Goal: Task Accomplishment & Management: Complete application form

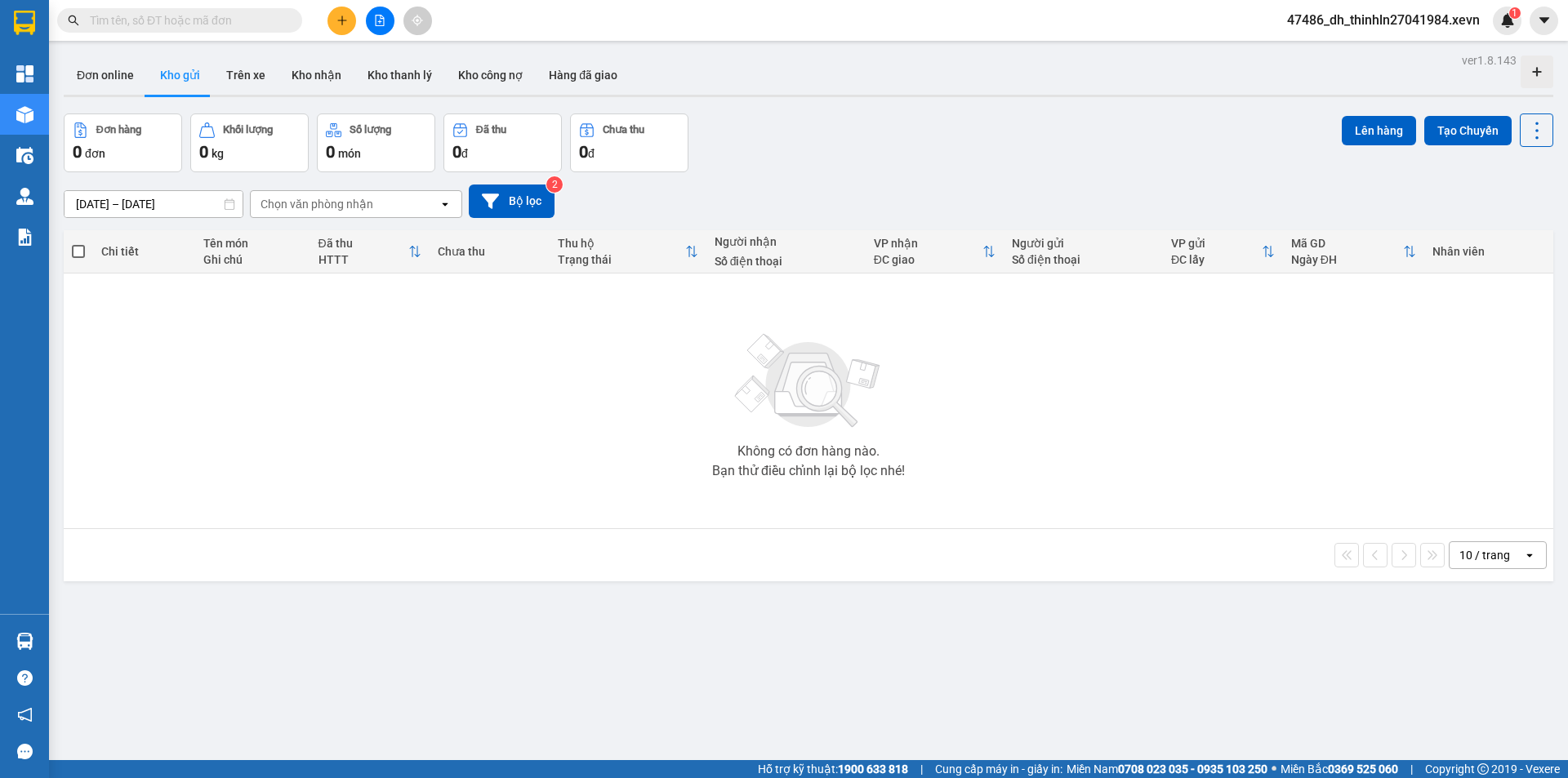
click at [242, 20] on input "text" at bounding box center [186, 20] width 192 height 18
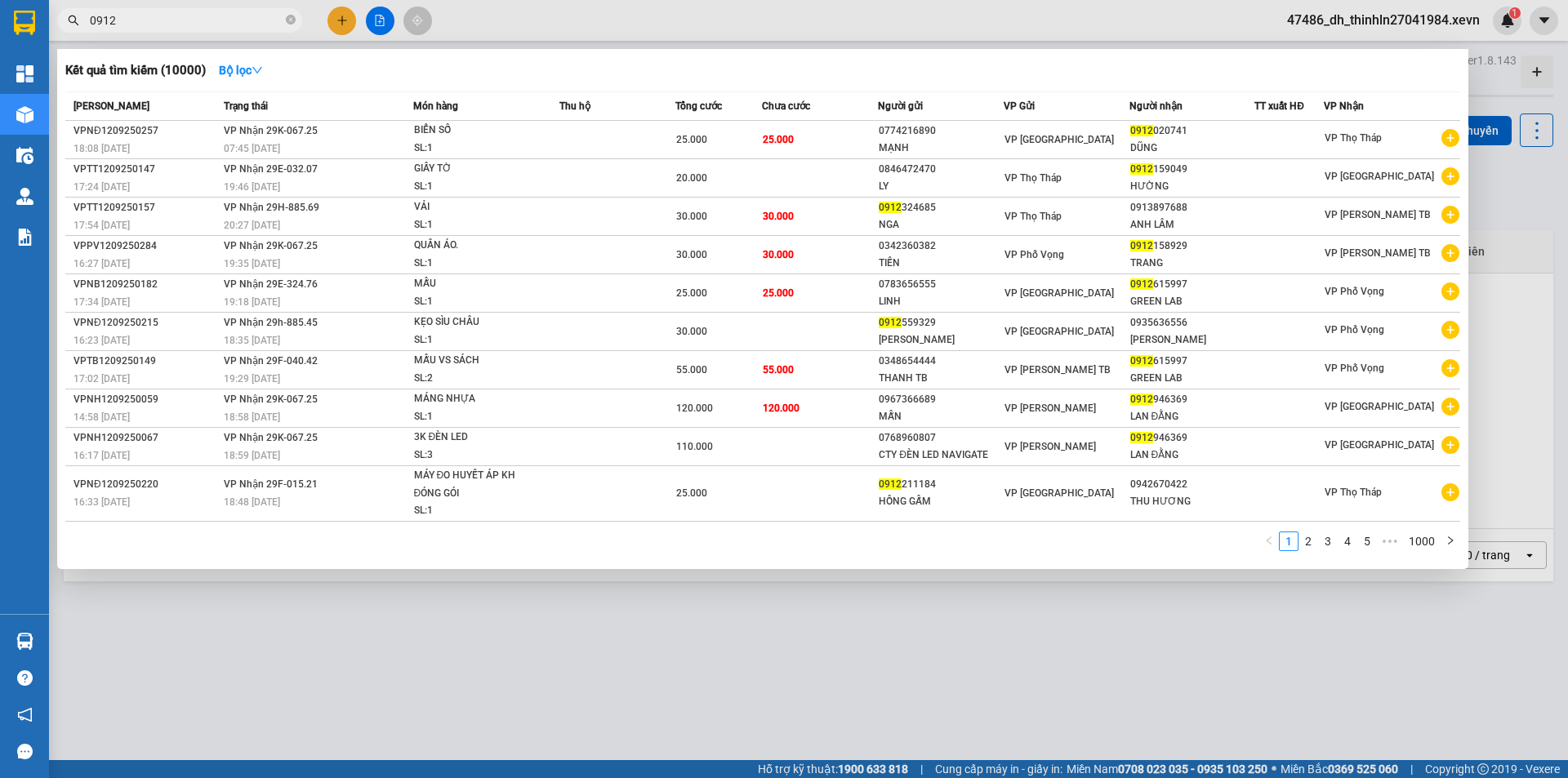
type input "0912"
click at [337, 26] on div at bounding box center [784, 389] width 1568 height 778
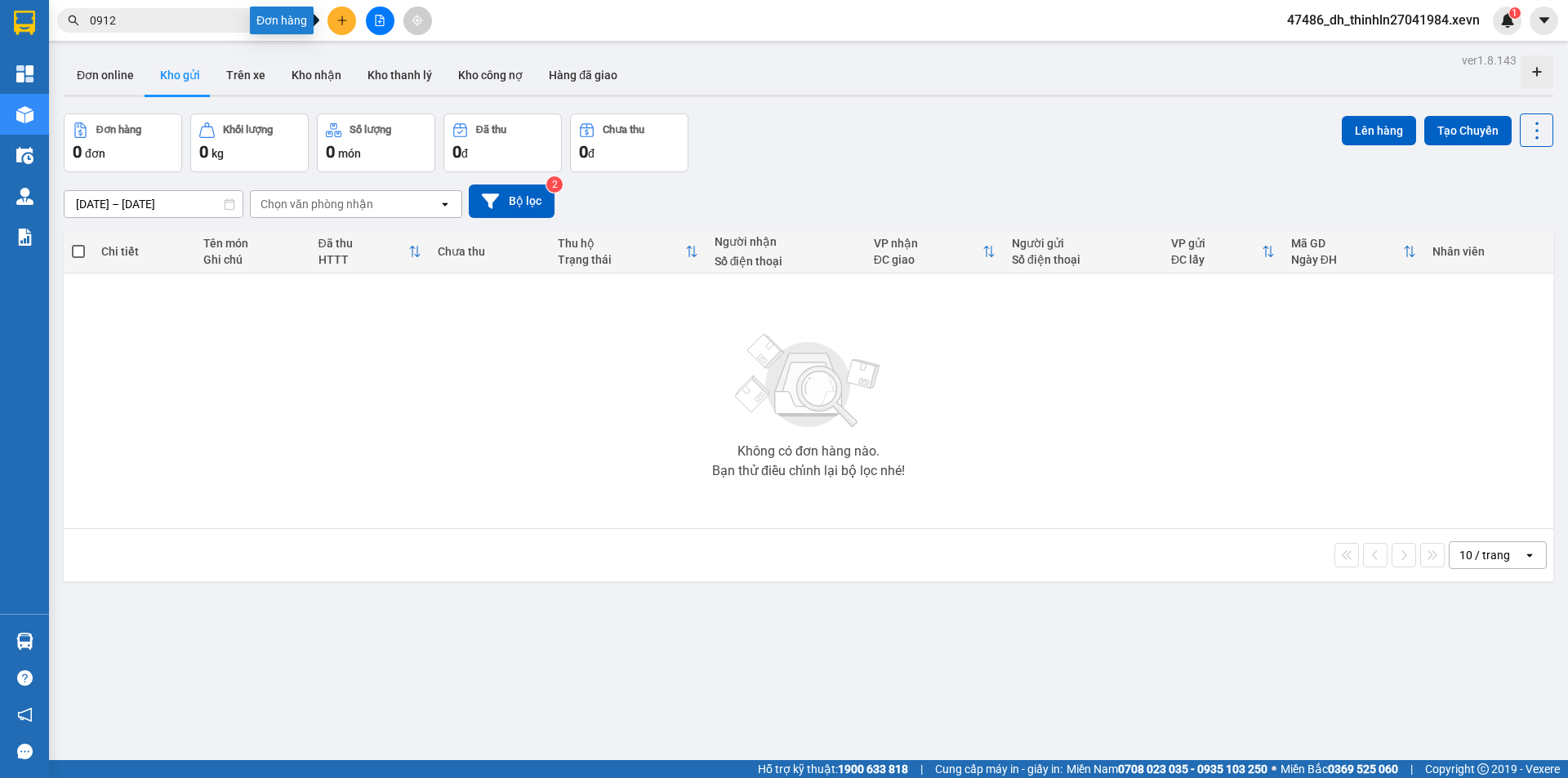
click at [338, 26] on button at bounding box center [342, 21] width 28 height 28
click at [377, 58] on div "Tạo đơn hàng" at bounding box center [406, 61] width 71 height 18
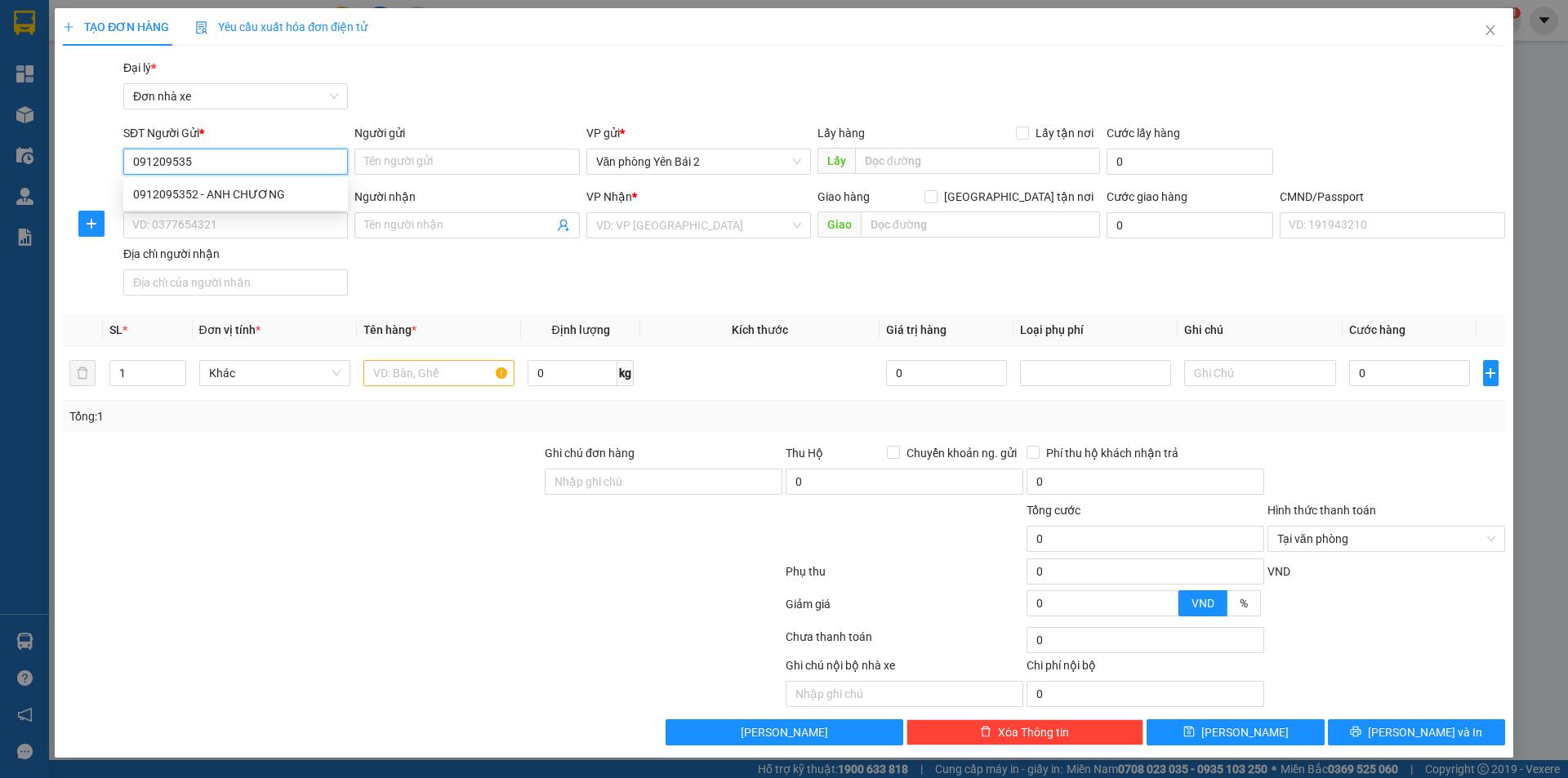
type input "0912095352"
click at [222, 195] on div "0912095352 - ANH CHƯƠNG" at bounding box center [236, 194] width 205 height 18
type input "ANH CHƯƠNG"
type input "0919568869"
type input "PHƯƠNG"
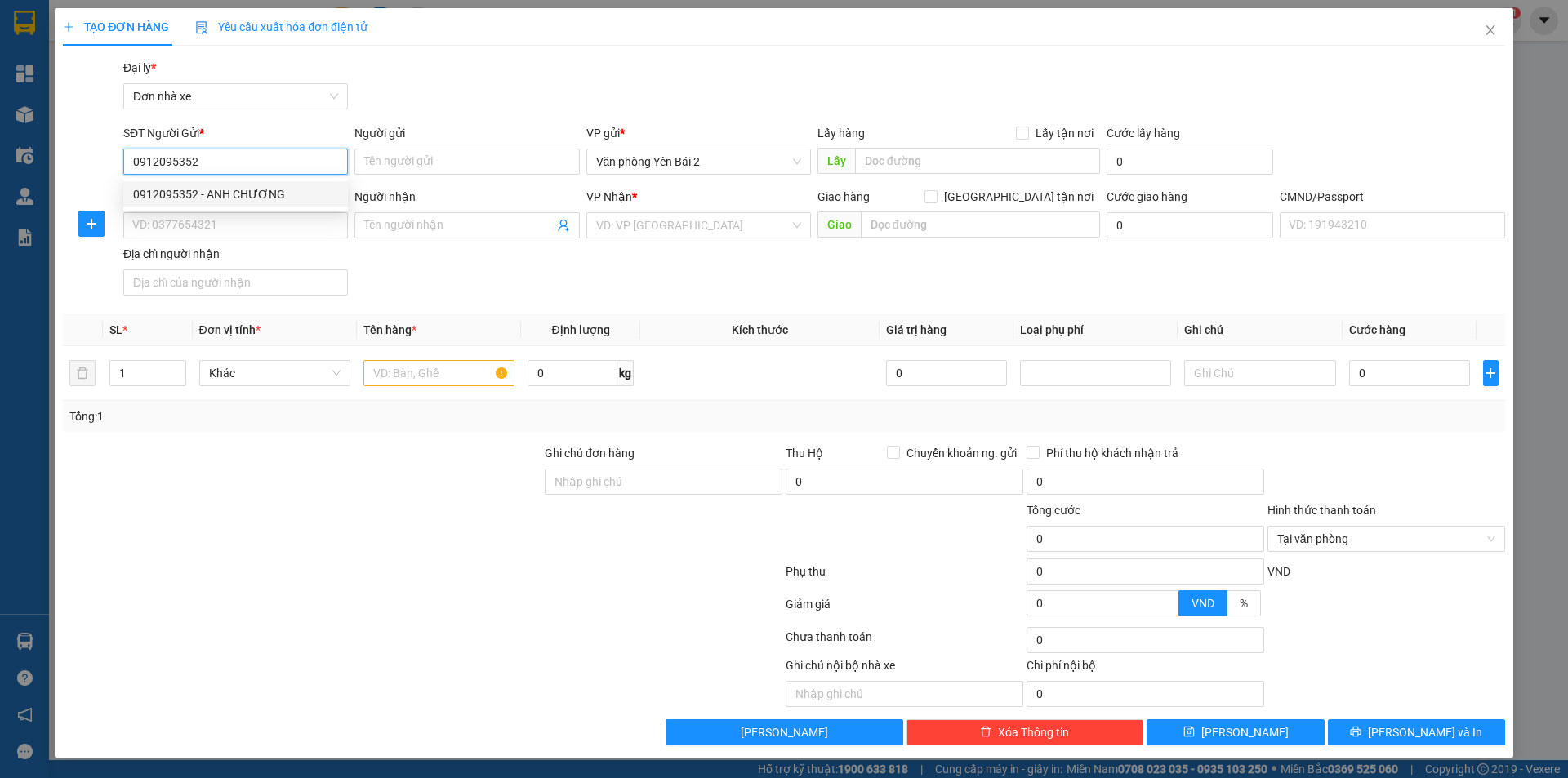
type input "PHƯƠNG"
type input "0912095352"
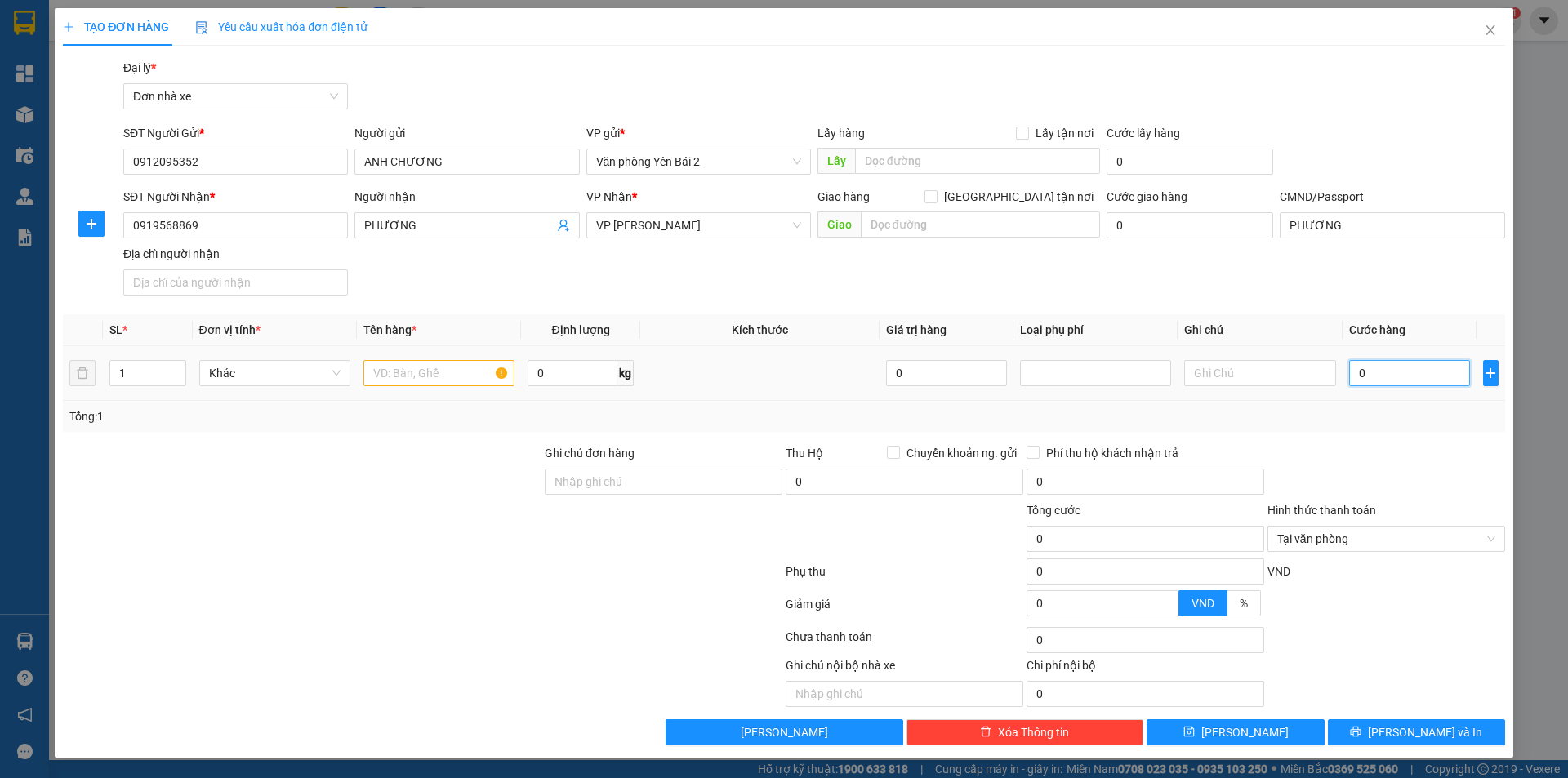
click at [1387, 378] on input "0" at bounding box center [1410, 373] width 122 height 26
click at [433, 374] on input "text" at bounding box center [438, 373] width 151 height 26
type input "g"
type input "Giấy Tờ"
click at [1364, 373] on input "0" at bounding box center [1410, 373] width 122 height 26
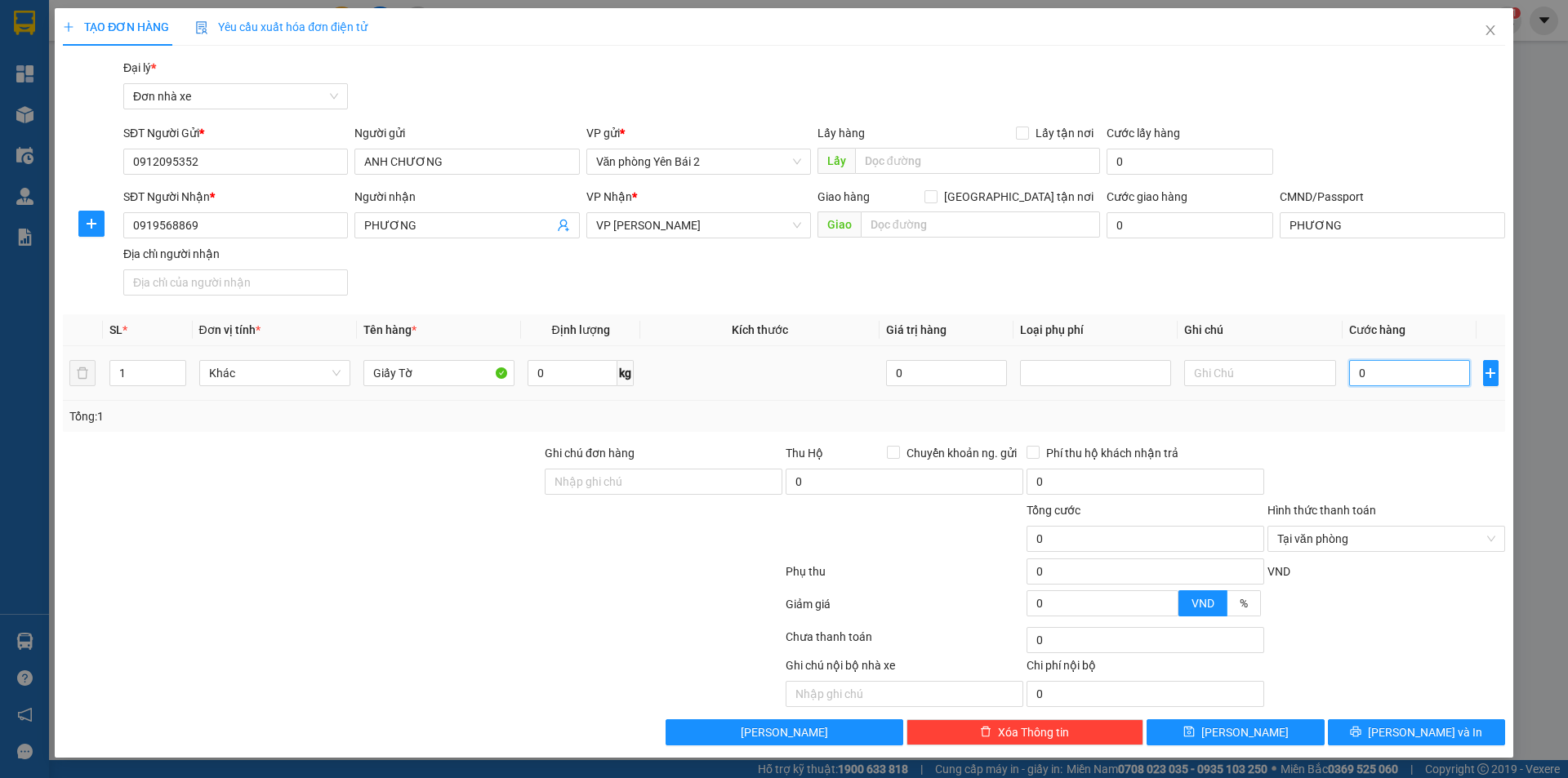
type input "3"
type input "30"
type input "300"
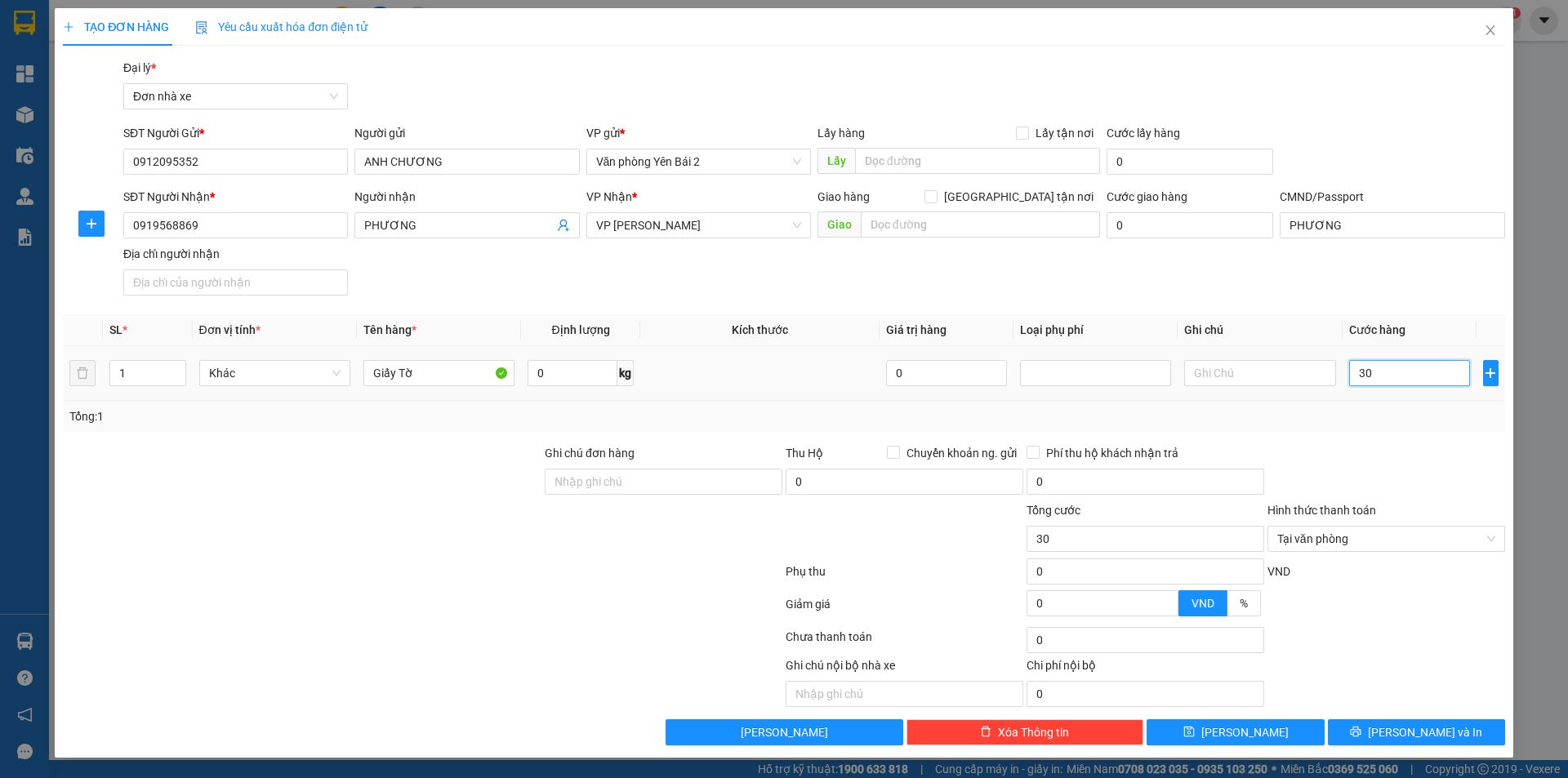
type input "300"
type input "3.000"
type input "30.000"
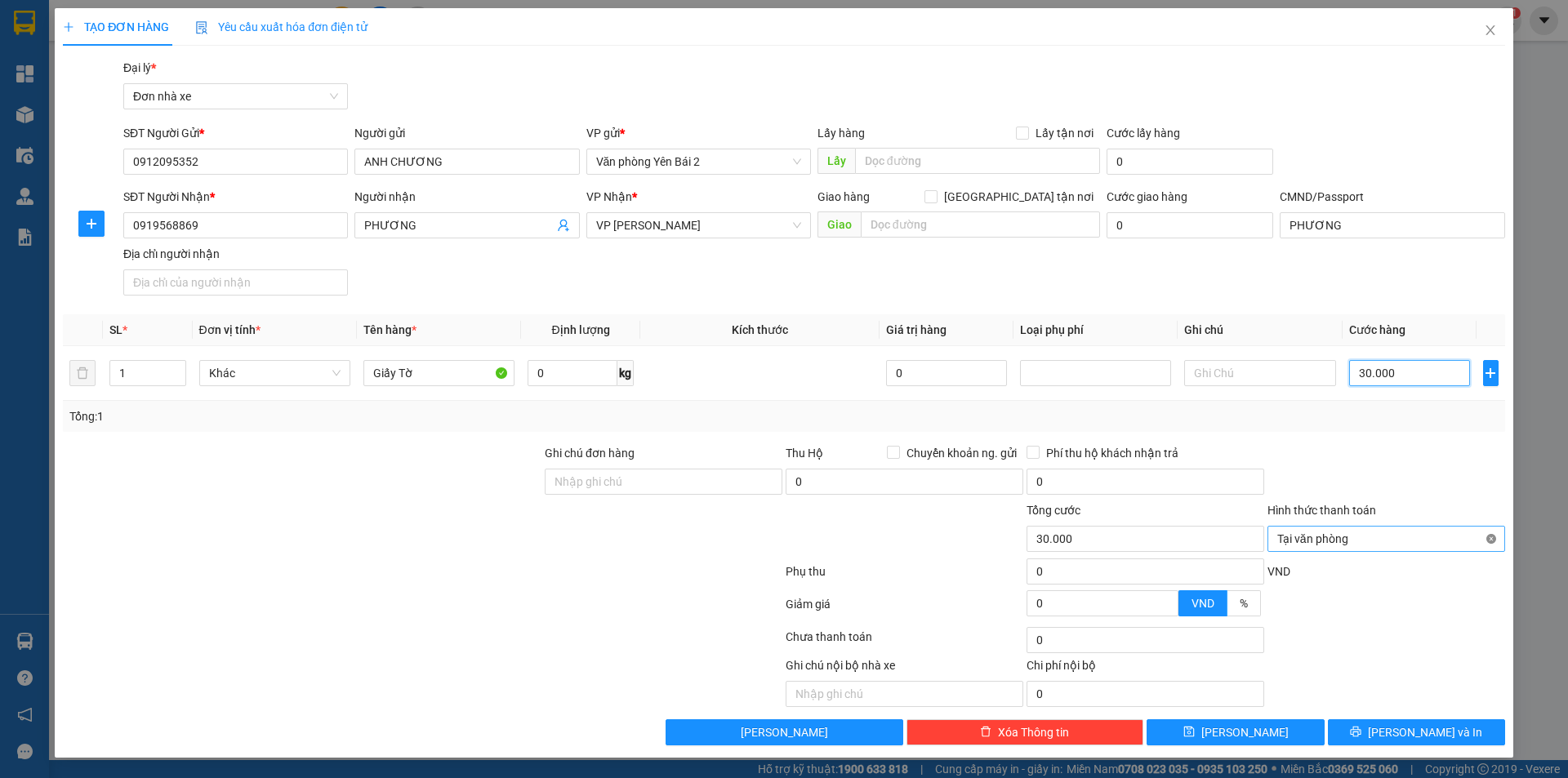
type input "30.000"
click at [1402, 737] on span "Lưu và In" at bounding box center [1425, 732] width 115 height 18
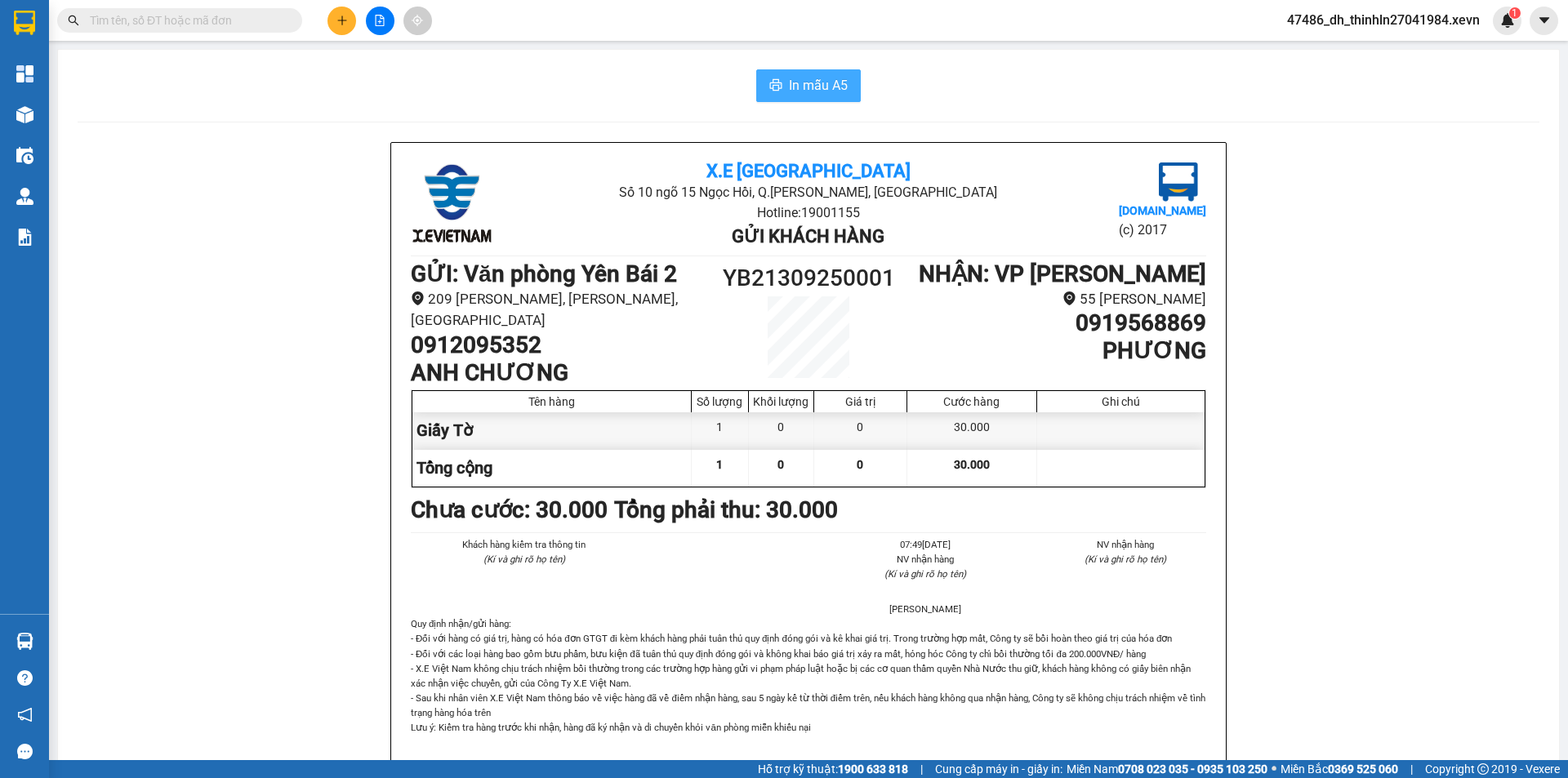
click at [811, 88] on span "In mẫu A5" at bounding box center [818, 85] width 59 height 21
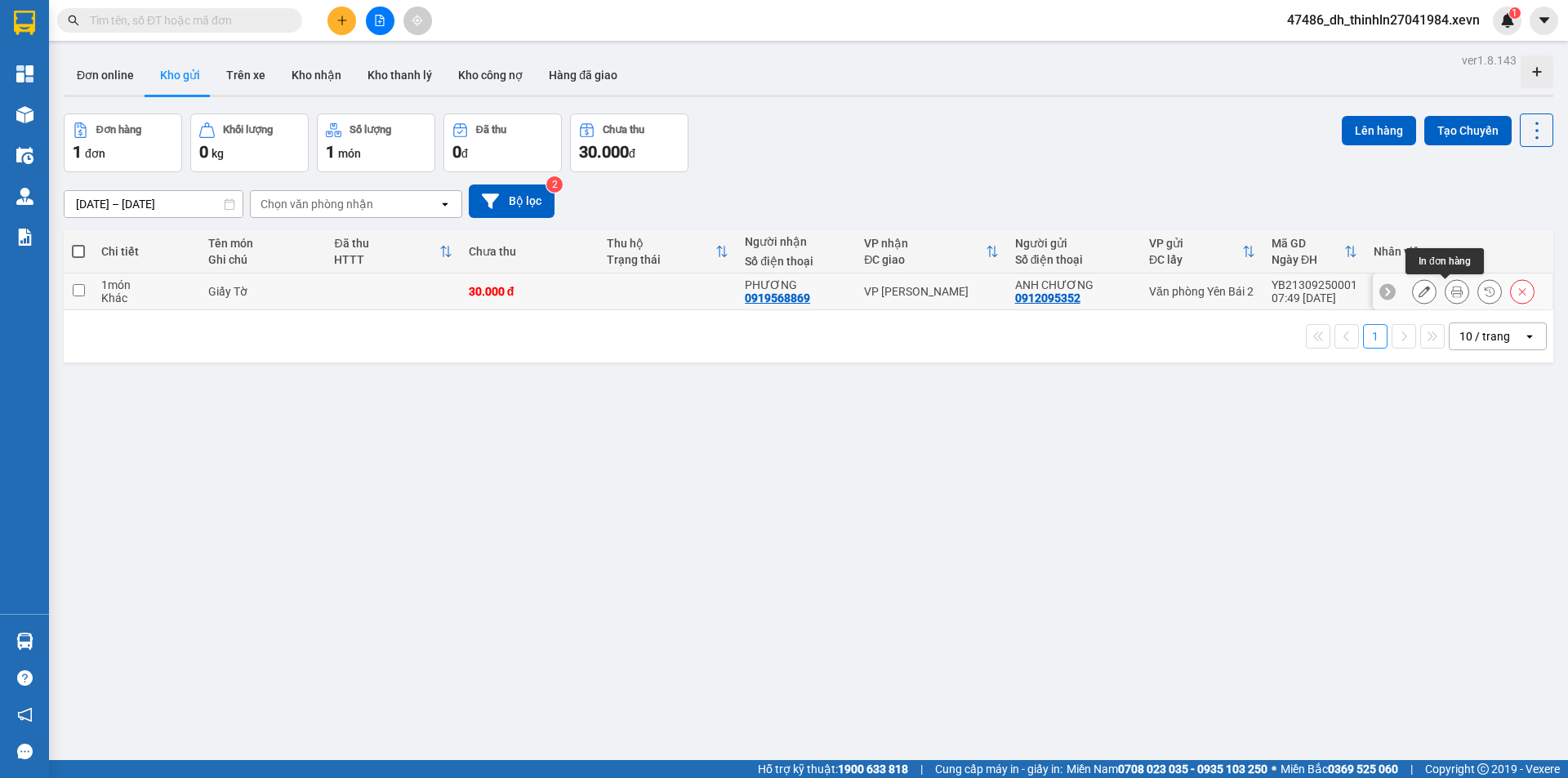
click at [1452, 293] on icon at bounding box center [1457, 291] width 11 height 11
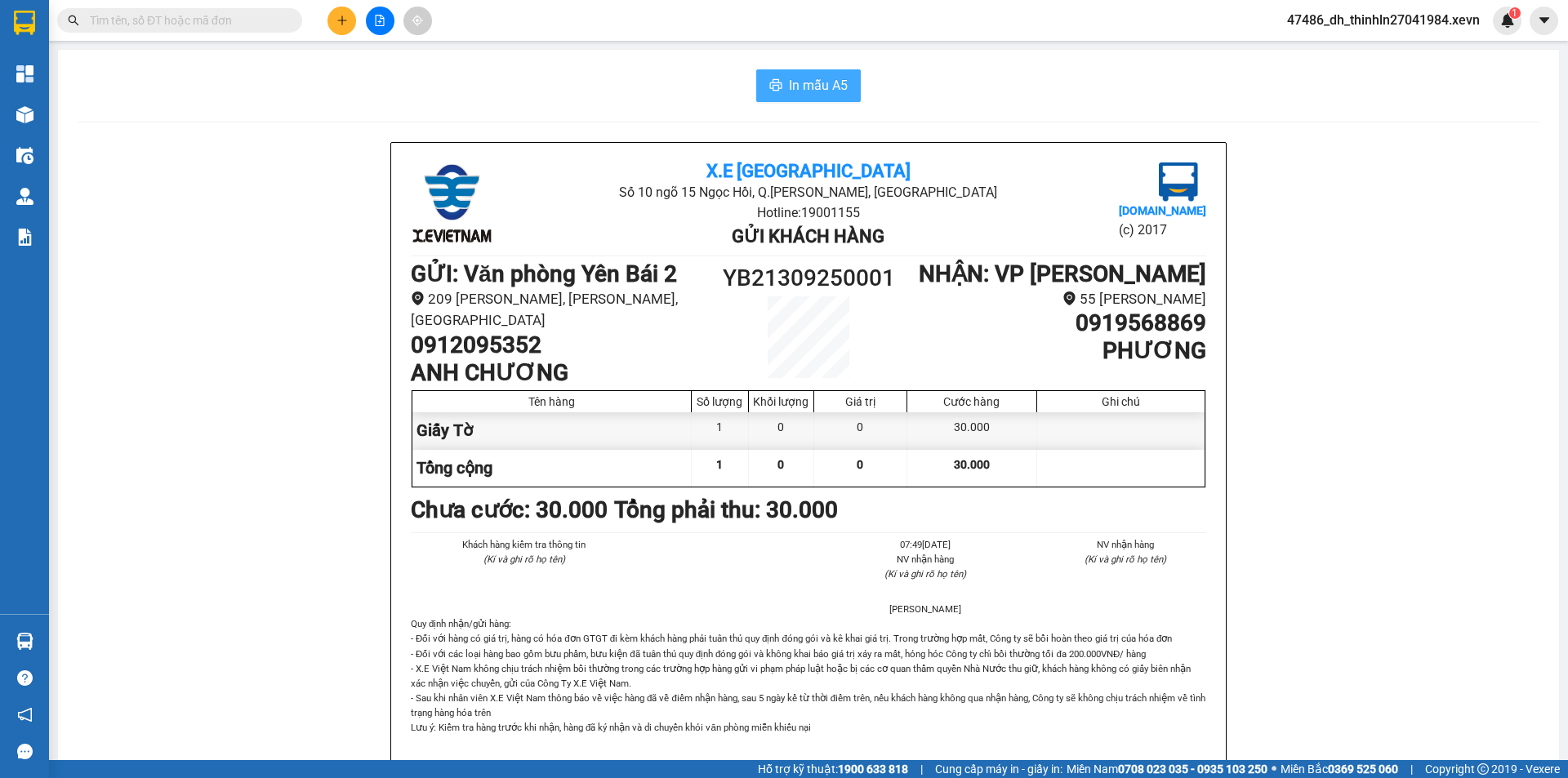
click at [803, 85] on span "In mẫu A5" at bounding box center [818, 85] width 59 height 21
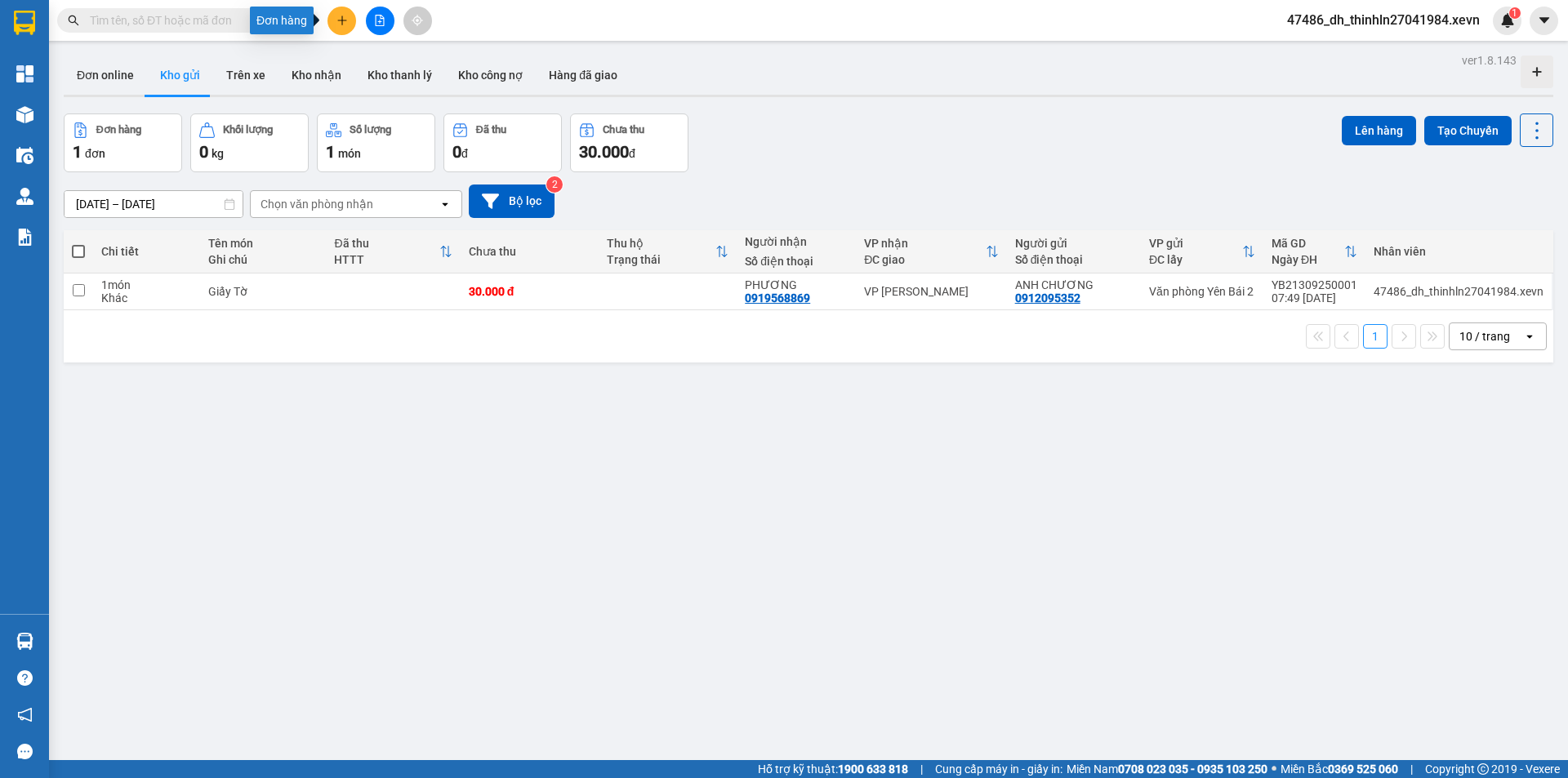
click at [336, 26] on button at bounding box center [342, 21] width 28 height 28
click at [381, 65] on div "Tạo đơn hàng" at bounding box center [406, 61] width 71 height 18
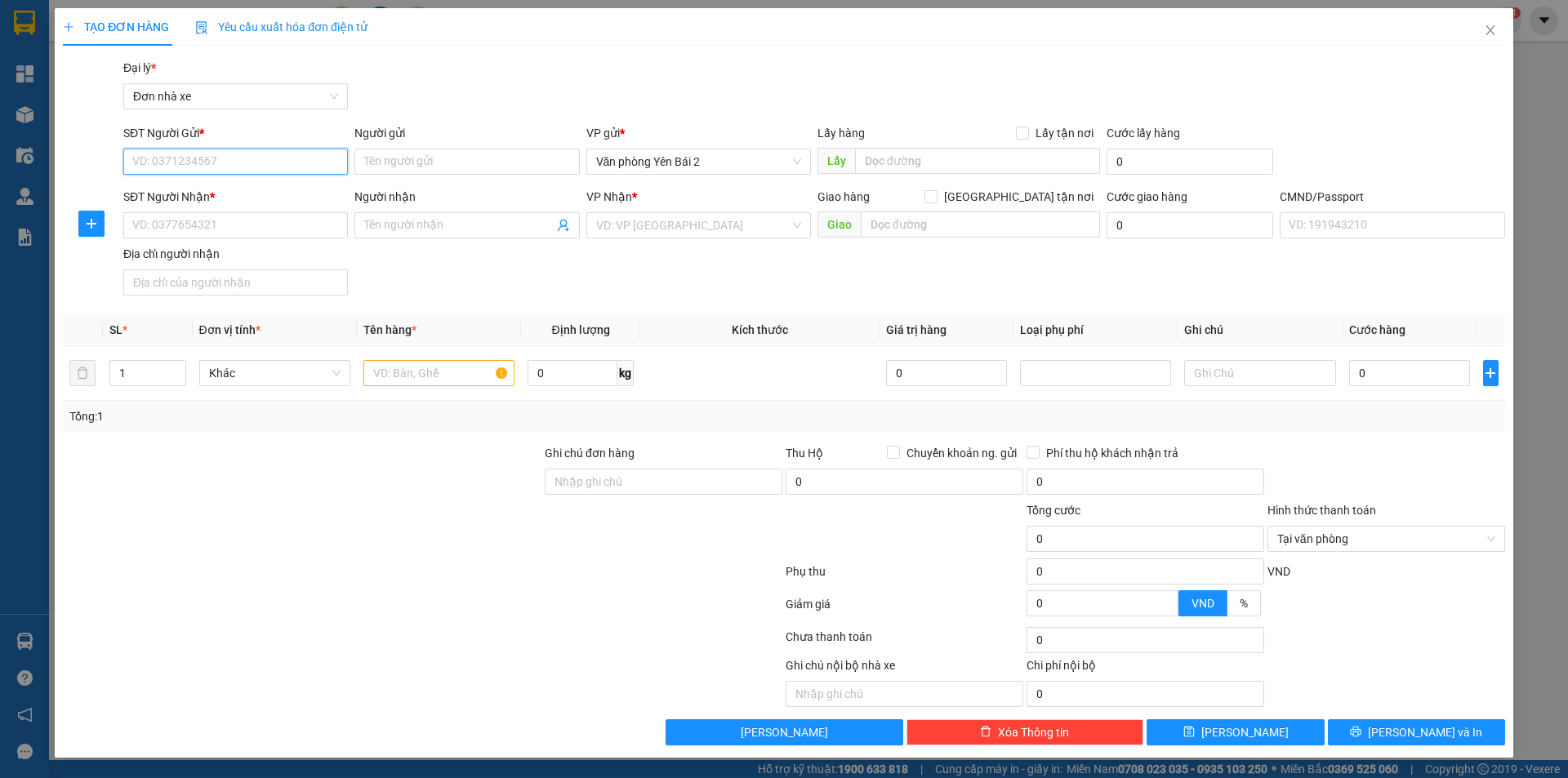
click at [231, 169] on input "SĐT Người Gửi *" at bounding box center [236, 161] width 224 height 26
type input "0989098427"
click at [253, 197] on div "0989098427 - QUỲNH LỄ TÂN YB" at bounding box center [236, 194] width 205 height 18
type input "[PERSON_NAME] TÂN YB"
type input "0981925592"
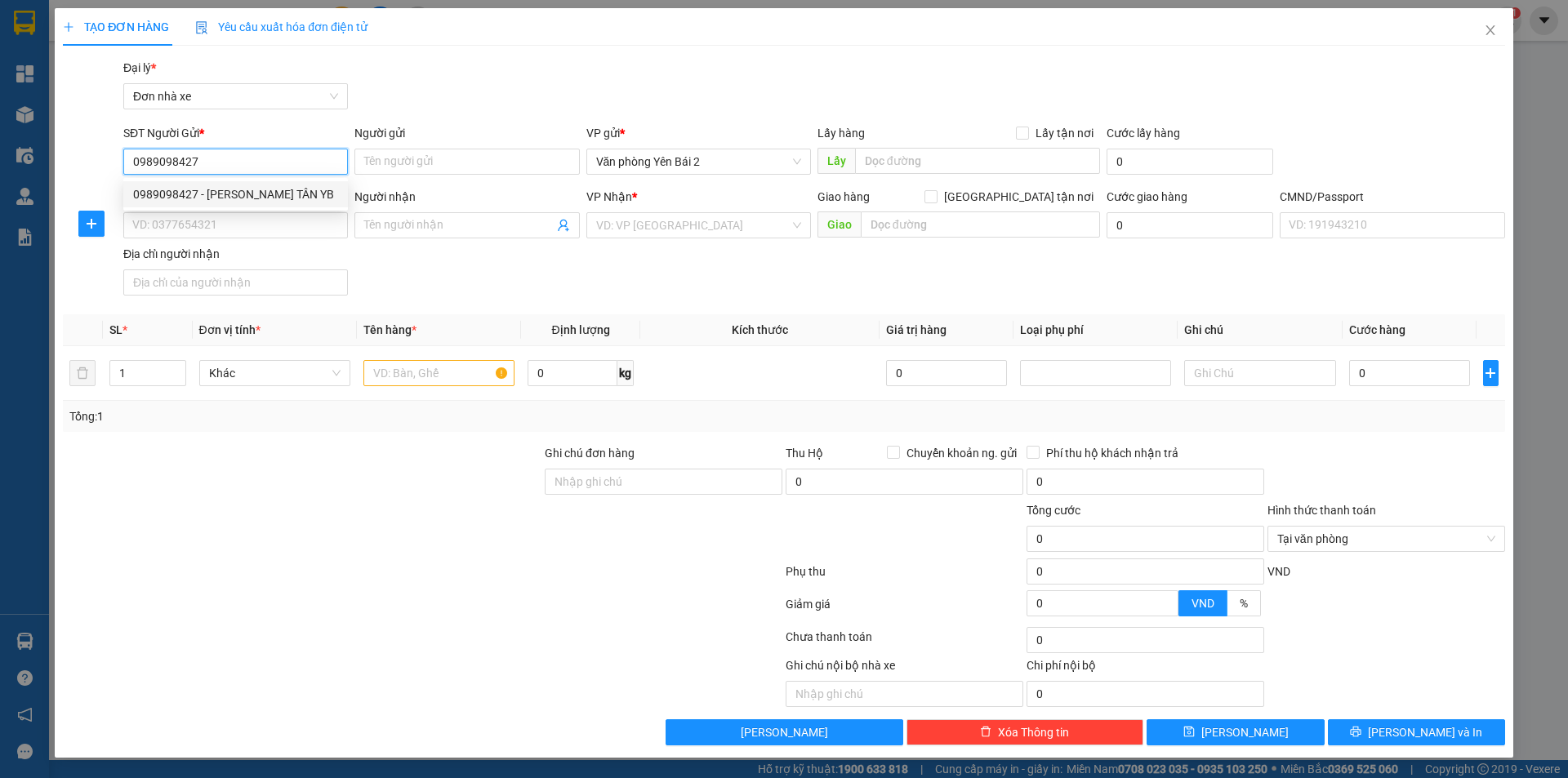
type input "DIỆP ADMIN"
type input "1"
type input "0989098427"
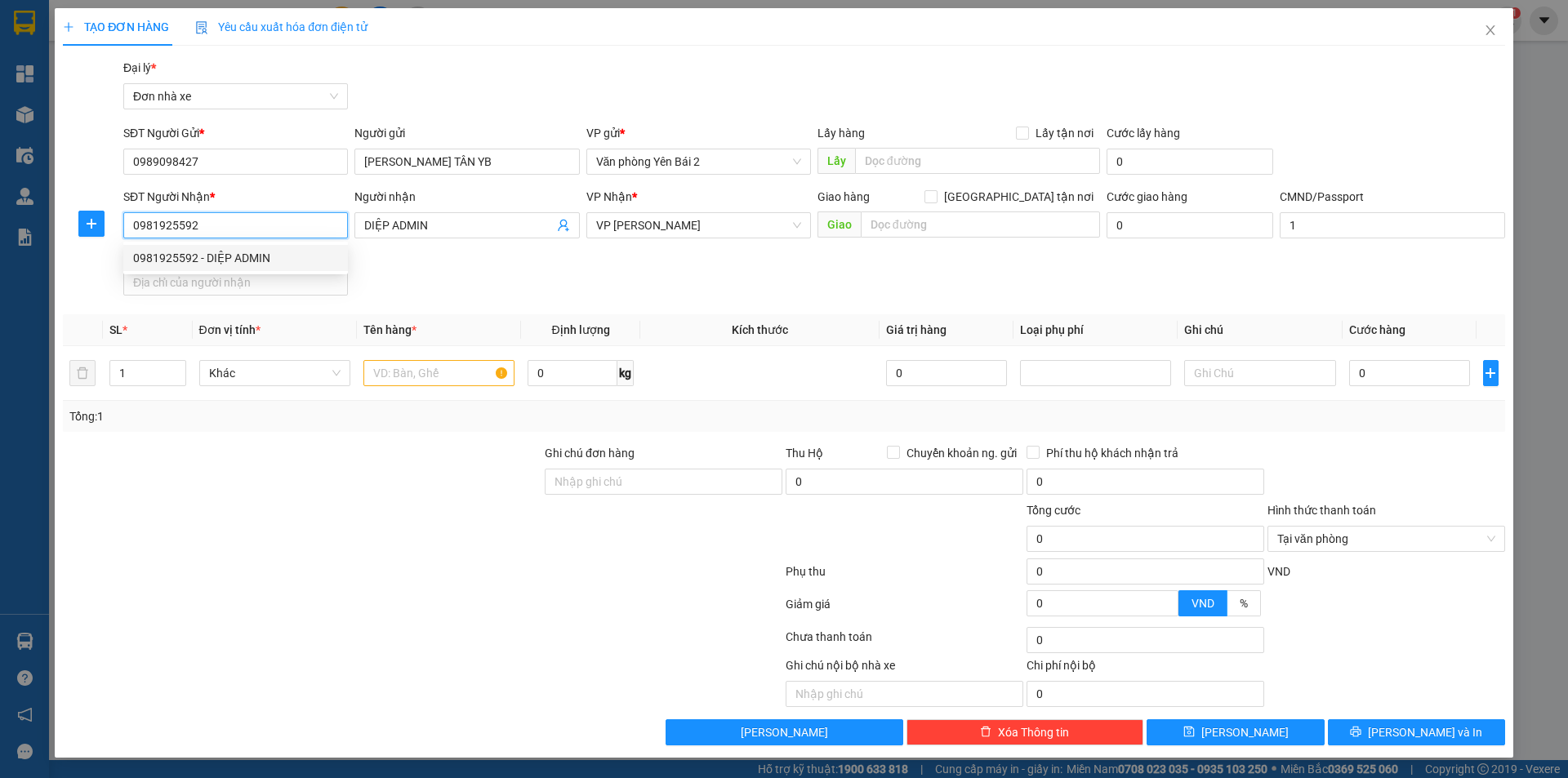
drag, startPoint x: 240, startPoint y: 222, endPoint x: 123, endPoint y: 235, distance: 117.7
click at [123, 235] on input "0981925592" at bounding box center [236, 225] width 224 height 26
click at [474, 223] on input "DIỆP ADMIN" at bounding box center [458, 225] width 189 height 18
drag, startPoint x: 451, startPoint y: 223, endPoint x: 363, endPoint y: 223, distance: 88.0
click at [363, 223] on span "DIỆP ADMIN" at bounding box center [467, 225] width 224 height 26
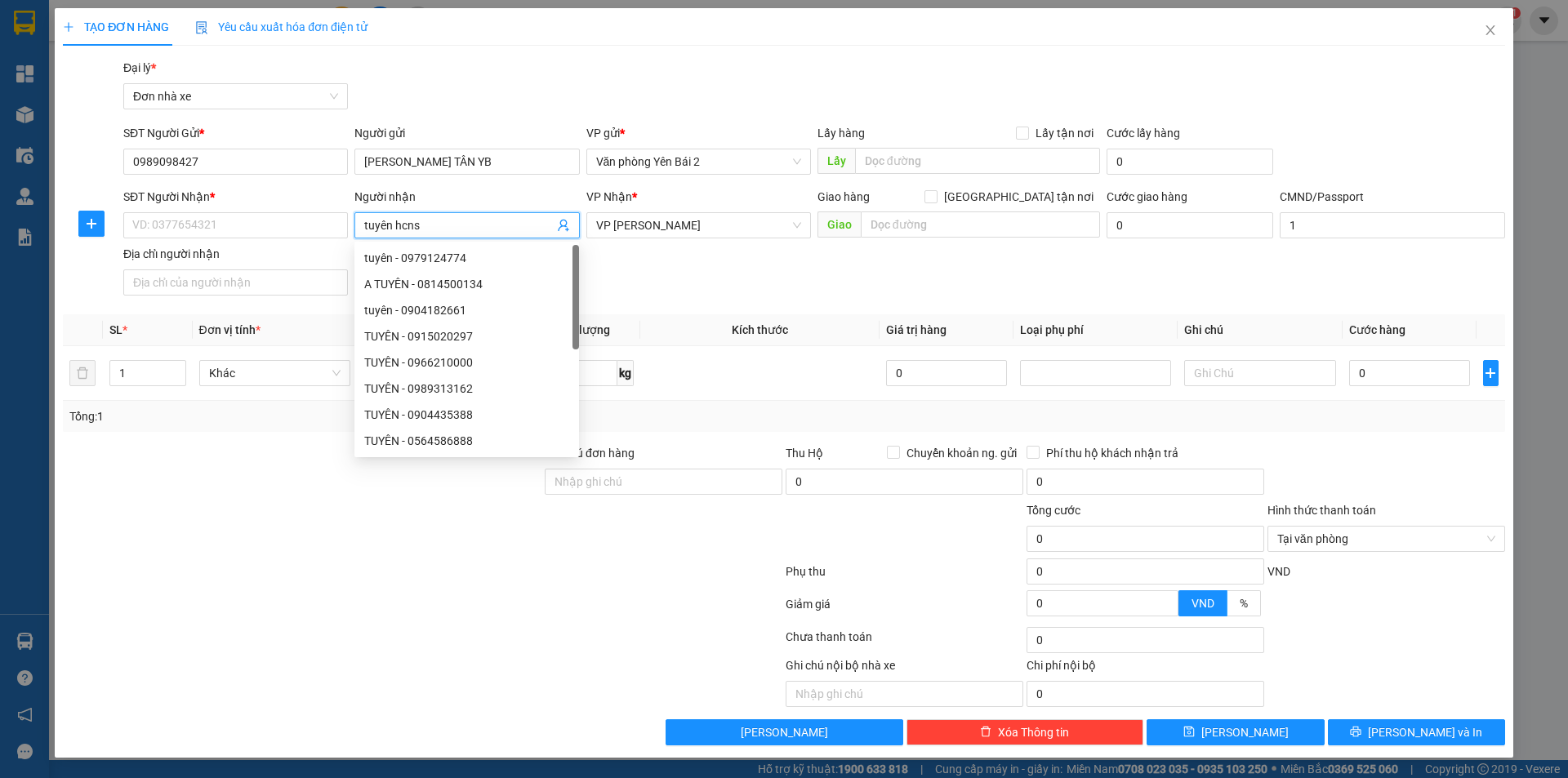
type input "tuyên hcns"
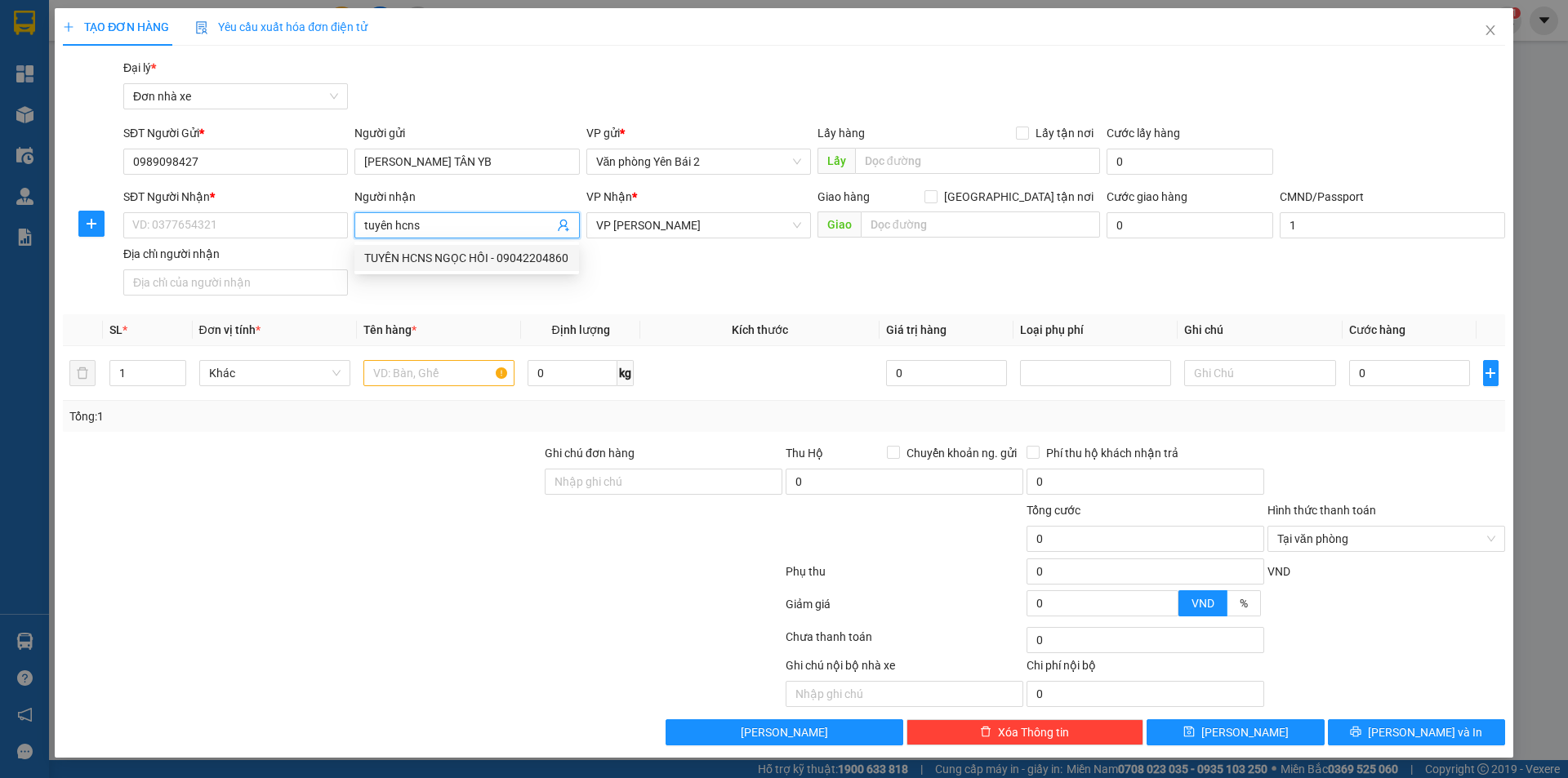
click at [464, 258] on div "TUYÊN HCNS NGỌC HỒI - 09042204860" at bounding box center [467, 258] width 205 height 18
type input "09042204860"
click at [771, 223] on span "VP [PERSON_NAME]" at bounding box center [699, 225] width 205 height 24
type input "TUYÊN HCNS NGỌC HỒI"
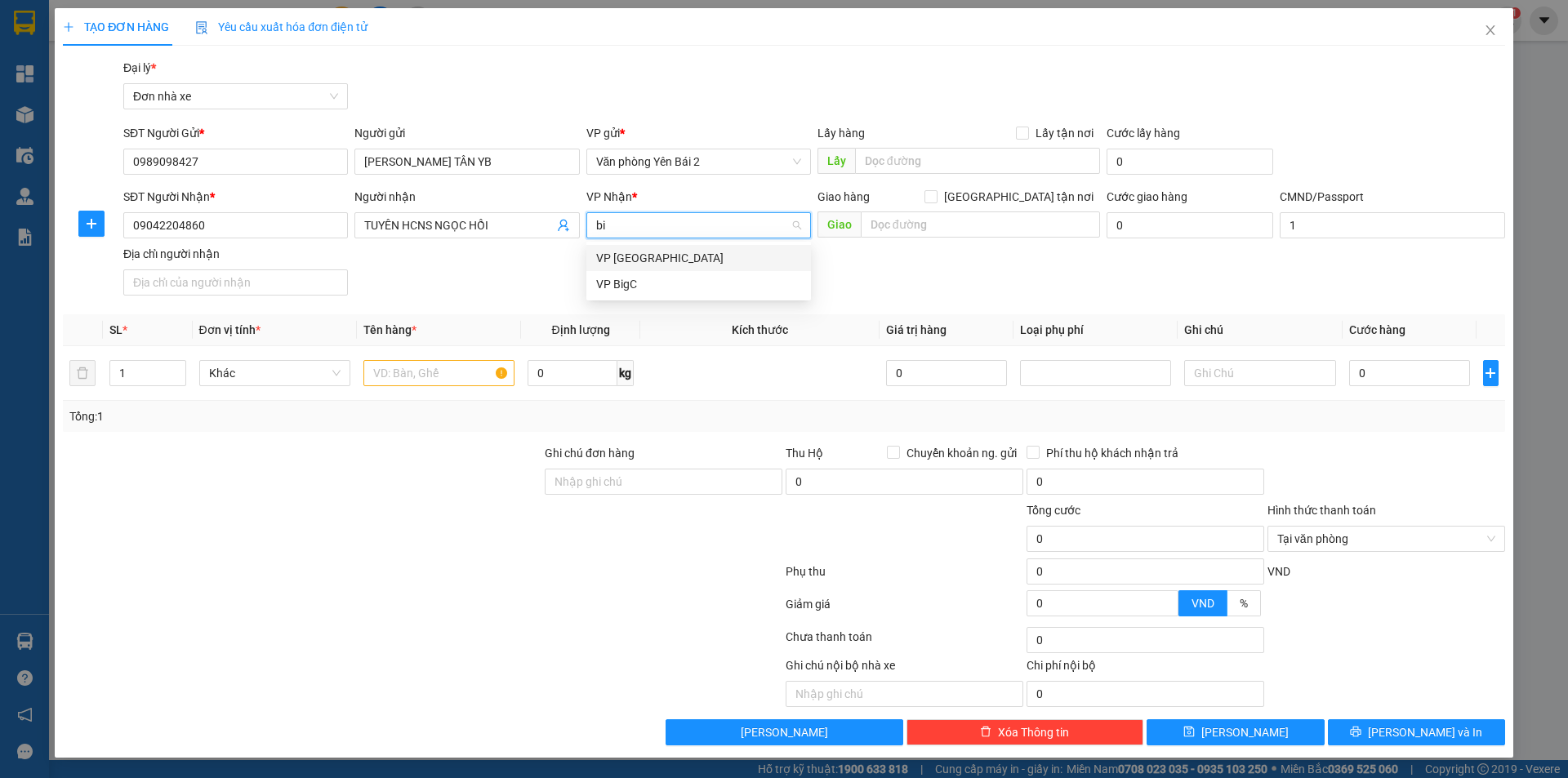
type input "big"
click at [614, 250] on div "VP BigC" at bounding box center [699, 258] width 205 height 18
click at [452, 373] on input "text" at bounding box center [438, 373] width 151 height 26
click at [750, 232] on span "VP BigC" at bounding box center [699, 225] width 205 height 24
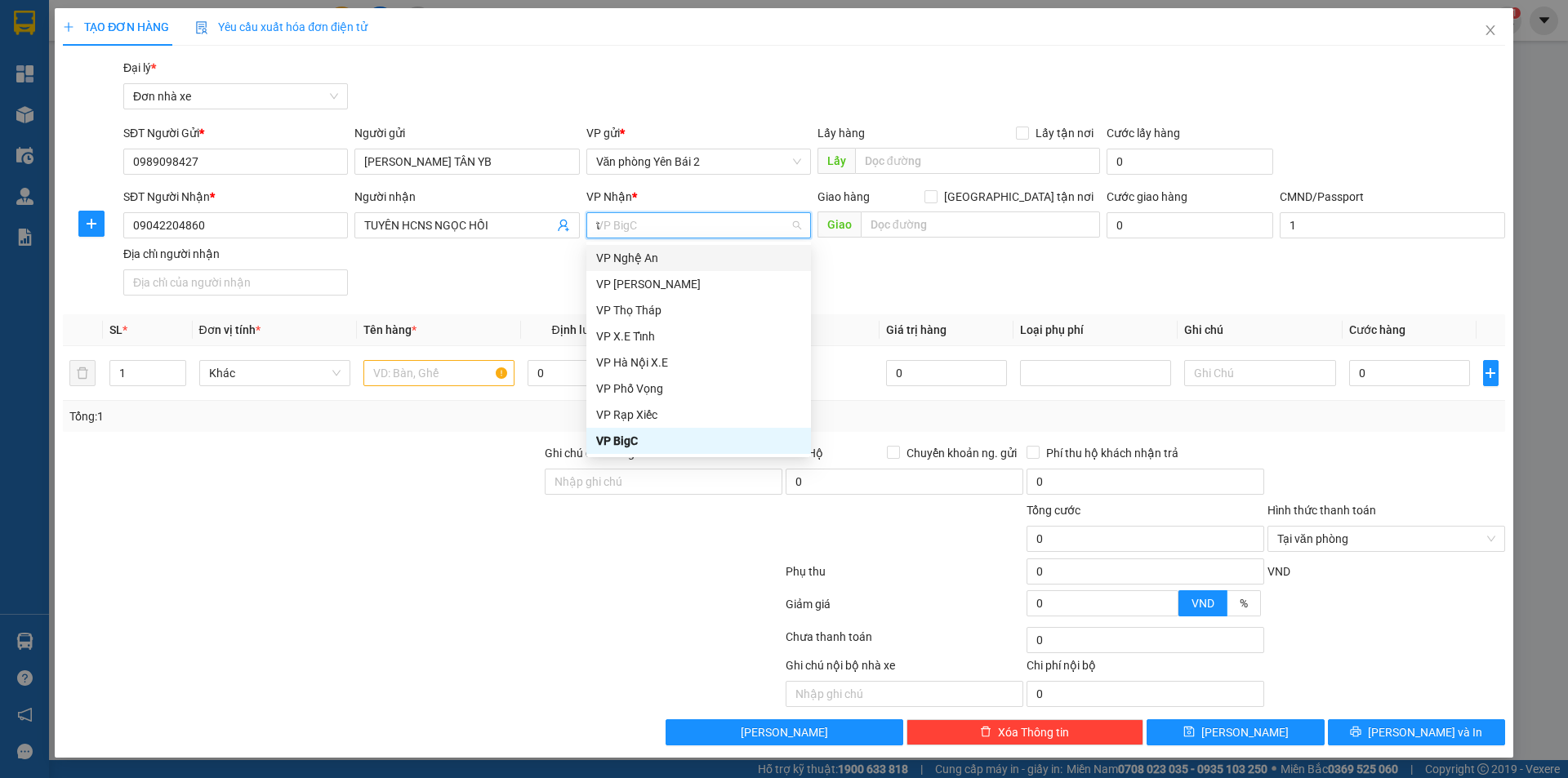
scroll to position [124, 0]
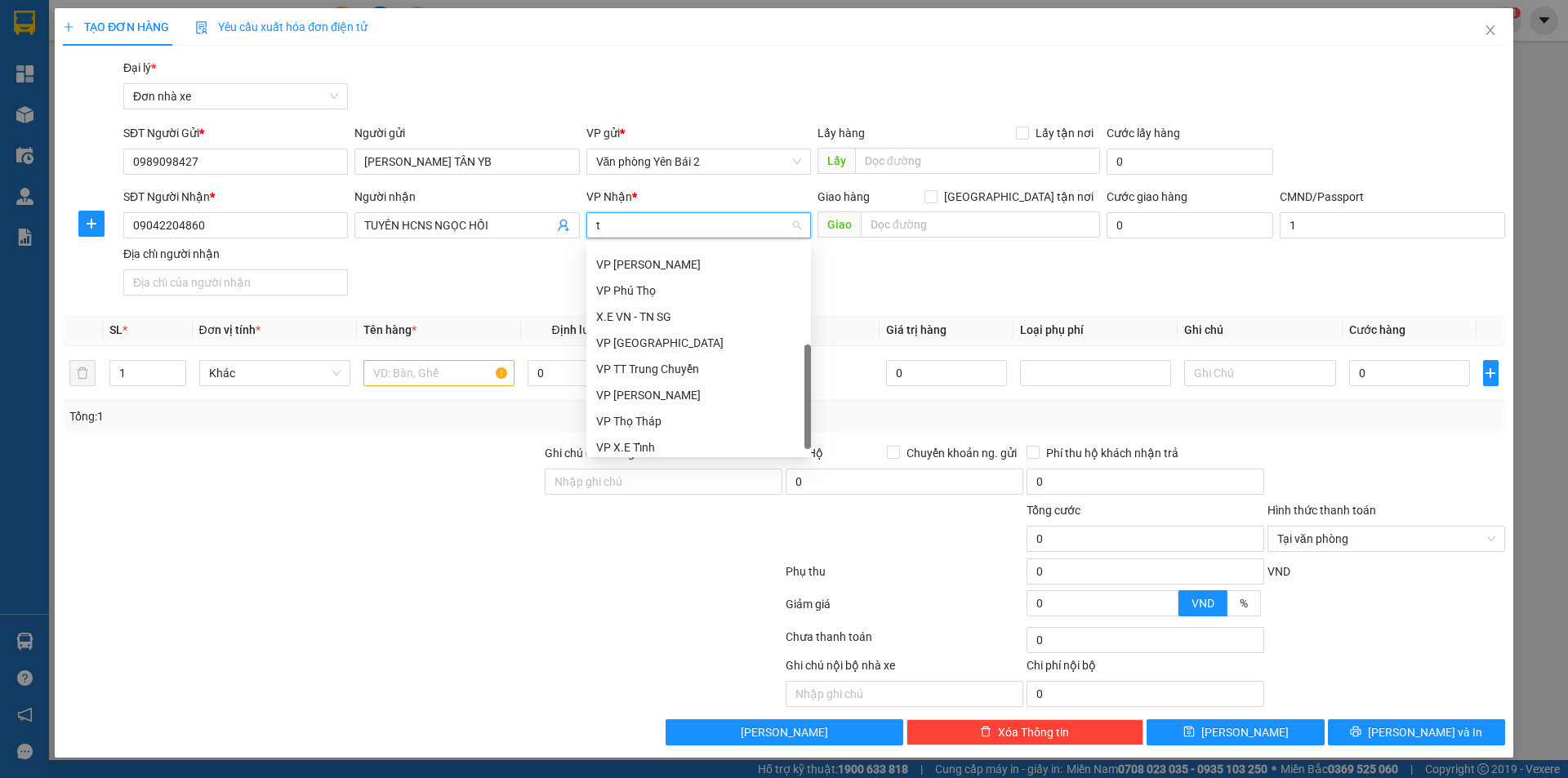
type input "tr"
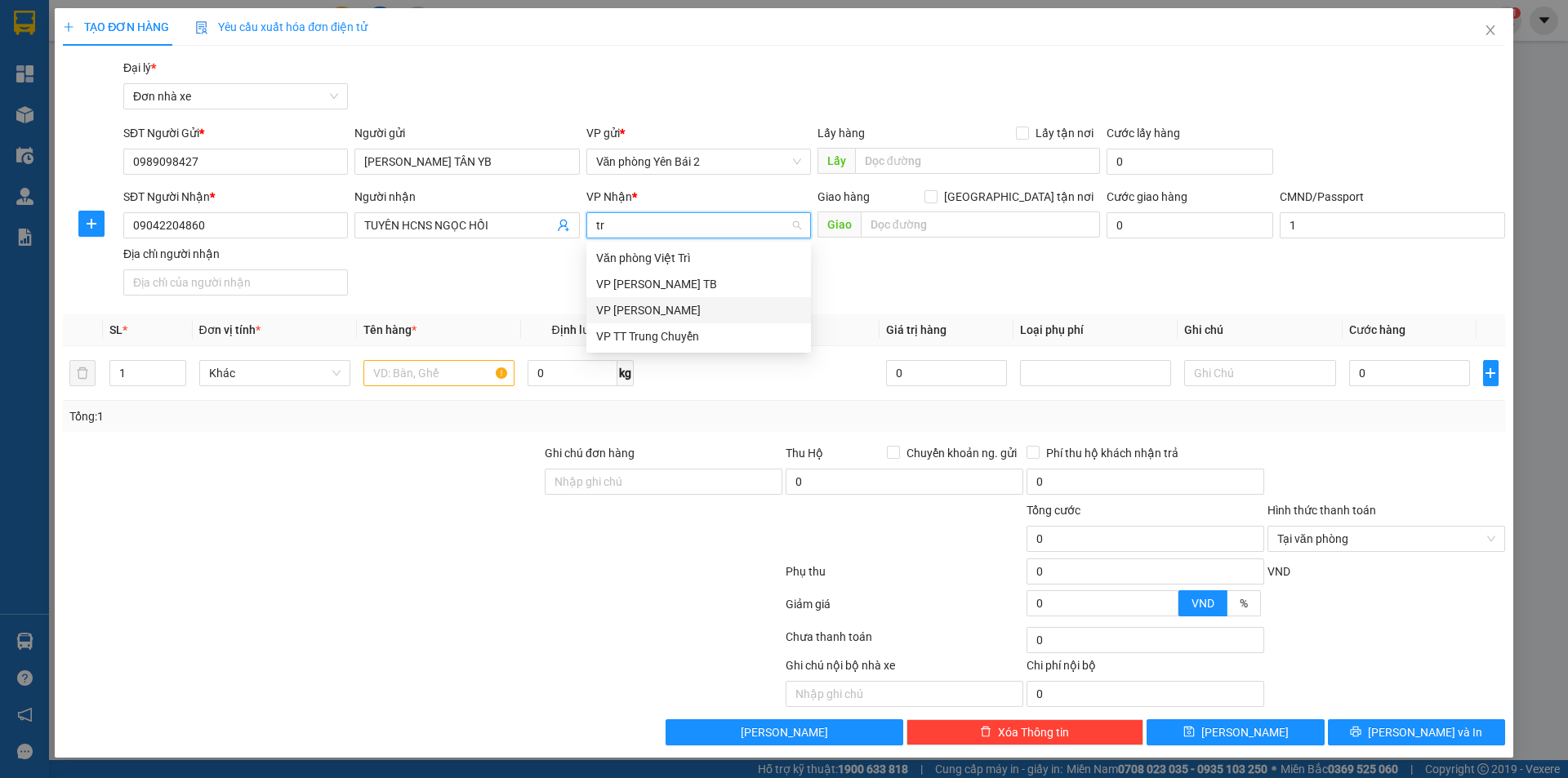
click at [680, 311] on div "VP [PERSON_NAME]" at bounding box center [699, 310] width 205 height 18
click at [417, 380] on input "text" at bounding box center [438, 373] width 151 height 26
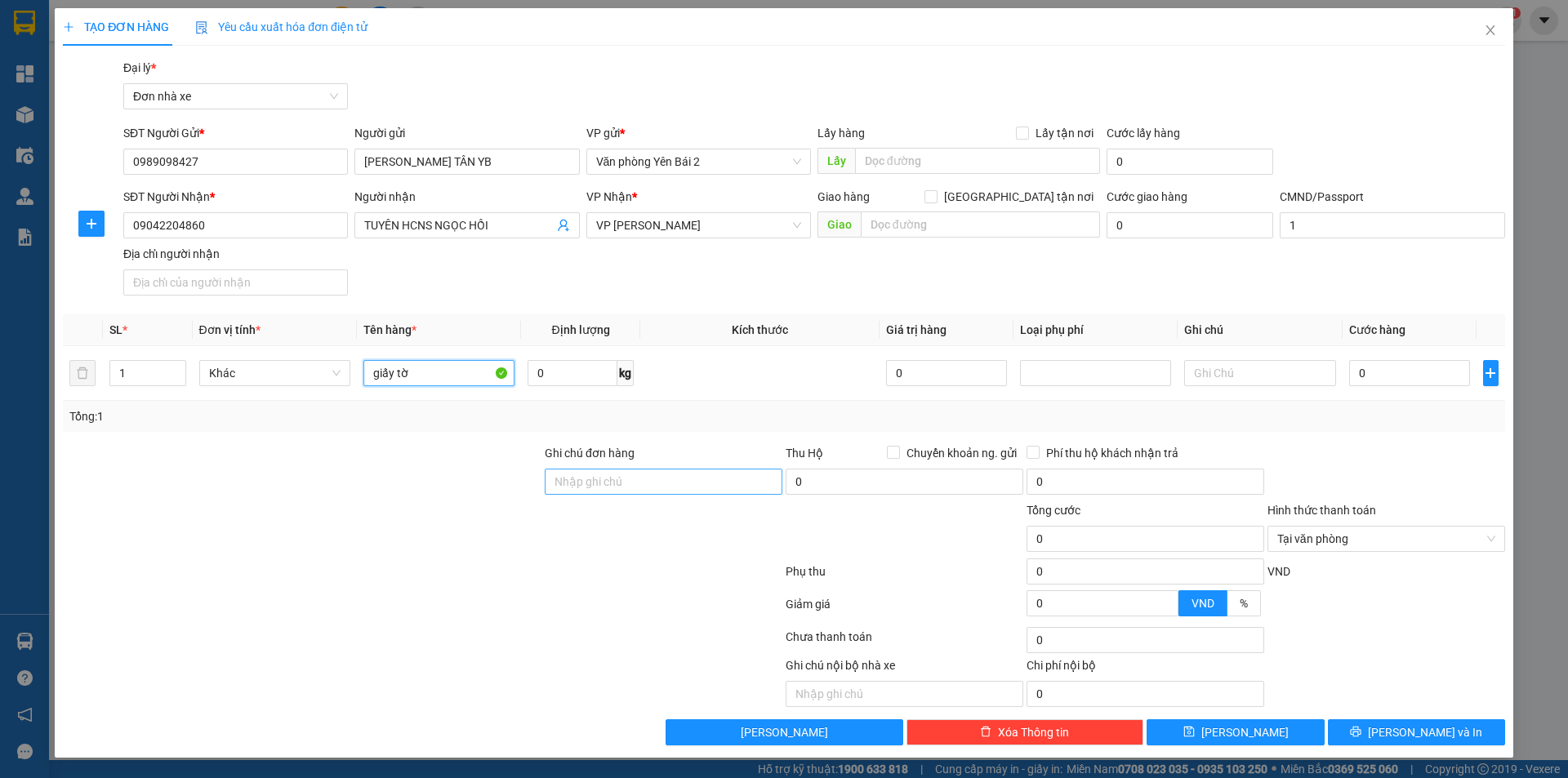
type input "giấy tờ"
click at [612, 493] on input "Ghi chú đơn hàng" at bounding box center [663, 481] width 237 height 26
drag, startPoint x: 669, startPoint y: 484, endPoint x: 592, endPoint y: 480, distance: 77.1
click at [592, 480] on input "GỬI VỀ NGỌC HỒI" at bounding box center [663, 481] width 237 height 26
type input "GỬI VỀ 21 ĐẠI TỪ"
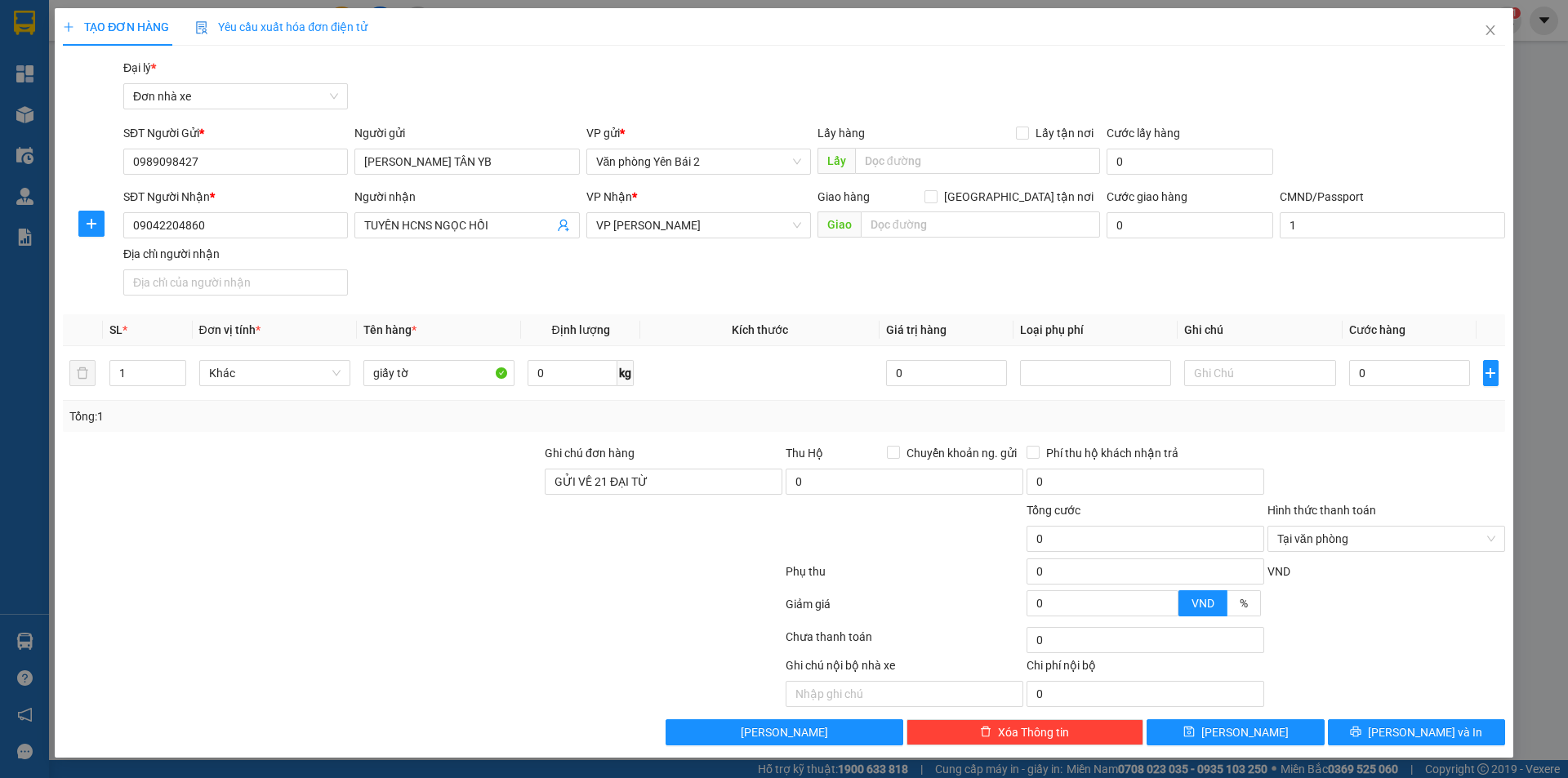
click at [609, 580] on div at bounding box center [423, 574] width 723 height 33
click at [1407, 542] on input "Hình thức thanh toán" at bounding box center [1380, 538] width 206 height 24
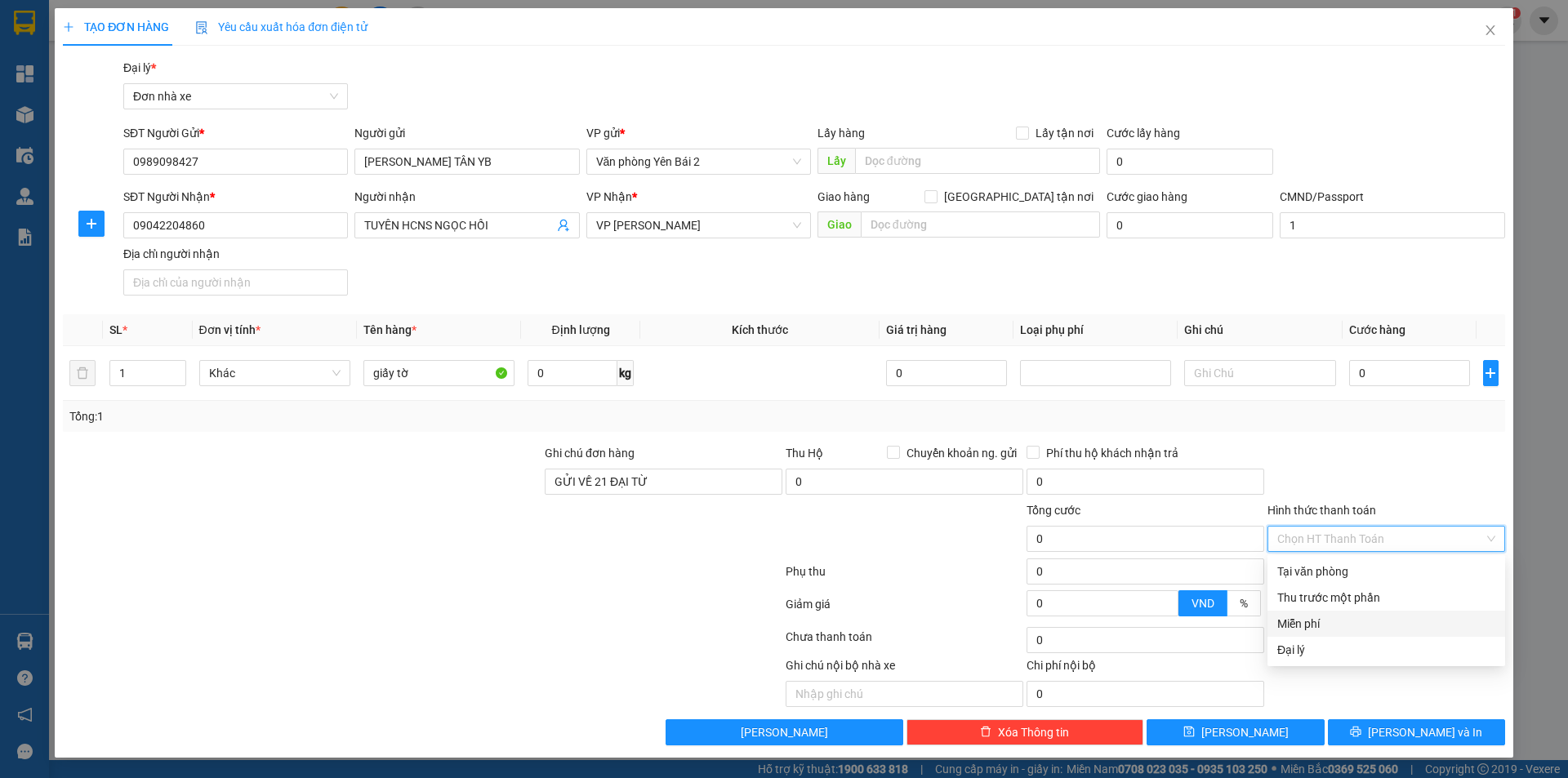
click at [1333, 628] on div "Miễn phí" at bounding box center [1386, 624] width 218 height 18
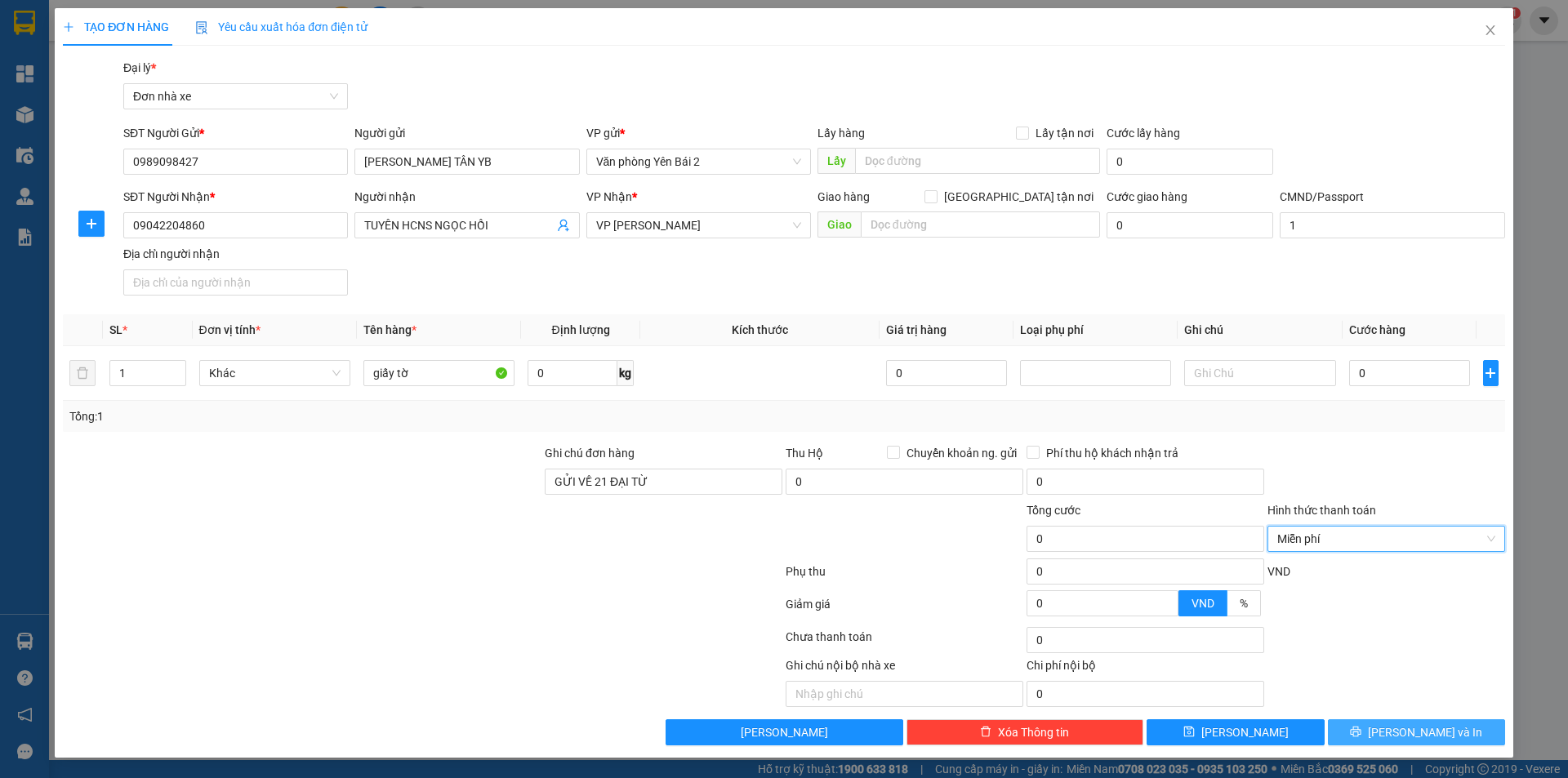
click at [1412, 731] on span "Lưu và In" at bounding box center [1425, 732] width 115 height 18
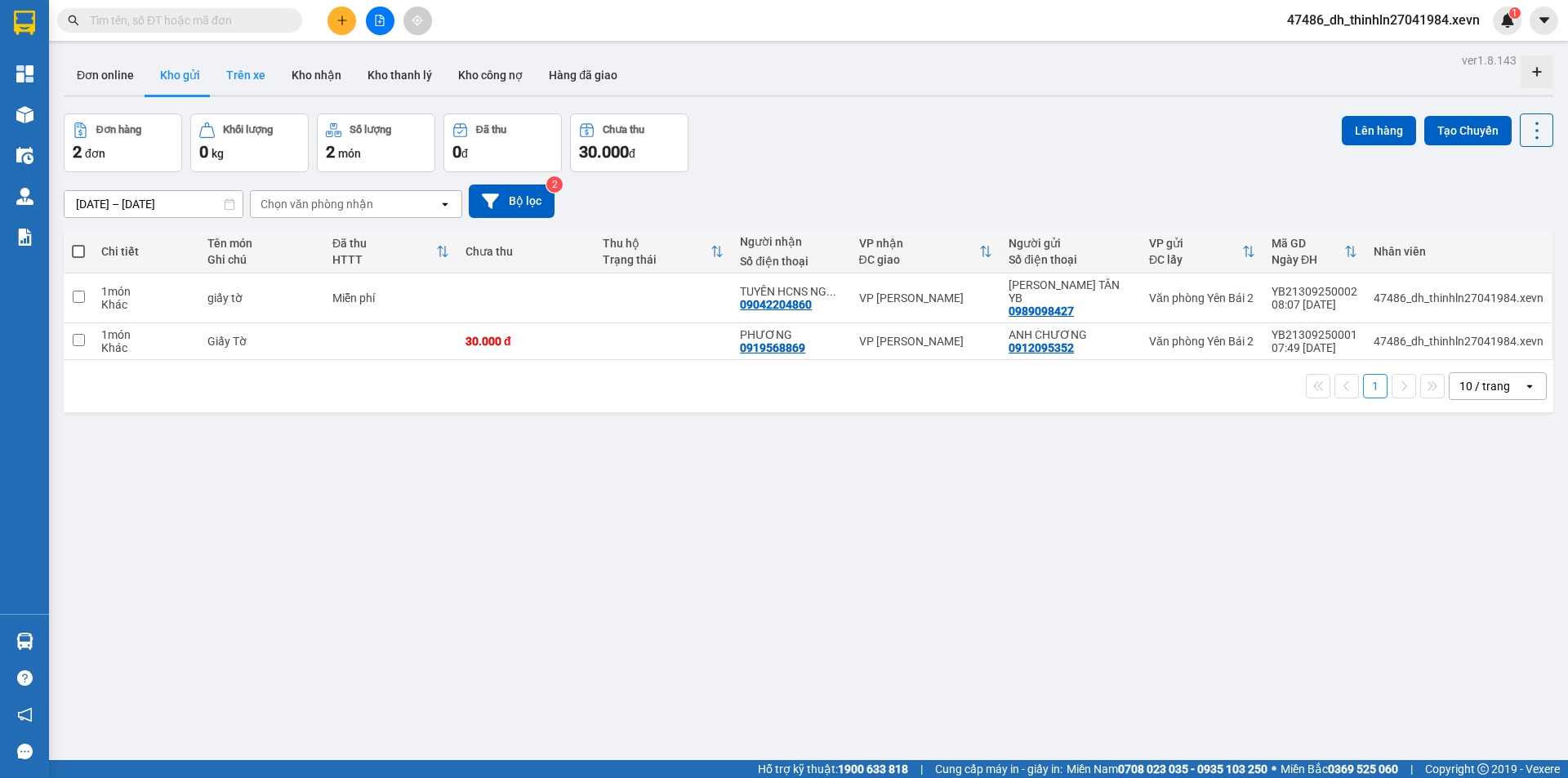
click at [247, 72] on button "Trên xe" at bounding box center [246, 74] width 66 height 39
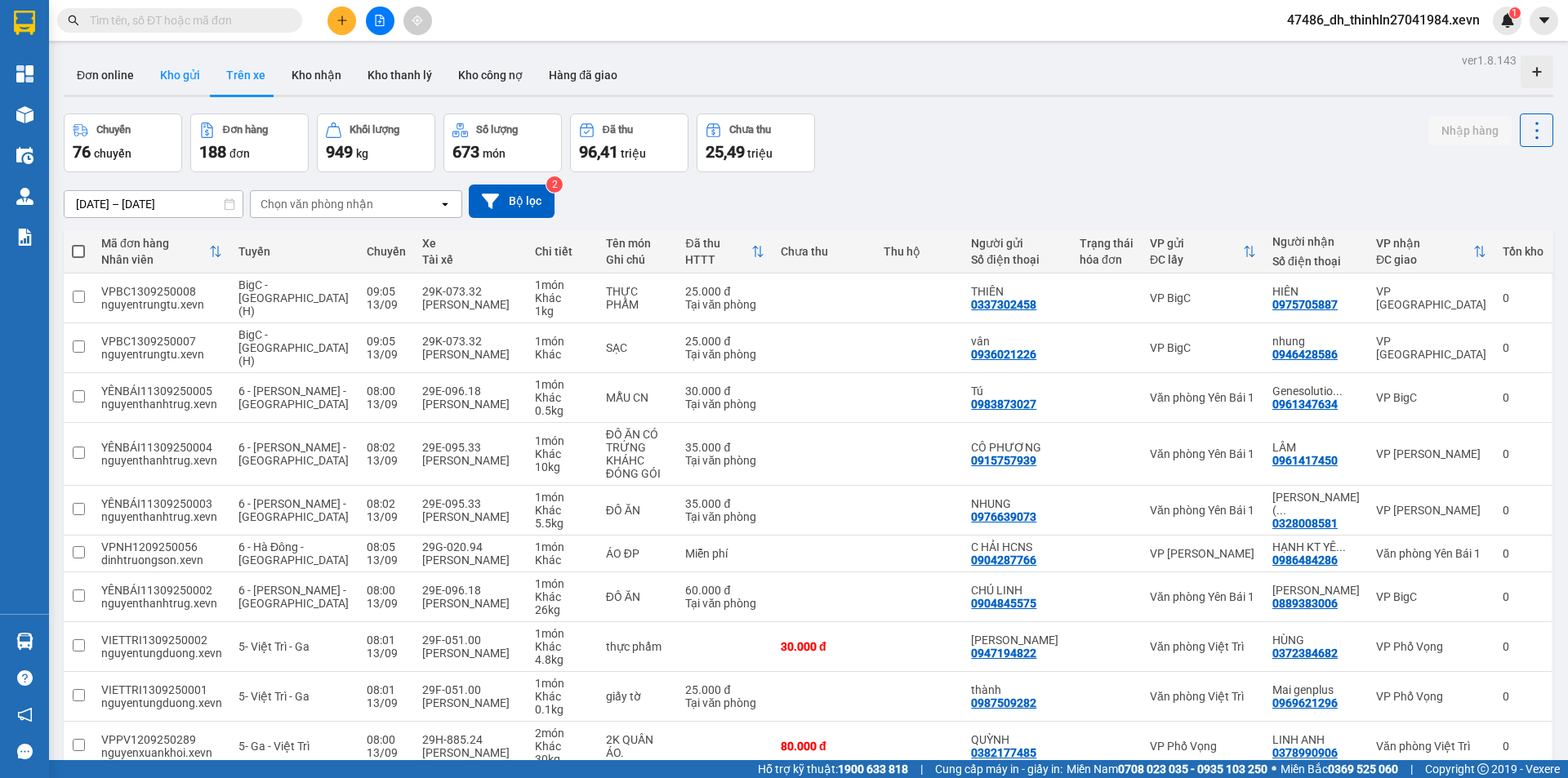
click at [186, 78] on button "Kho gửi" at bounding box center [179, 74] width 66 height 39
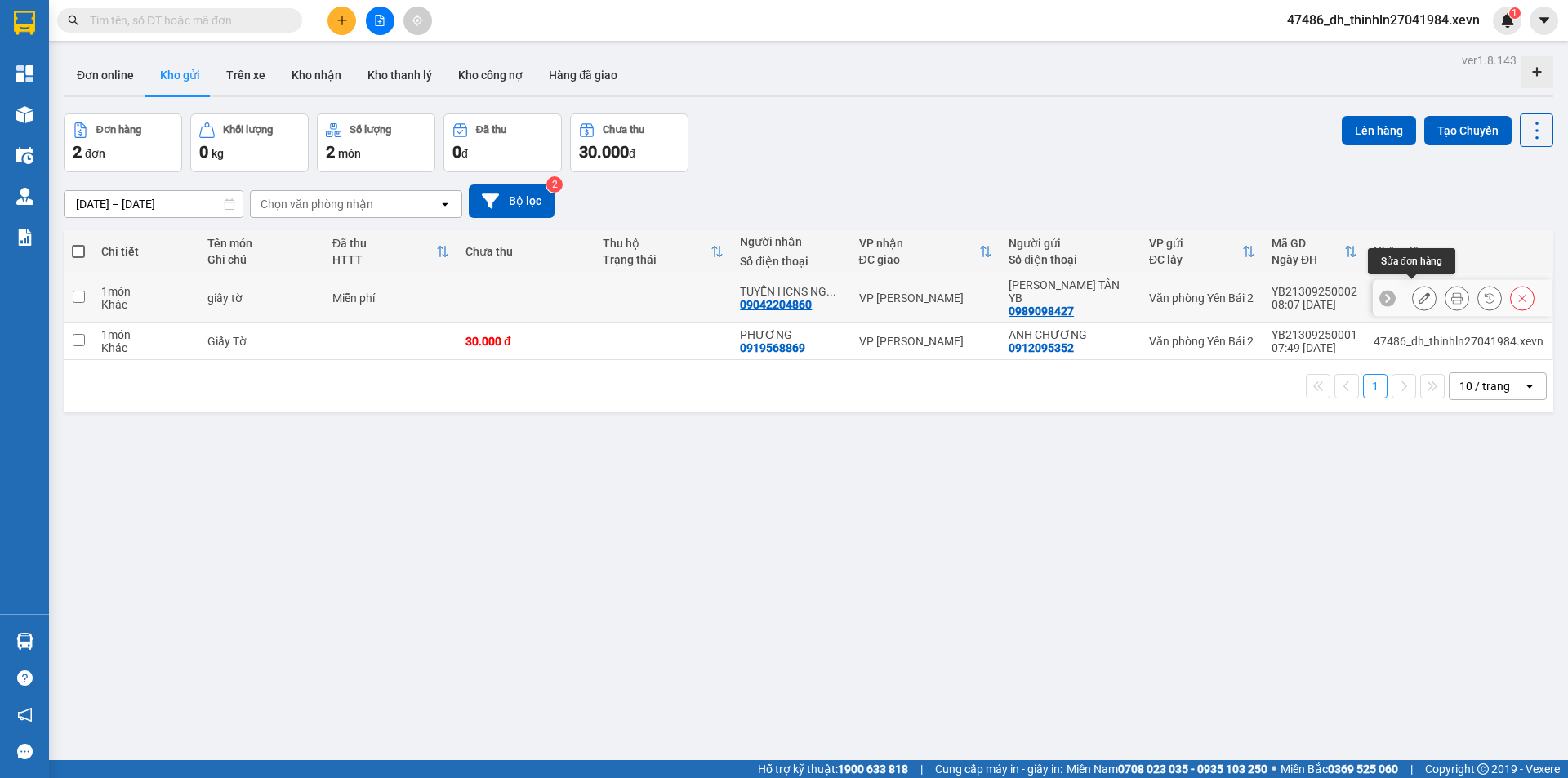
click at [1419, 292] on icon at bounding box center [1424, 298] width 11 height 11
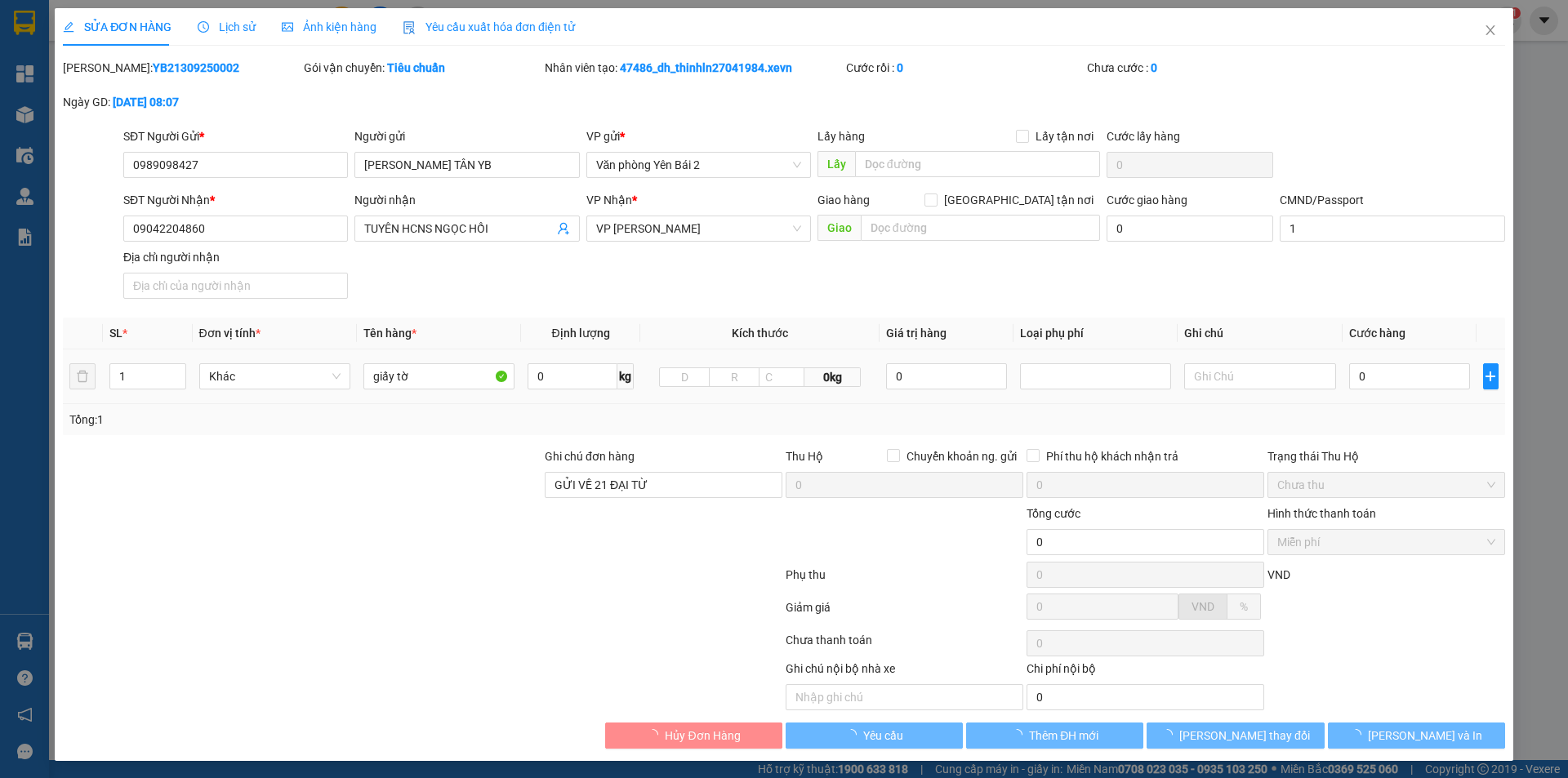
type input "0989098427"
type input "QUỲNH LỄ TÂN YB"
type input "09042204860"
type input "TUYÊN HCNS NGỌC HỒI"
type input "1"
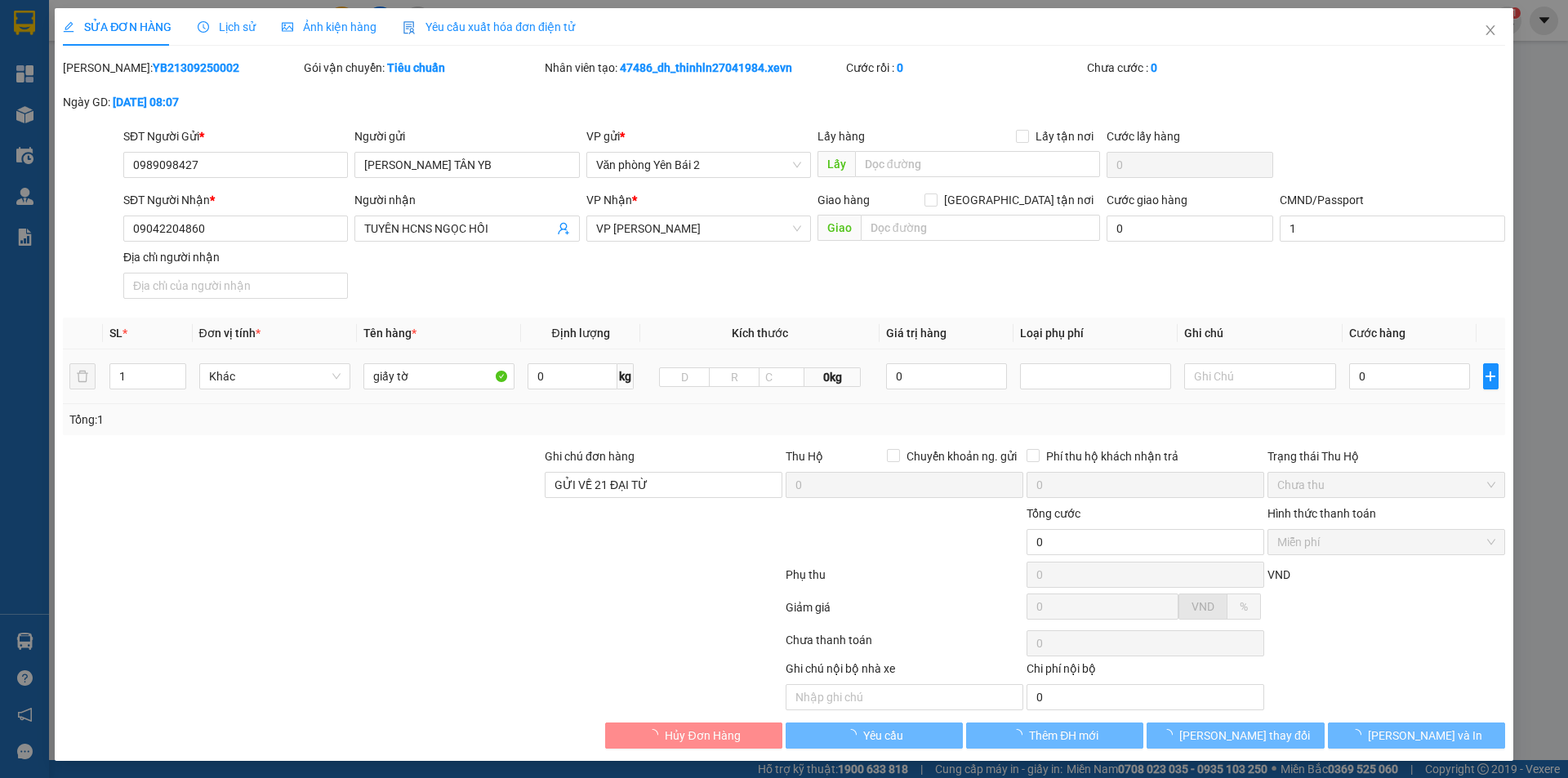
type input "GỬI VỀ 21 ĐẠI TỪ"
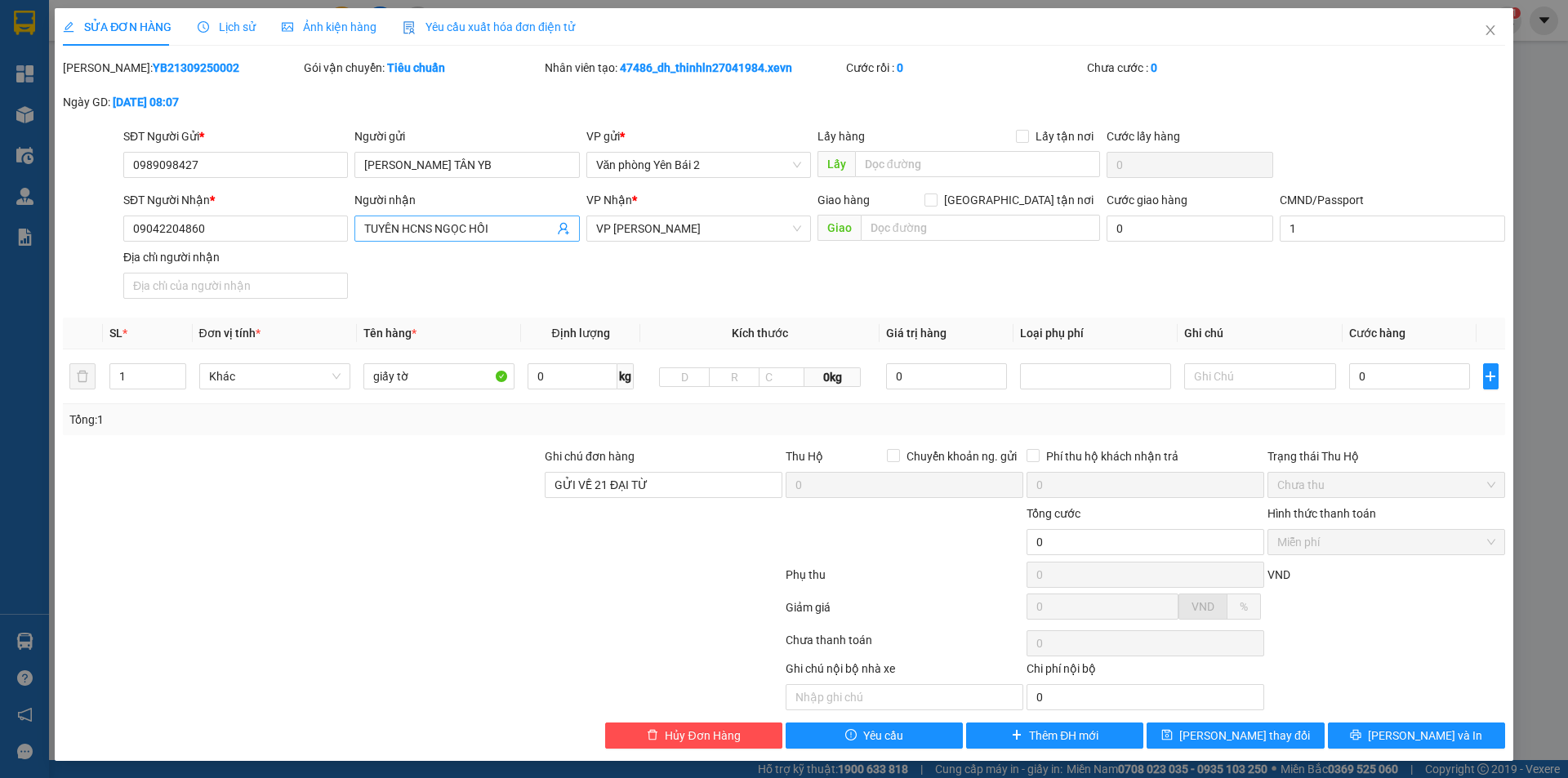
click at [504, 224] on input "TUYÊN HCNS NGỌC HỒI" at bounding box center [458, 229] width 189 height 18
type input "TUYÊN HCNS"
click at [694, 273] on div "SĐT Người Nhận * 09042204860 Người nhận TUYÊN HCNS VP Nhận * VP Trần Đại Nghĩa …" at bounding box center [814, 248] width 1389 height 115
click at [1234, 375] on input "text" at bounding box center [1259, 376] width 151 height 26
type input "GỬI VỀ 21 ĐẠI TỪ"
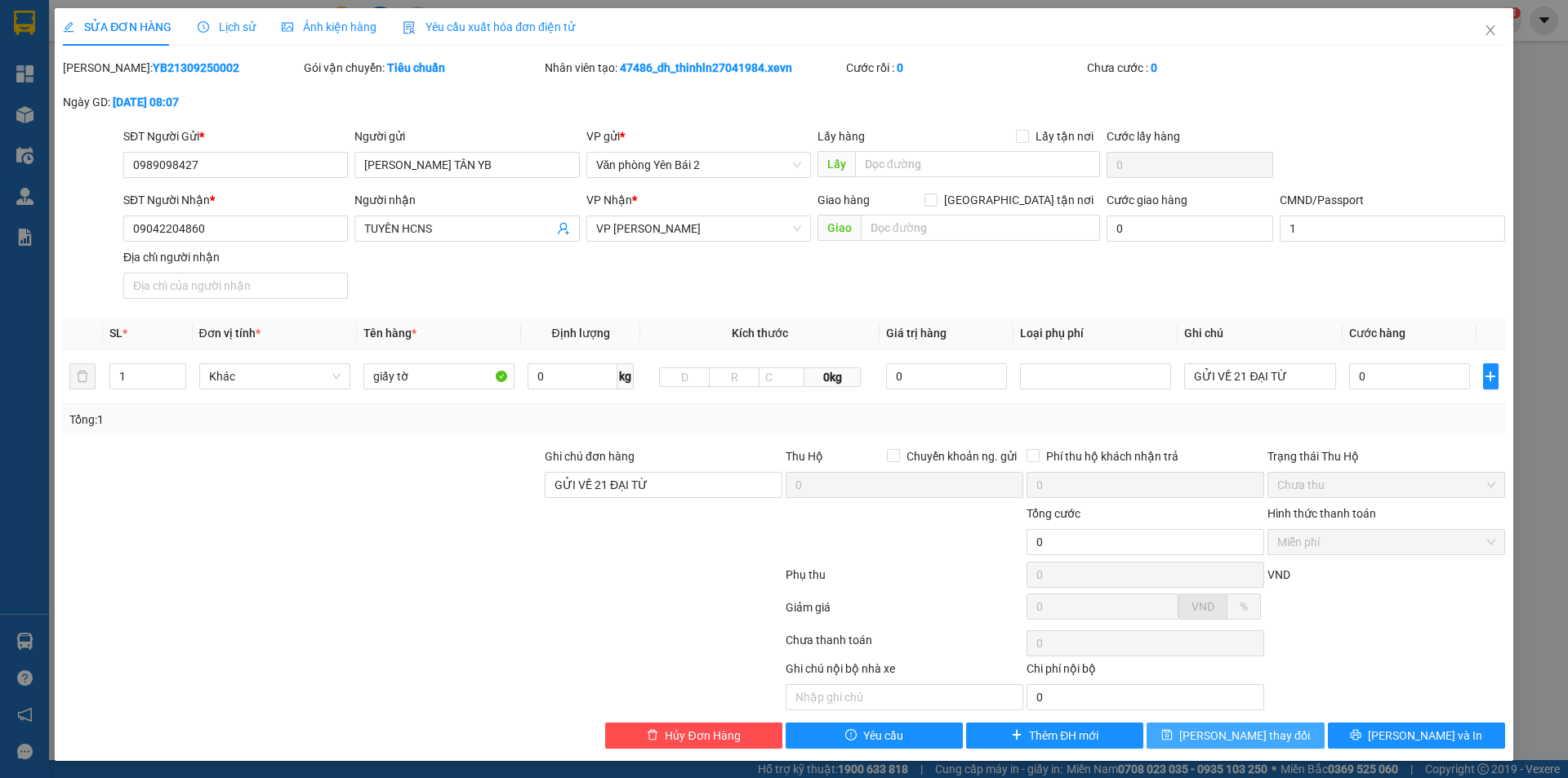
click at [1244, 737] on span "Lưu thay đổi" at bounding box center [1244, 735] width 130 height 18
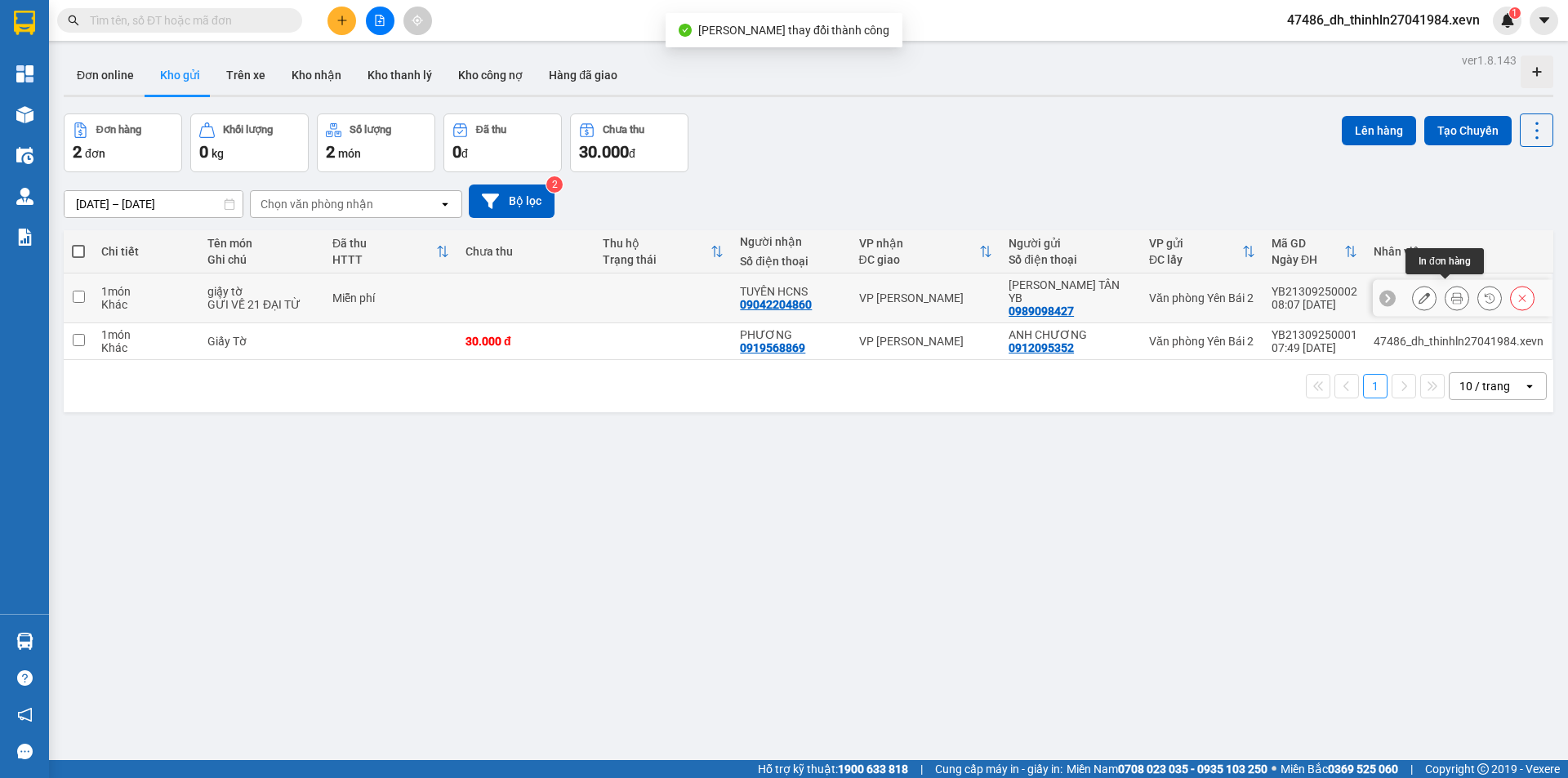
click at [1452, 292] on icon at bounding box center [1457, 298] width 11 height 11
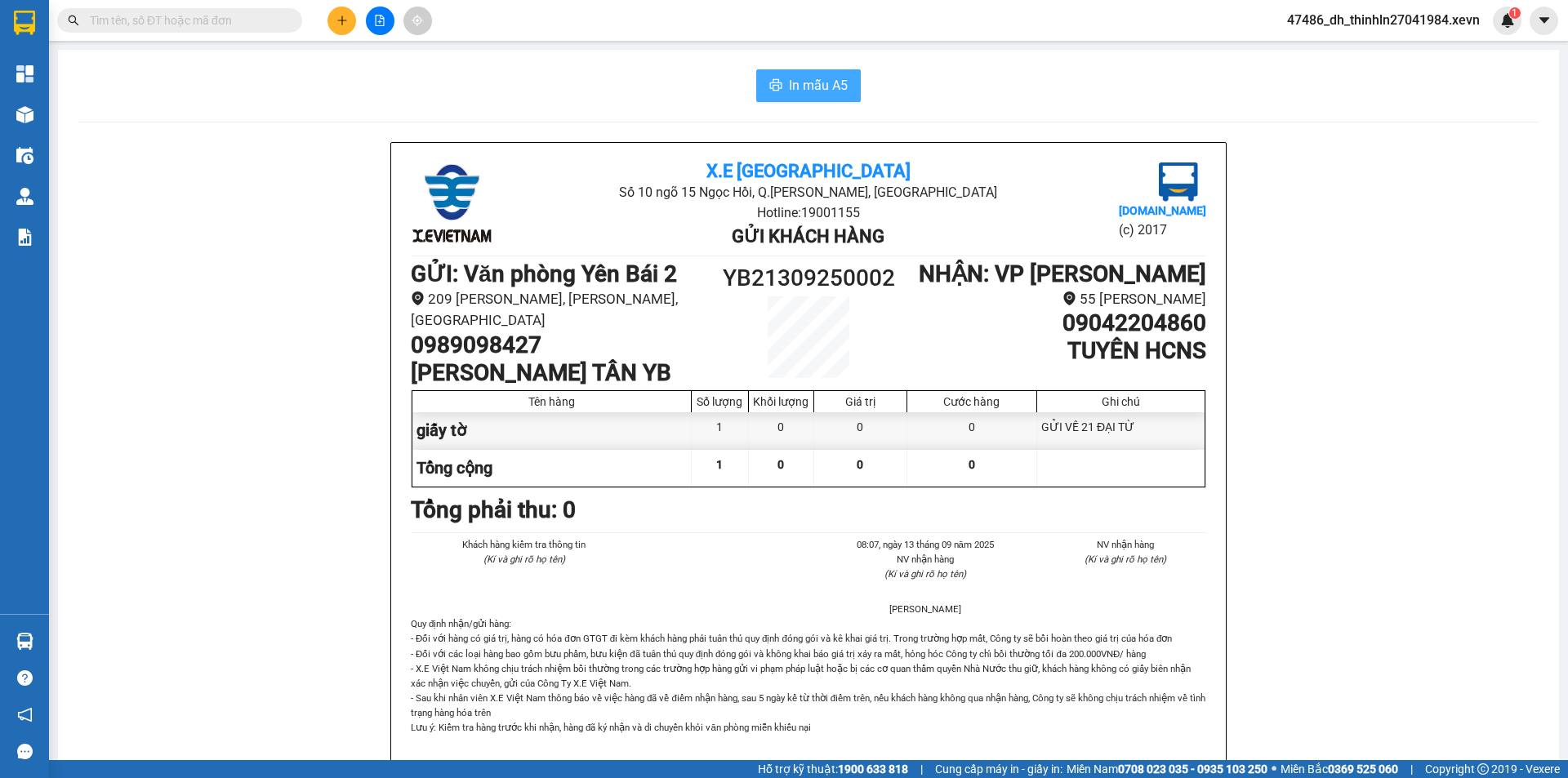
click at [816, 88] on span "In mẫu A5" at bounding box center [818, 85] width 59 height 21
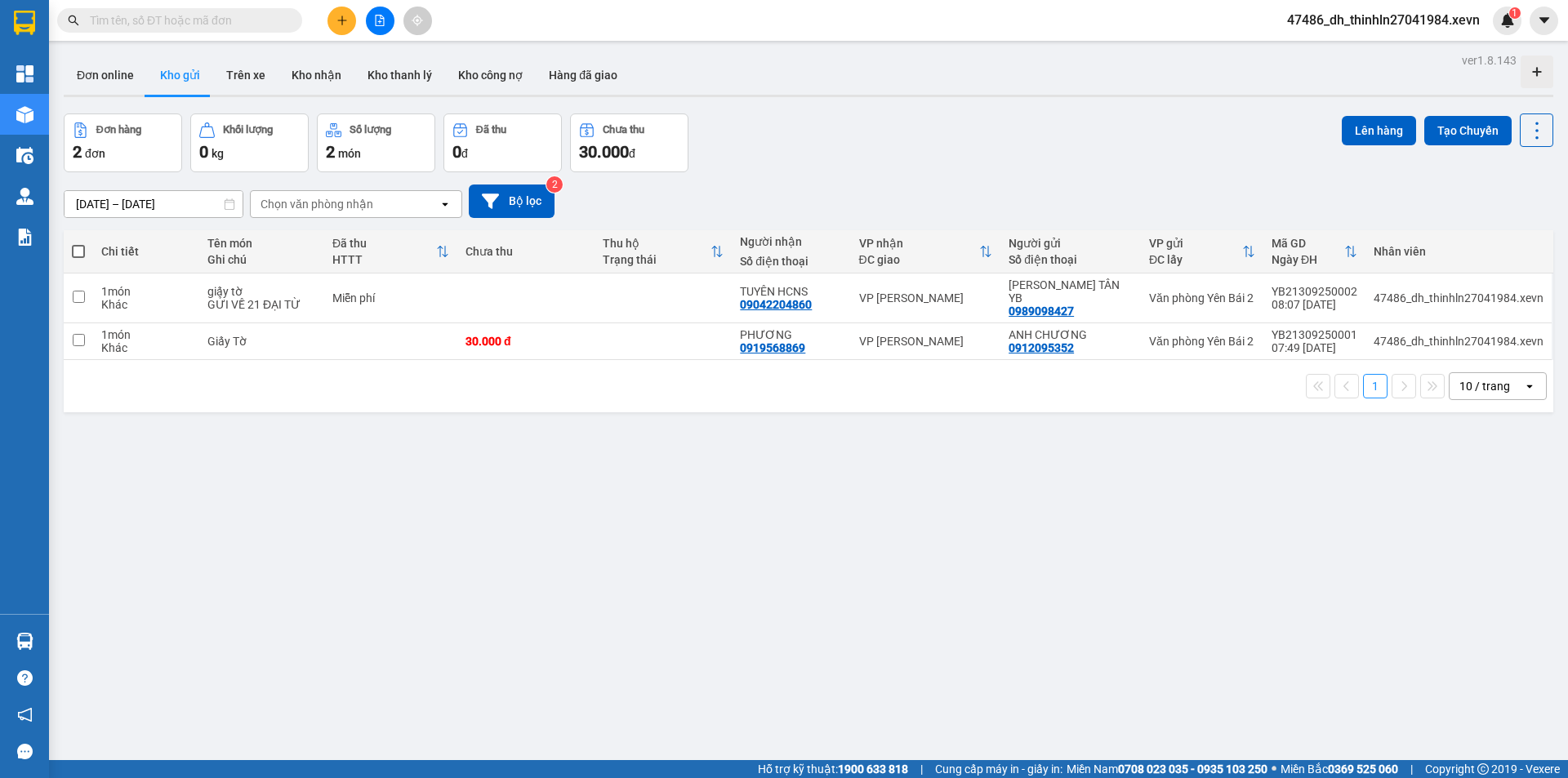
click at [1458, 18] on span "47486_dh_thinhln27041984.xevn" at bounding box center [1384, 20] width 219 height 21
click at [1387, 47] on span "Đăng xuất" at bounding box center [1392, 50] width 183 height 18
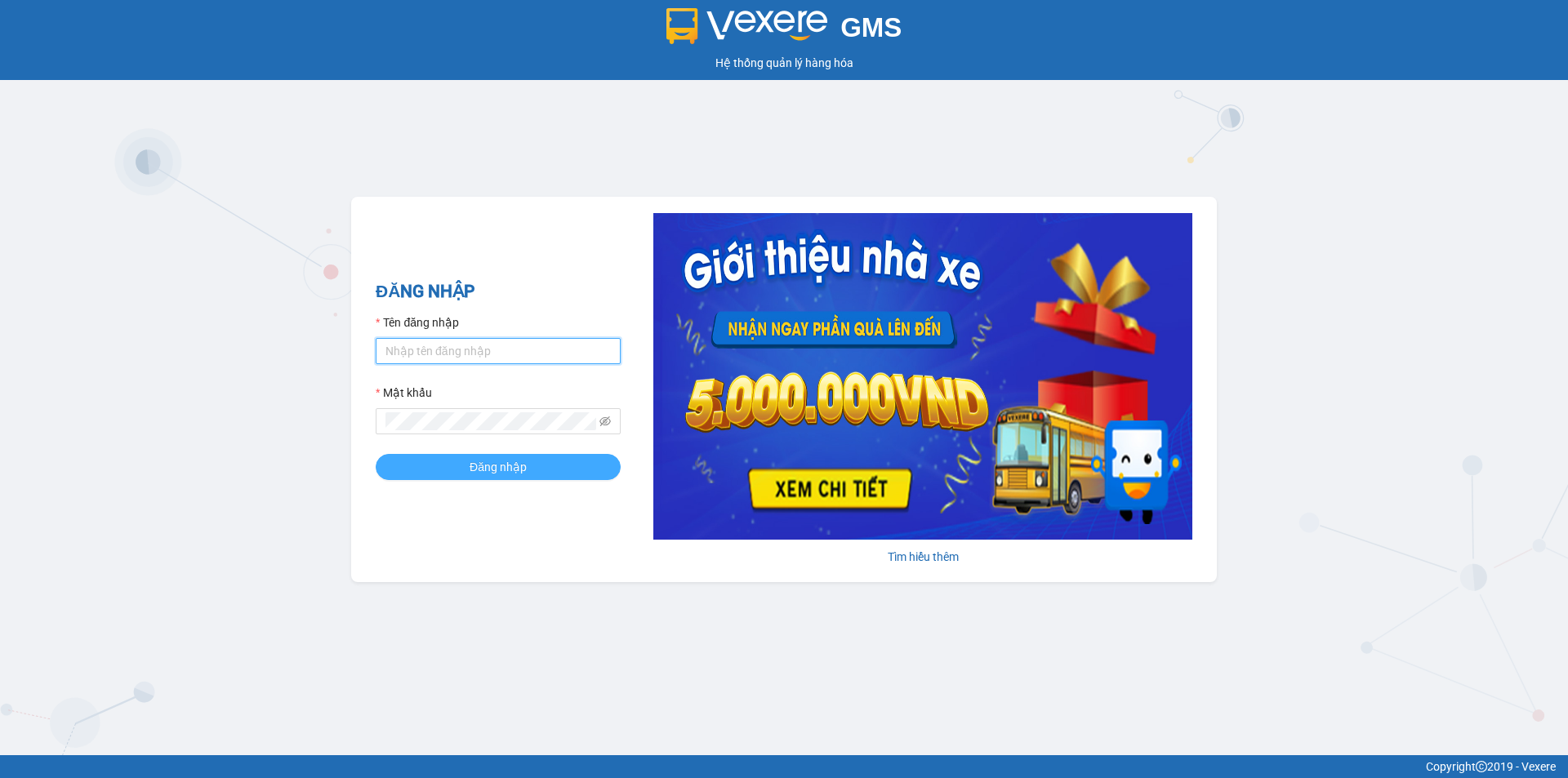
type input "dh_thinhln27041984.xevn"
click at [480, 467] on span "Đăng nhập" at bounding box center [498, 467] width 57 height 18
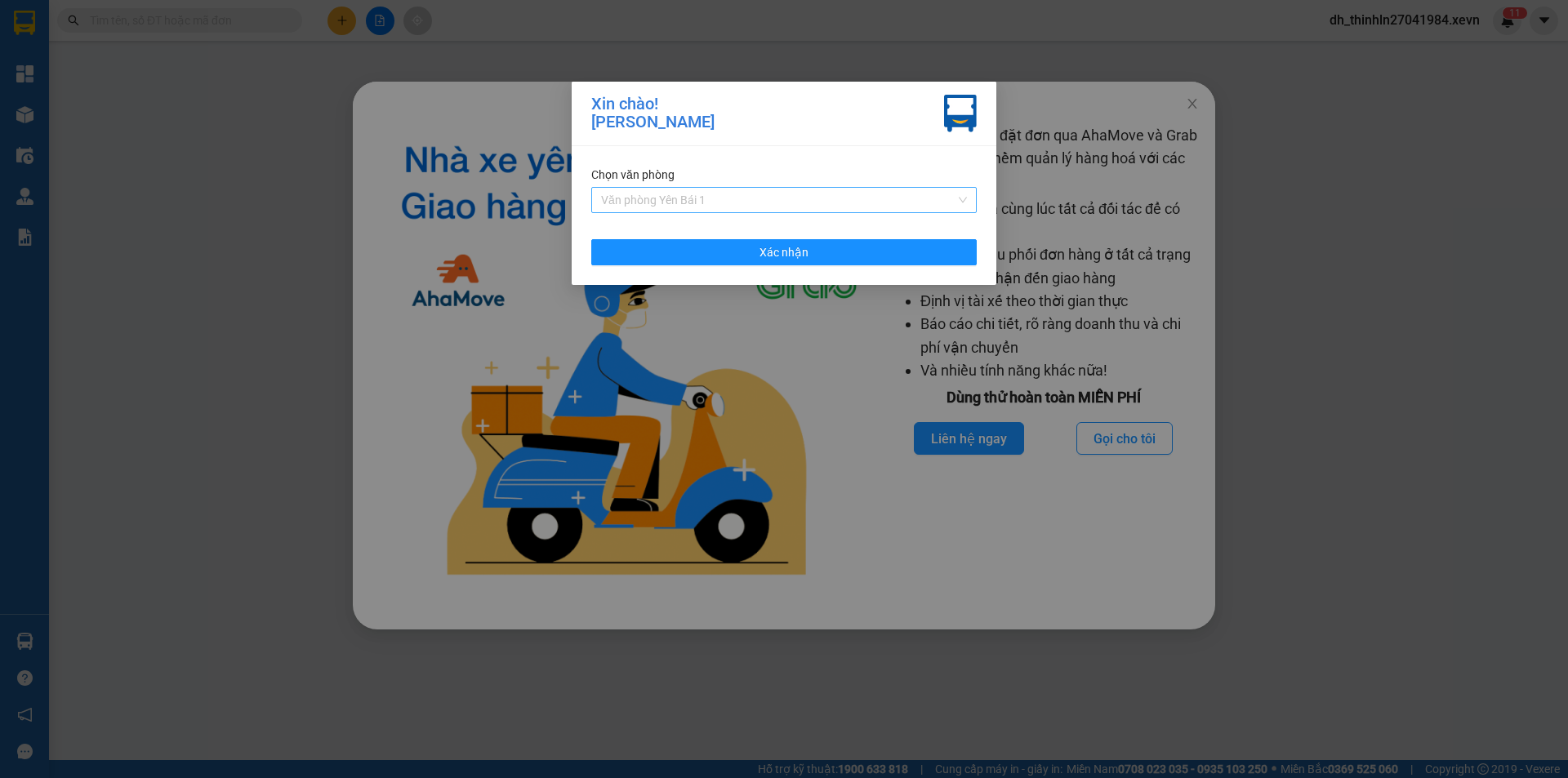
click at [835, 204] on span "Văn phòng Yên Bái 1" at bounding box center [784, 200] width 366 height 24
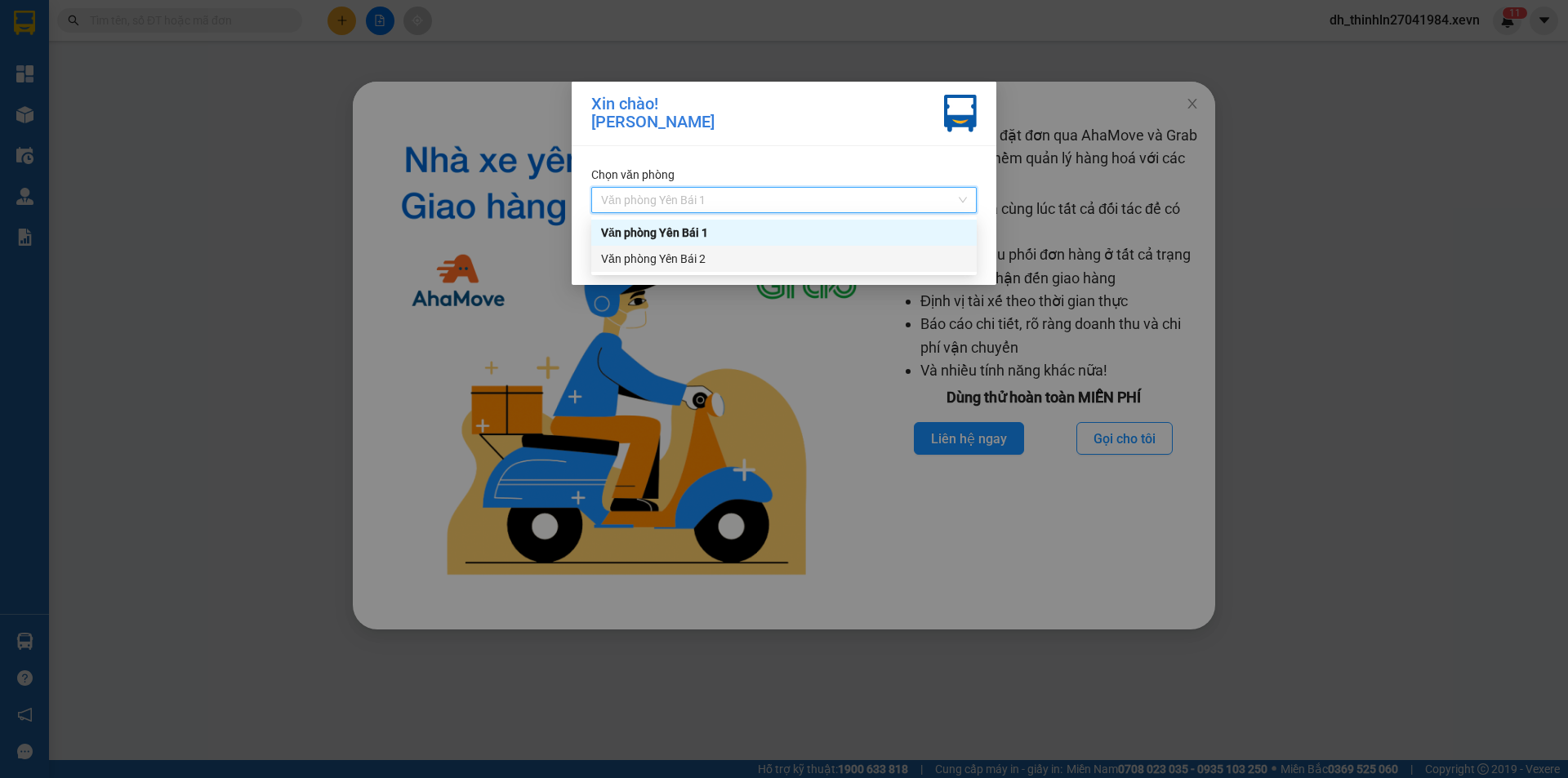
click at [797, 256] on div "Văn phòng Yên Bái 2" at bounding box center [784, 259] width 366 height 18
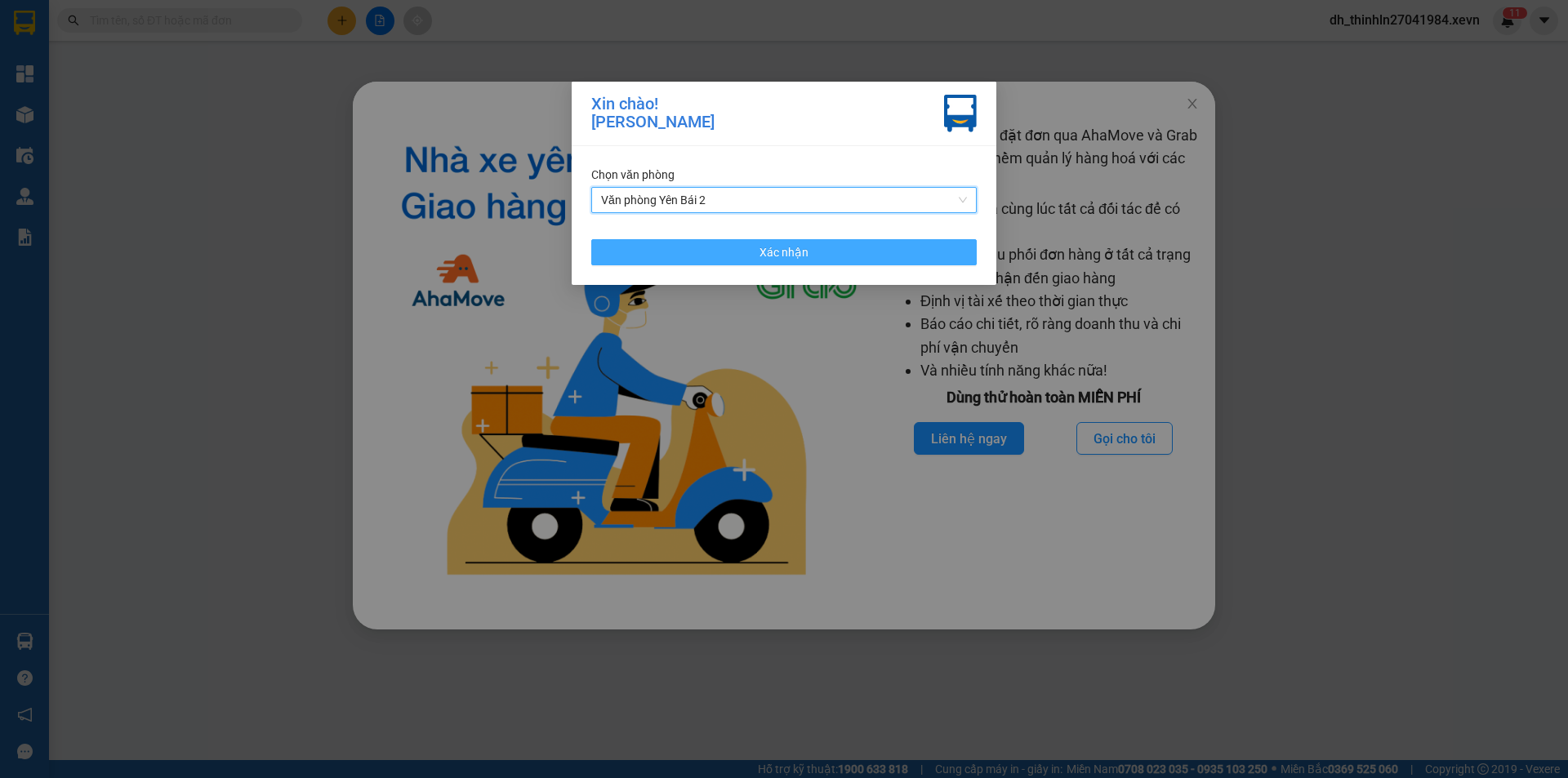
click at [780, 264] on button "Xác nhận" at bounding box center [784, 252] width 386 height 26
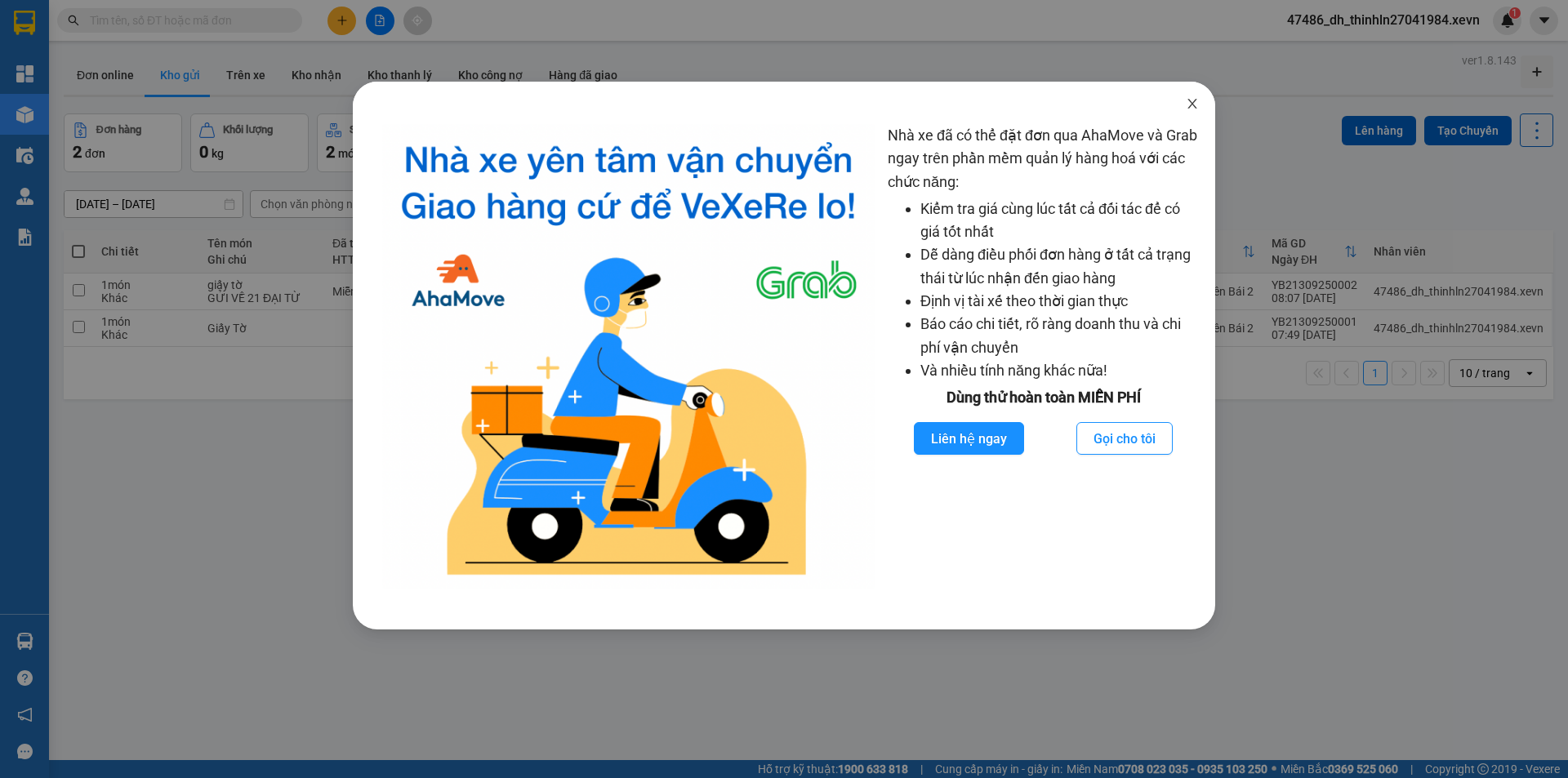
click at [1192, 104] on icon "close" at bounding box center [1192, 104] width 13 height 13
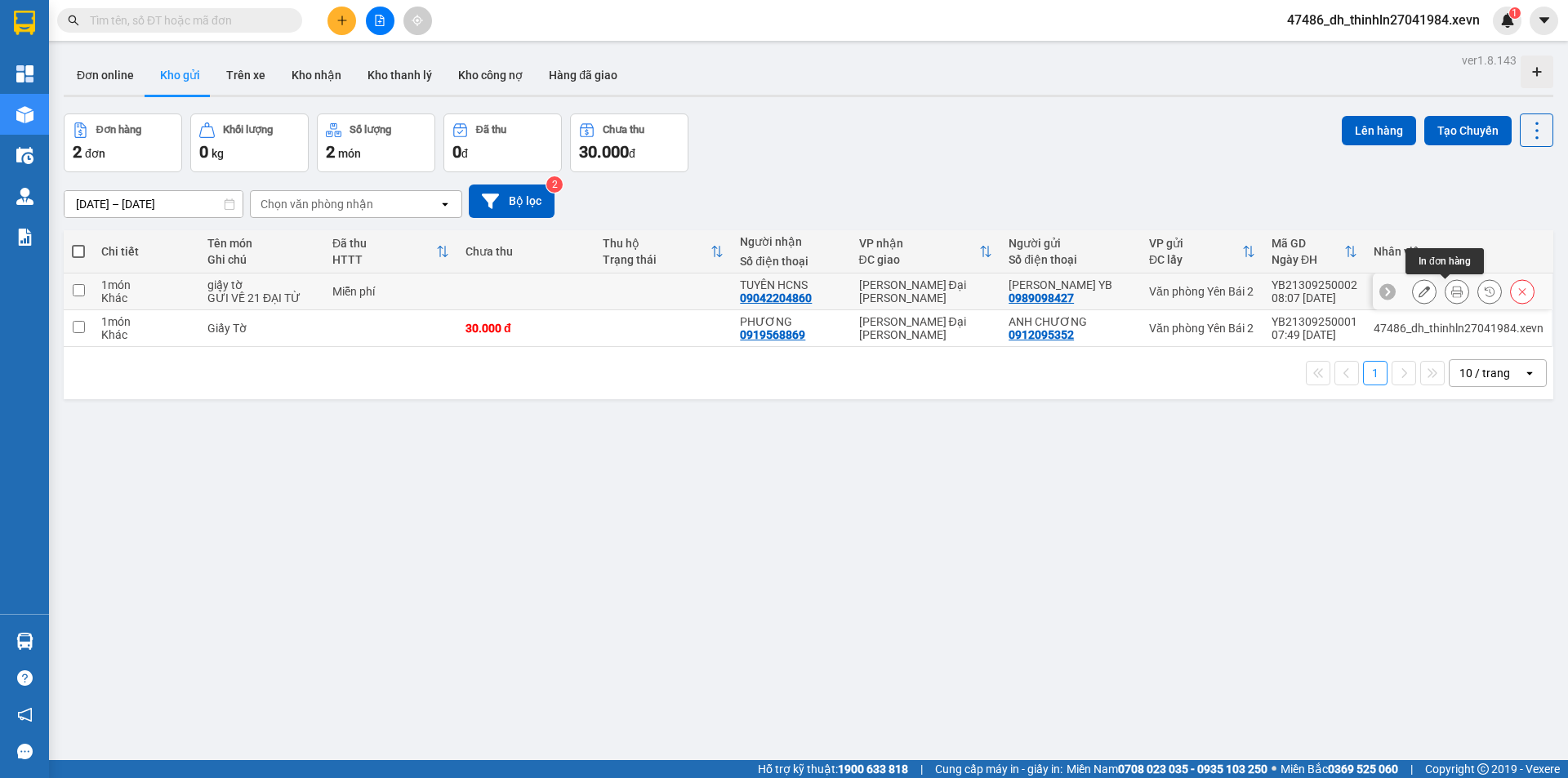
click at [1452, 293] on icon at bounding box center [1457, 291] width 11 height 11
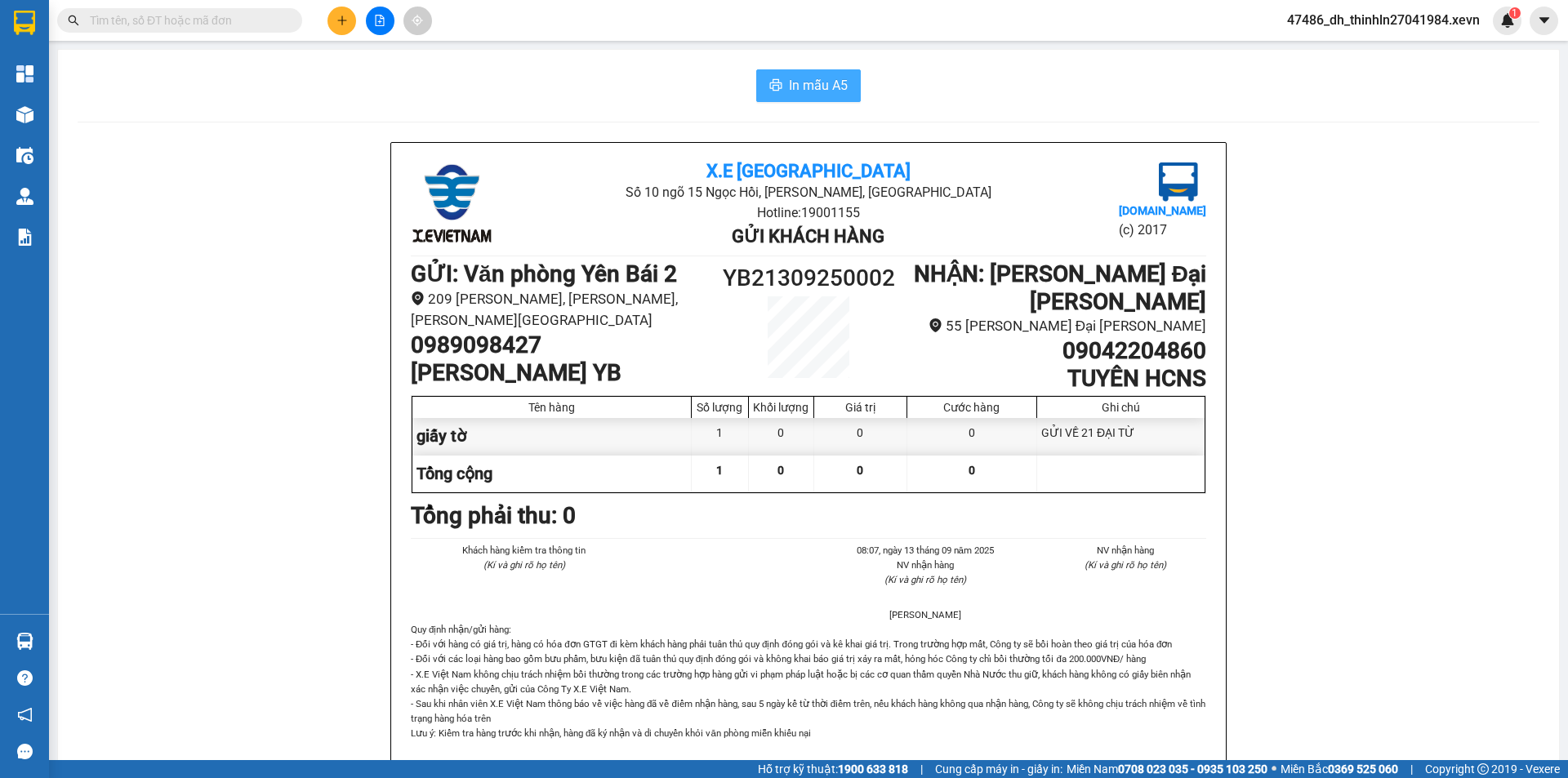
click at [804, 92] on span "In mẫu A5" at bounding box center [818, 85] width 59 height 21
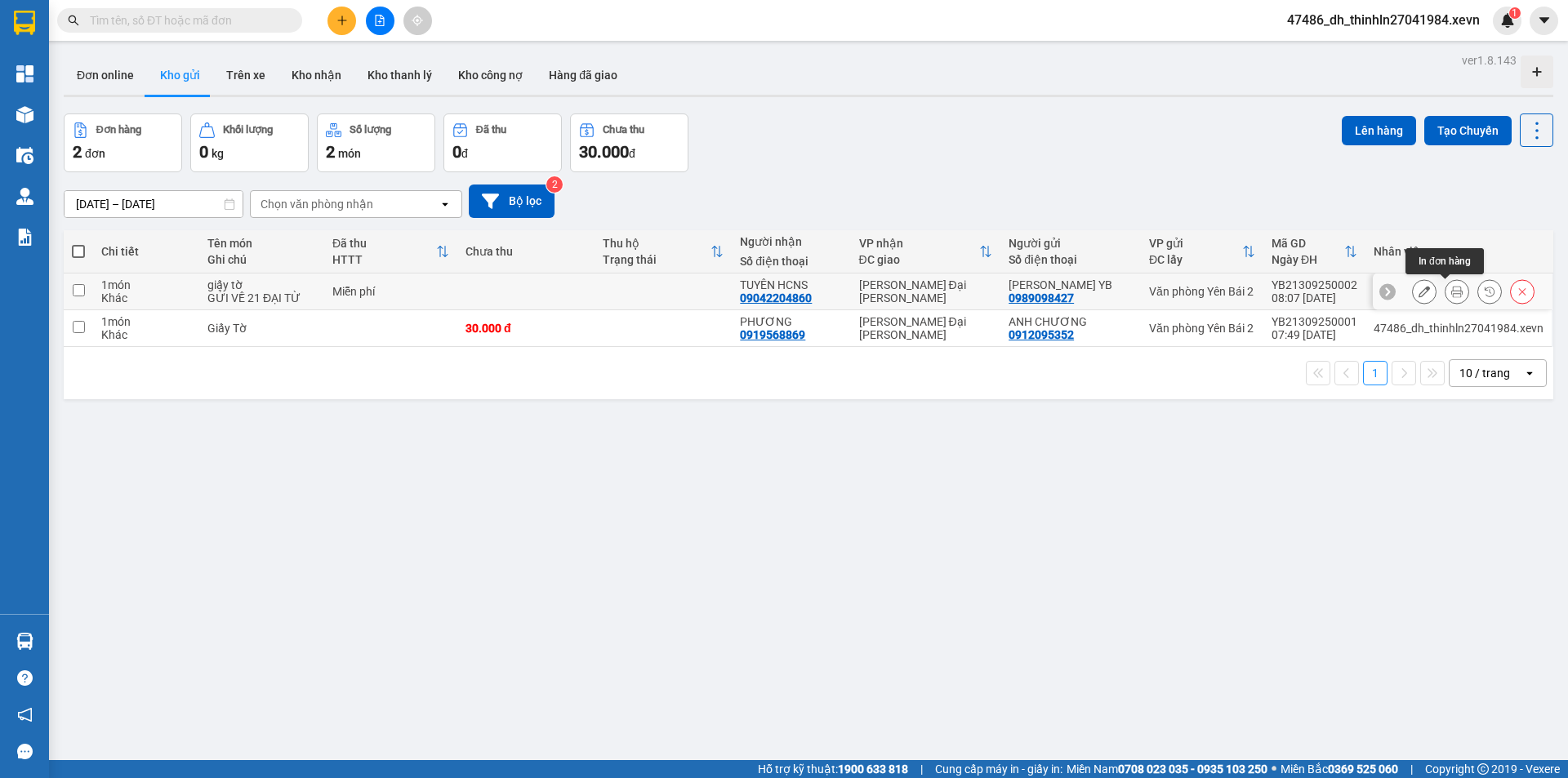
click at [1452, 294] on icon at bounding box center [1457, 291] width 11 height 11
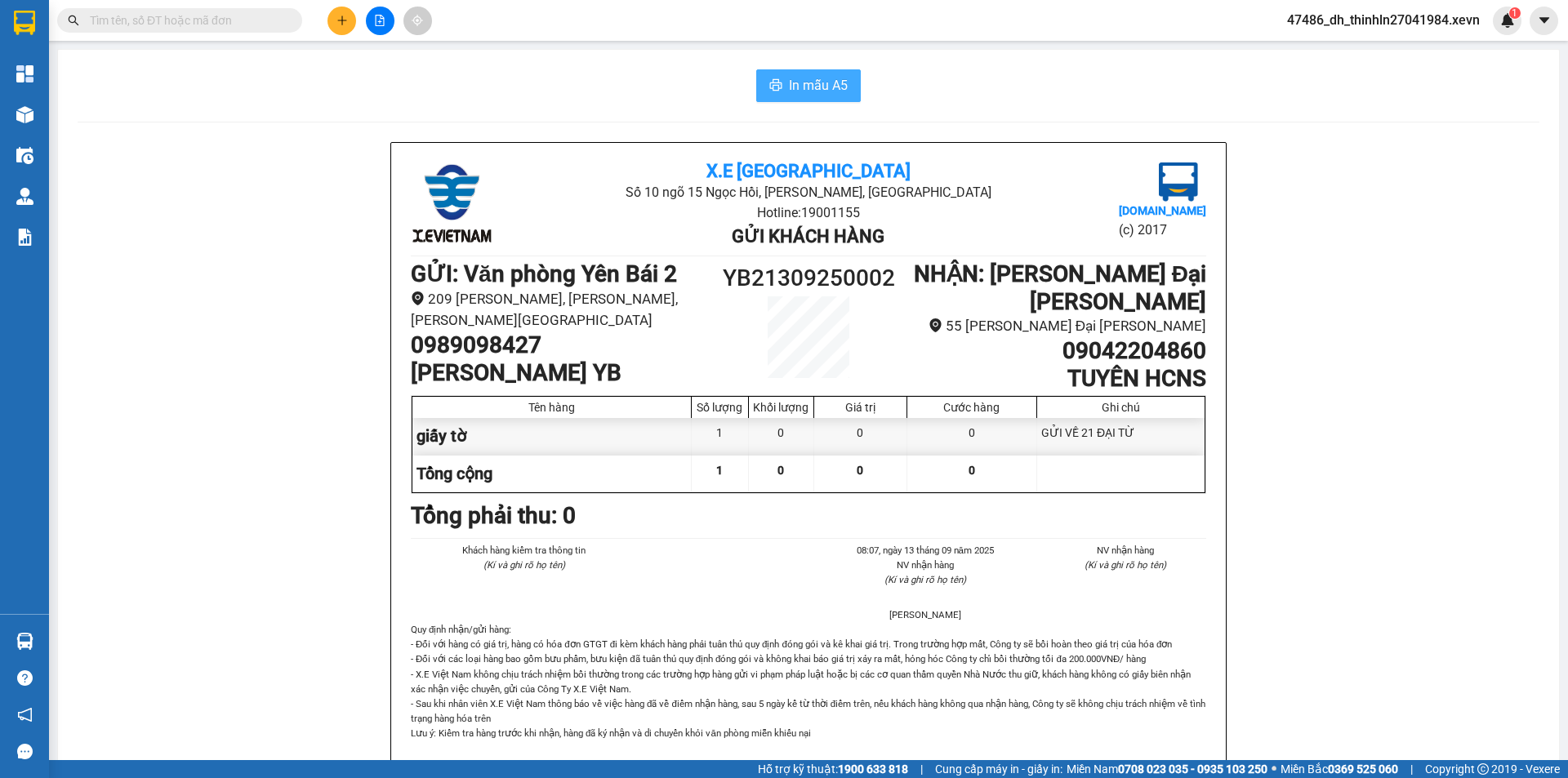
click at [805, 91] on span "In mẫu A5" at bounding box center [818, 85] width 59 height 21
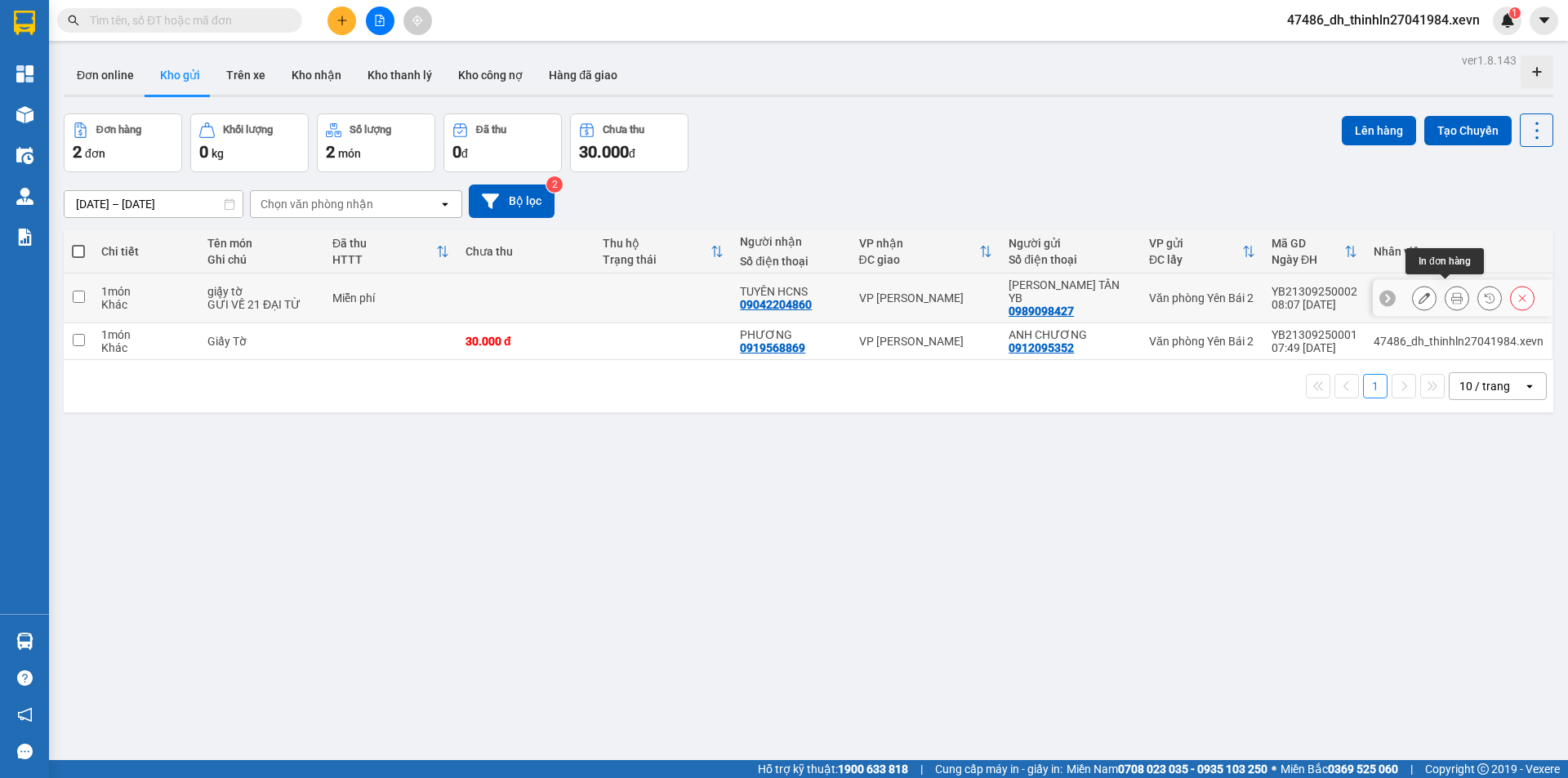
click at [1452, 295] on icon at bounding box center [1457, 298] width 11 height 11
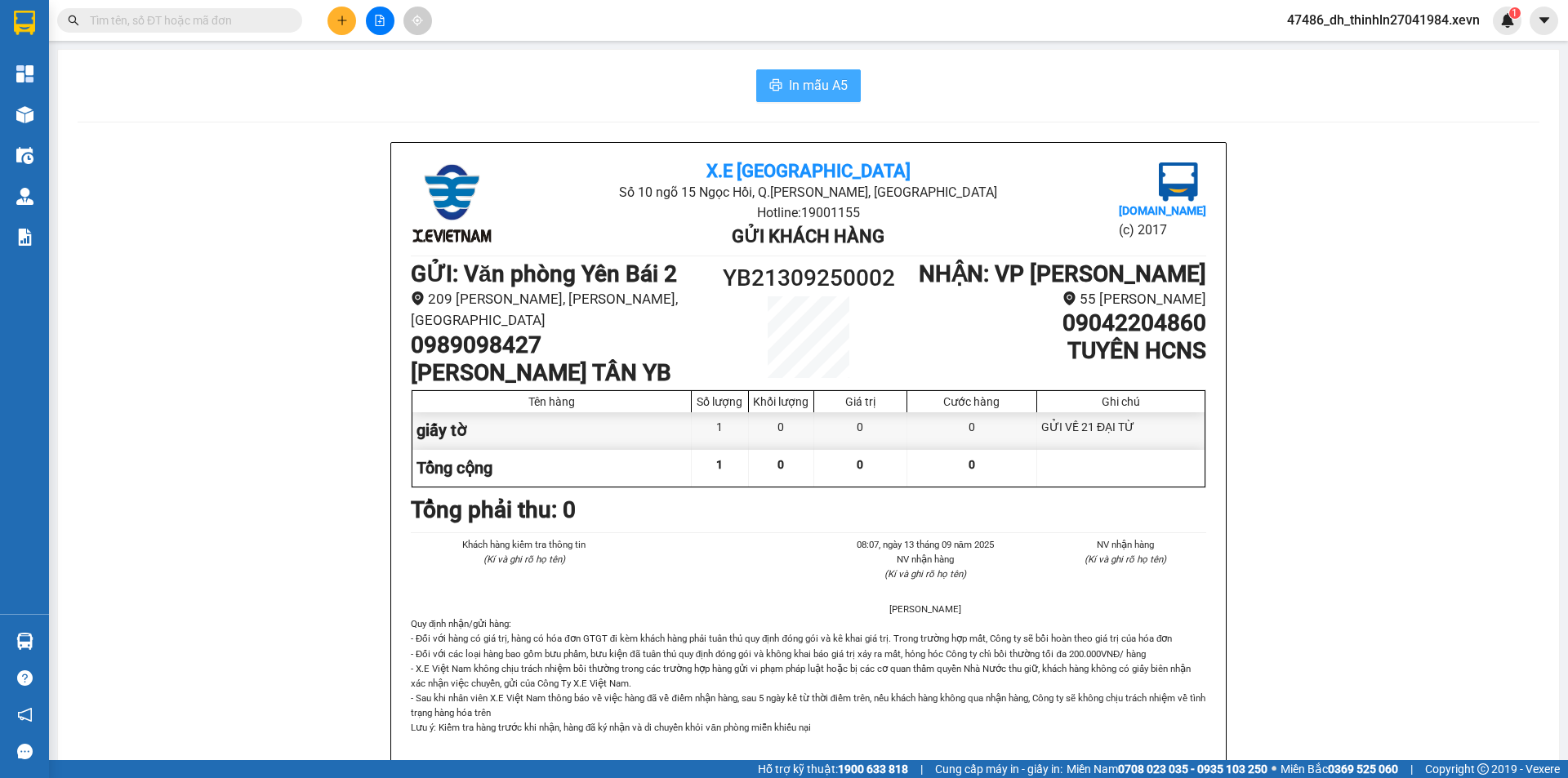
click at [791, 85] on span "In mẫu A5" at bounding box center [818, 85] width 59 height 21
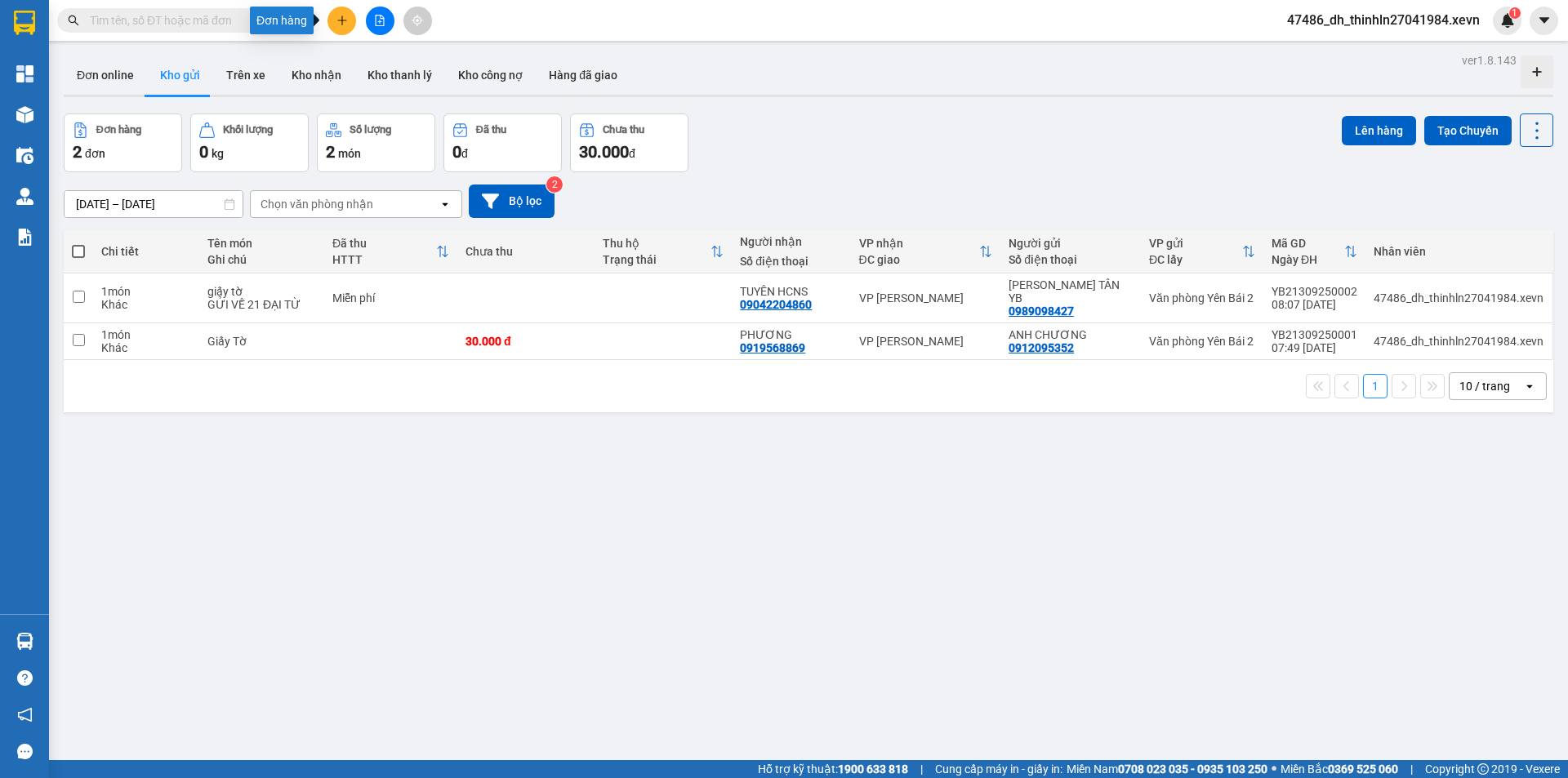
click at [343, 26] on button at bounding box center [342, 21] width 28 height 28
click at [405, 61] on div "Tạo đơn hàng" at bounding box center [406, 61] width 71 height 18
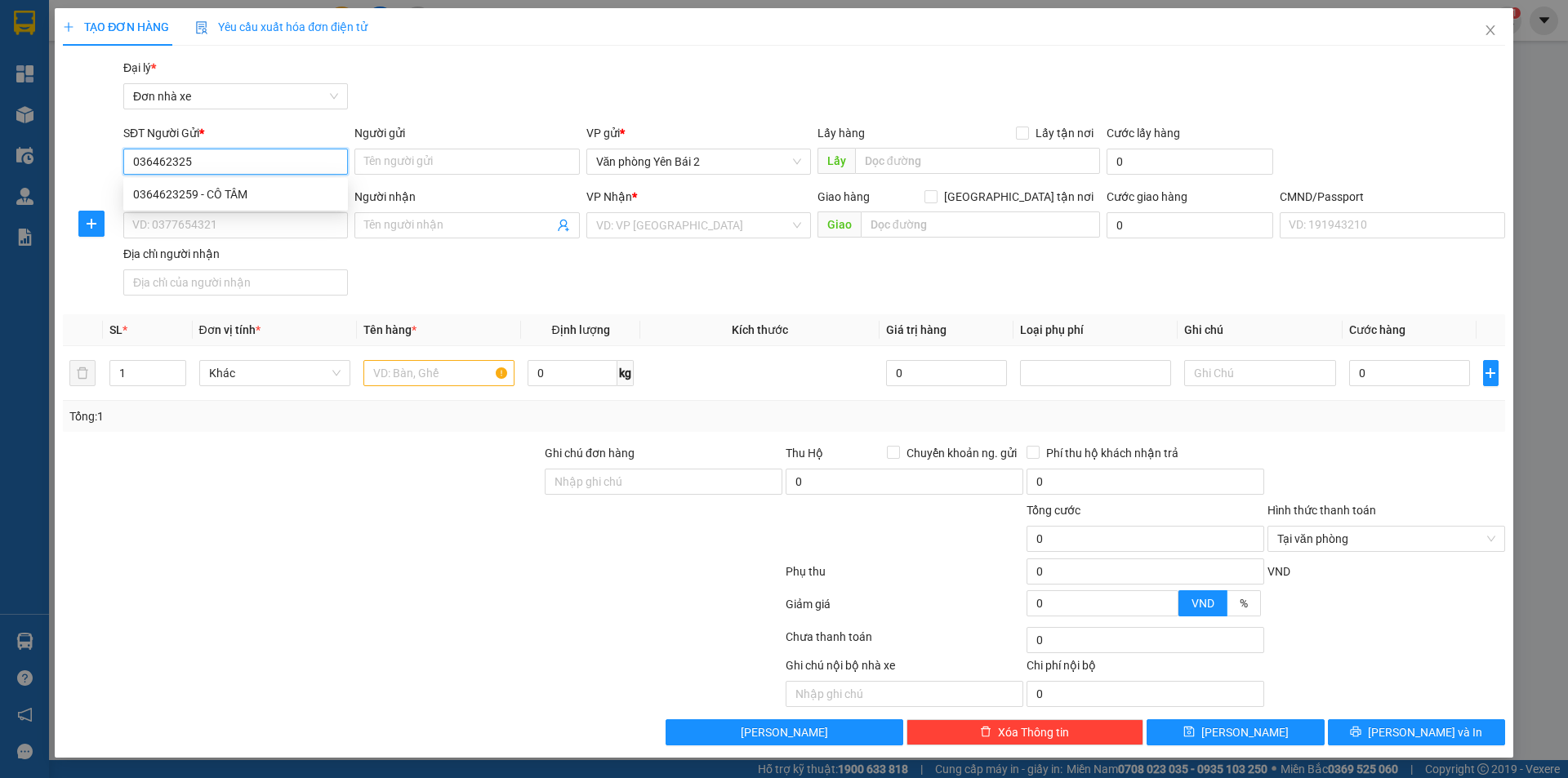
type input "0364623259"
click at [240, 200] on div "0364623259 - CÔ TÂM" at bounding box center [236, 194] width 205 height 18
type input "CÔ TÂM"
type input "0779224978"
type input "HÙNG"
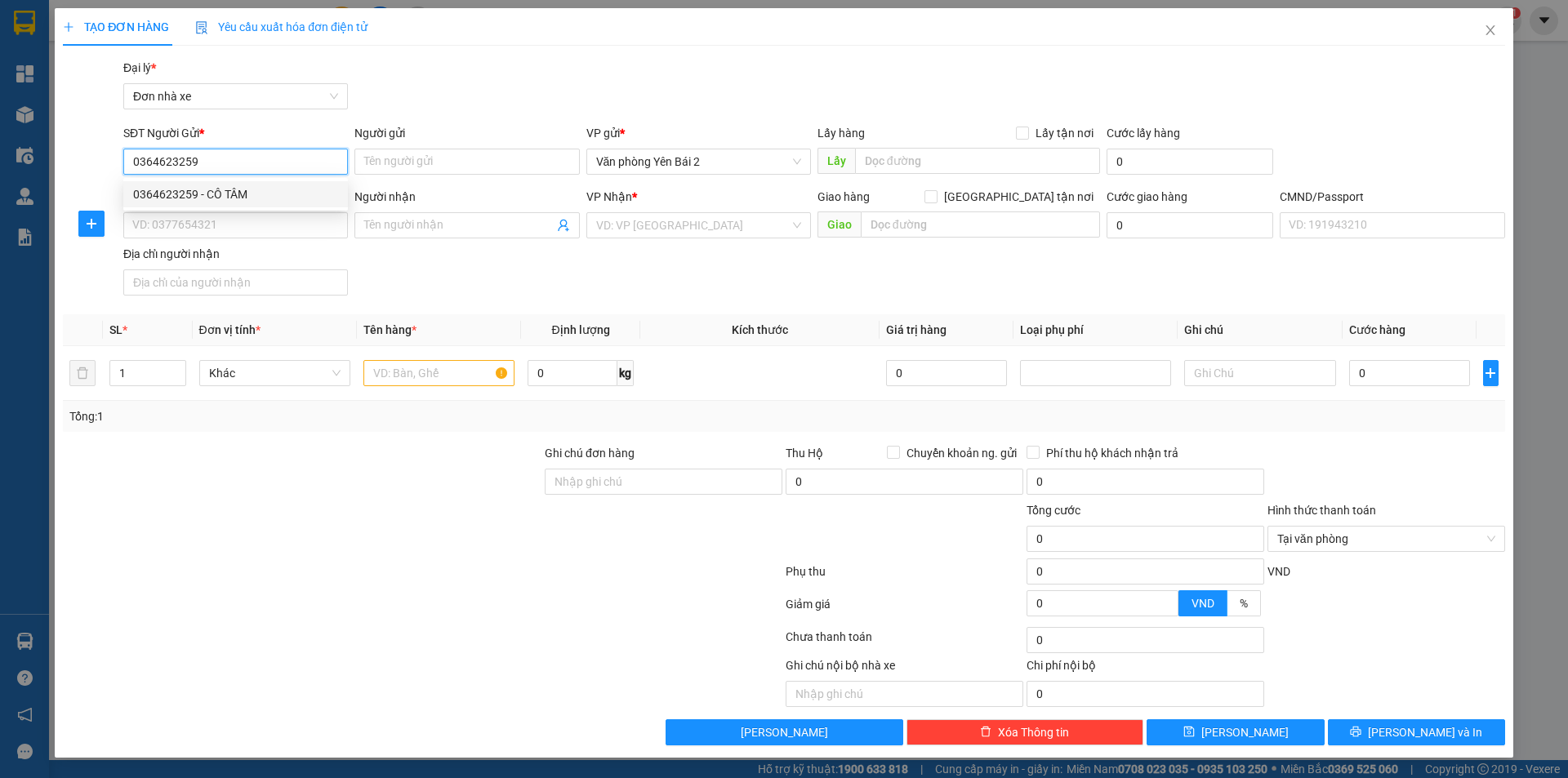
type input "015203001099 PHẠM TUẤN HÙNG ĐỒNG TÂM YÊN BÁI"
type input "0364623259"
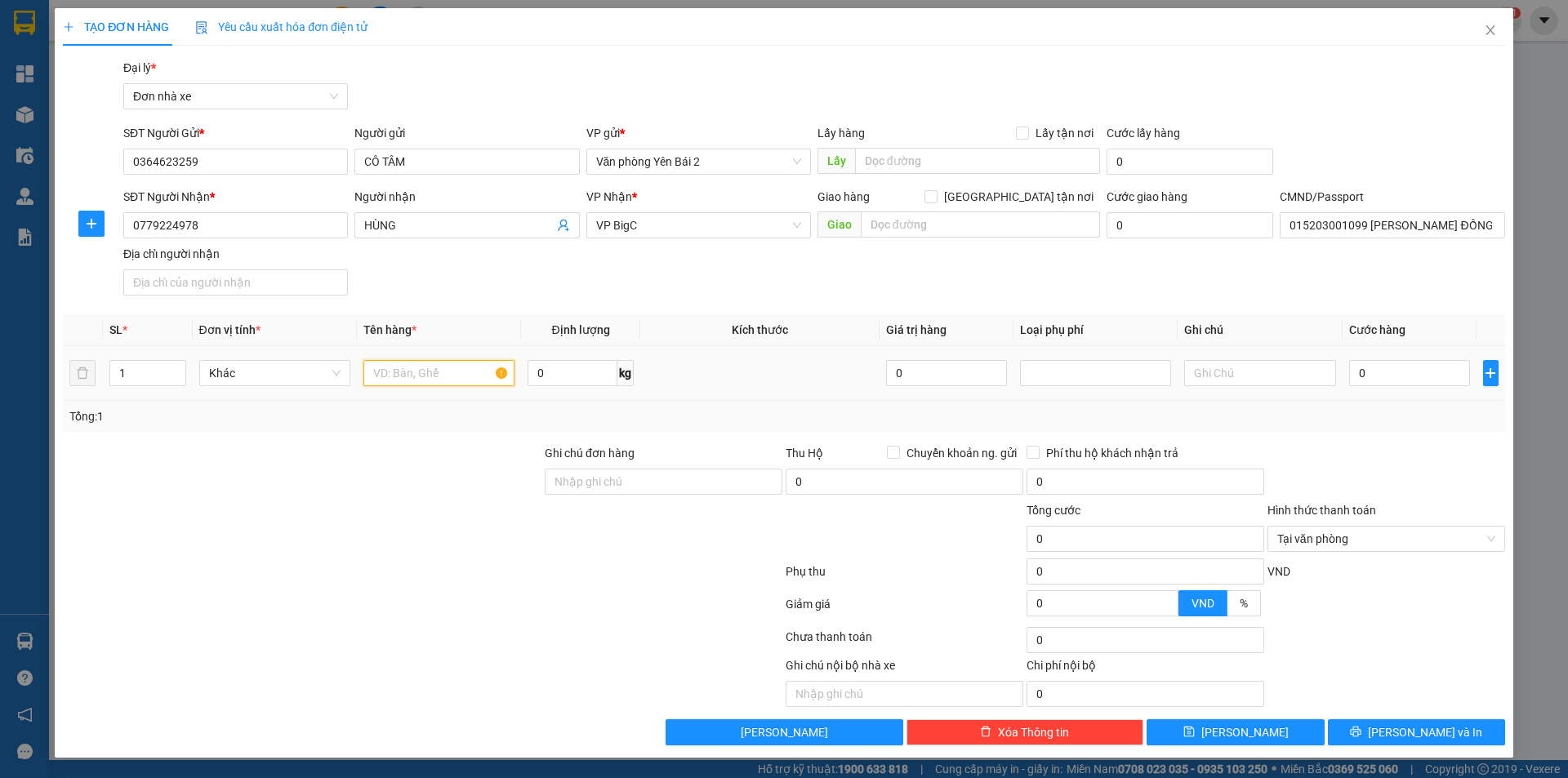
click at [409, 373] on input "text" at bounding box center [438, 373] width 151 height 26
type input "D"
click at [405, 373] on input "text" at bounding box center [438, 373] width 151 height 26
type input "D"
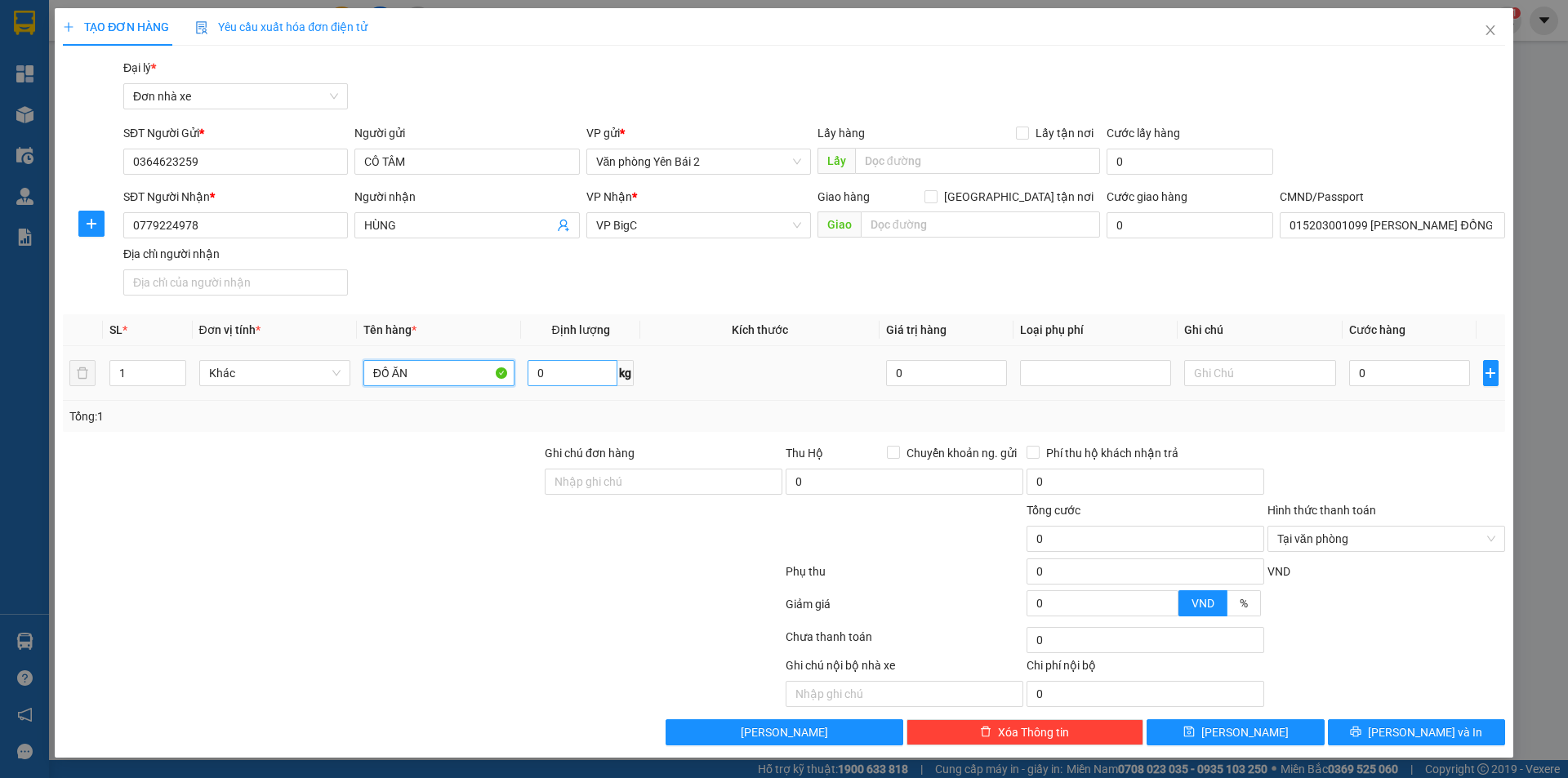
type input "ĐỒ ĂN"
click at [562, 363] on input "0" at bounding box center [572, 373] width 90 height 26
type input "11"
click at [1383, 376] on input "0" at bounding box center [1410, 373] width 122 height 26
type input "4"
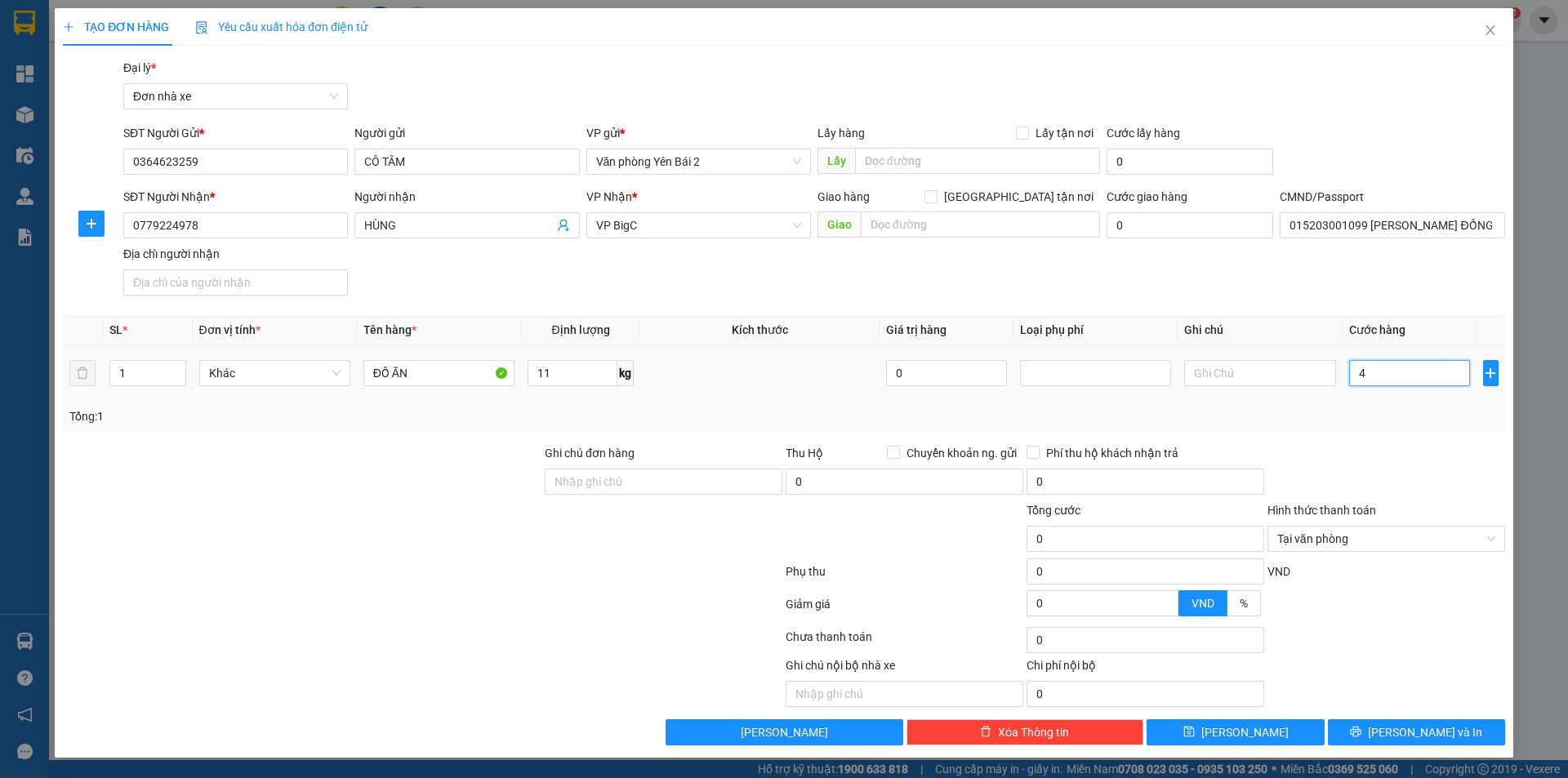
type input "4"
type input "45"
type input "450"
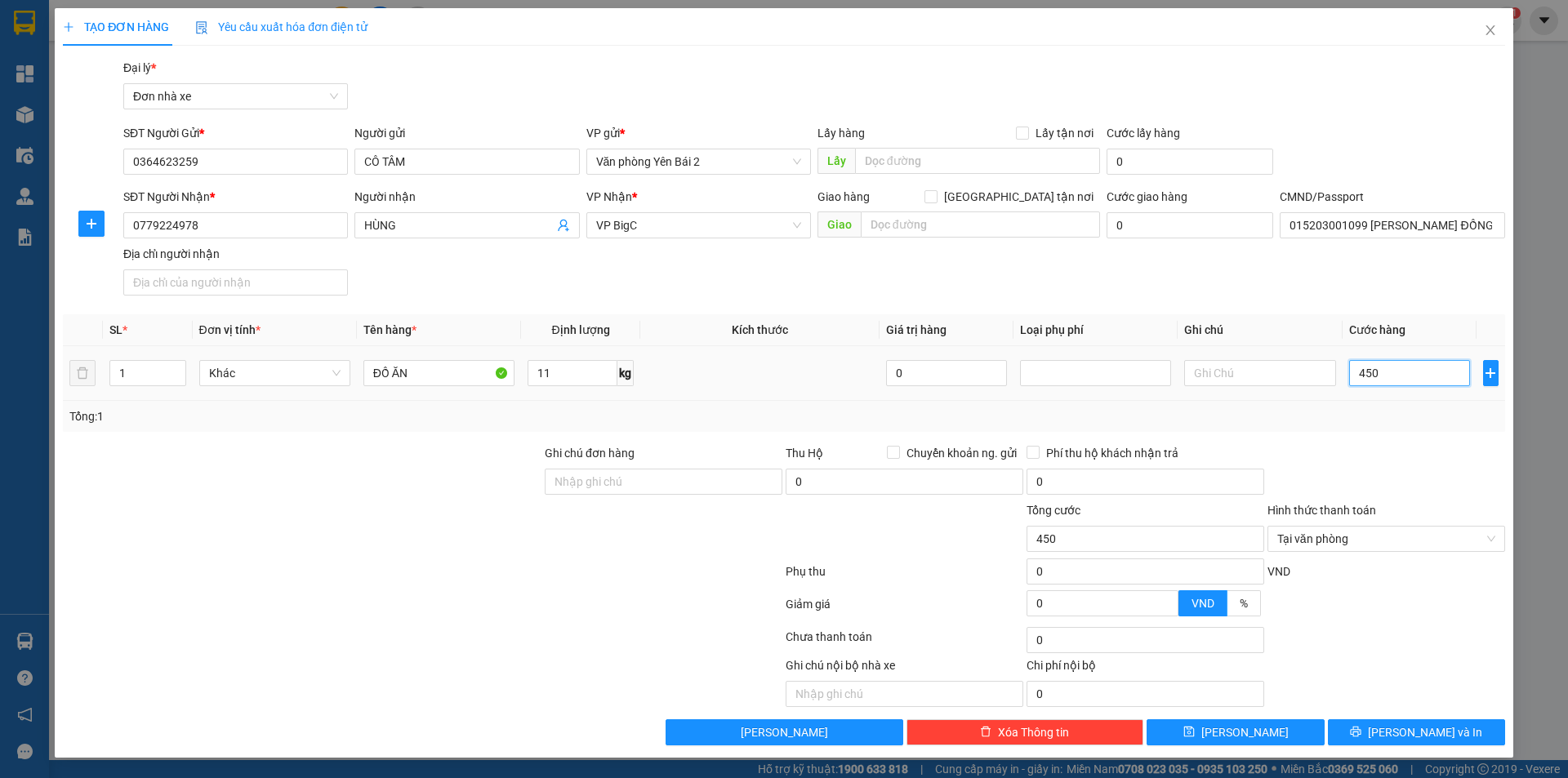
type input "4.500"
type input "45.000"
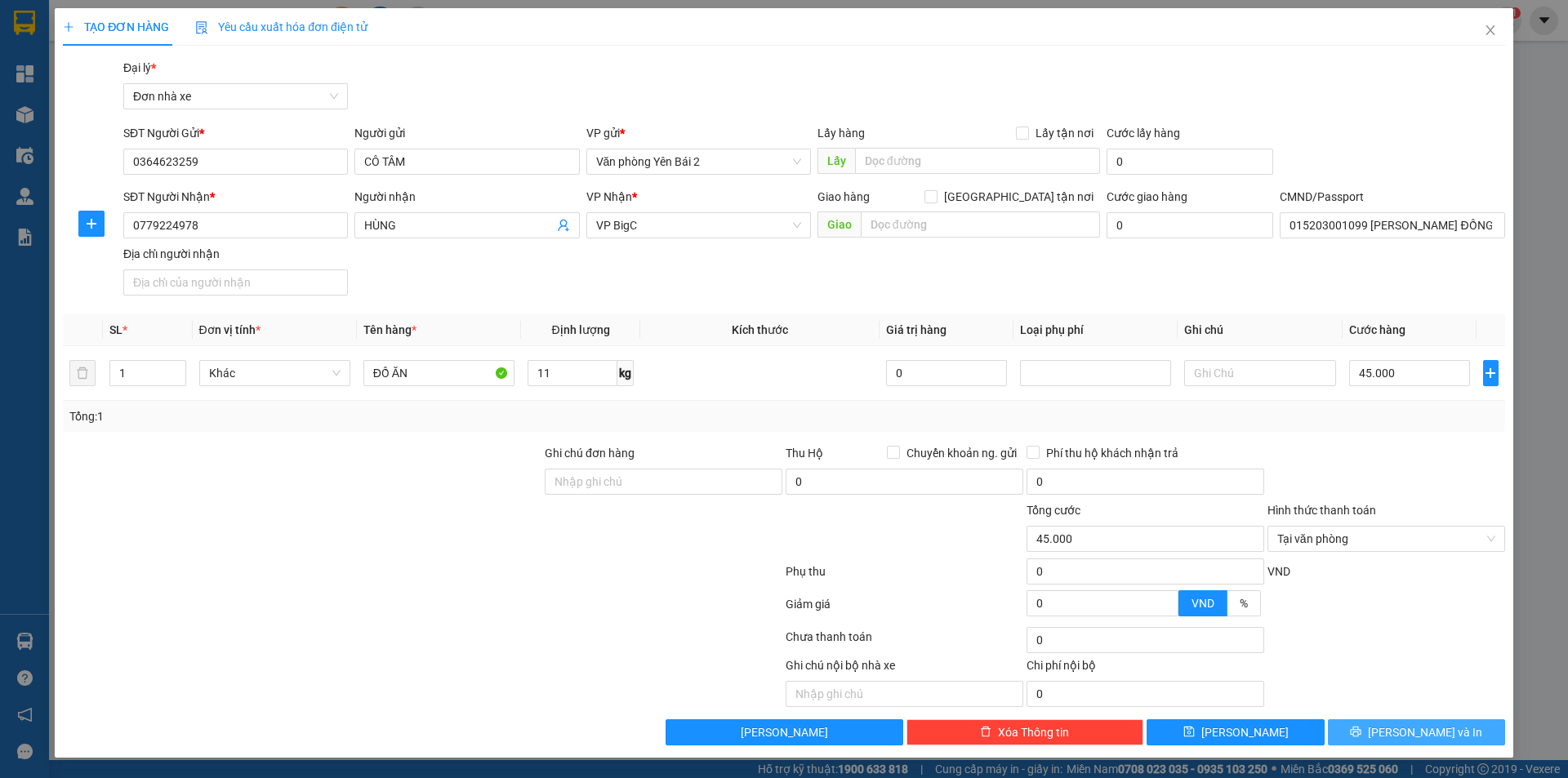
click at [1428, 731] on span "[PERSON_NAME] và In" at bounding box center [1425, 732] width 115 height 18
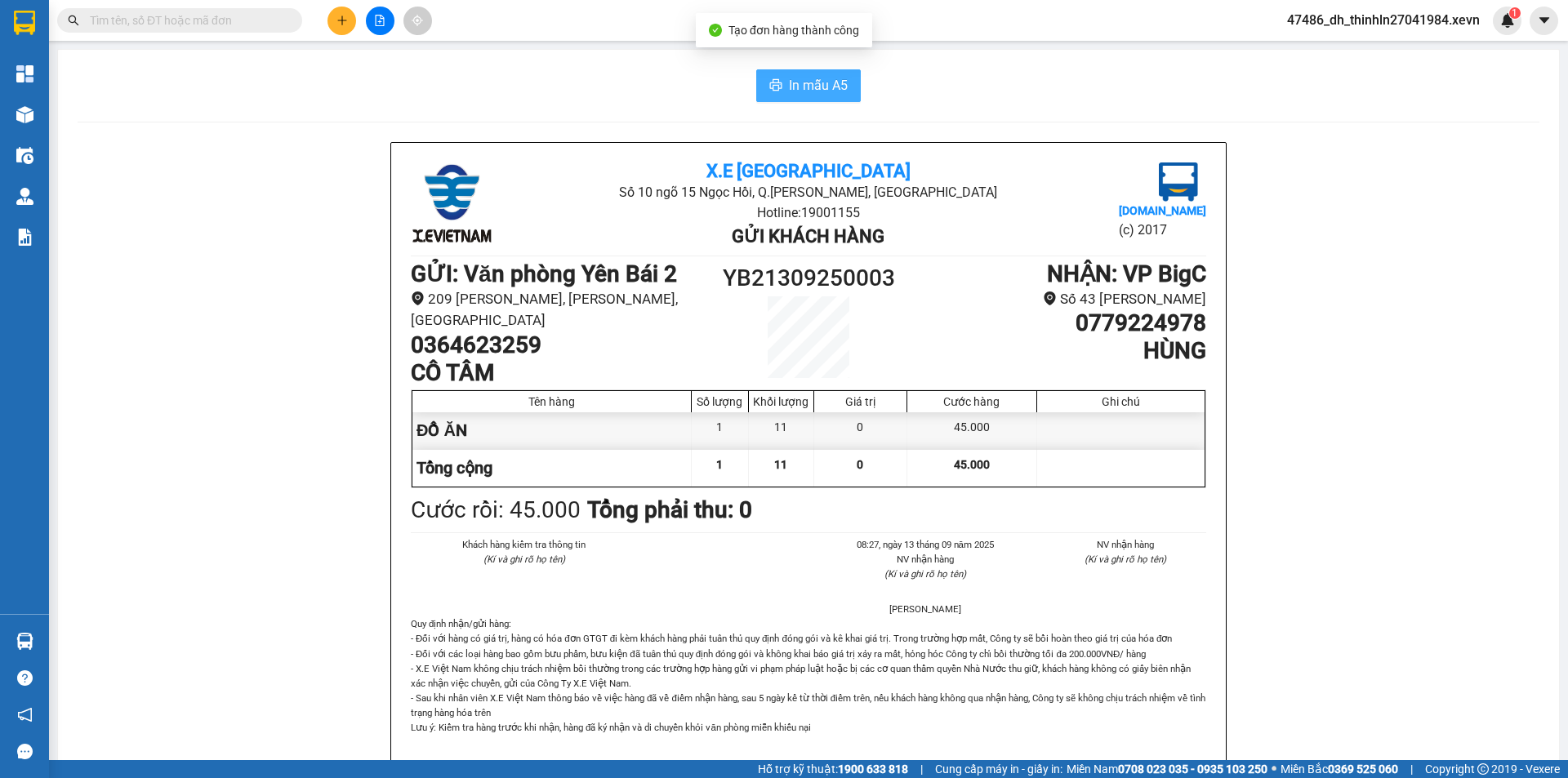
click at [816, 81] on span "In mẫu A5" at bounding box center [818, 85] width 59 height 21
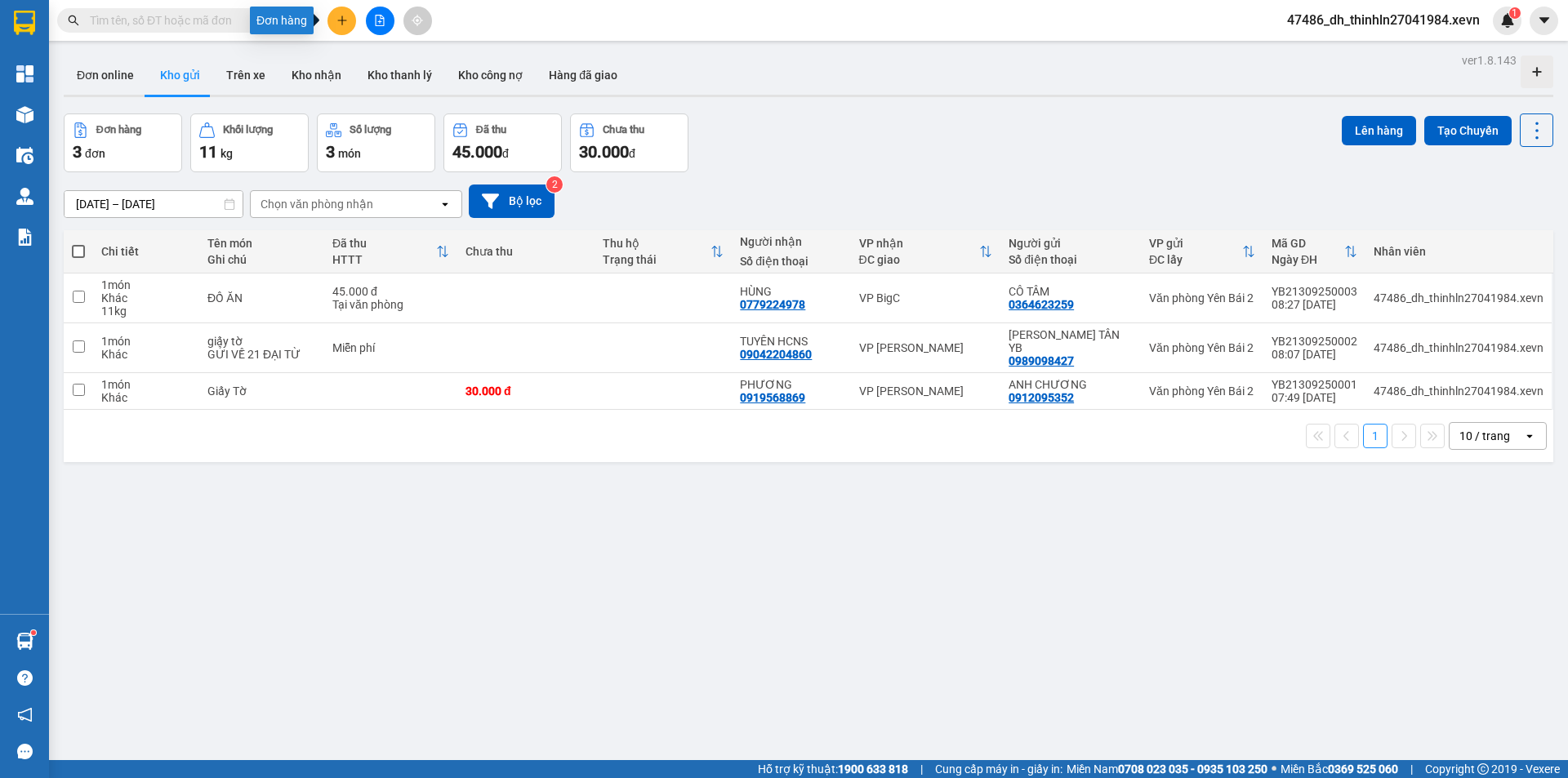
click at [337, 23] on icon "plus" at bounding box center [342, 20] width 11 height 11
click at [400, 65] on div "Tạo đơn hàng" at bounding box center [406, 61] width 71 height 18
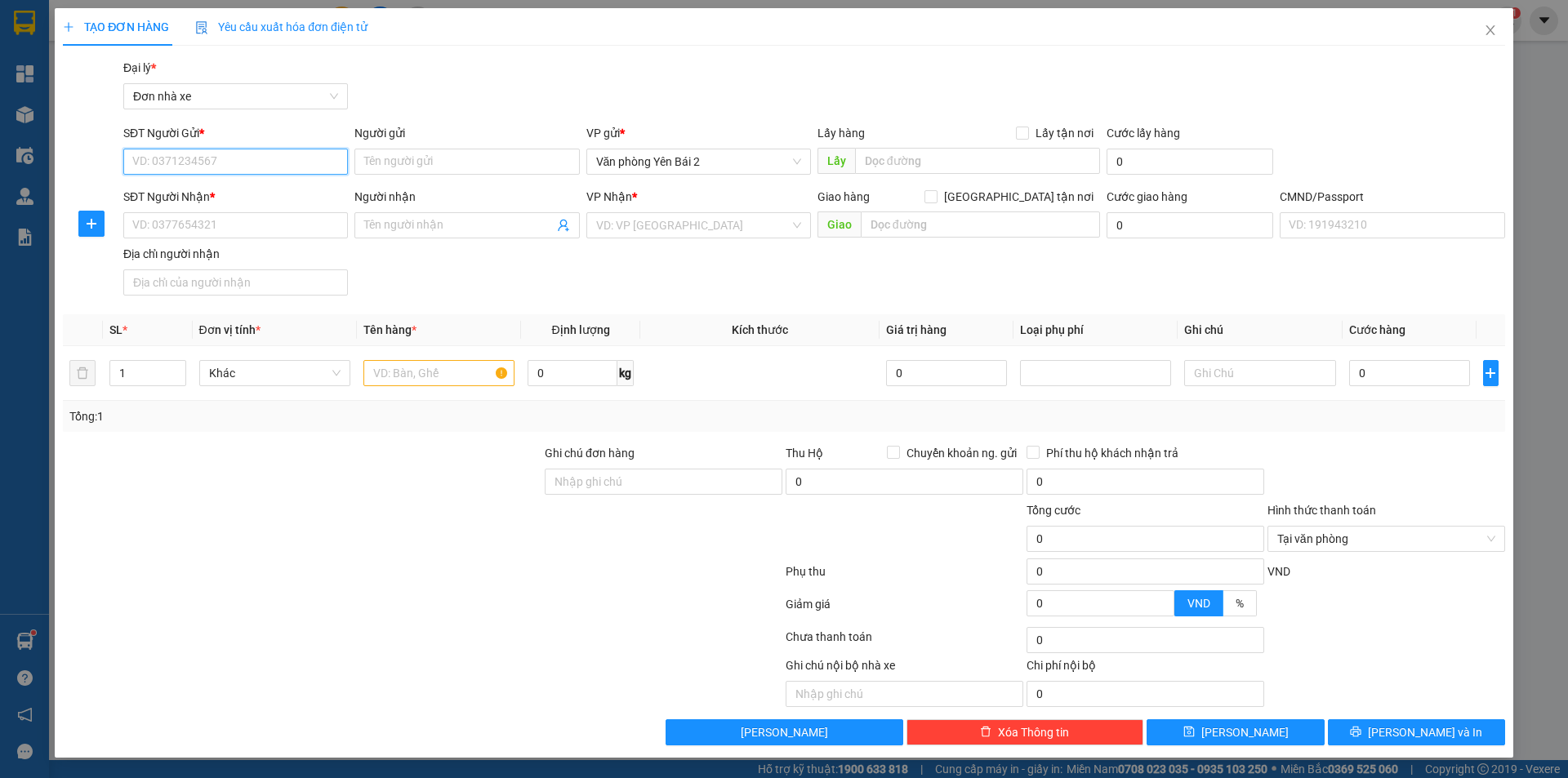
click at [237, 159] on input "SĐT Người Gửi *" at bounding box center [236, 161] width 224 height 26
type input "0985293494"
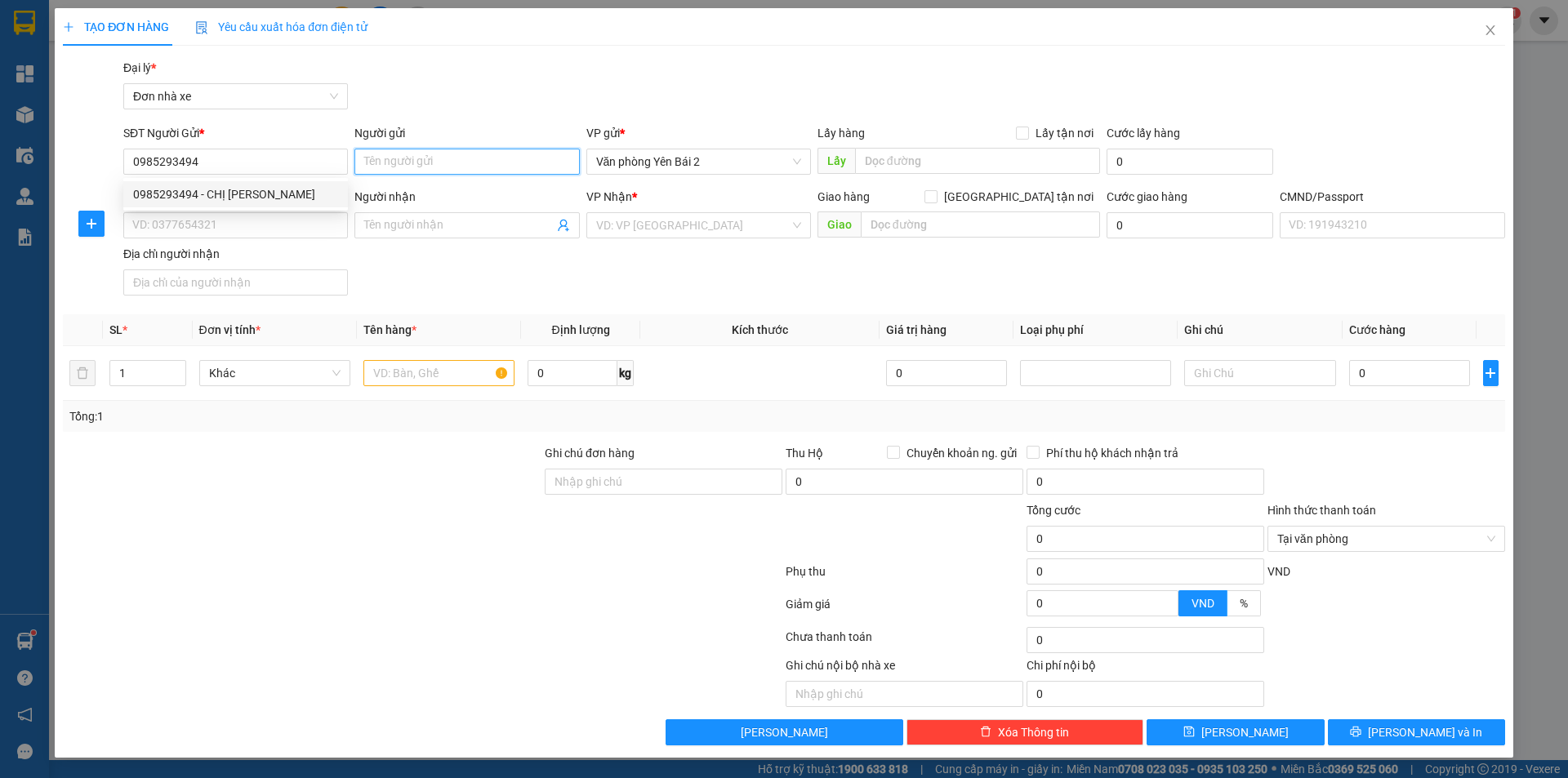
click at [442, 159] on input "Người gửi" at bounding box center [467, 161] width 224 height 26
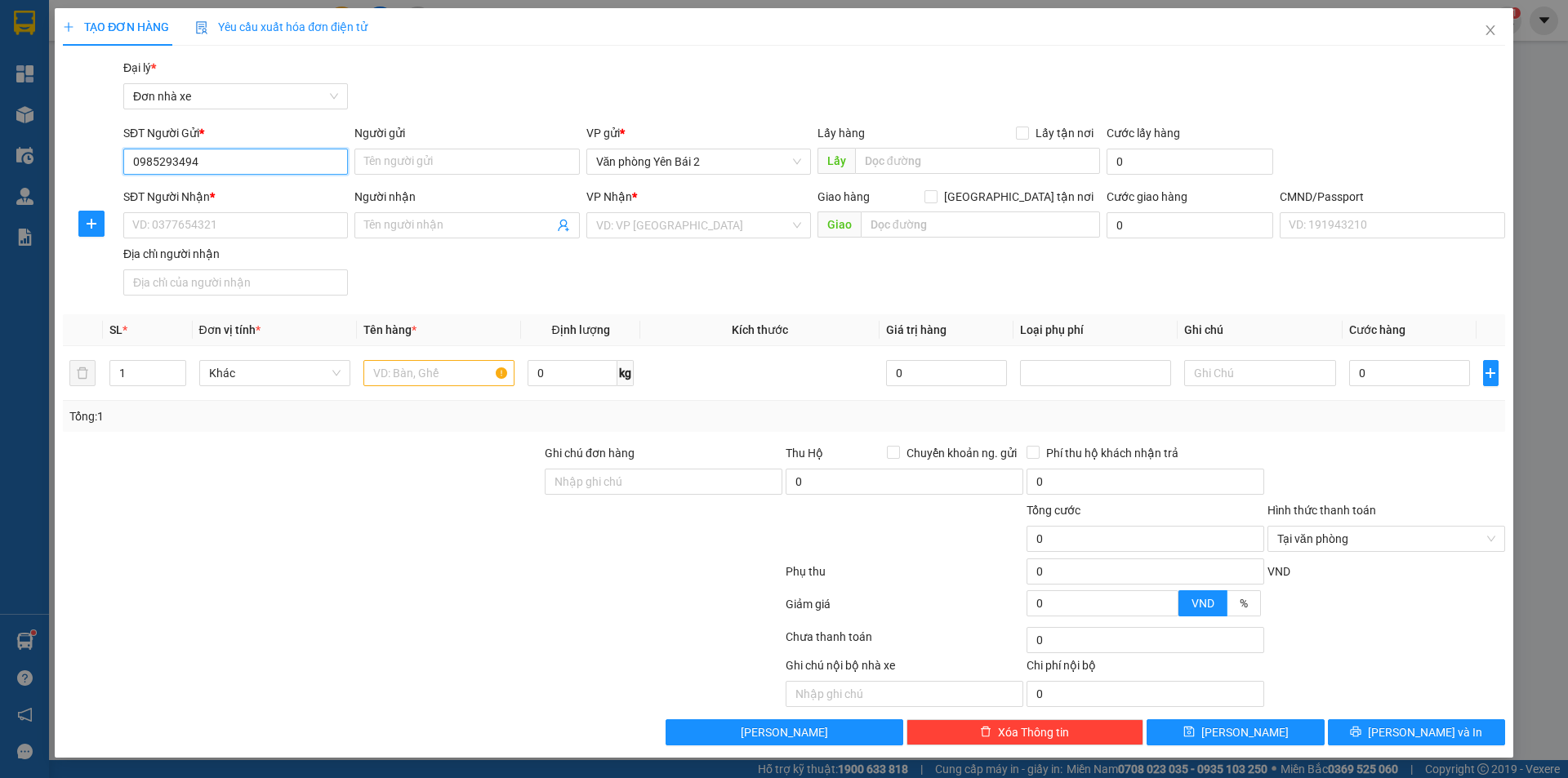
click at [235, 156] on input "0985293494" at bounding box center [236, 161] width 224 height 26
click at [234, 196] on div "0985293494 - CHỊ TÂM" at bounding box center [236, 194] width 205 height 18
type input "CHỊ TÂM"
type input "0869932948"
type input "CHỊ QUỲNH ANH"
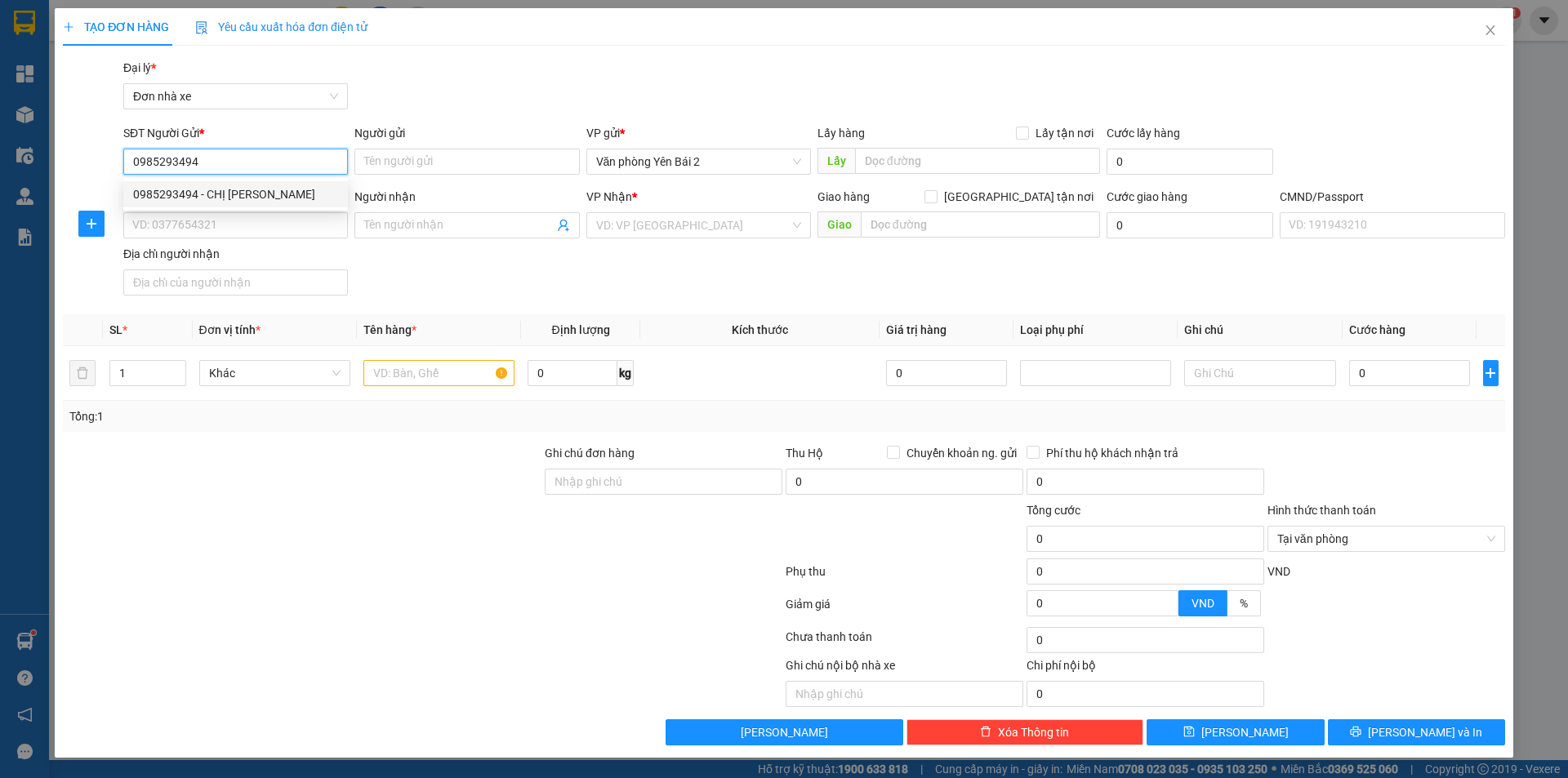
type input "015302004388 dương ngọc quỳnh anh"
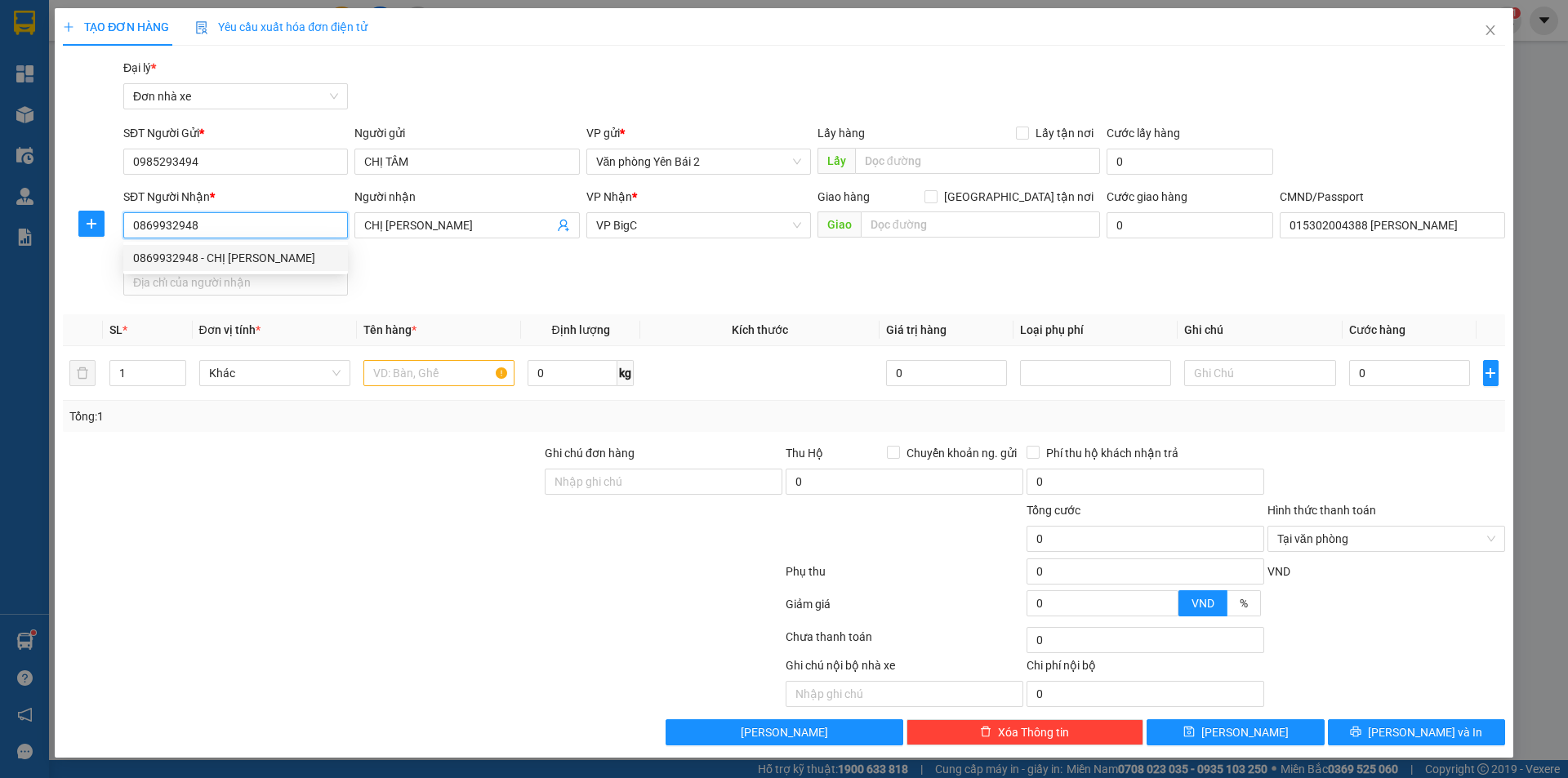
drag, startPoint x: 226, startPoint y: 216, endPoint x: 118, endPoint y: 220, distance: 108.1
click at [118, 220] on div "SĐT Người Nhận * 0869932948 Người nhận CHỊ QUỲNH ANH VP Nhận * VP BigC Giao hàn…" at bounding box center [784, 245] width 1445 height 115
type input "0915157883"
drag, startPoint x: 466, startPoint y: 221, endPoint x: 337, endPoint y: 217, distance: 129.1
click at [337, 217] on div "SĐT Người Nhận * 0915157883 Người nhận CHỊ QUỲNH ANH CHỊ QUỲNH ANH VP Nhận * VP…" at bounding box center [814, 245] width 1389 height 115
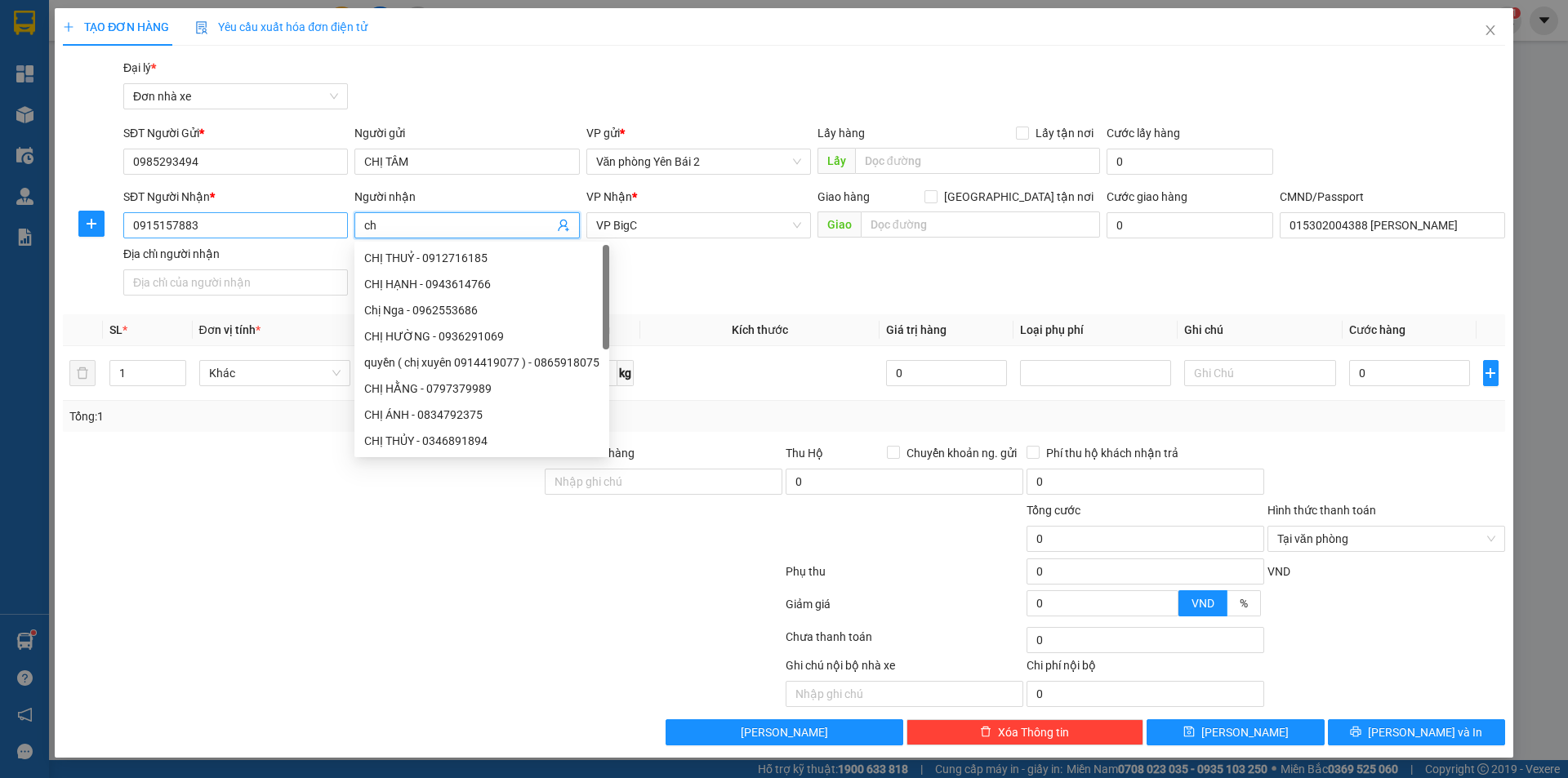
type input "c"
type input "CHỊ [PERSON_NAME]"
click at [686, 269] on div "SĐT Người Nhận * 0915157883 Người nhận CHỊ HOA VP Nhận * VP BigC Giao hàng Giao…" at bounding box center [814, 245] width 1389 height 115
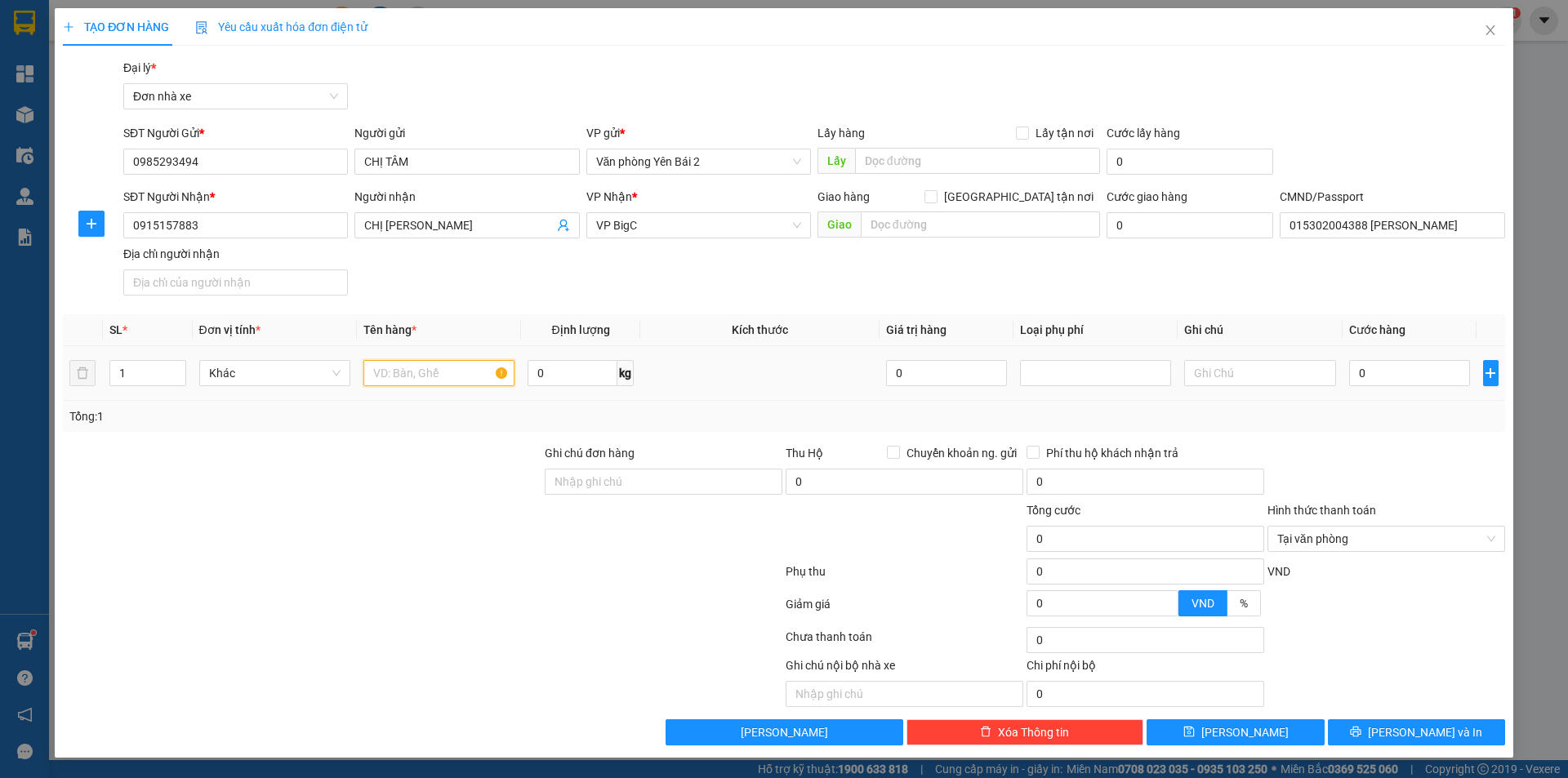
click at [437, 385] on input "text" at bounding box center [438, 373] width 151 height 26
type input "SỔ KHÁM BỆNH"
click at [541, 373] on input "0" at bounding box center [572, 373] width 90 height 26
type input "1"
click at [1397, 368] on input "0" at bounding box center [1410, 373] width 122 height 26
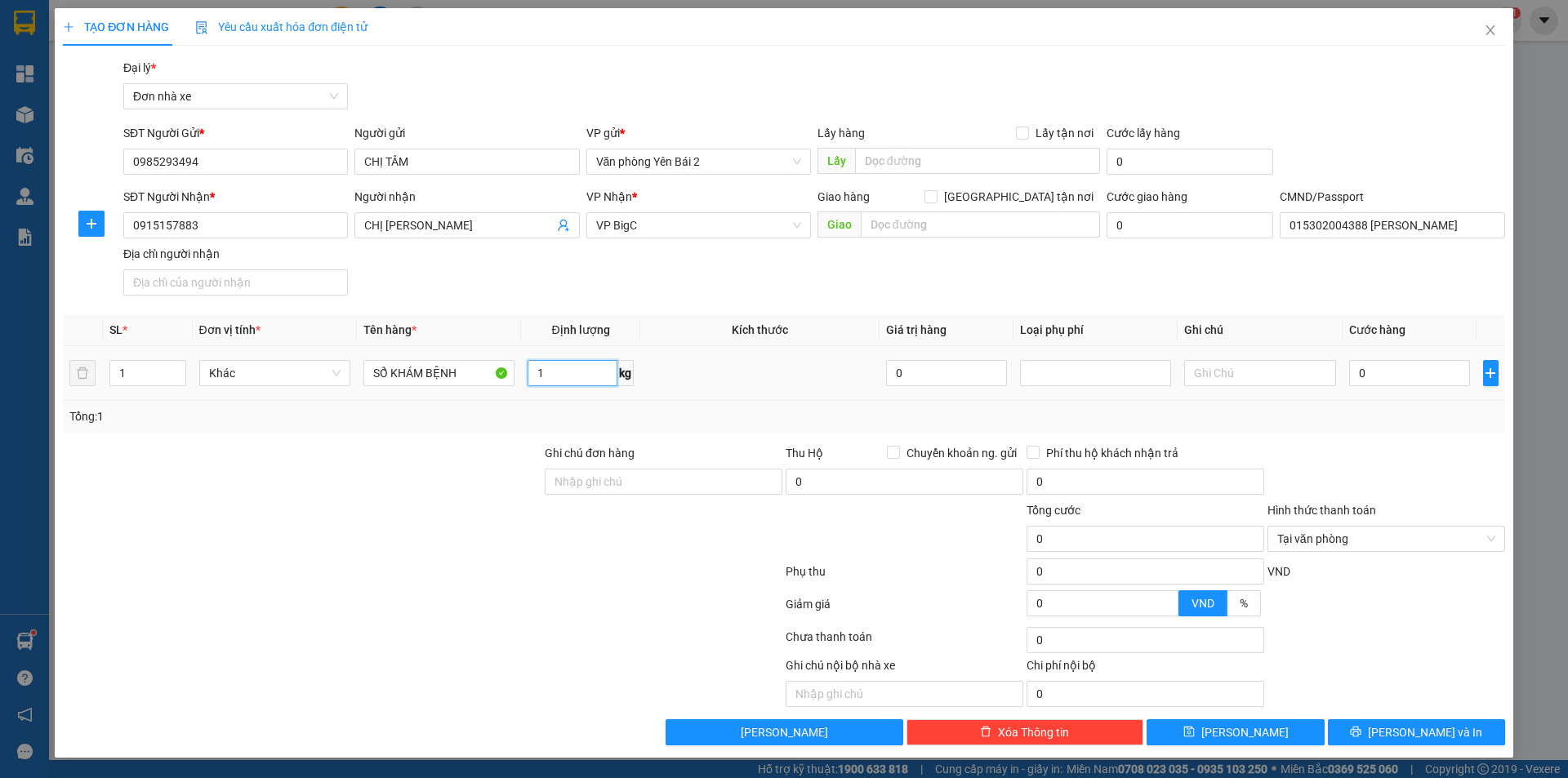
click at [551, 373] on input "1" at bounding box center [572, 373] width 90 height 26
type input "0"
click at [1392, 373] on input "0" at bounding box center [1410, 373] width 122 height 26
type input "3"
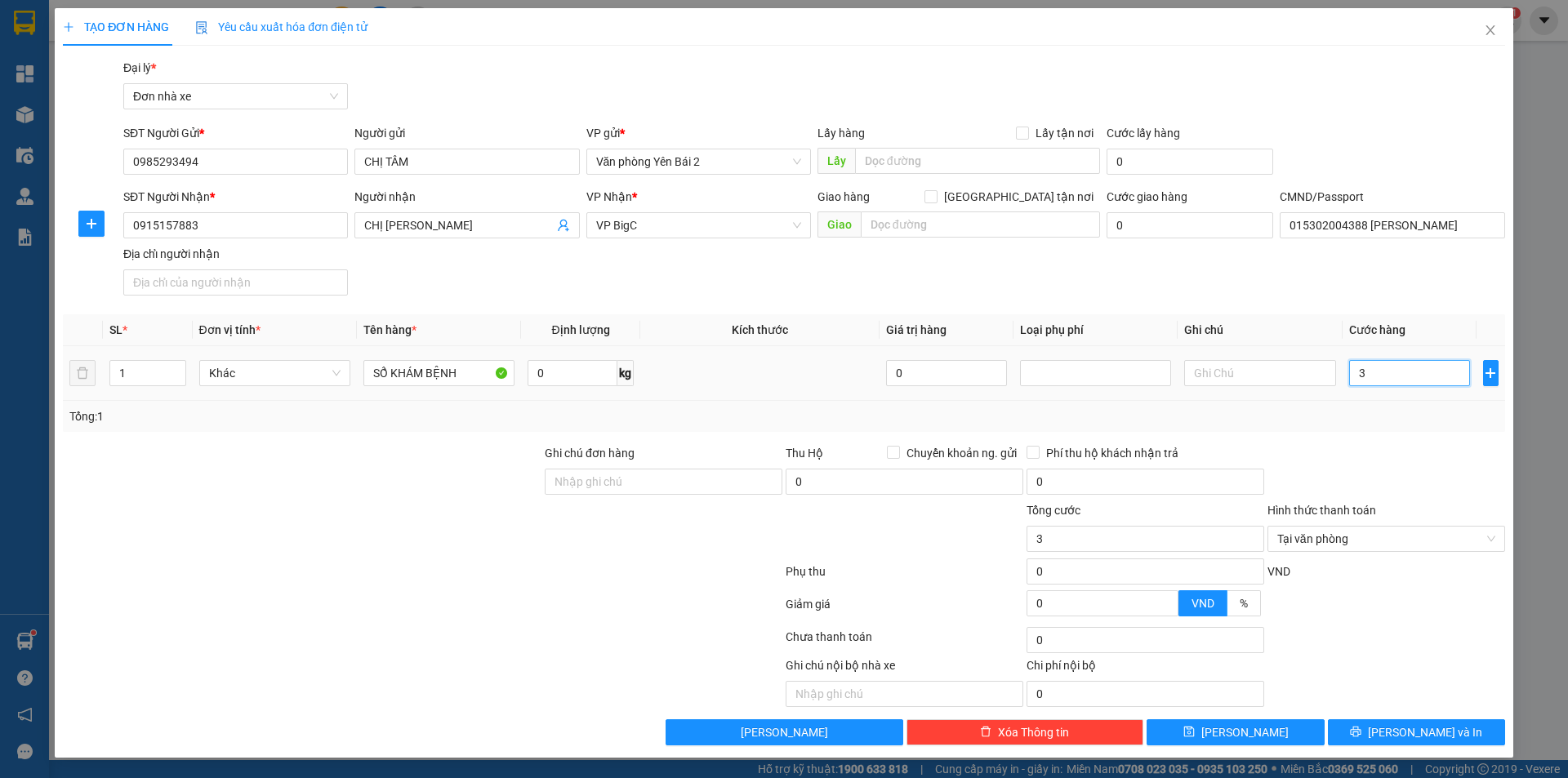
type input "30"
type input "300"
type input "3.000"
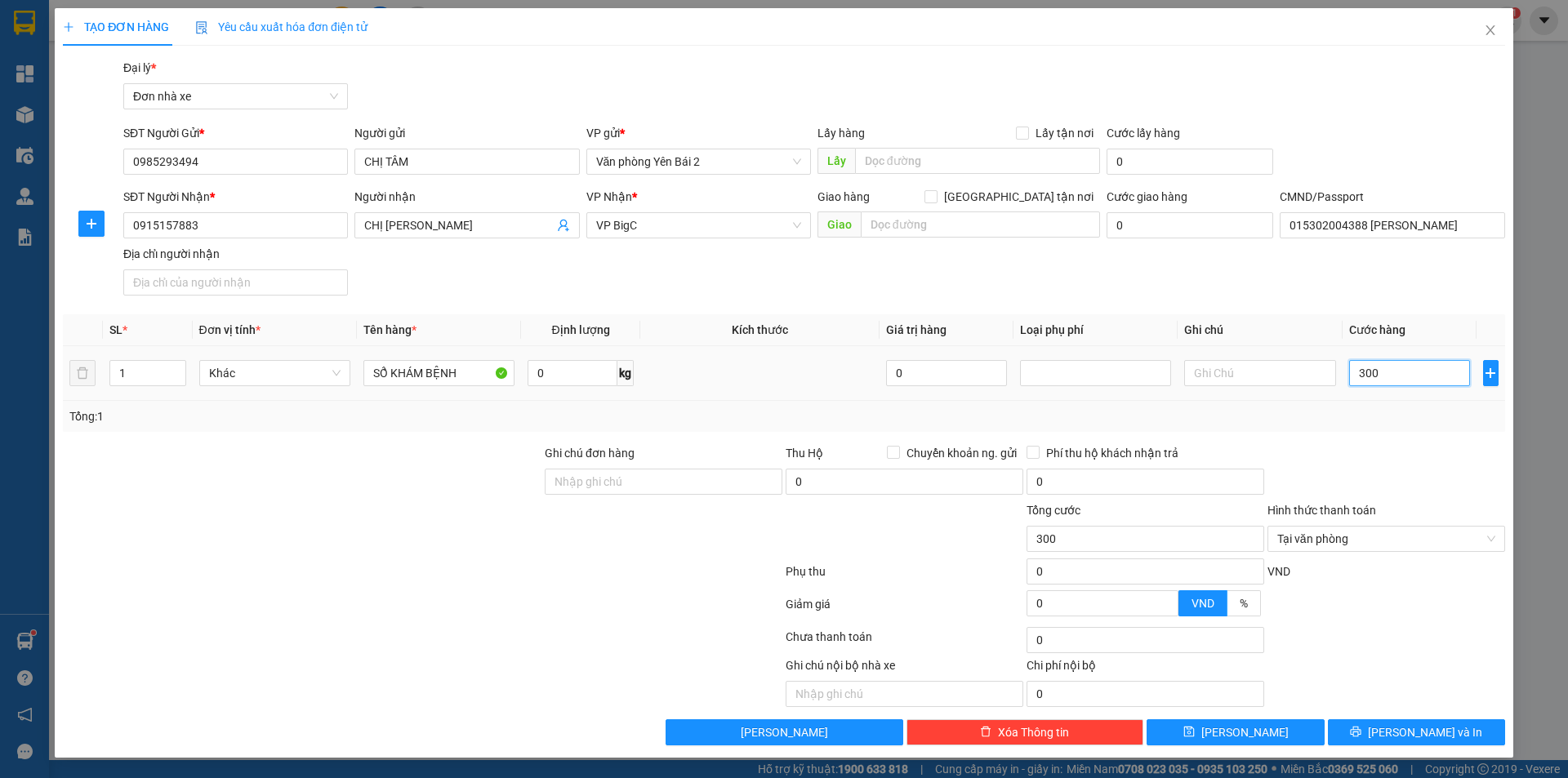
type input "3.000"
type input "30.000"
click at [1439, 731] on span "[PERSON_NAME] và In" at bounding box center [1425, 732] width 115 height 18
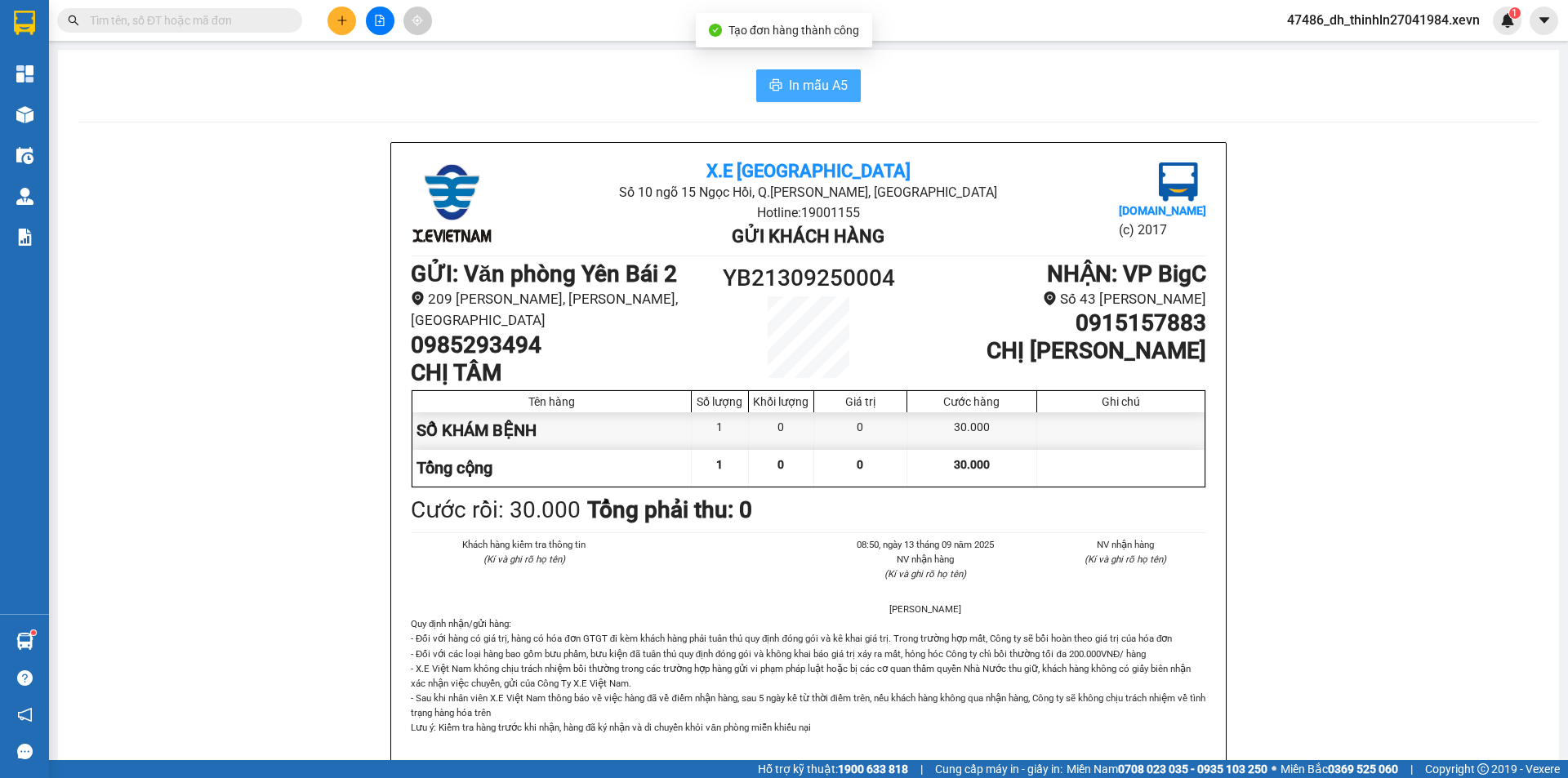
click at [807, 87] on span "In mẫu A5" at bounding box center [818, 85] width 59 height 21
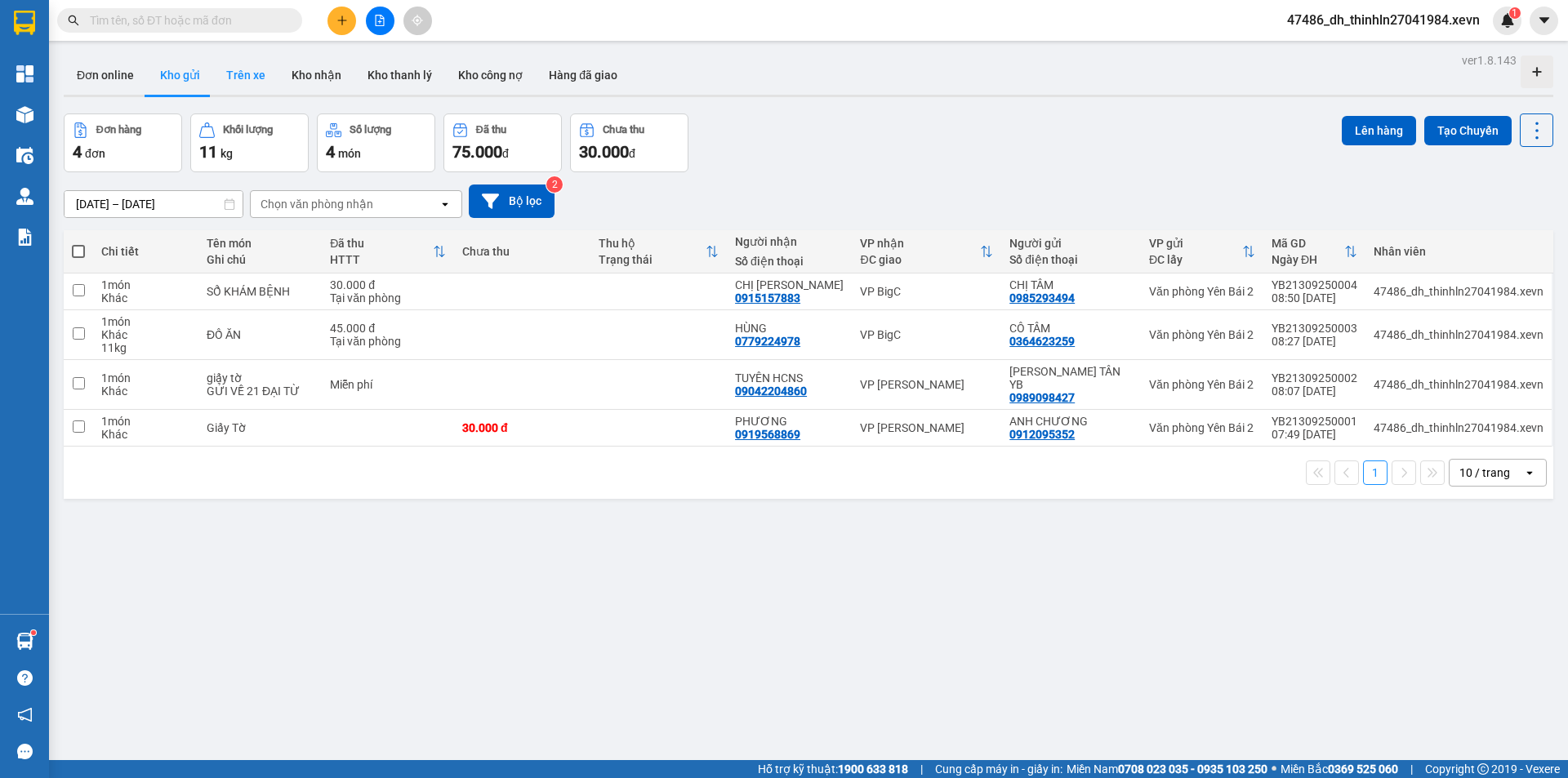
click at [243, 69] on button "Trên xe" at bounding box center [246, 74] width 66 height 39
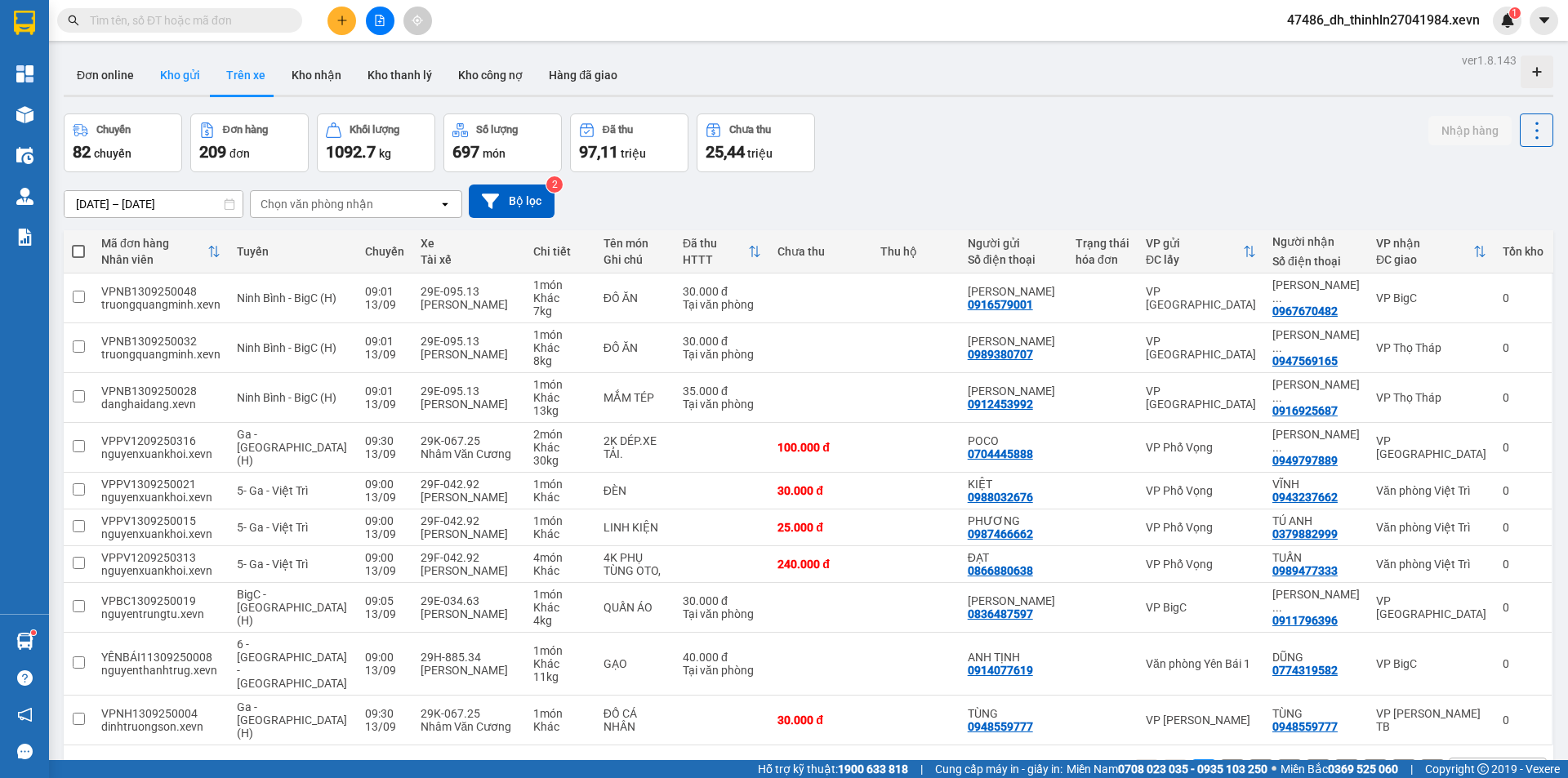
click at [178, 72] on button "Kho gửi" at bounding box center [179, 74] width 66 height 39
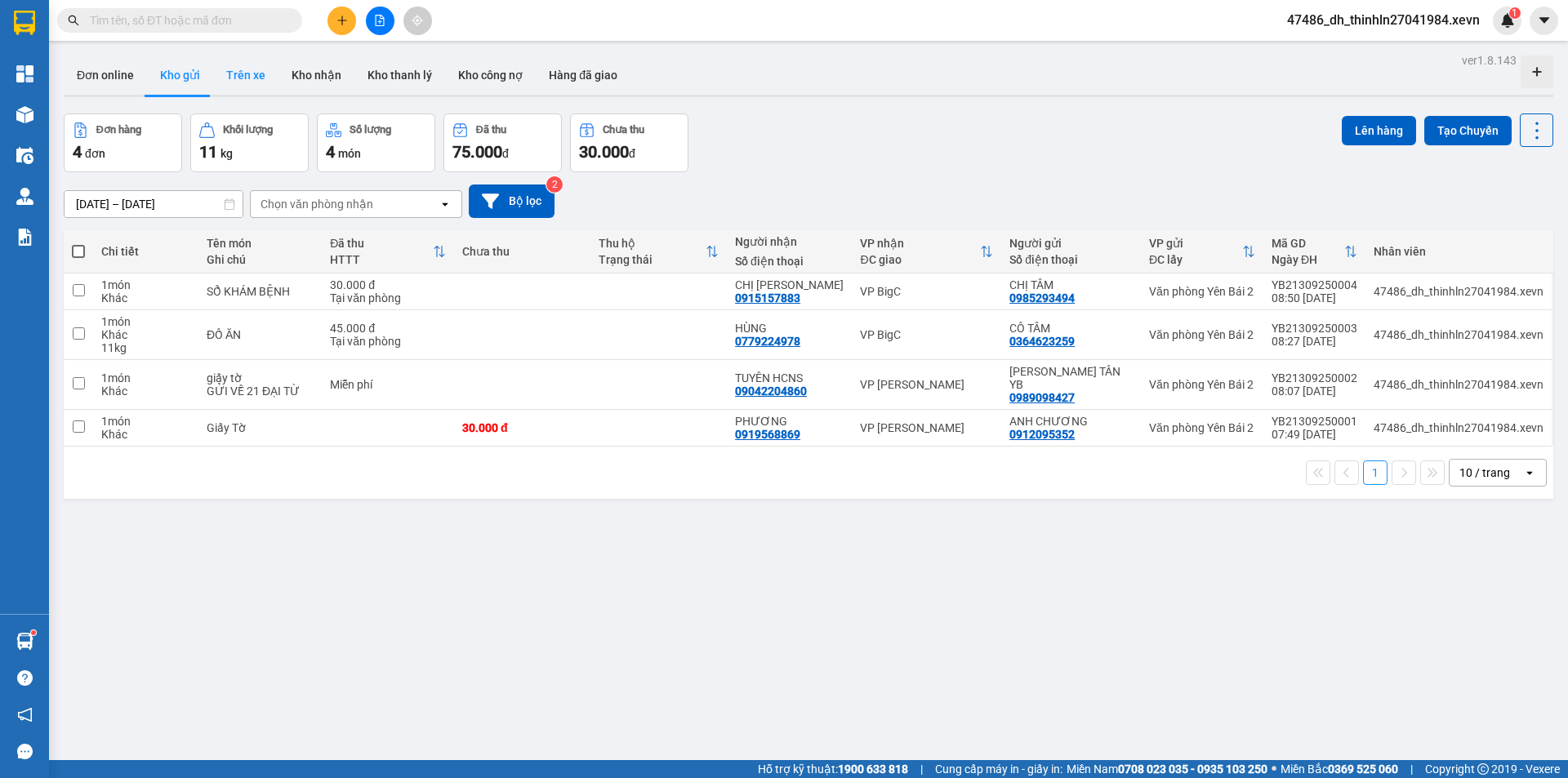
click at [234, 68] on button "Trên xe" at bounding box center [246, 74] width 66 height 39
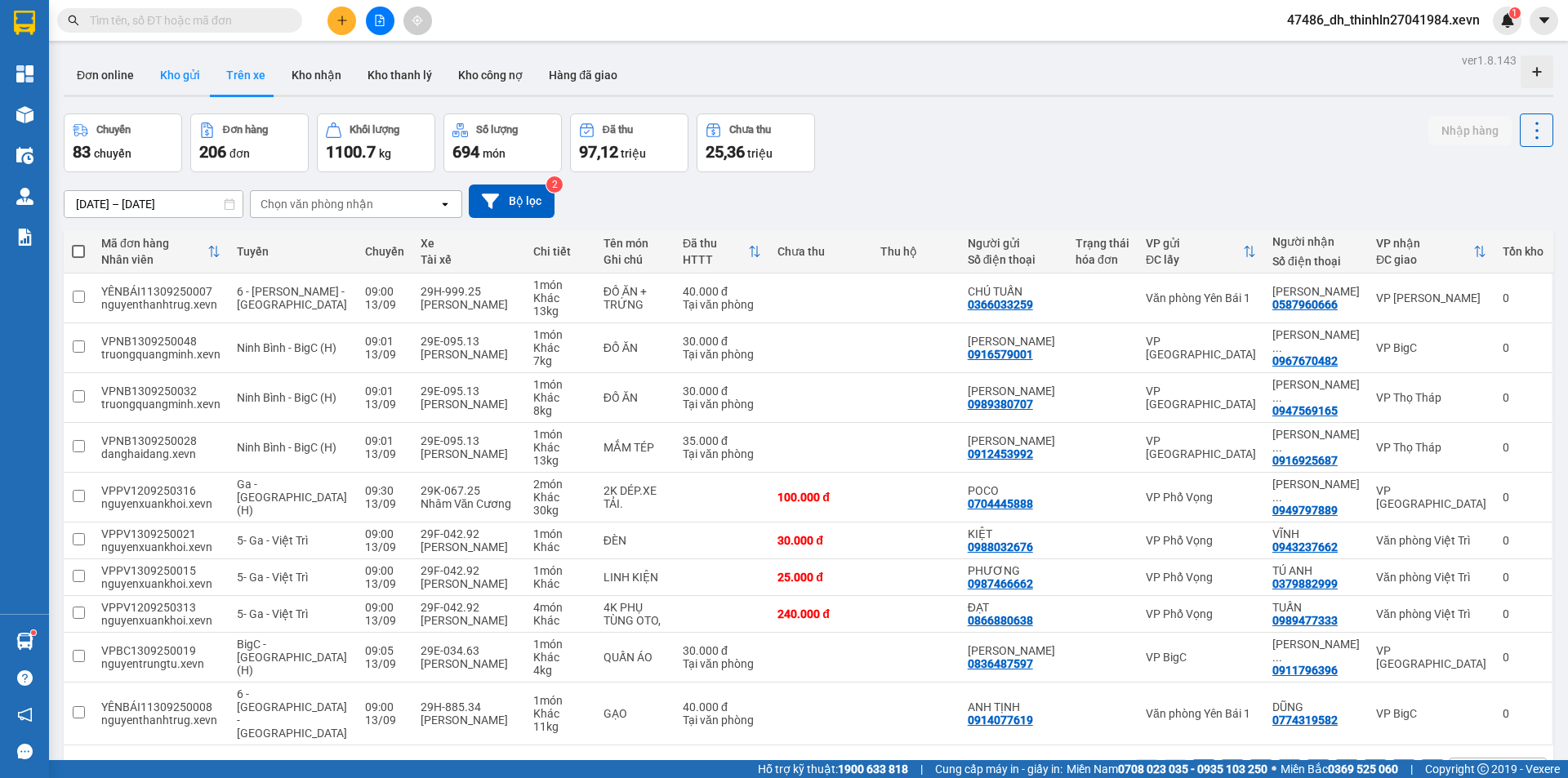
click at [175, 79] on button "Kho gửi" at bounding box center [179, 74] width 66 height 39
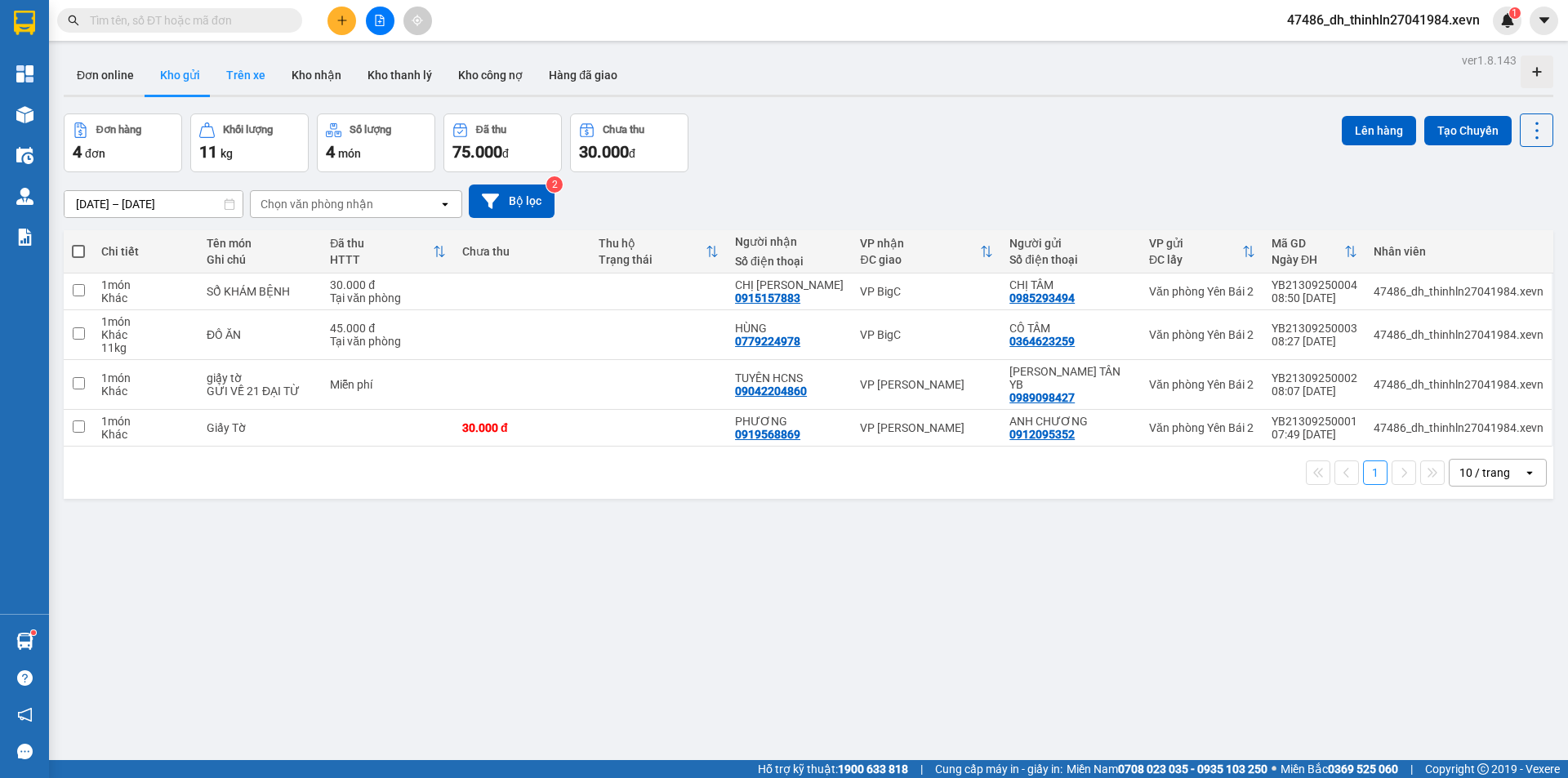
click at [247, 73] on button "Trên xe" at bounding box center [246, 74] width 66 height 39
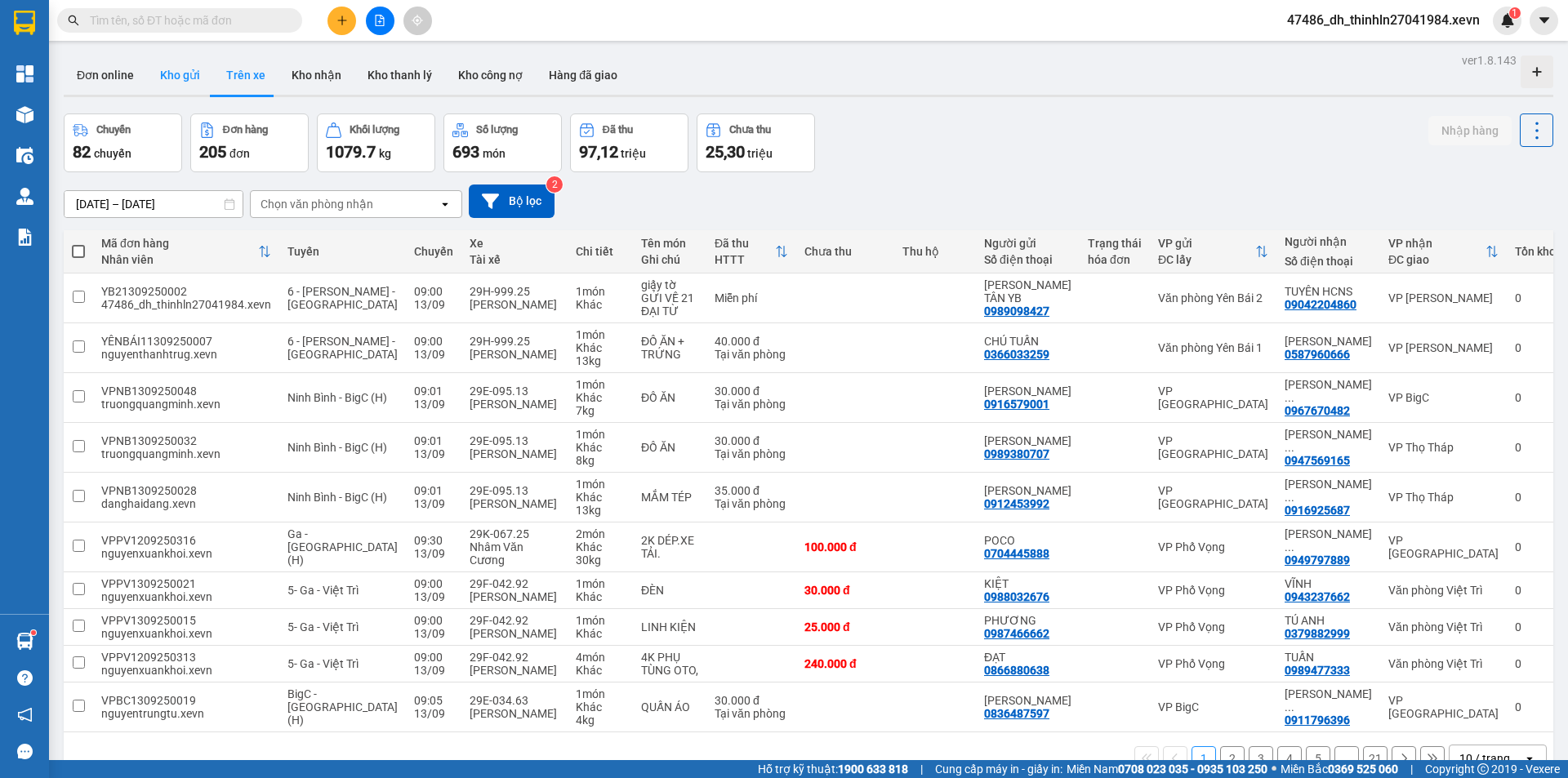
click at [186, 81] on button "Kho gửi" at bounding box center [179, 74] width 66 height 39
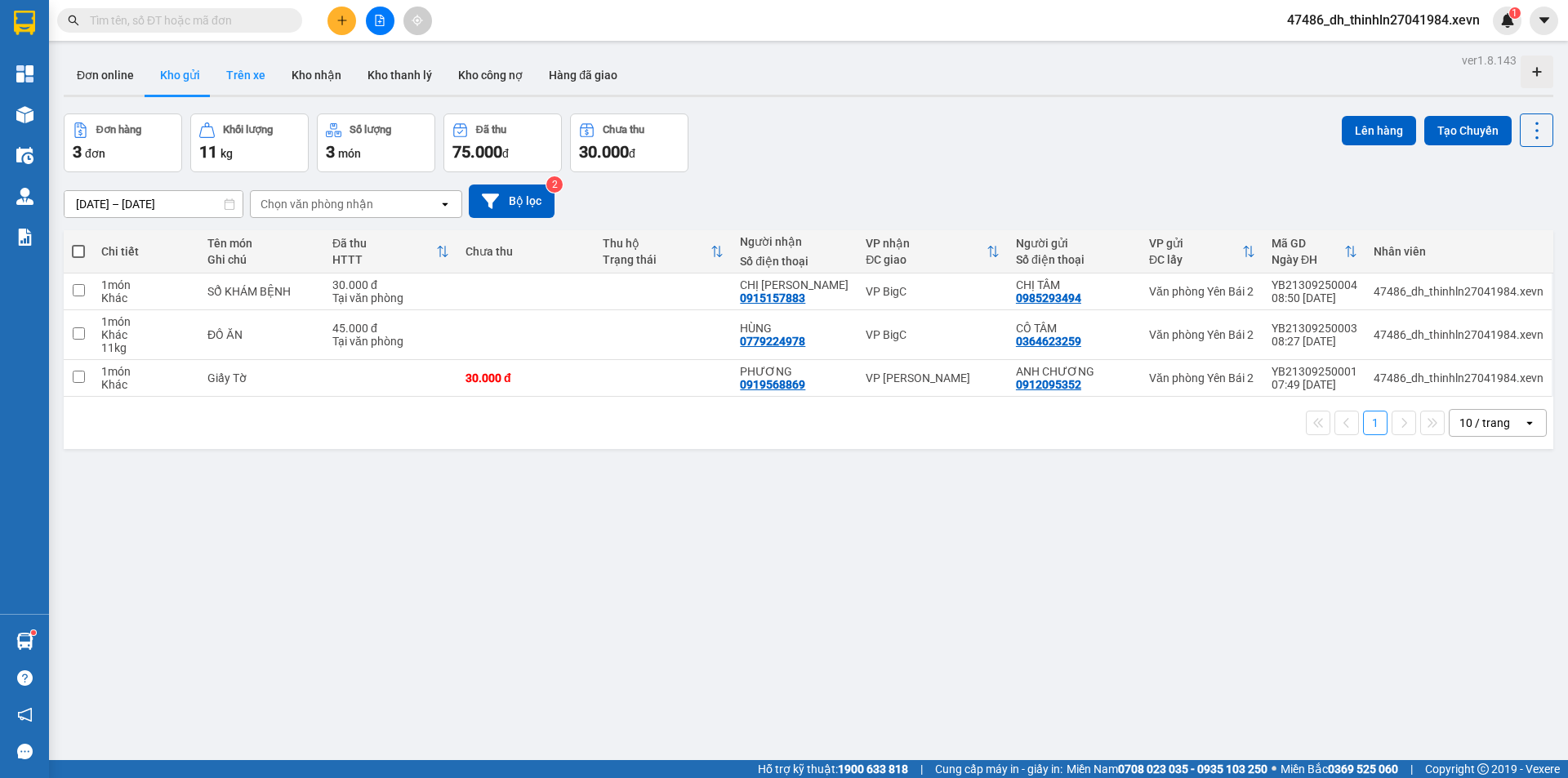
click at [249, 80] on button "Trên xe" at bounding box center [246, 74] width 66 height 39
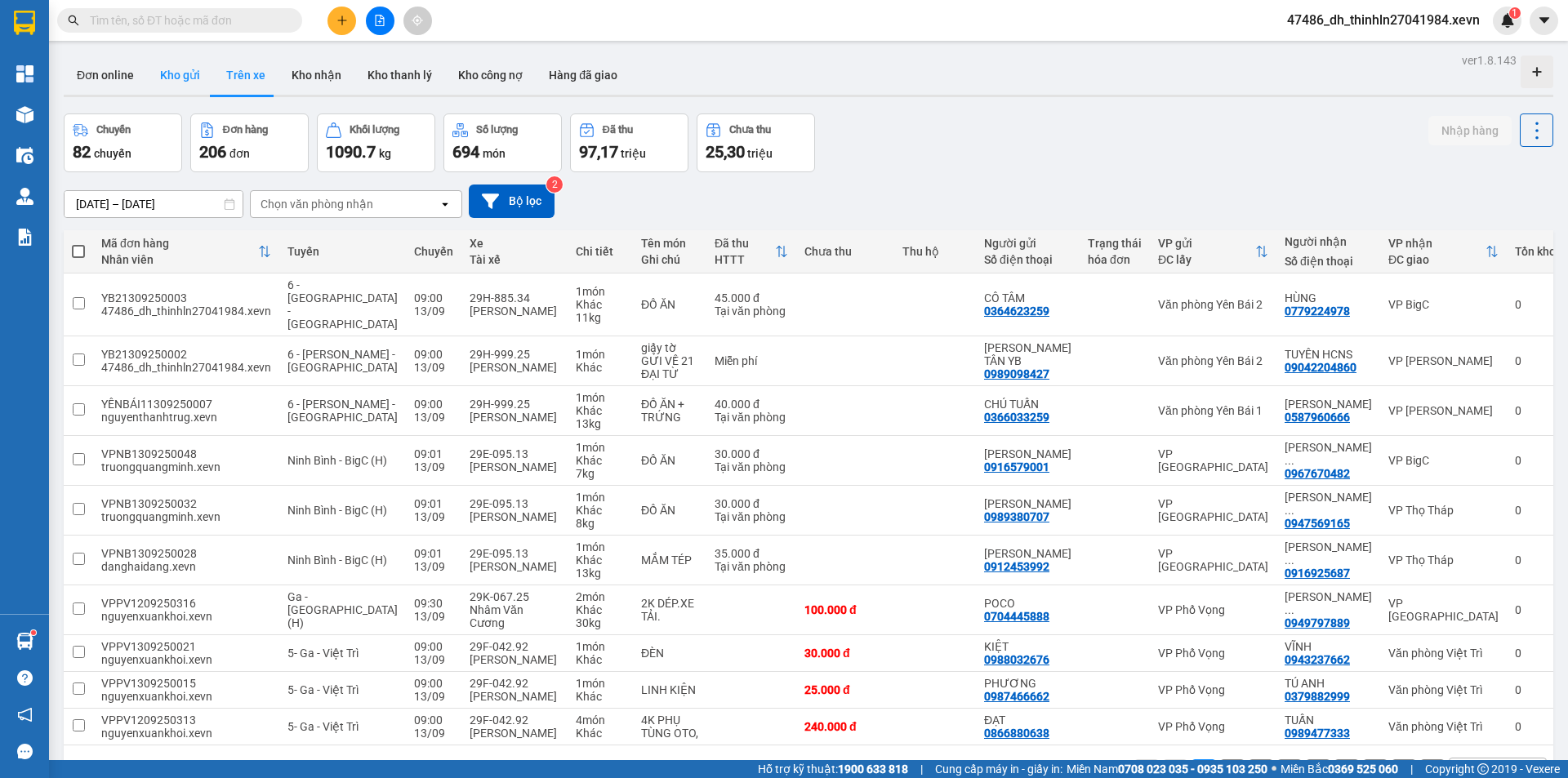
click at [188, 78] on button "Kho gửi" at bounding box center [179, 74] width 66 height 39
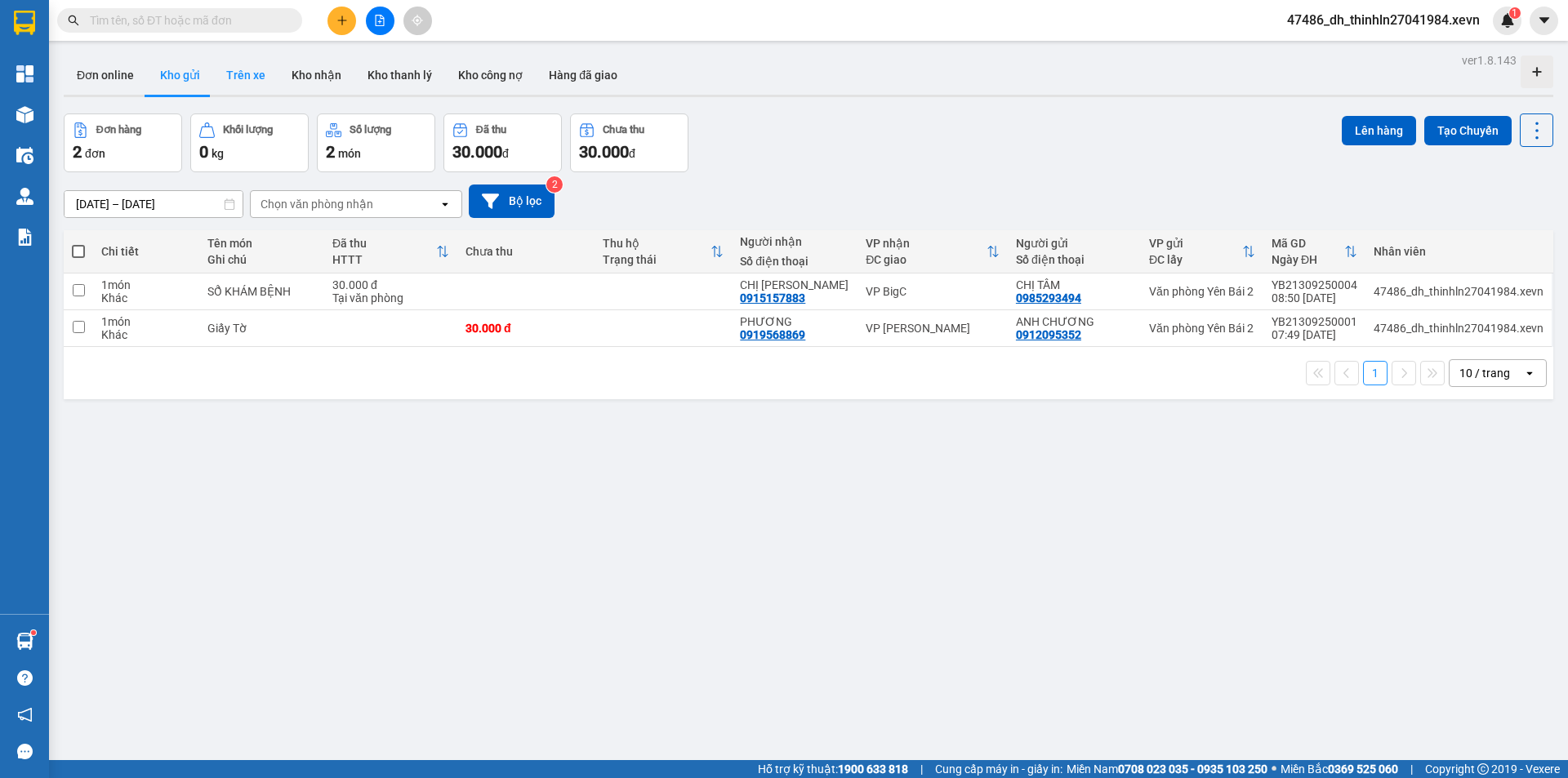
click at [253, 73] on button "Trên xe" at bounding box center [246, 74] width 66 height 39
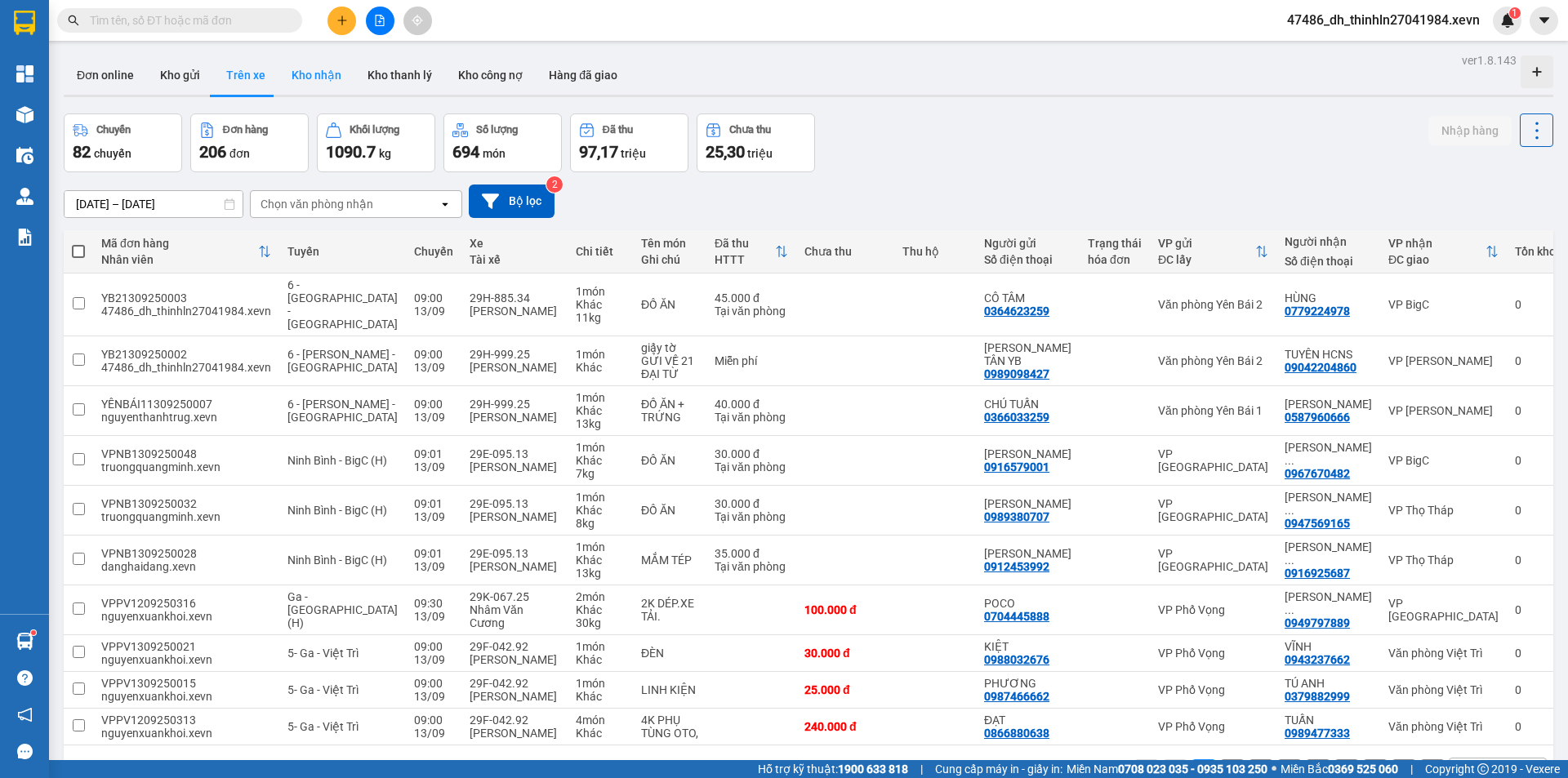
click at [312, 76] on button "Kho nhận" at bounding box center [317, 74] width 76 height 39
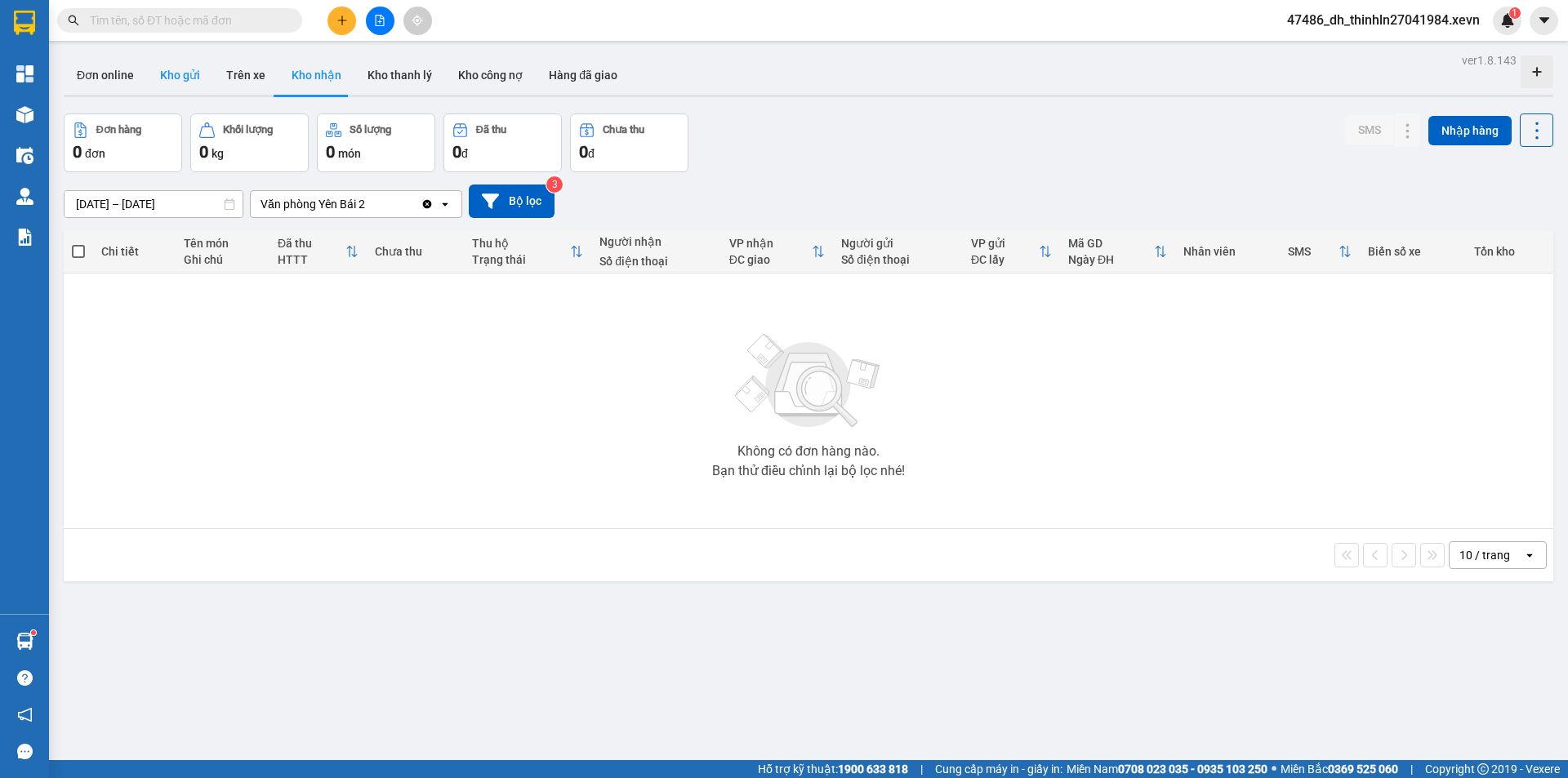
click at [185, 72] on button "Kho gửi" at bounding box center [179, 74] width 66 height 39
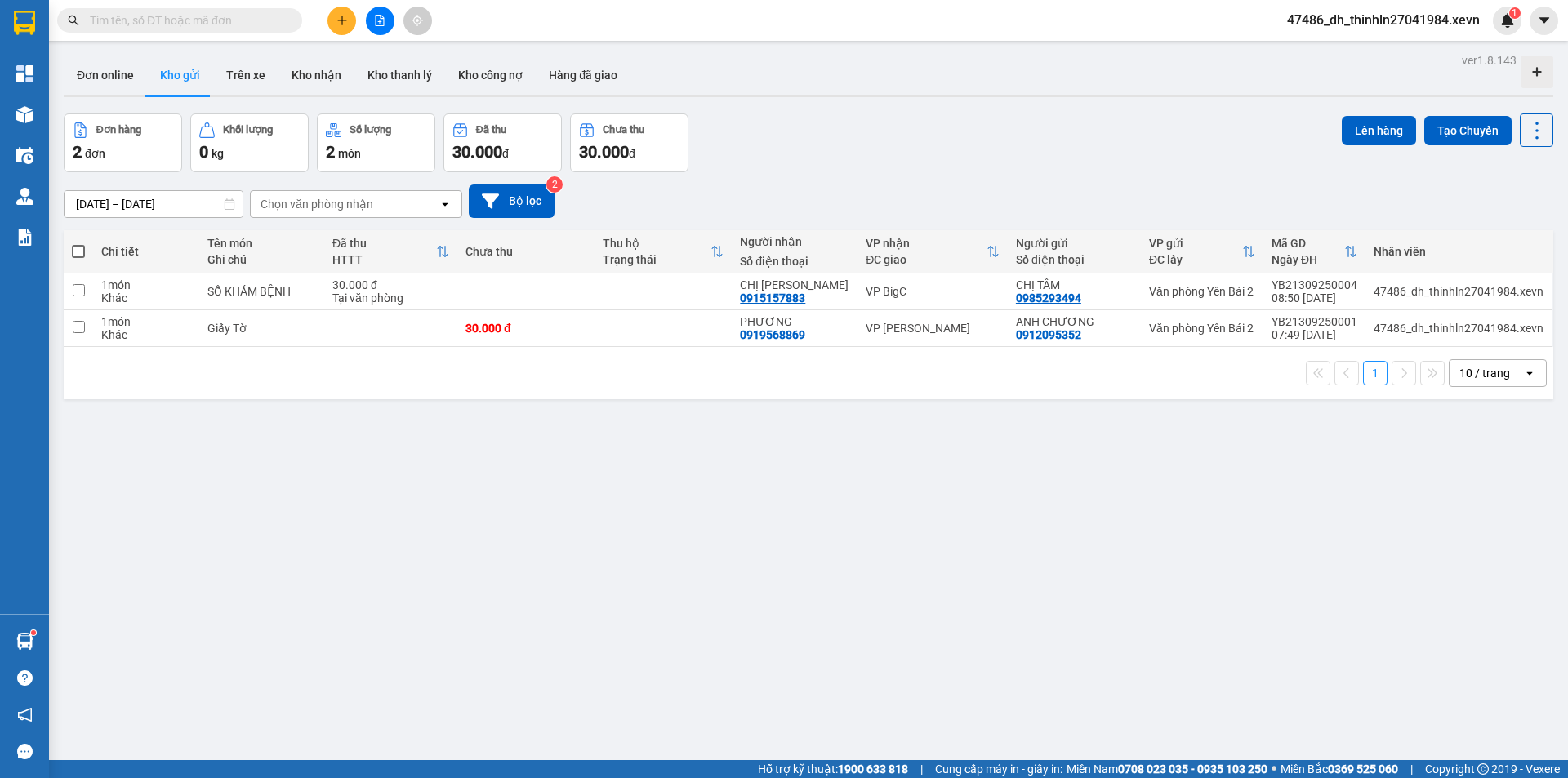
click at [389, 203] on div "Chọn văn phòng nhận" at bounding box center [345, 204] width 188 height 26
type input "5"
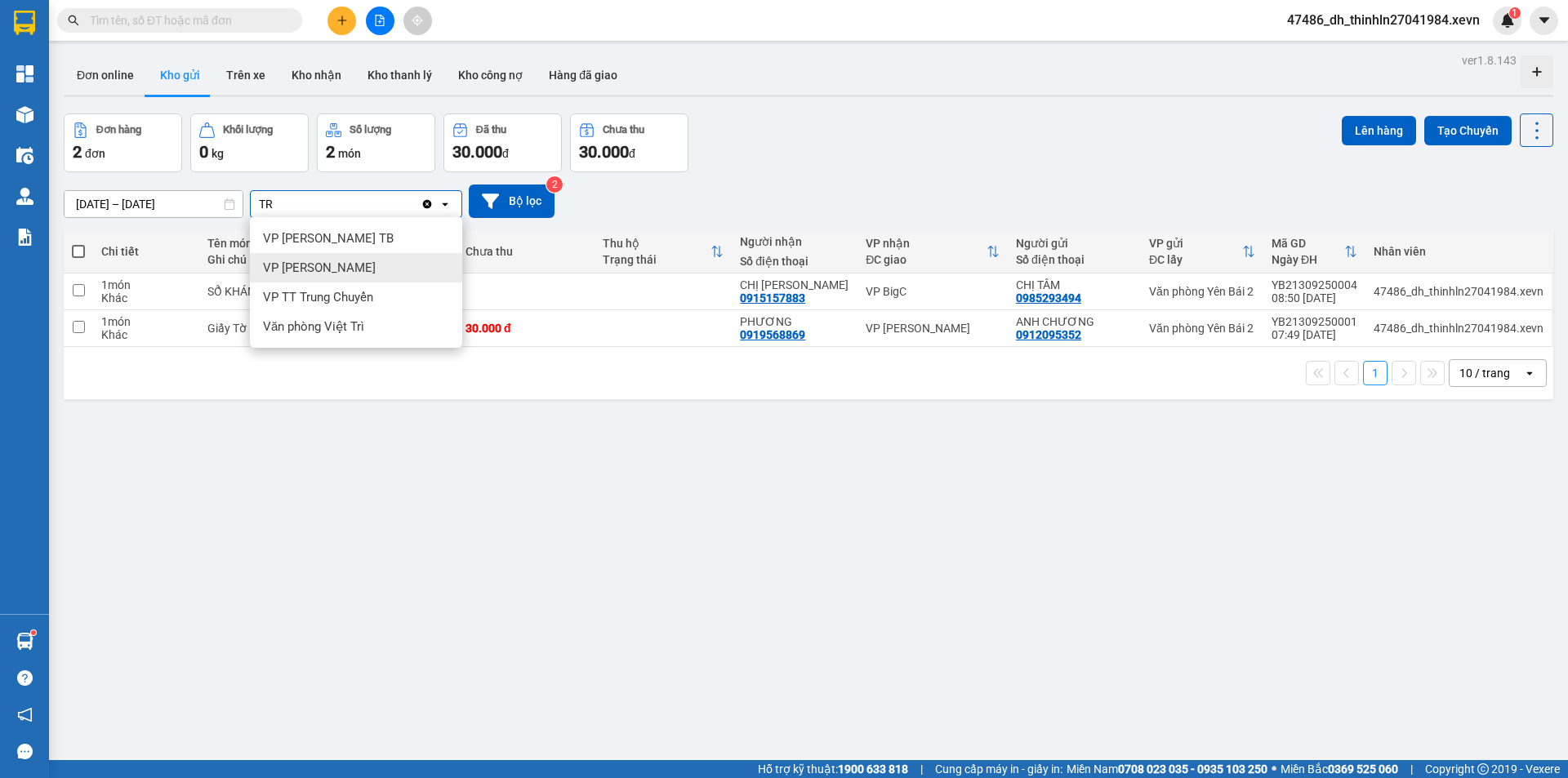
type input "TR"
click at [381, 267] on div "VP [PERSON_NAME]" at bounding box center [356, 267] width 212 height 29
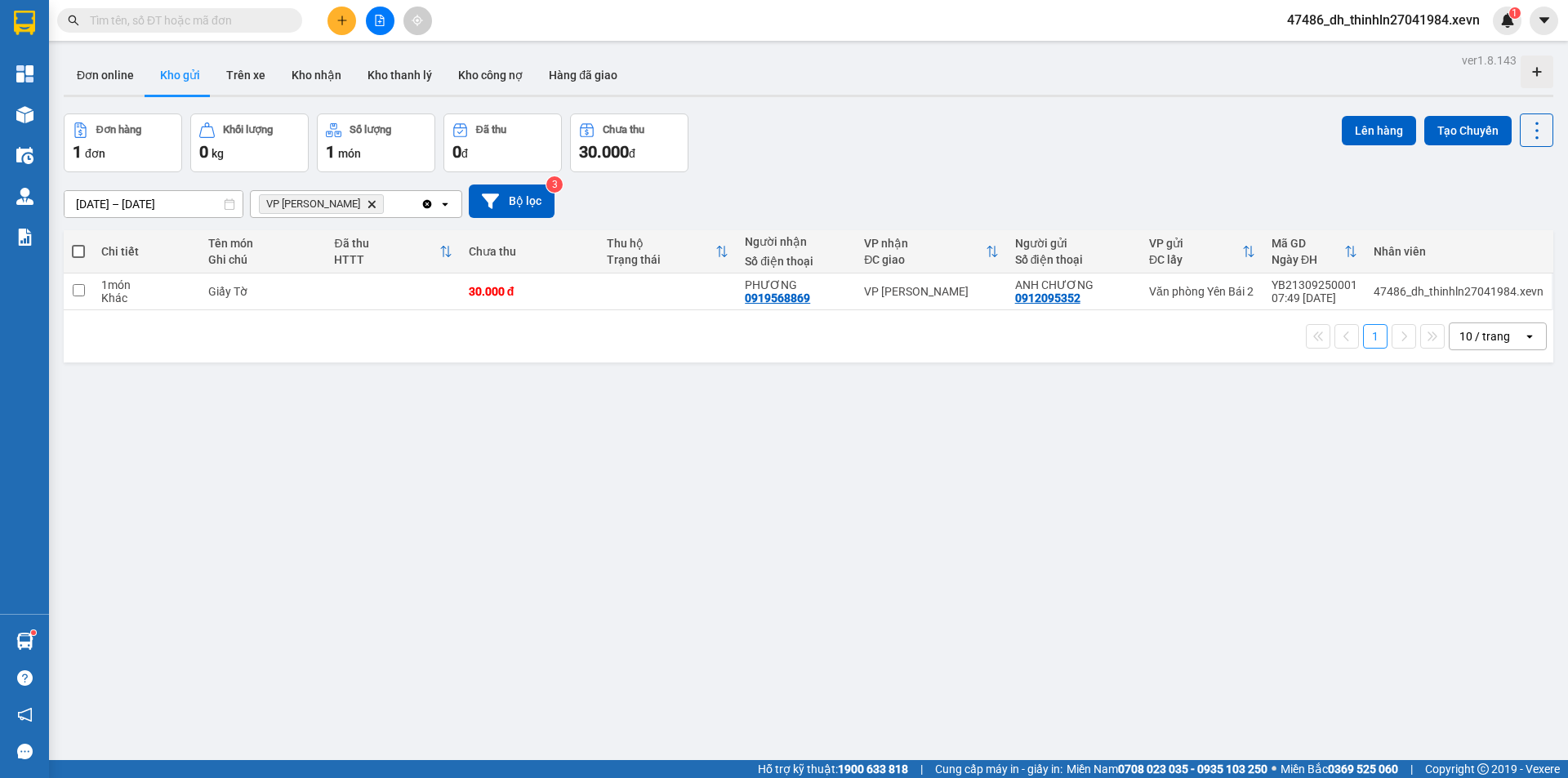
click at [427, 204] on icon "Clear all" at bounding box center [426, 204] width 13 height 13
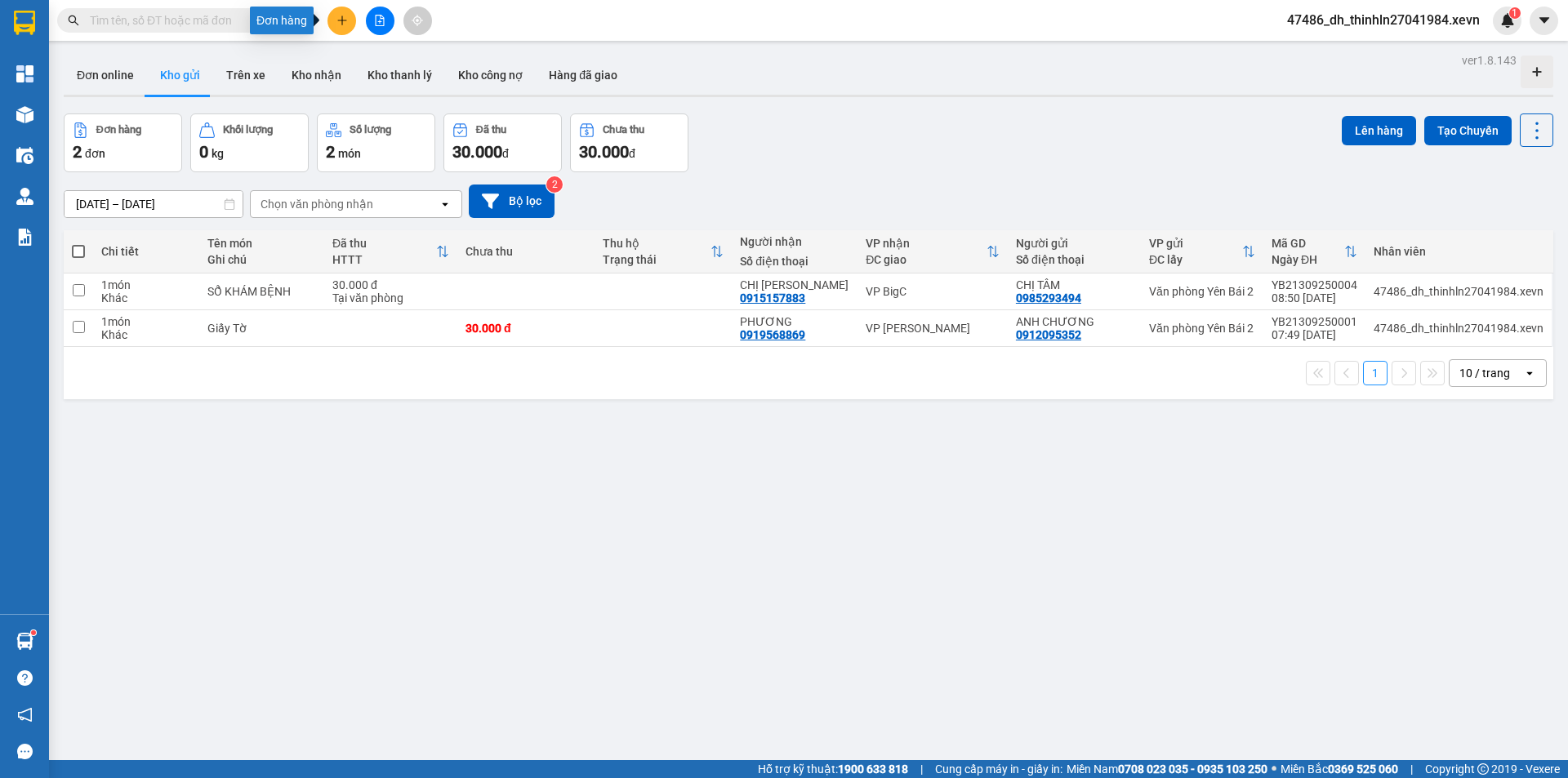
click at [346, 22] on icon "plus" at bounding box center [342, 20] width 11 height 11
click at [368, 69] on div "Tạo đơn hàng" at bounding box center [399, 61] width 123 height 31
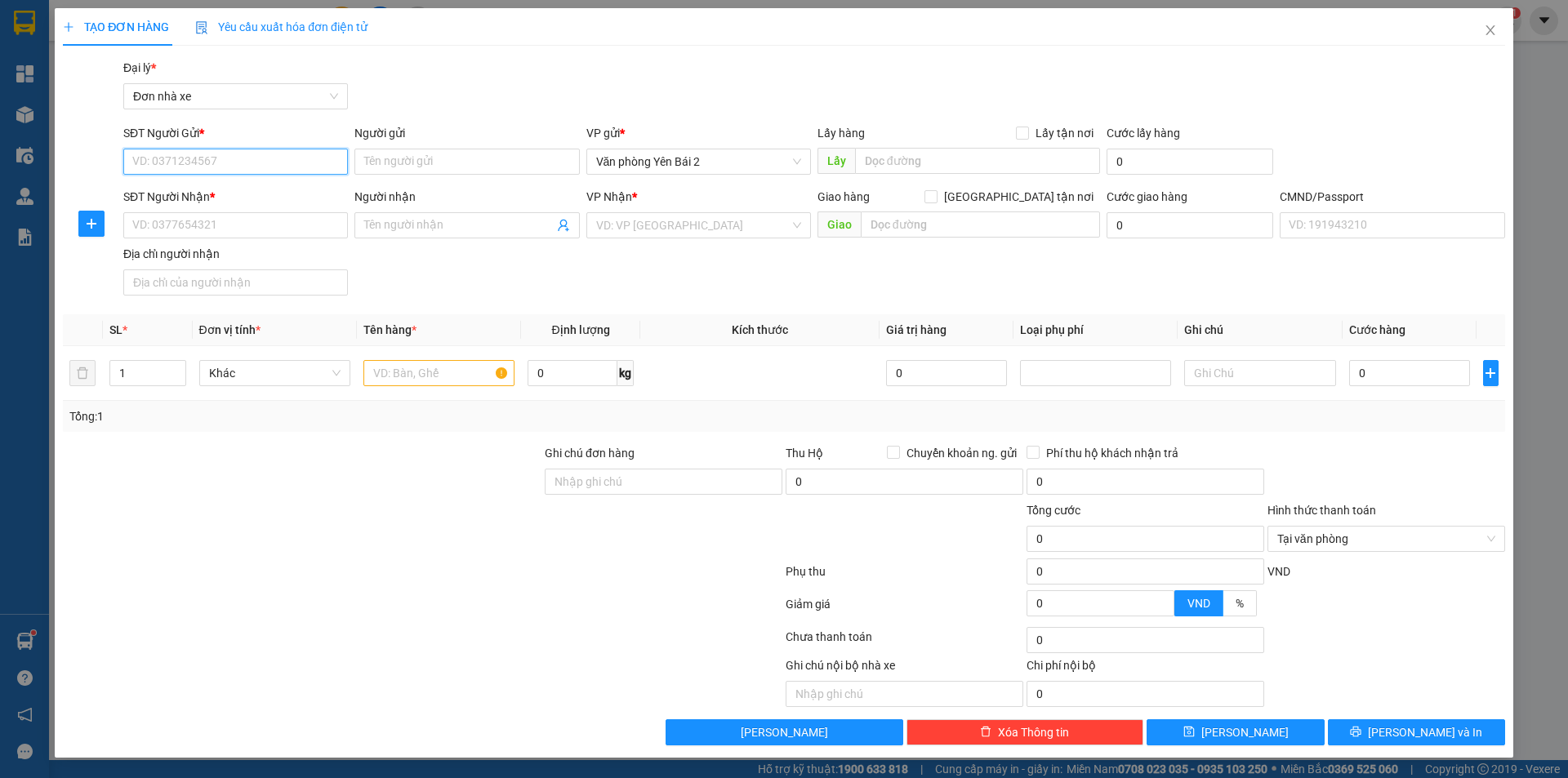
click at [222, 166] on input "SĐT Người Gửi *" at bounding box center [236, 161] width 224 height 26
type input "0974844197"
click at [229, 195] on div "0974844197 - CÔ TUYẾT" at bounding box center [236, 194] width 205 height 18
type input "CÔ TUYẾT"
type input "0977986709"
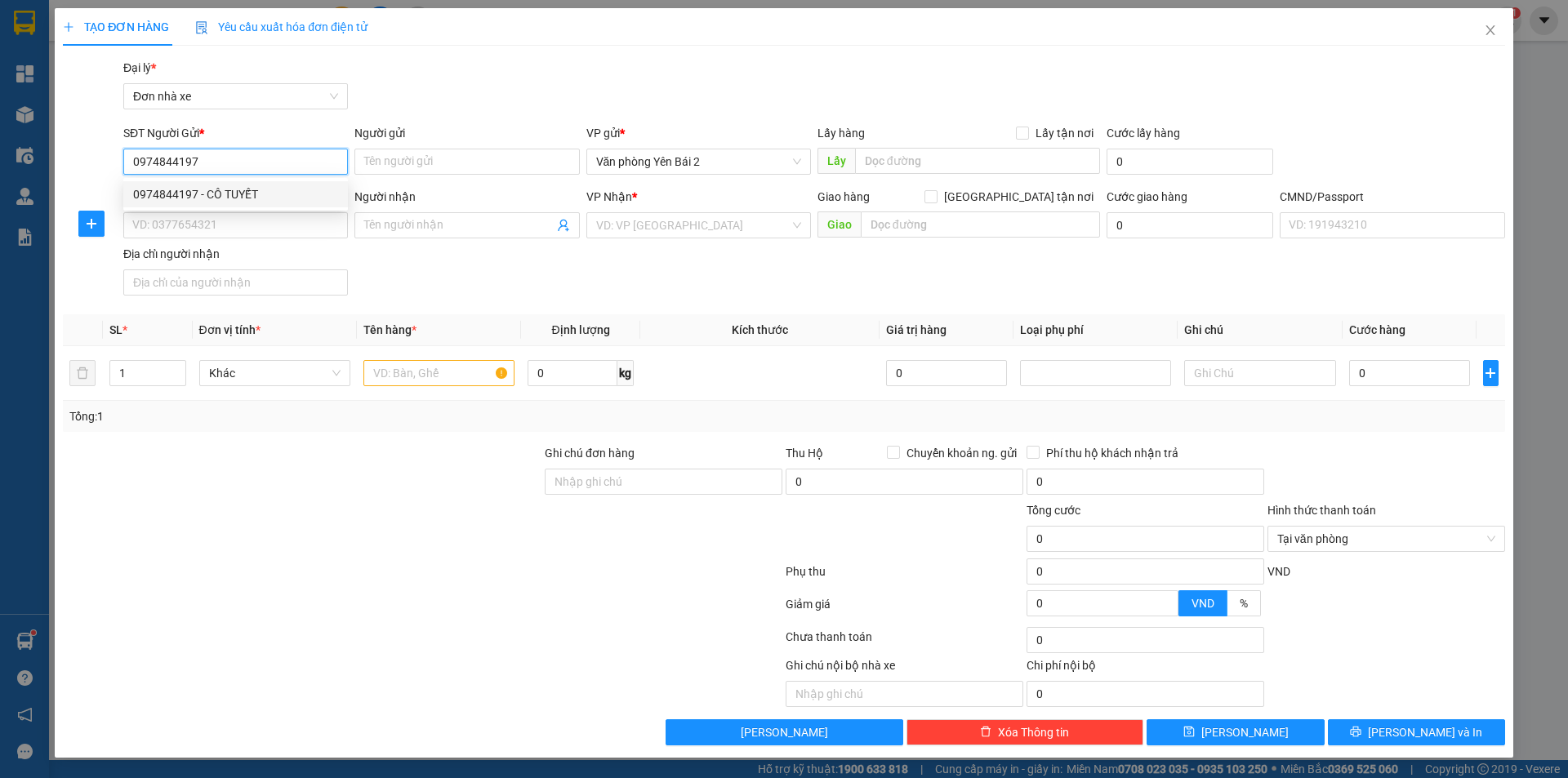
type input "ANH TÂN"
checkbox input "true"
type input "Ng. 208 Đ. Tam Trinh, Yên Sở, Hoàng Mai, Hà Nội, Việt Nam"
type input "TÂn"
type input "75.000"
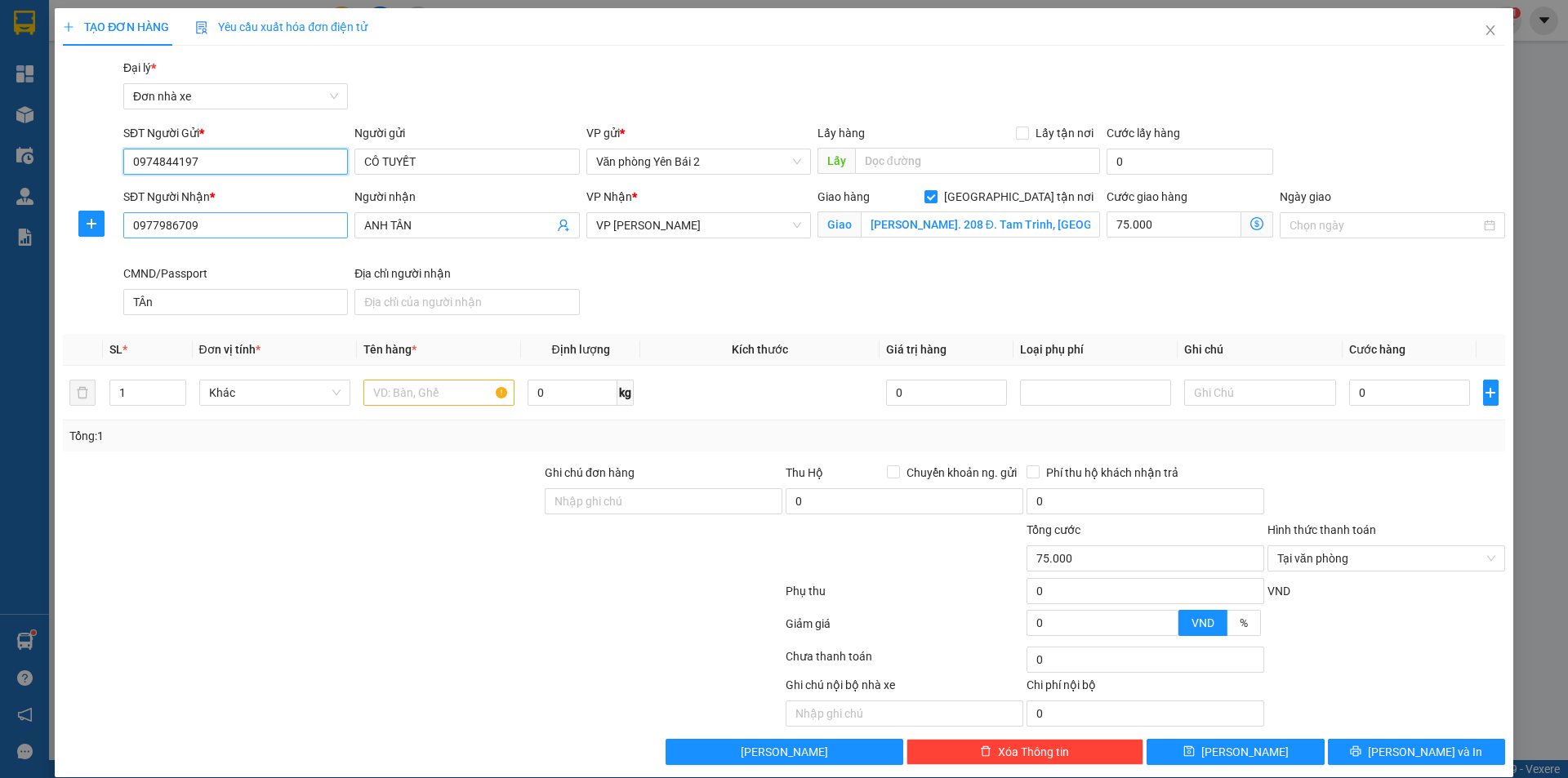
type input "0974844197"
drag, startPoint x: 233, startPoint y: 227, endPoint x: 128, endPoint y: 225, distance: 105.0
click at [128, 225] on input "0977986709" at bounding box center [236, 225] width 224 height 26
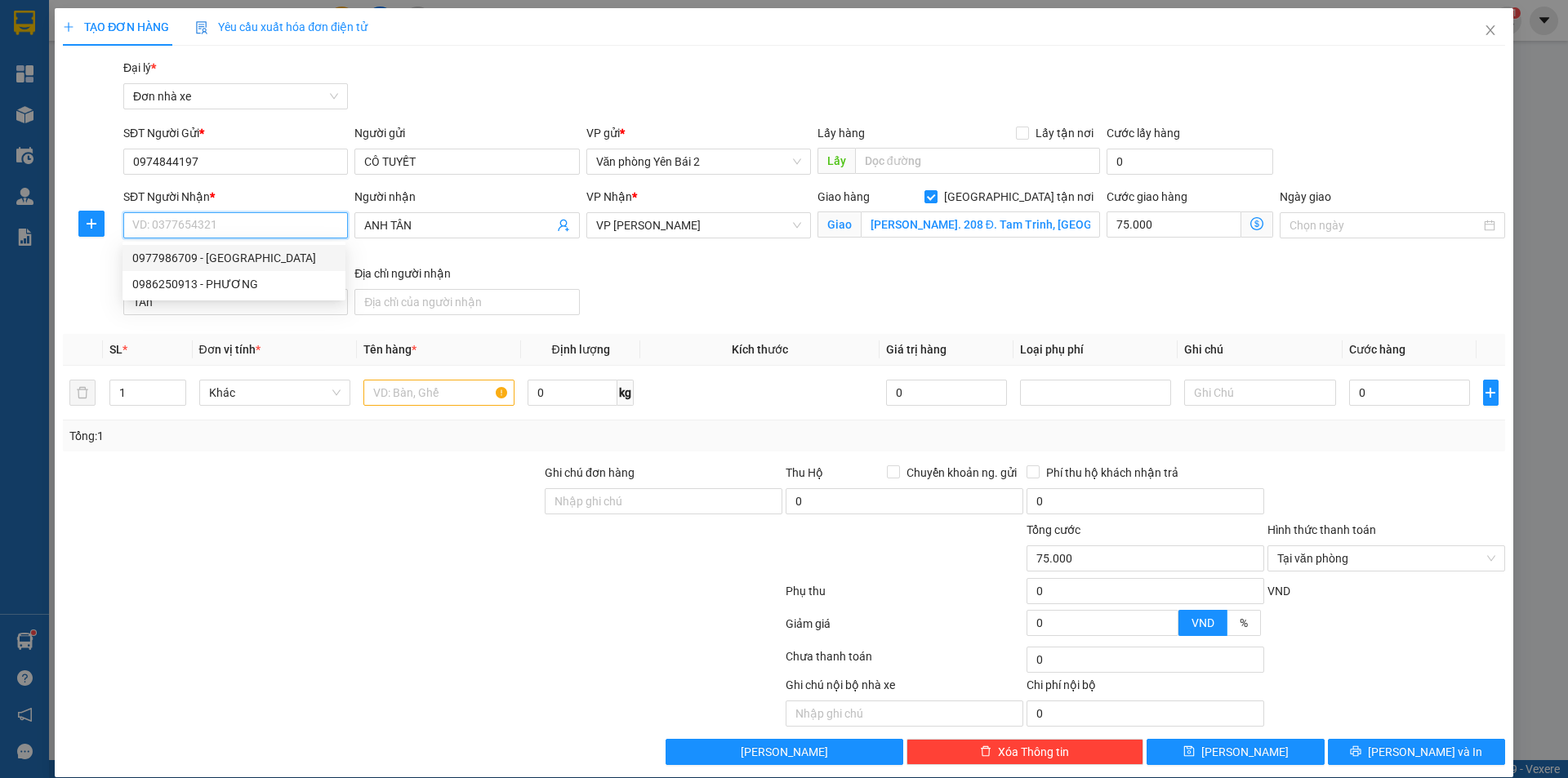
click at [240, 260] on div "0977986709 - ANH TÂN" at bounding box center [234, 258] width 204 height 18
type input "0977986709"
click at [423, 394] on input "text" at bounding box center [438, 392] width 151 height 26
type input "D"
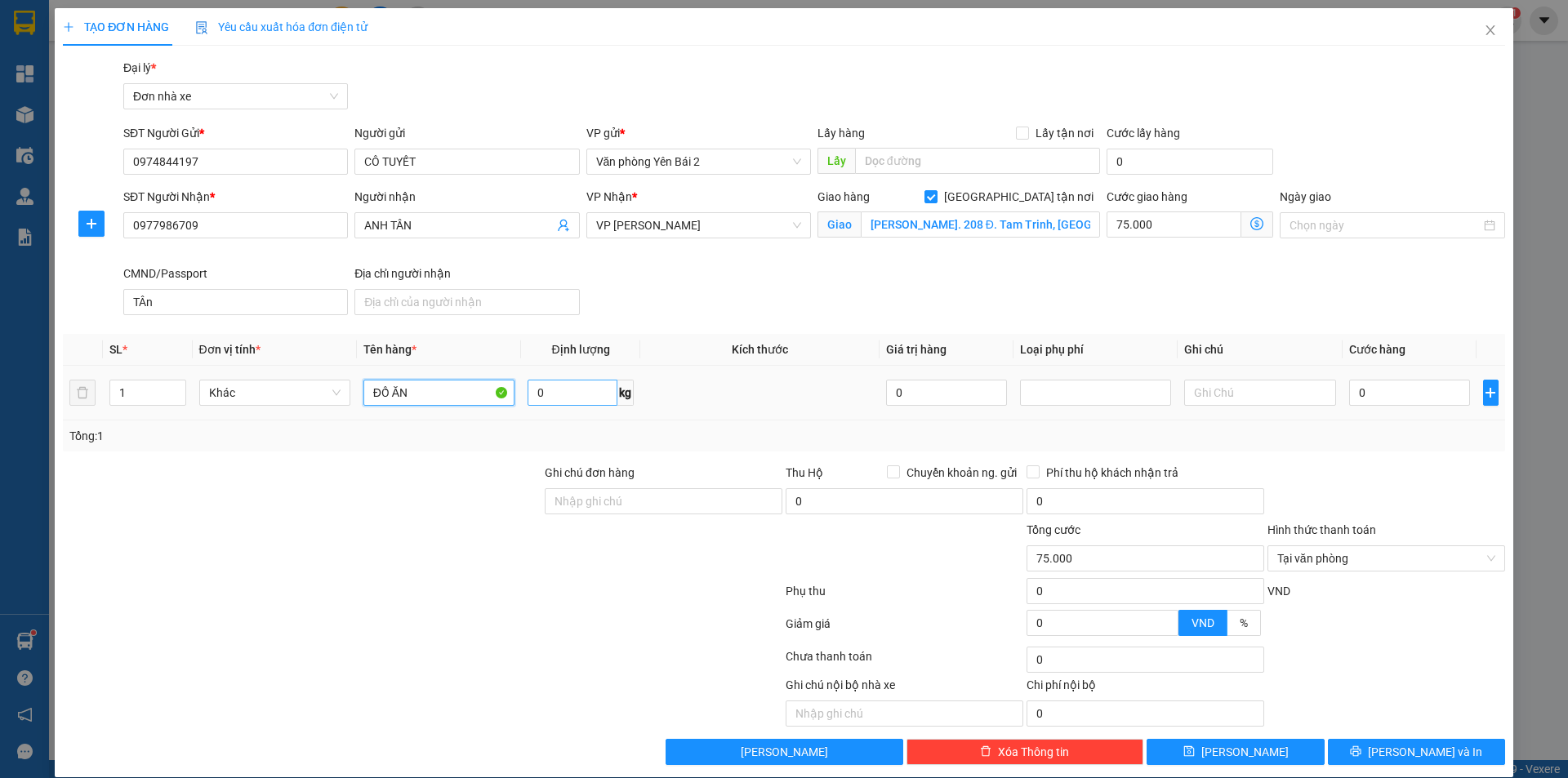
type input "ĐỒ ĂN"
click at [557, 390] on input "0" at bounding box center [572, 392] width 90 height 26
type input "14"
click at [1373, 392] on input "0" at bounding box center [1410, 392] width 122 height 26
type input "4"
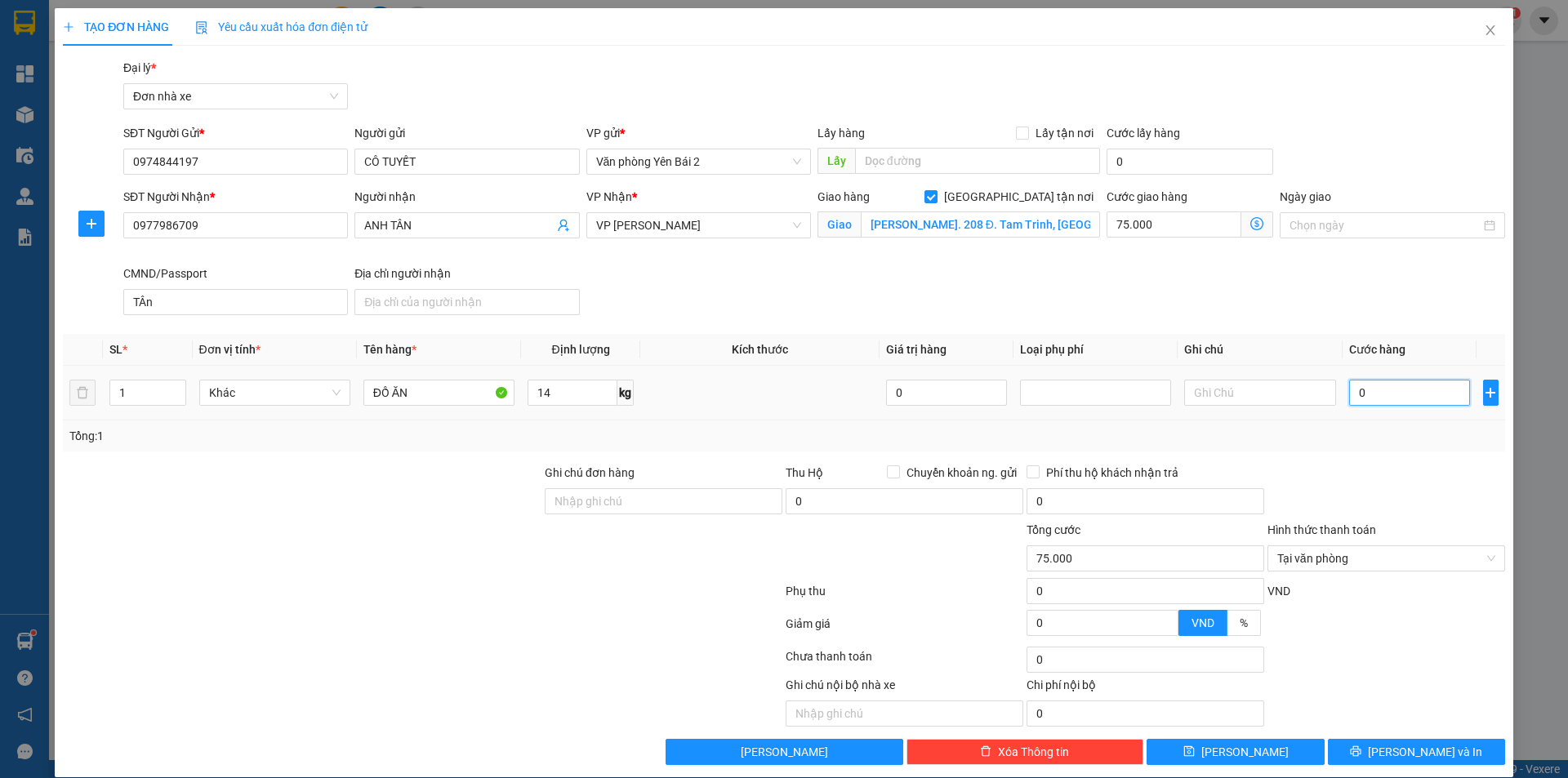
type input "75.004"
type input "40"
type input "75.040"
type input "400"
type input "75.400"
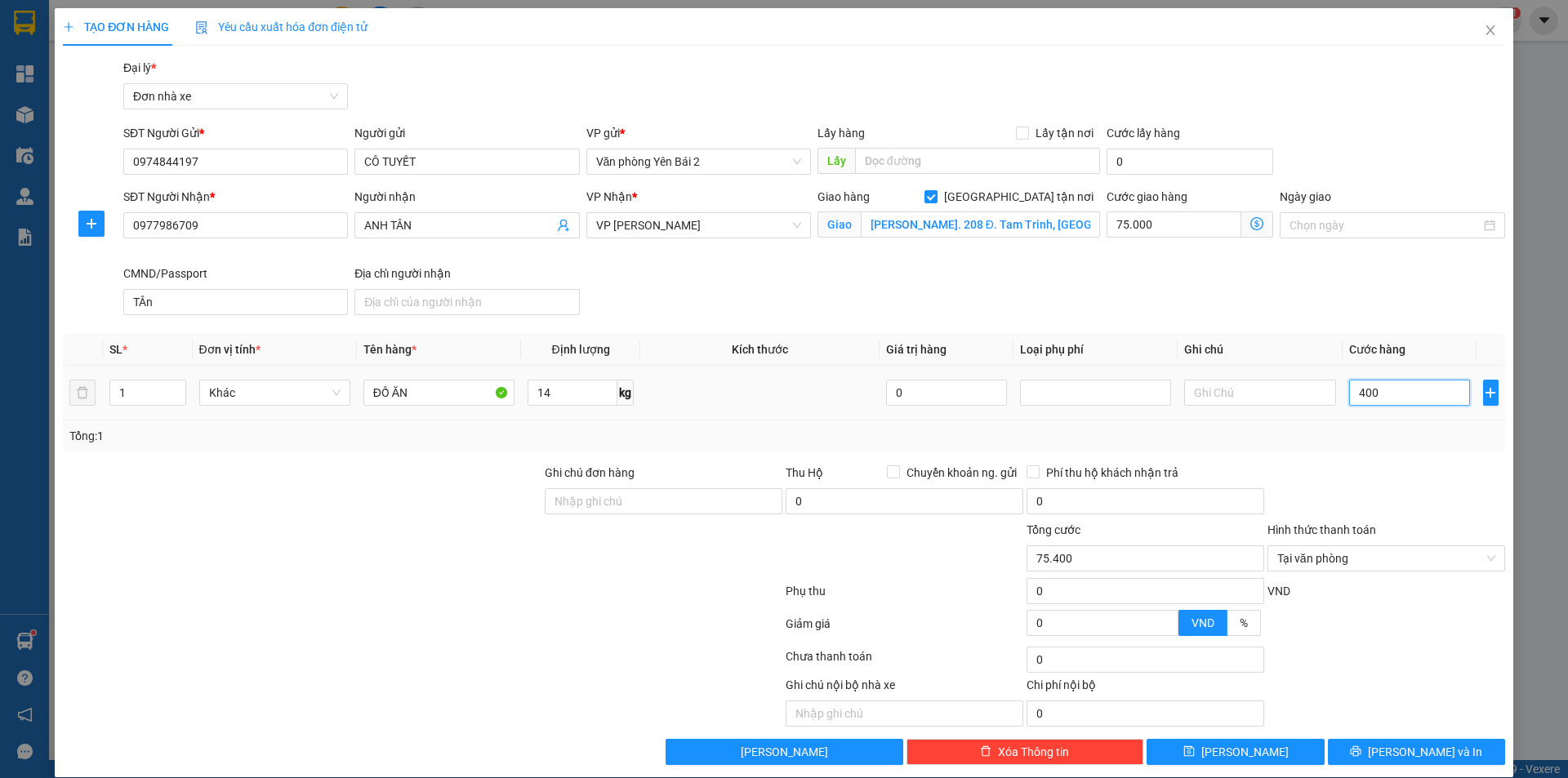
type input "4.000"
type input "79.000"
type input "40.000"
type input "115.000"
type input "40.000"
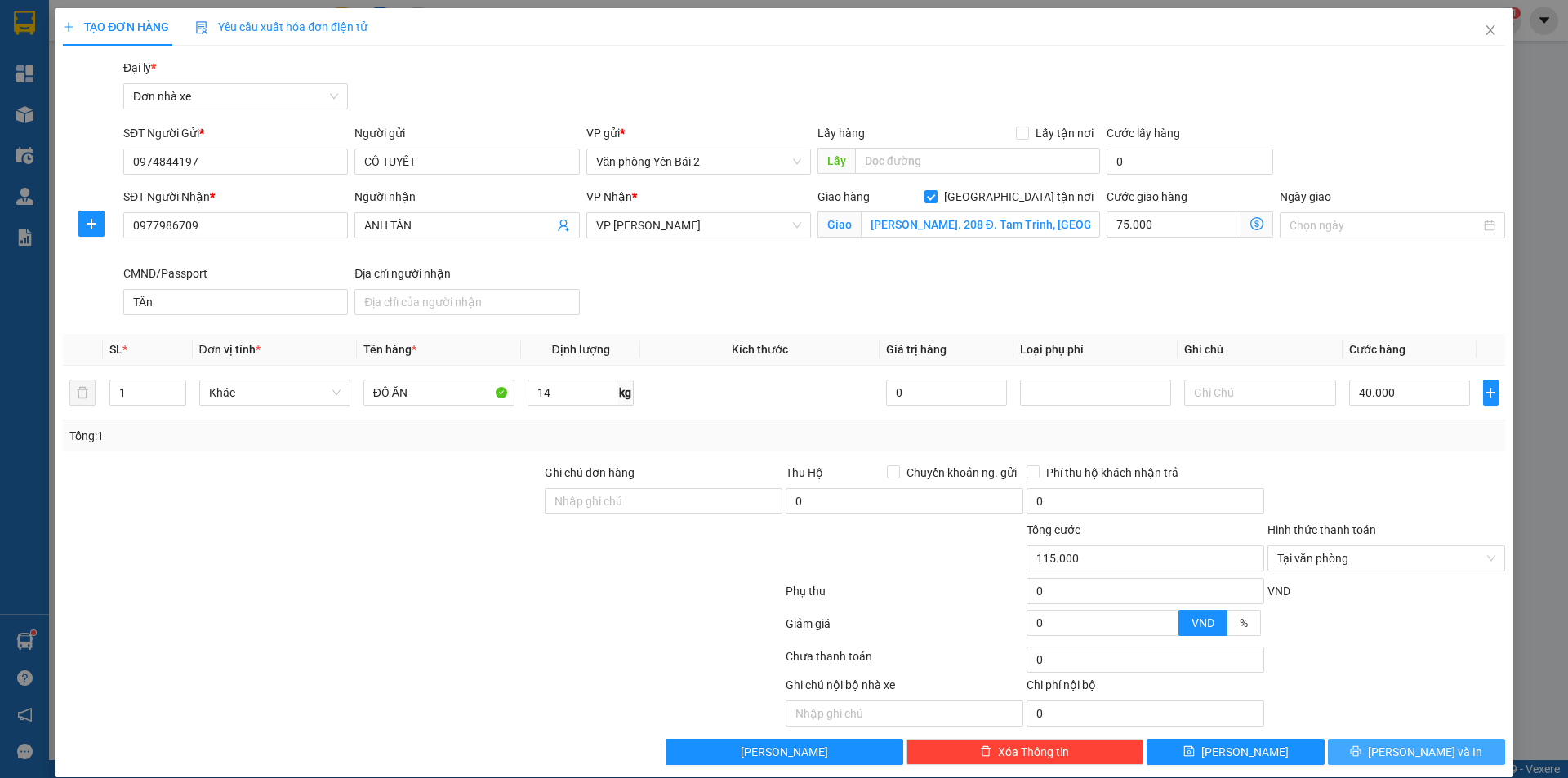
click at [1403, 755] on span "[PERSON_NAME] và In" at bounding box center [1425, 751] width 115 height 18
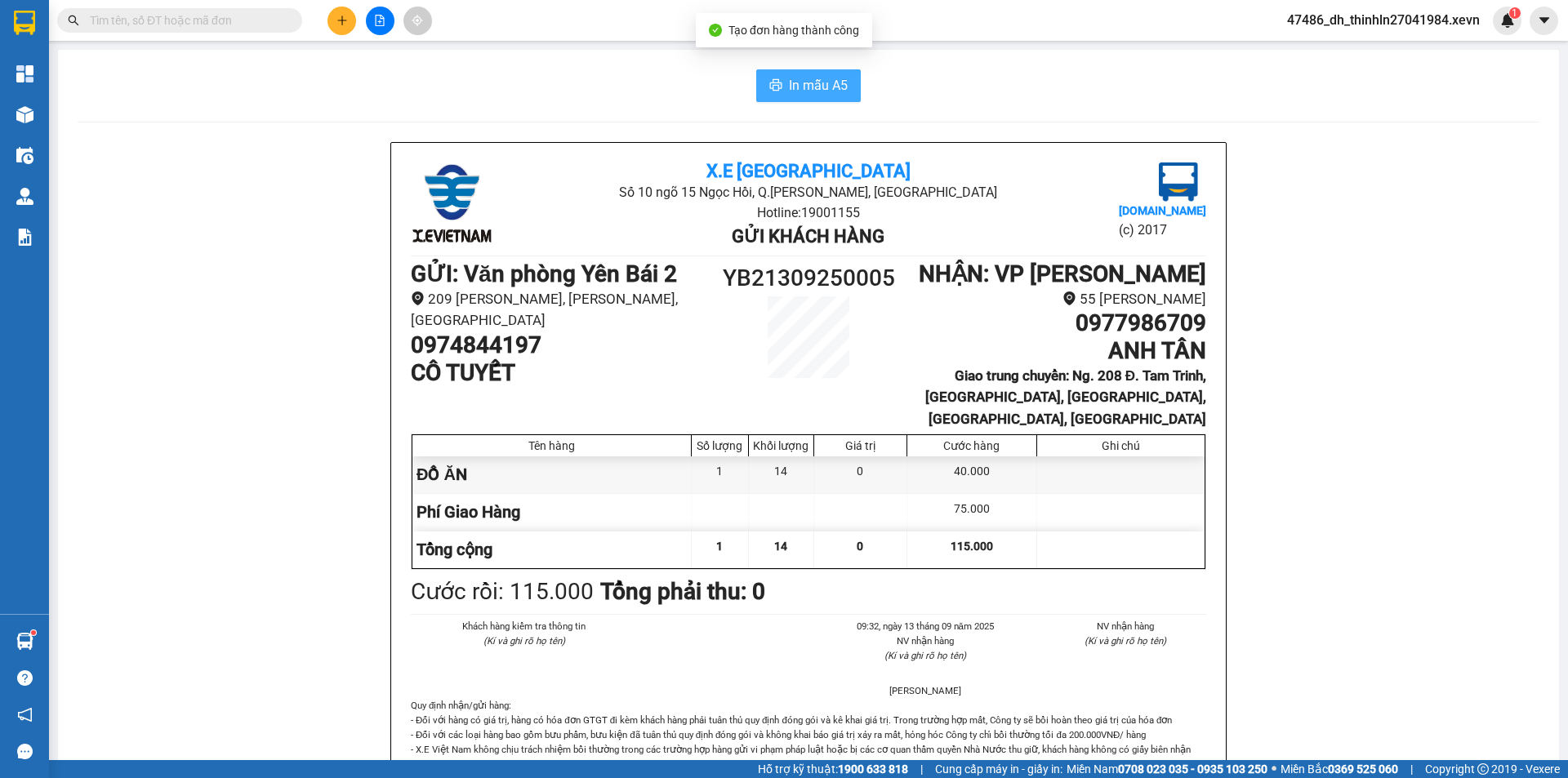
click at [815, 82] on span "In mẫu A5" at bounding box center [818, 85] width 59 height 21
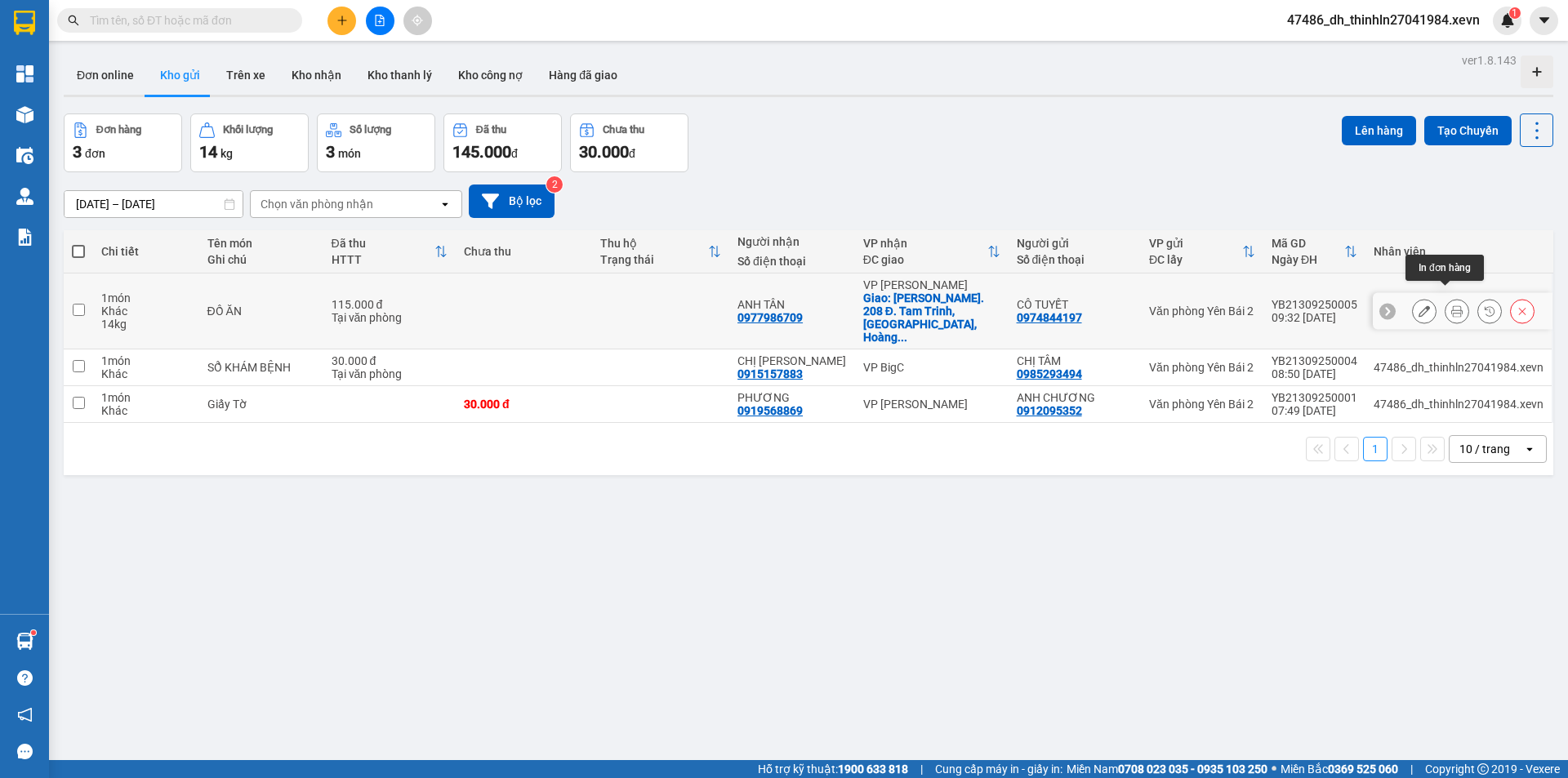
click at [1452, 305] on icon at bounding box center [1457, 311] width 11 height 11
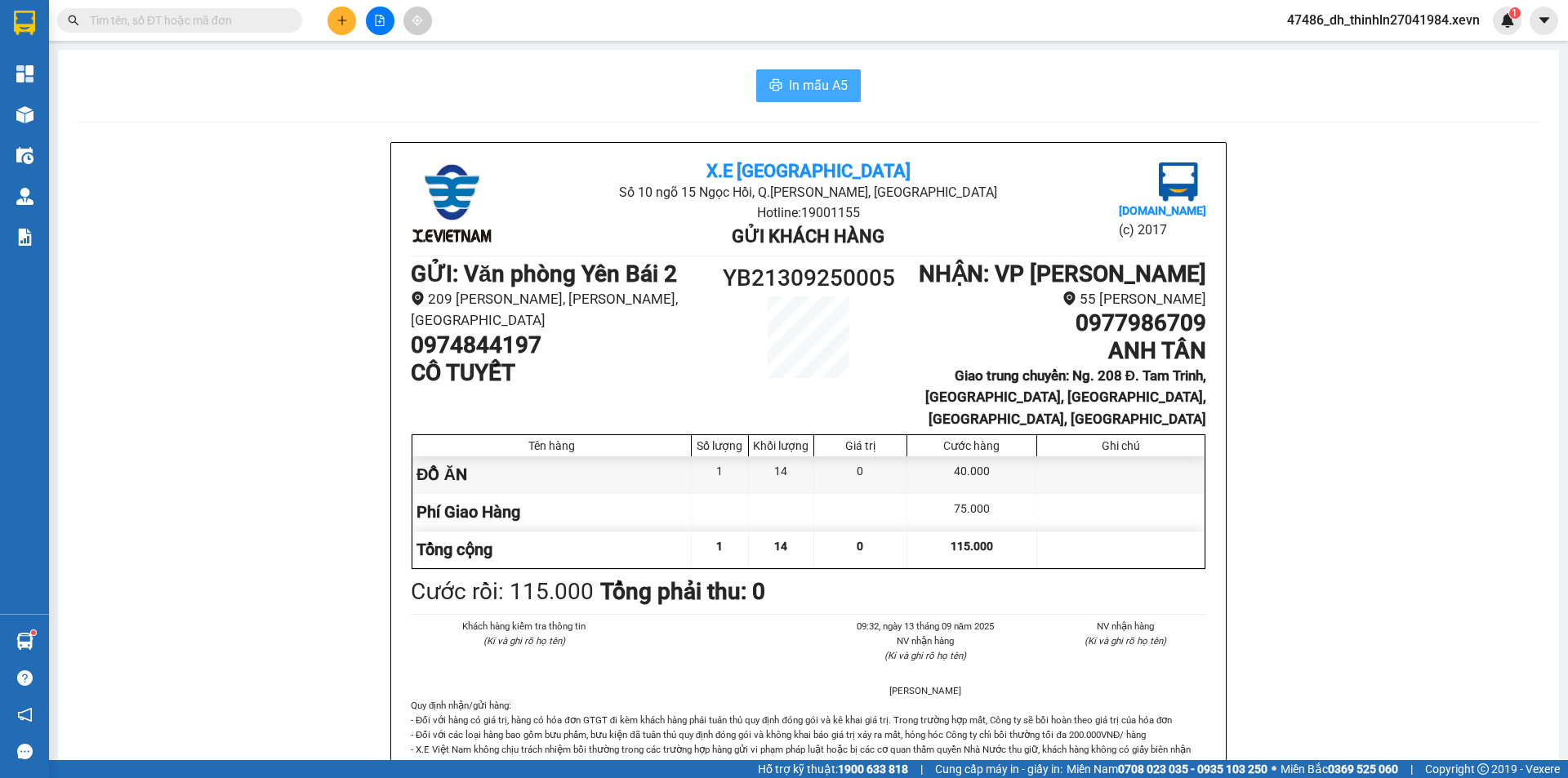
click at [815, 78] on span "In mẫu A5" at bounding box center [818, 85] width 59 height 21
click at [804, 85] on span "In mẫu A5" at bounding box center [818, 85] width 59 height 21
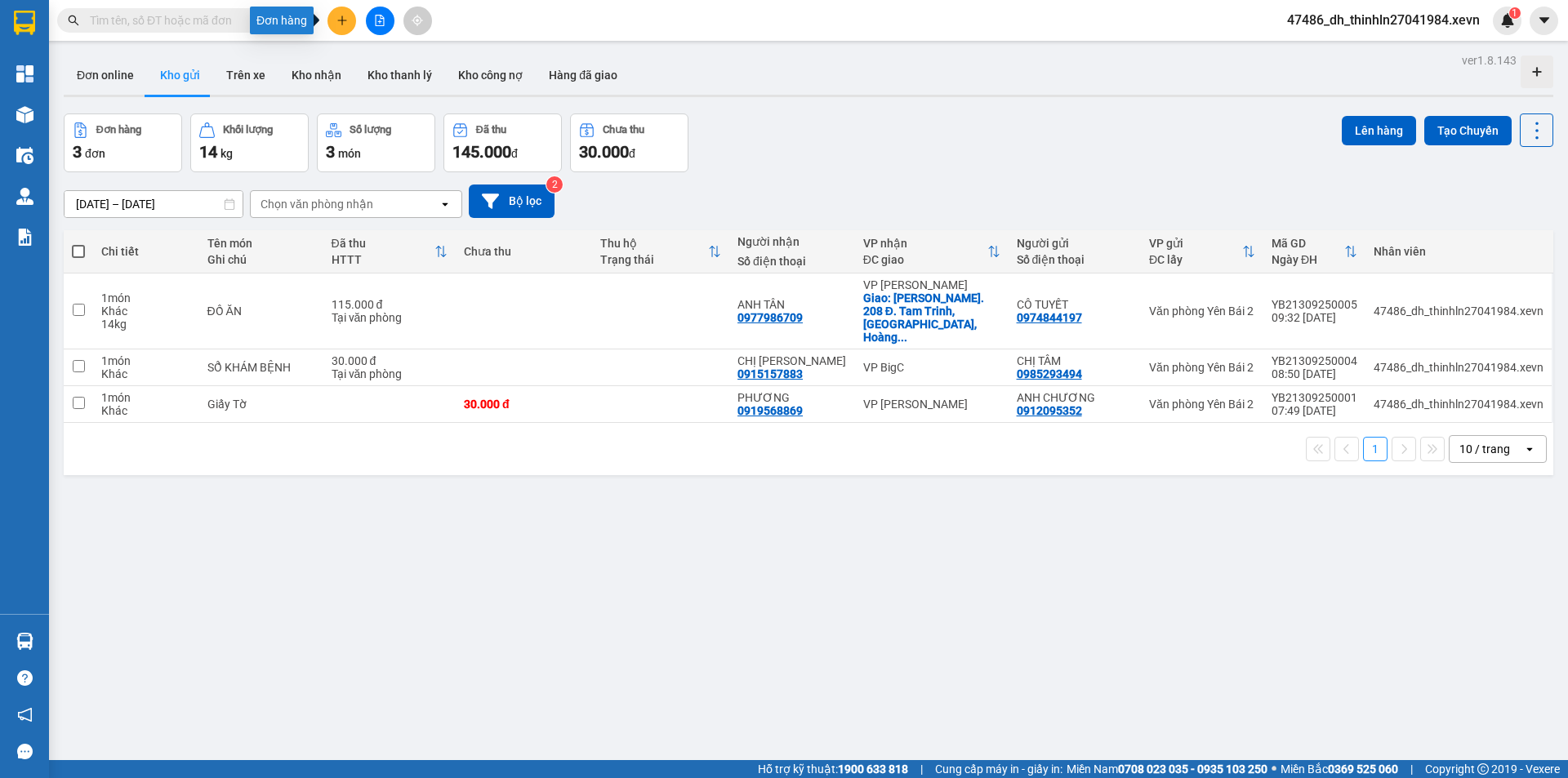
click at [337, 22] on icon "plus" at bounding box center [342, 20] width 11 height 11
click at [400, 62] on div "Tạo đơn hàng" at bounding box center [406, 61] width 71 height 18
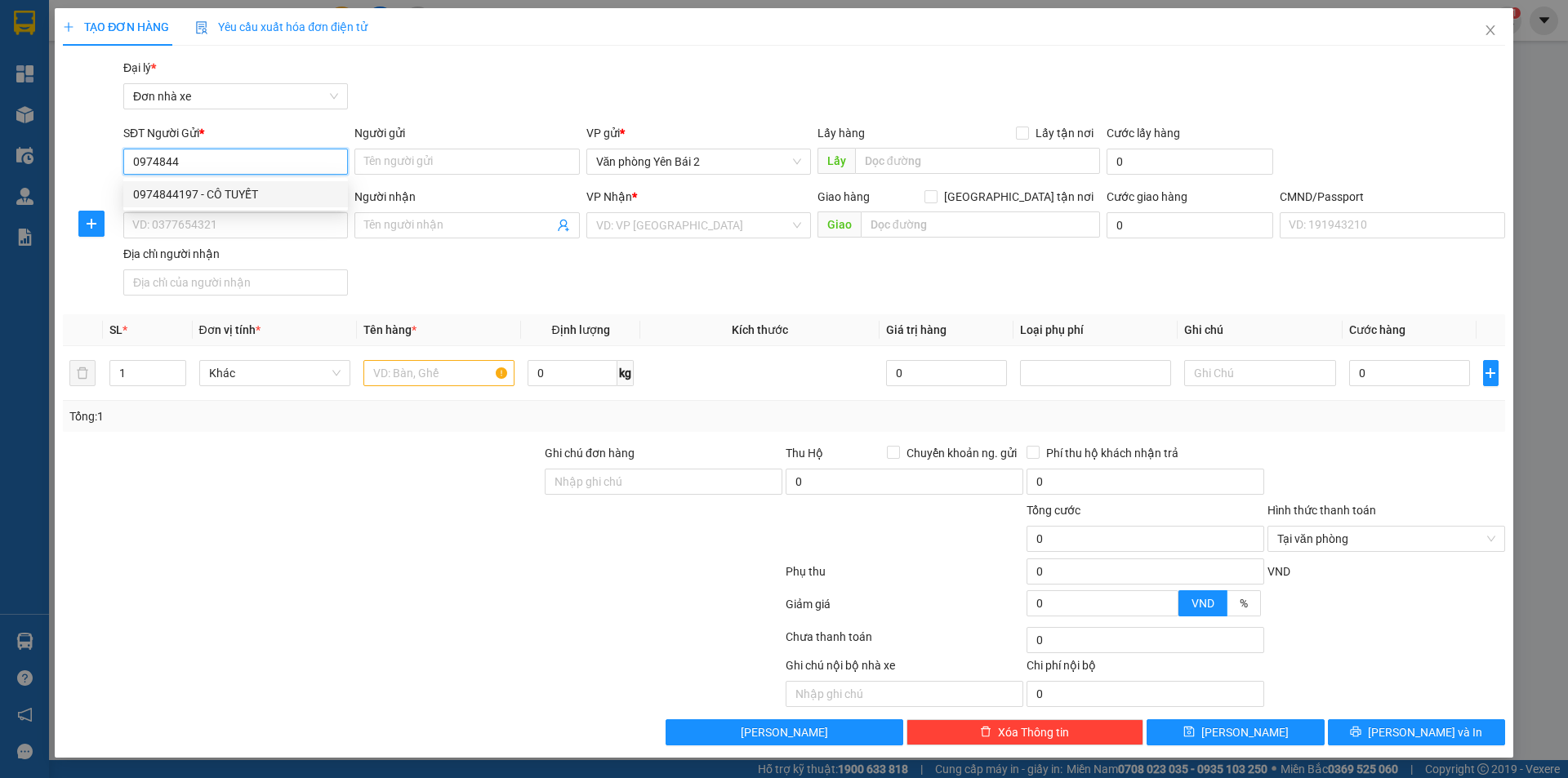
click at [251, 191] on div "0974844197 - CÔ TUYẾT" at bounding box center [236, 194] width 205 height 18
type input "0974844197"
type input "CÔ TUYẾT"
type input "0977986709"
type input "ANH TÂN"
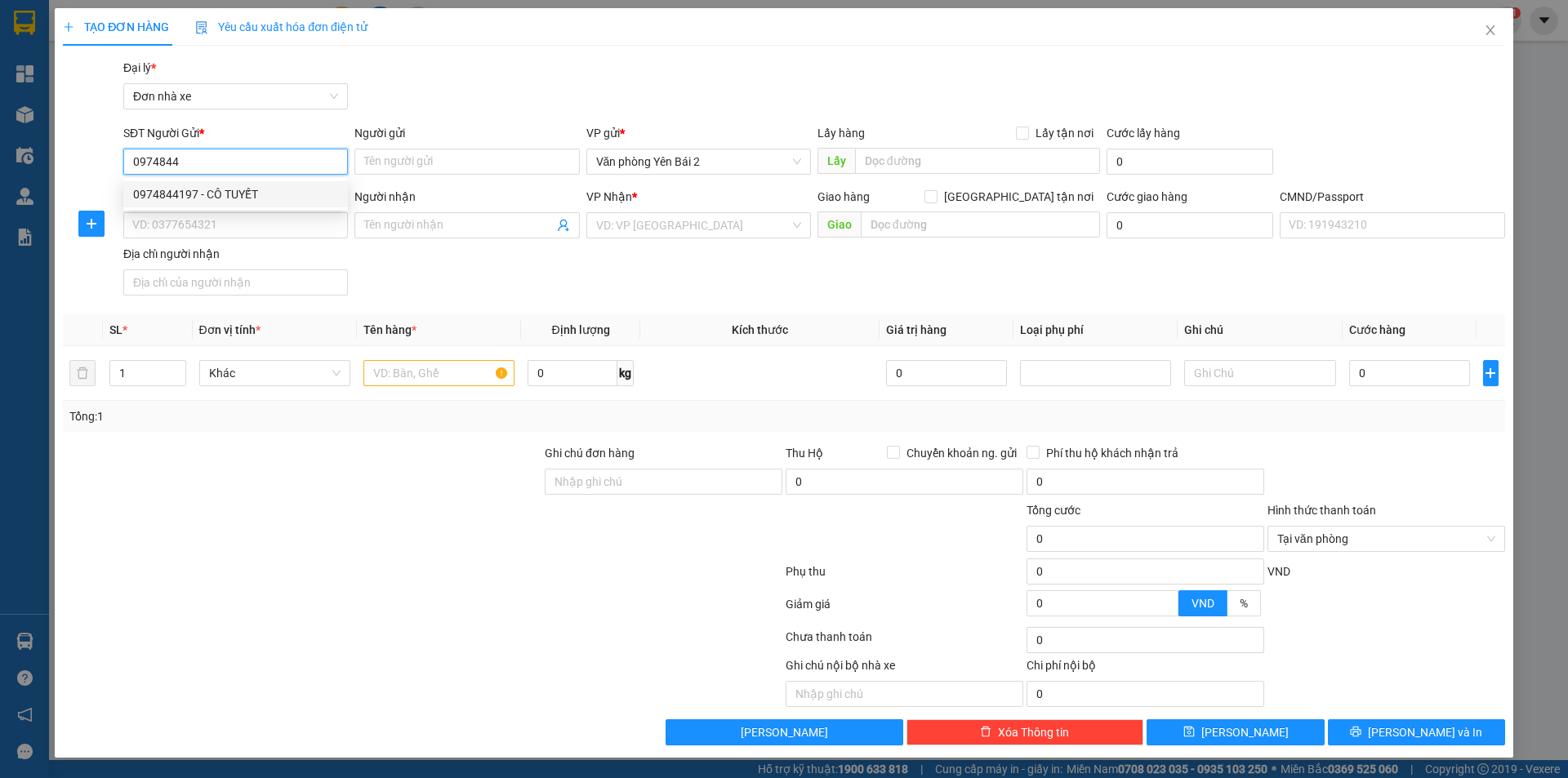
checkbox input "true"
type input "[PERSON_NAME]. 208 Đ. Tam Trinh, [GEOGRAPHIC_DATA], [GEOGRAPHIC_DATA], [GEOGRAP…"
type input "TÂn"
type input "75.000"
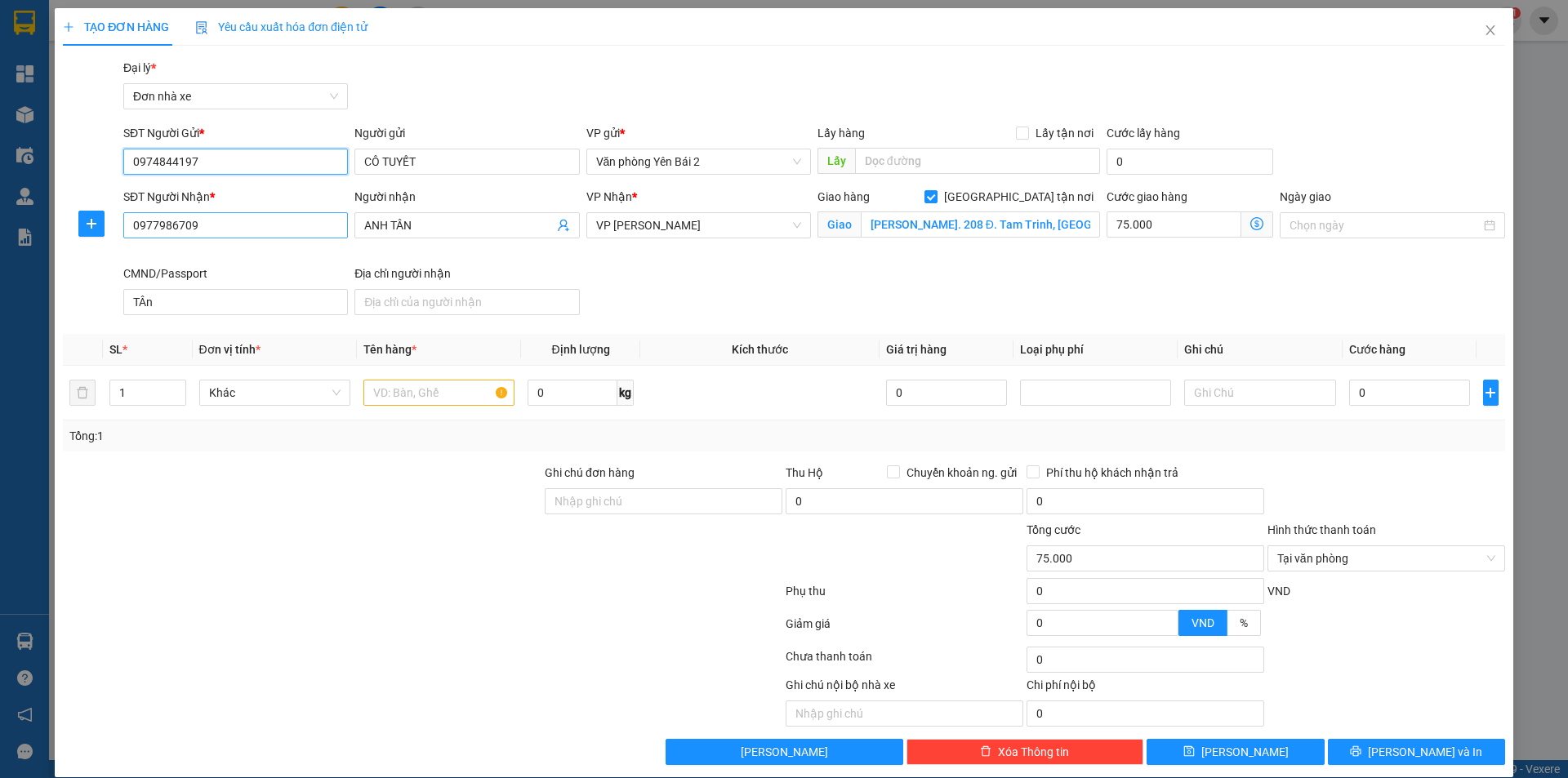
type input "0974844197"
drag, startPoint x: 254, startPoint y: 227, endPoint x: 109, endPoint y: 229, distance: 145.0
click at [109, 229] on div "SĐT Người Nhận * 0977986709 Người nhận ANH TÂN VP Nhận * VP [PERSON_NAME] hàng …" at bounding box center [784, 254] width 1445 height 134
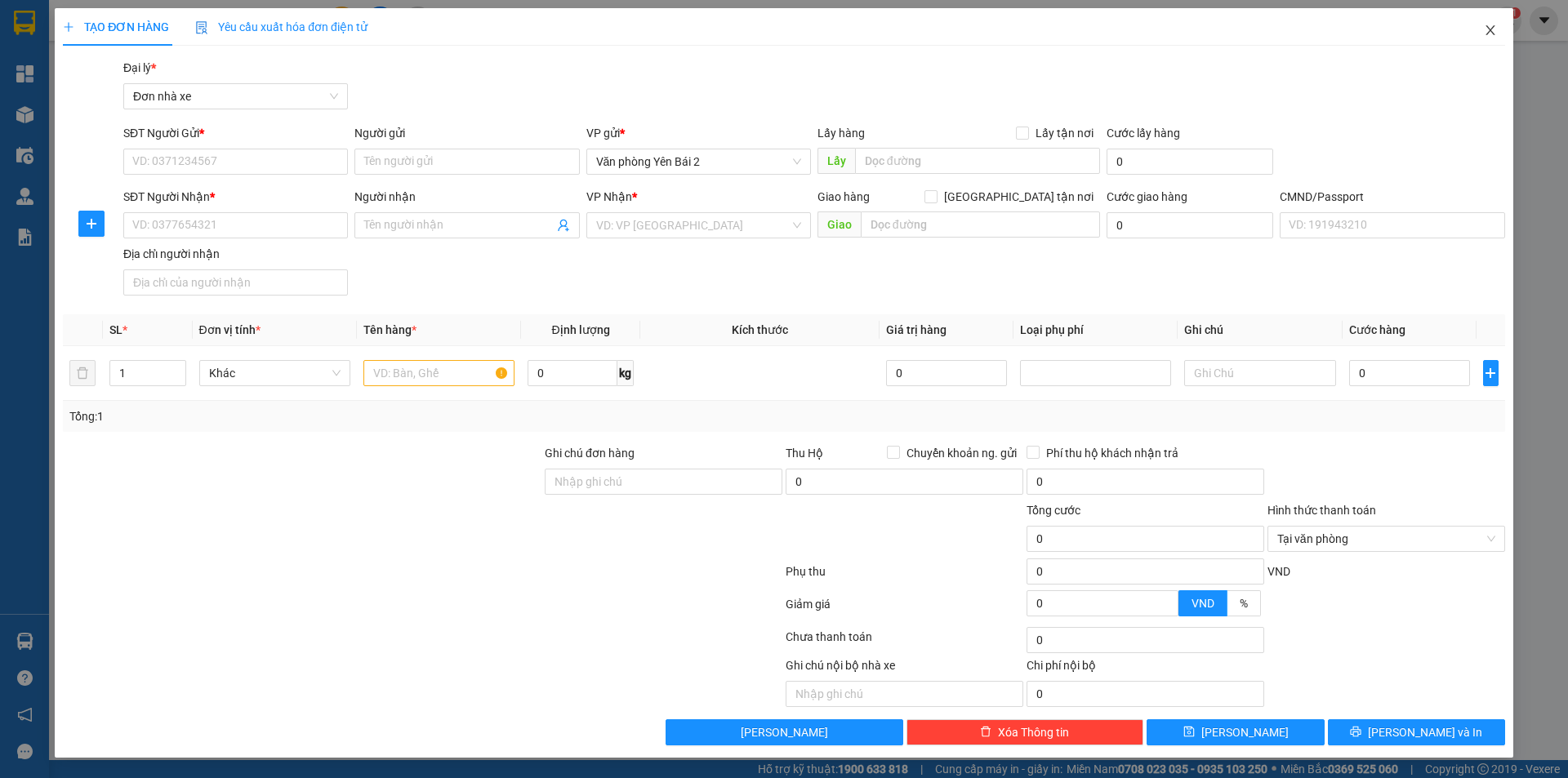
click at [1489, 35] on icon "close" at bounding box center [1490, 29] width 13 height 13
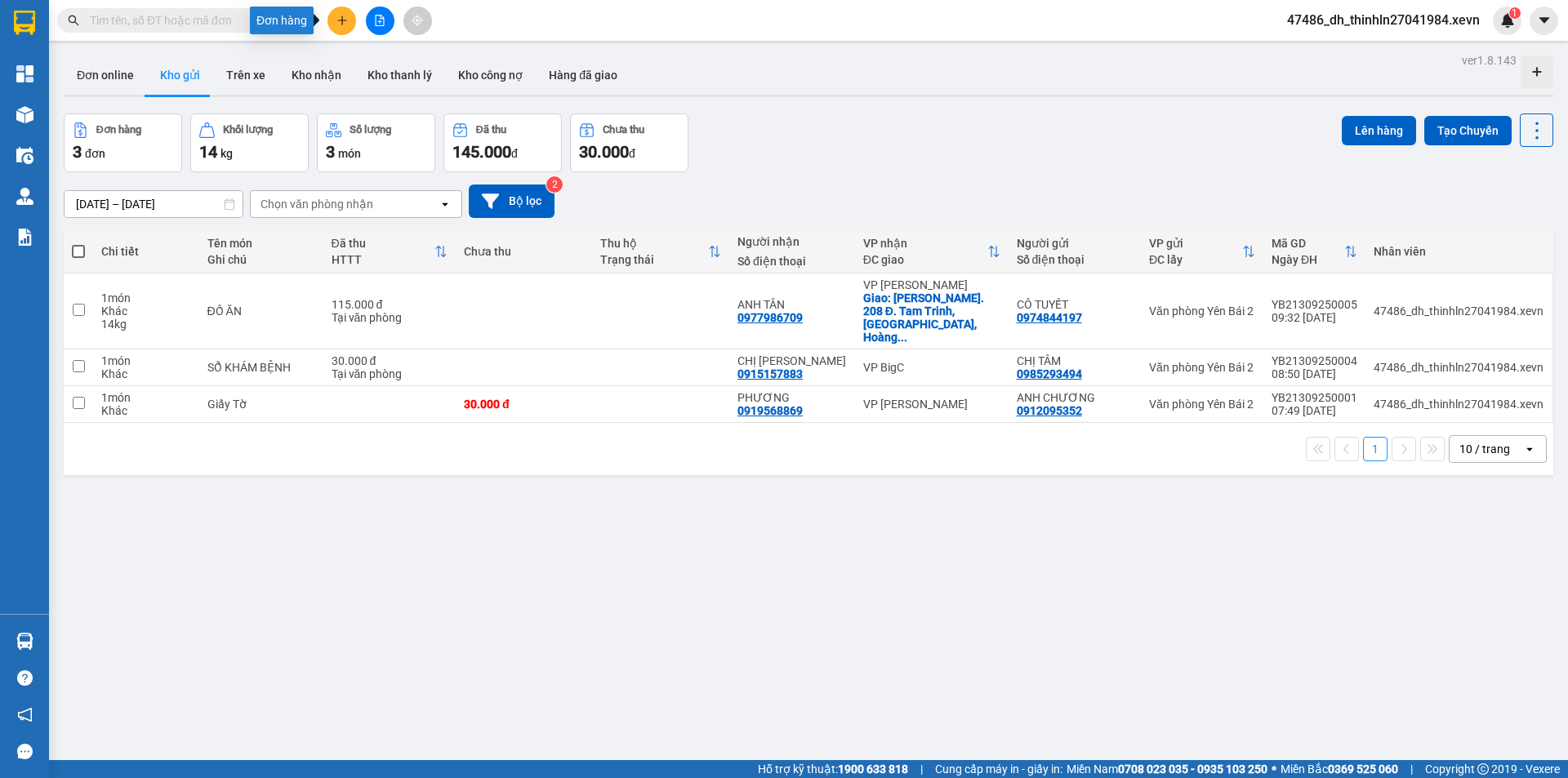
click at [351, 19] on button at bounding box center [342, 21] width 28 height 28
click at [391, 57] on div "Tạo đơn hàng" at bounding box center [406, 61] width 71 height 18
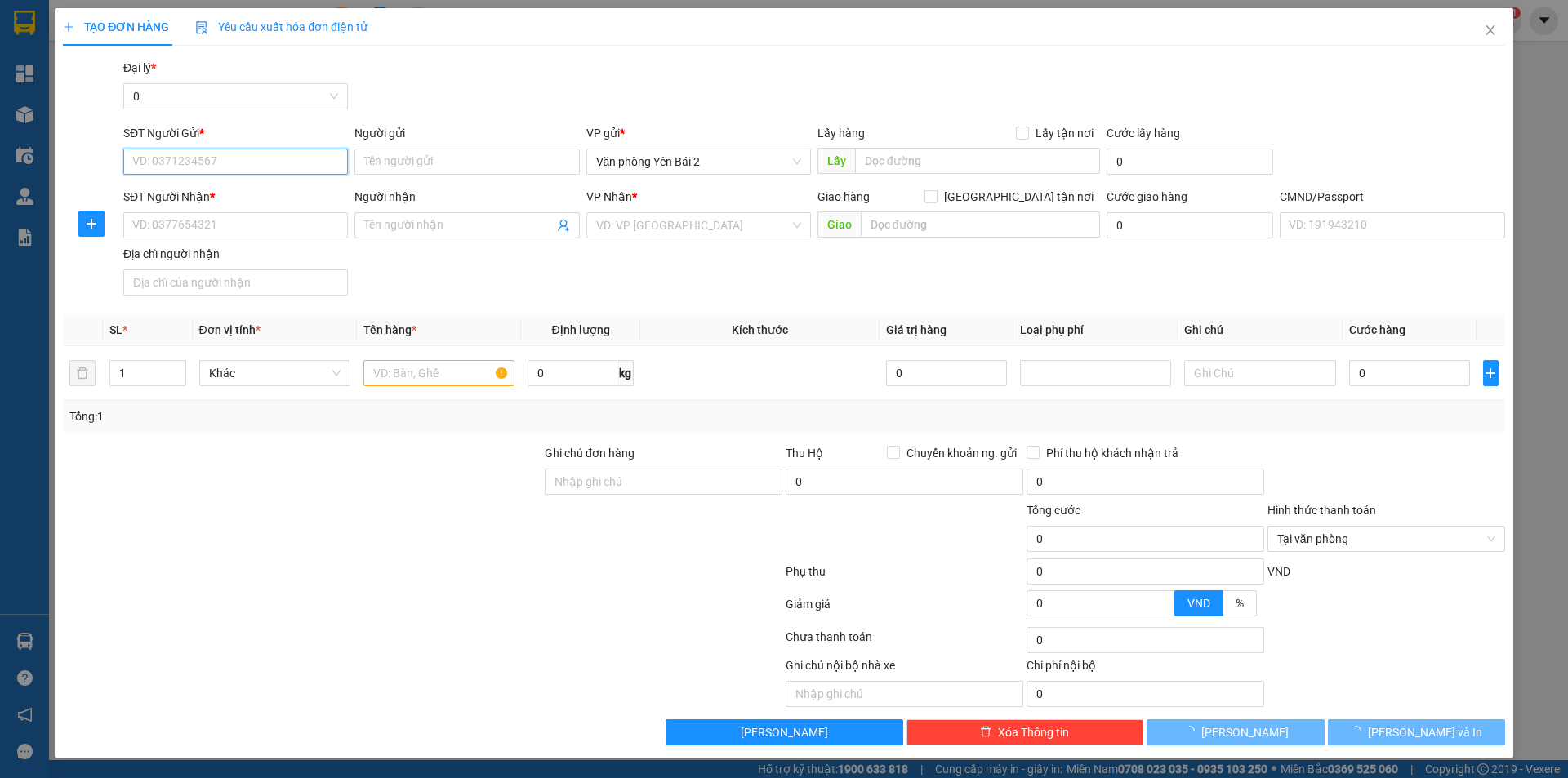
click at [288, 160] on input "SĐT Người Gửi *" at bounding box center [236, 161] width 224 height 26
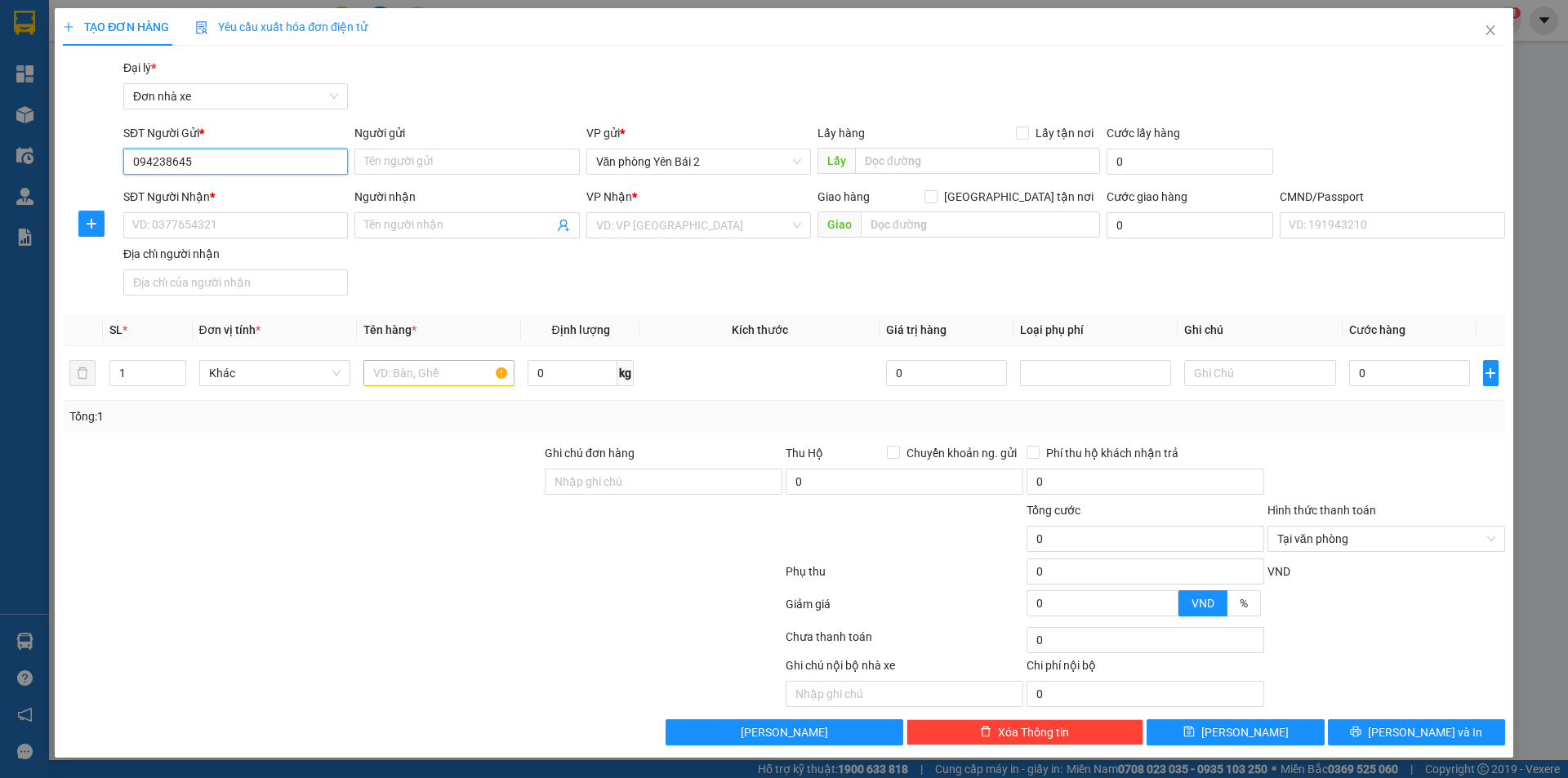
type input "0942386456"
click at [247, 194] on div "0942386456 - CHỊ [PERSON_NAME]" at bounding box center [236, 194] width 205 height 18
type input "CHỊ [PERSON_NAME]"
type input "0945386456"
type input "[PERSON_NAME]"
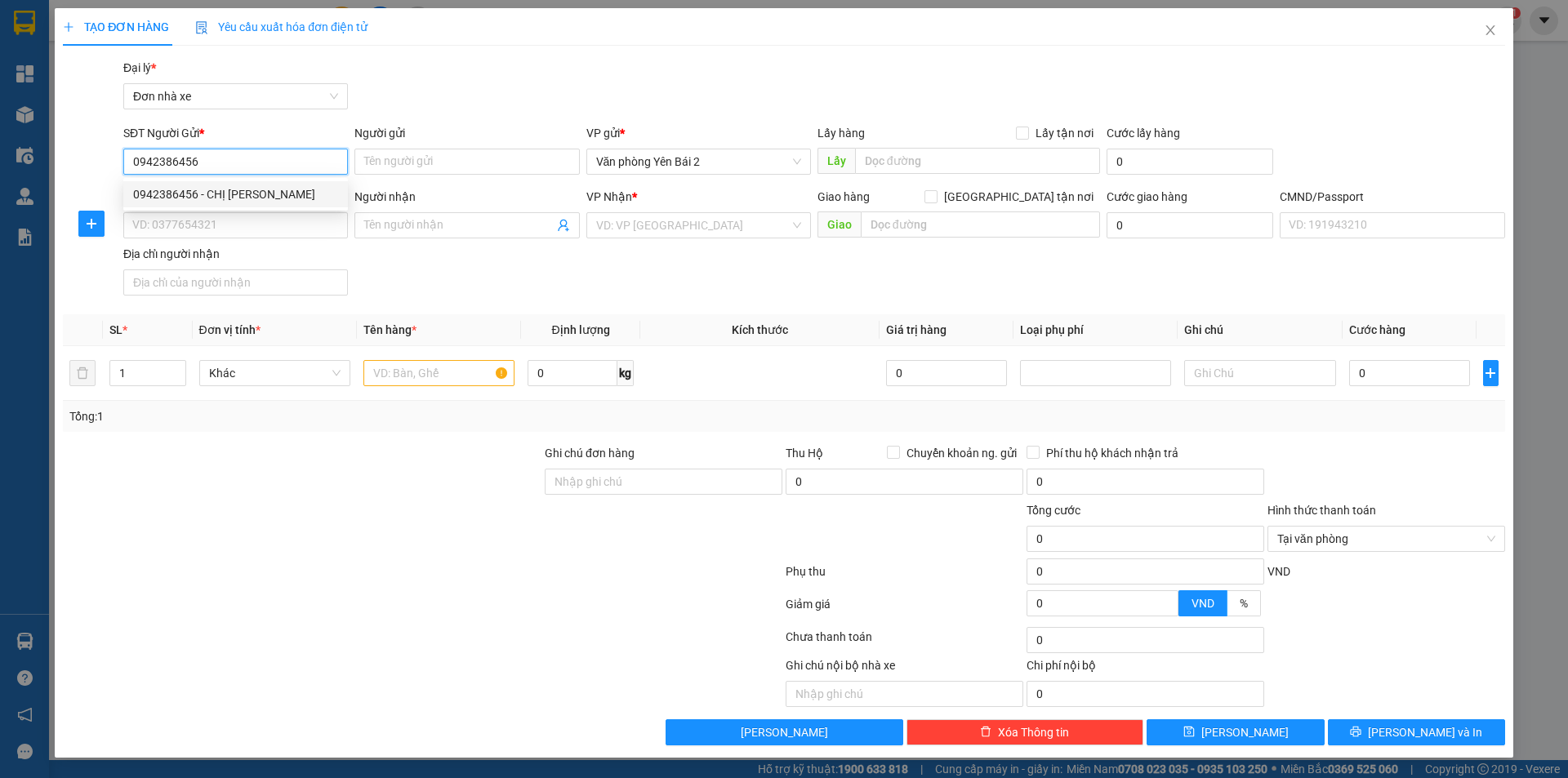
type input "0961359953 TÚ"
type input "0942386456"
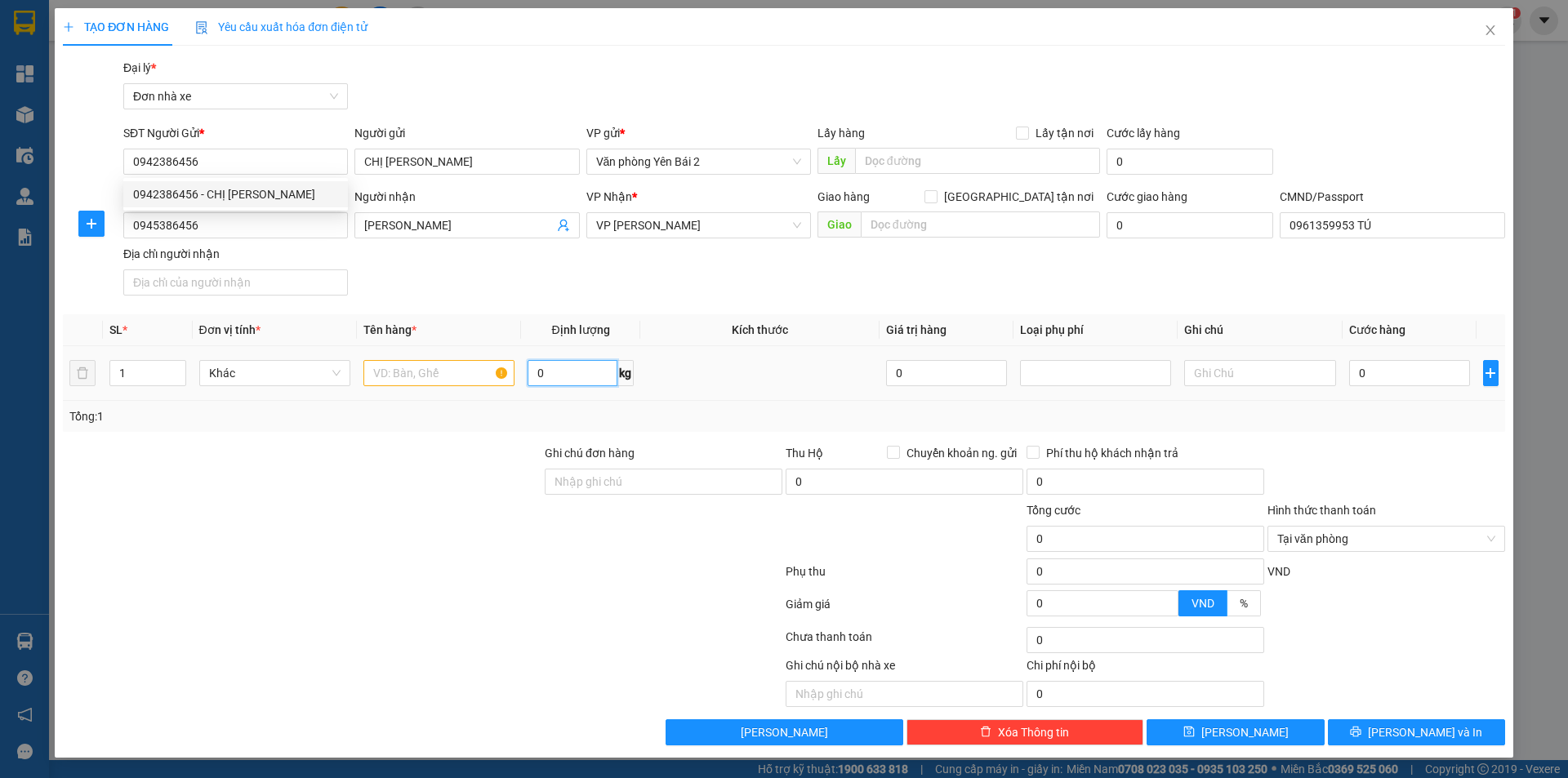
click at [560, 373] on input "0" at bounding box center [572, 373] width 90 height 26
click at [572, 373] on input "0" at bounding box center [572, 373] width 90 height 26
type input "3.5"
click at [434, 369] on input "text" at bounding box center [438, 373] width 151 height 26
type input "d"
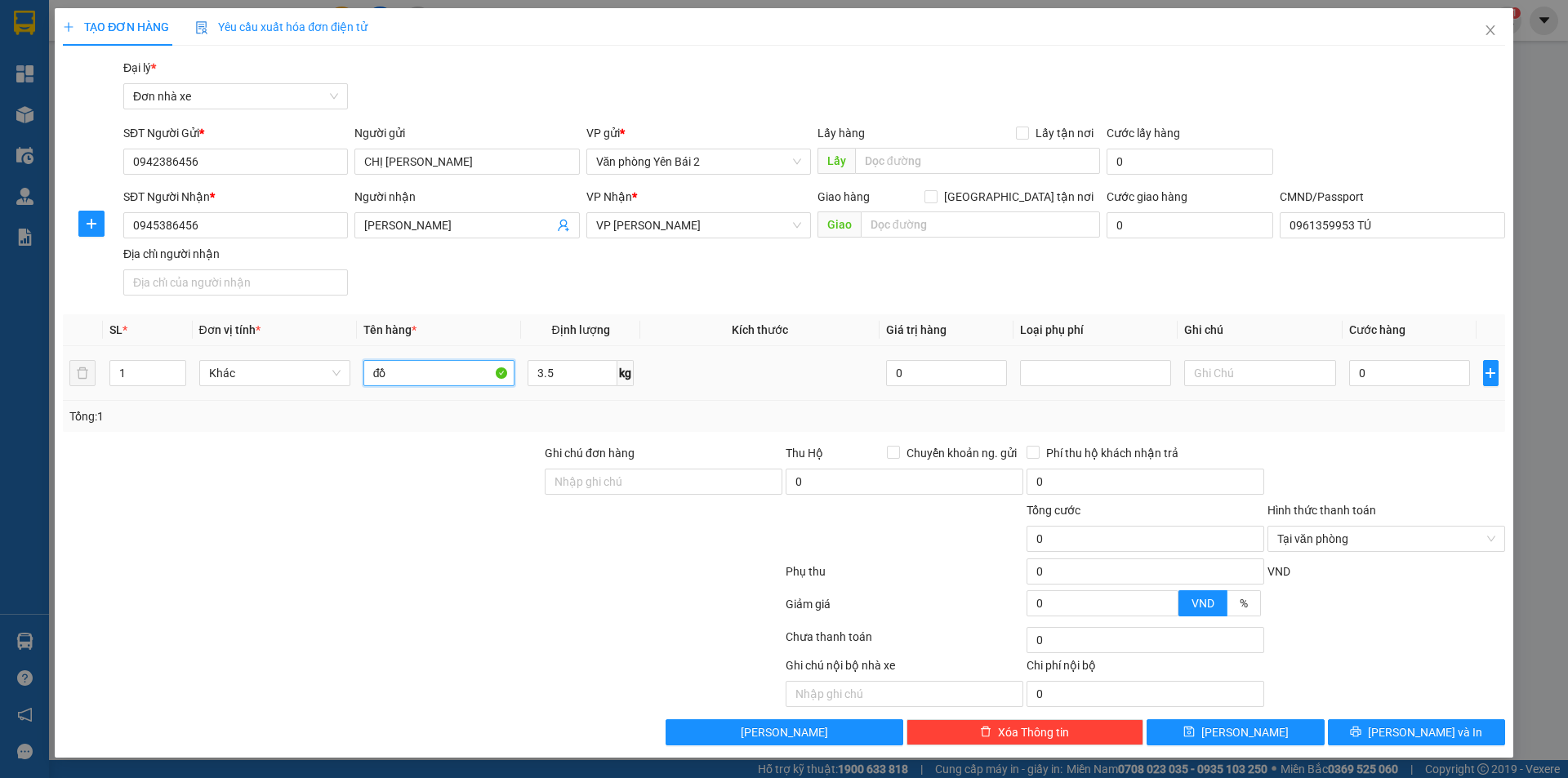
type input "đ"
type input "t"
type input "TRỨNG+QUẦN ÁO"
click at [1395, 374] on input "0" at bounding box center [1410, 373] width 122 height 26
type input "3"
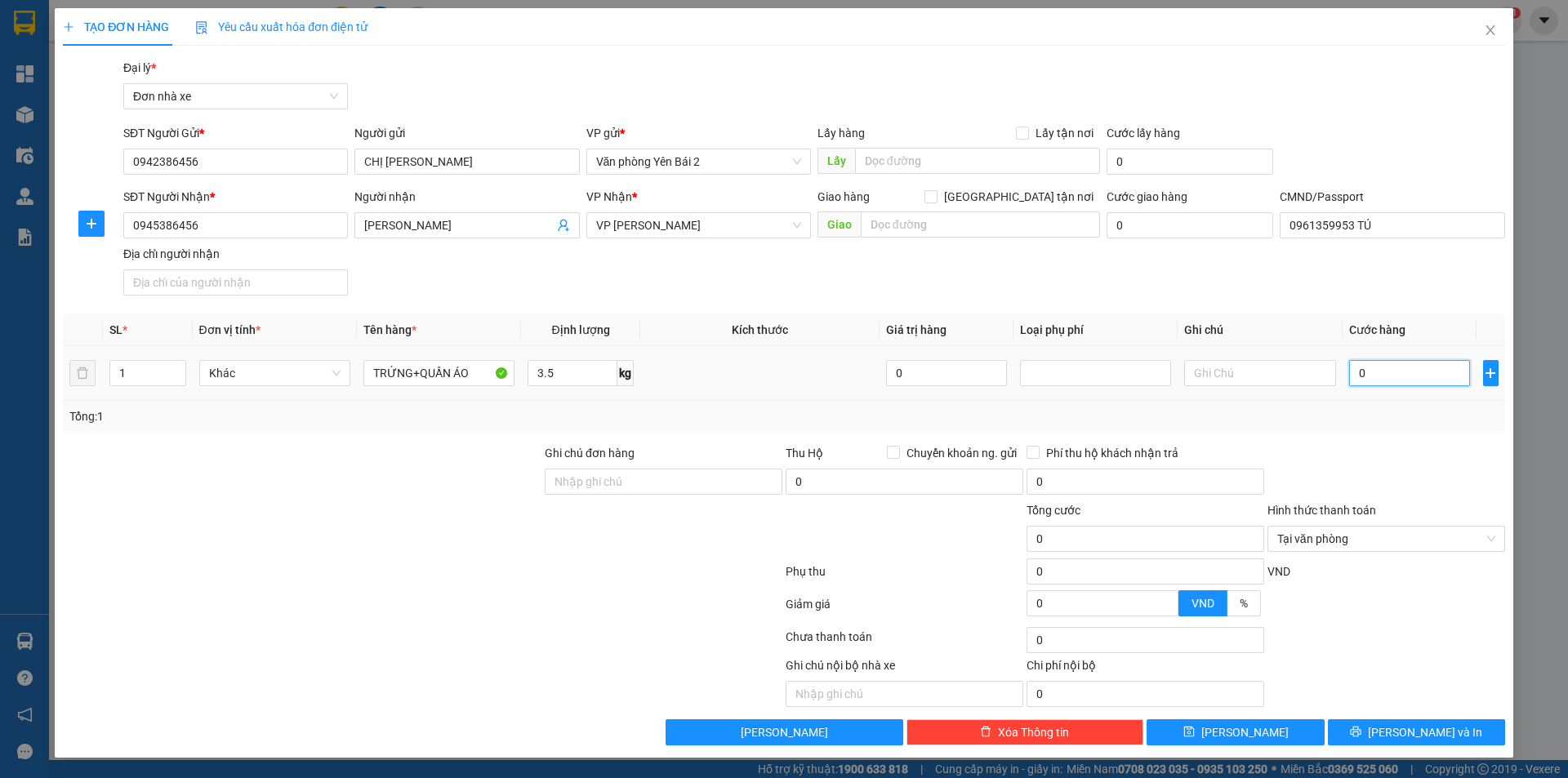
type input "3"
type input "30"
type input "300"
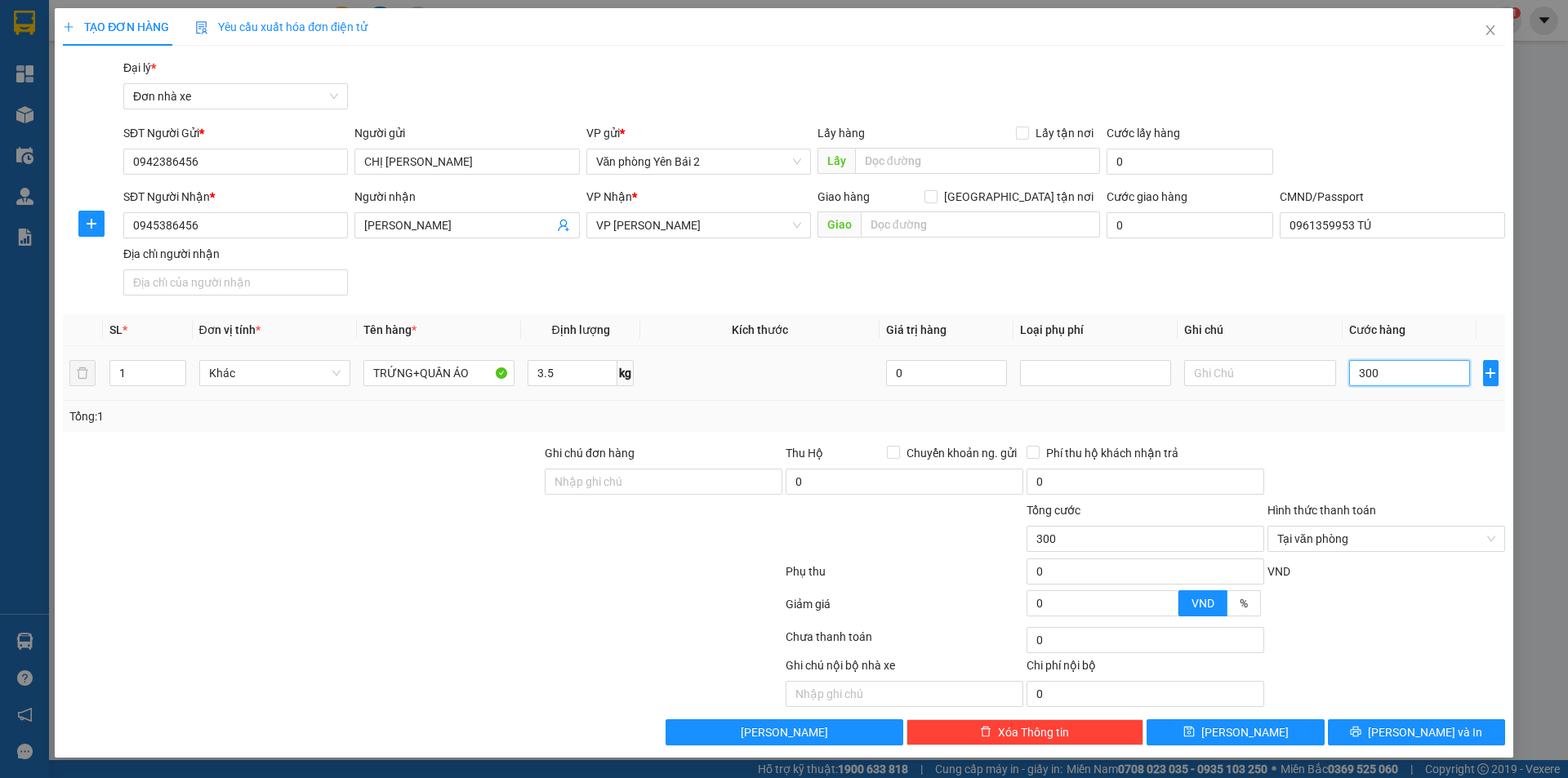
type input "3.000"
type input "30.000"
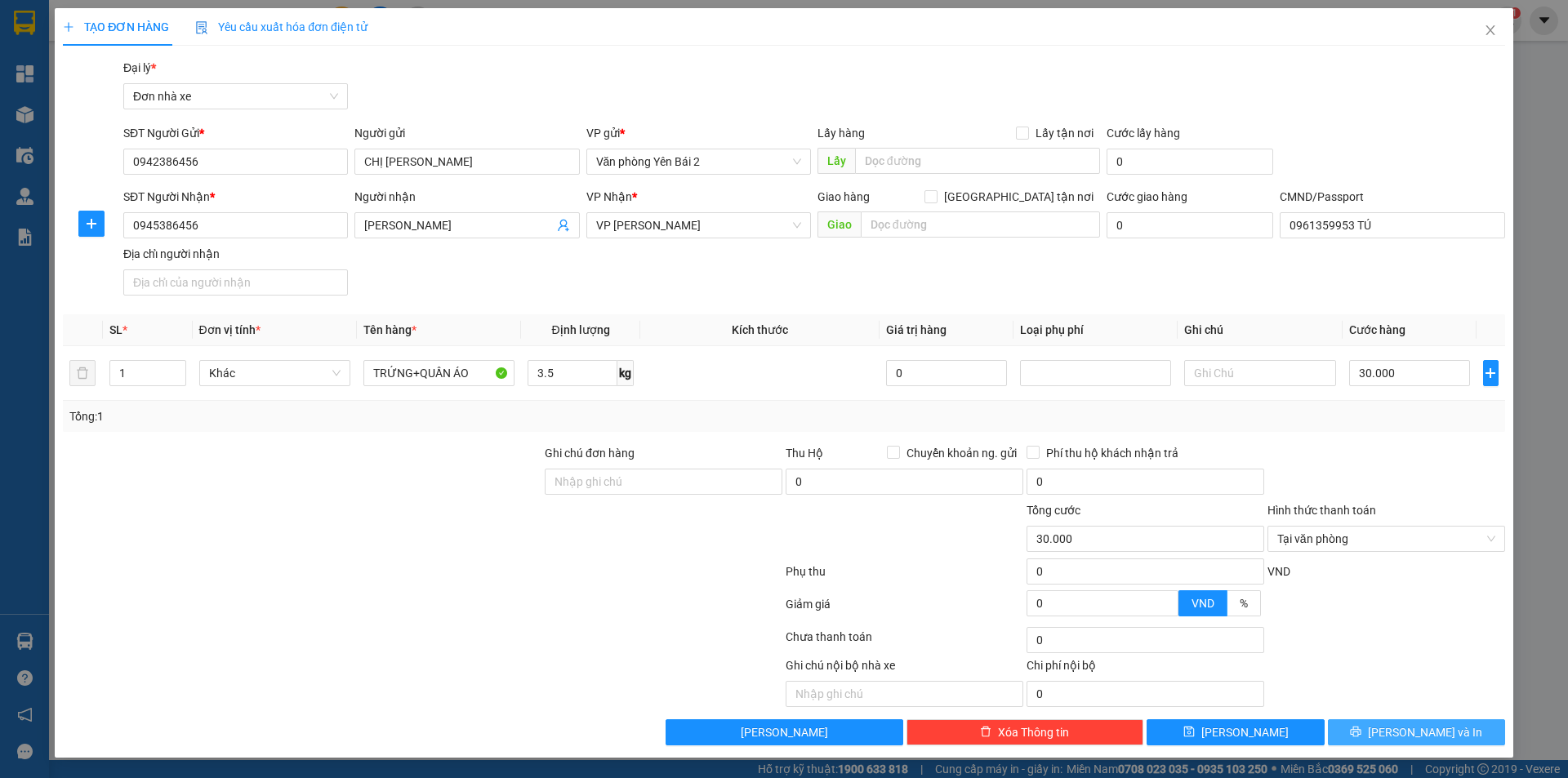
click at [1420, 733] on span "[PERSON_NAME] và In" at bounding box center [1425, 732] width 115 height 18
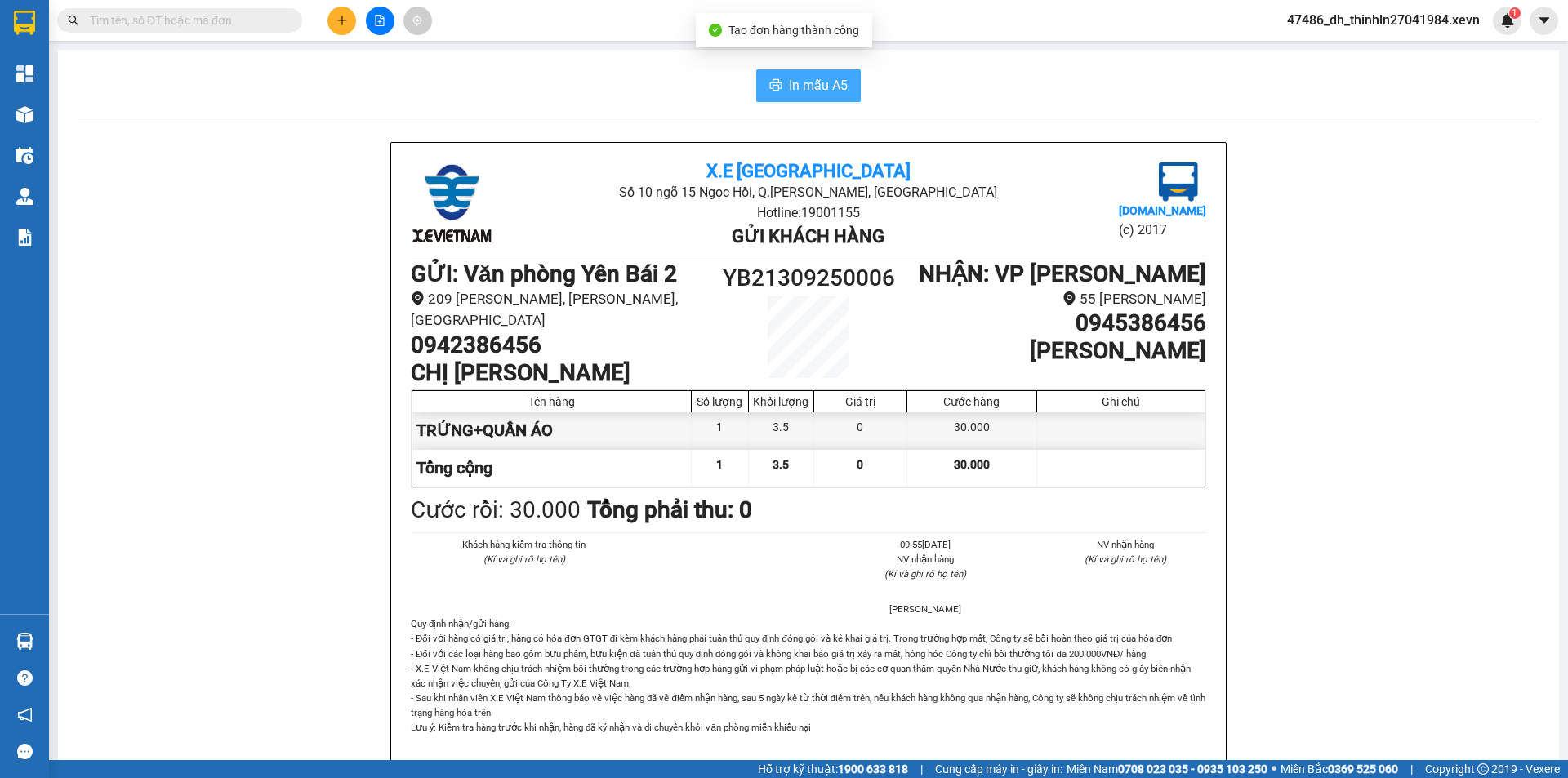
click at [810, 90] on span "In mẫu A5" at bounding box center [818, 85] width 59 height 21
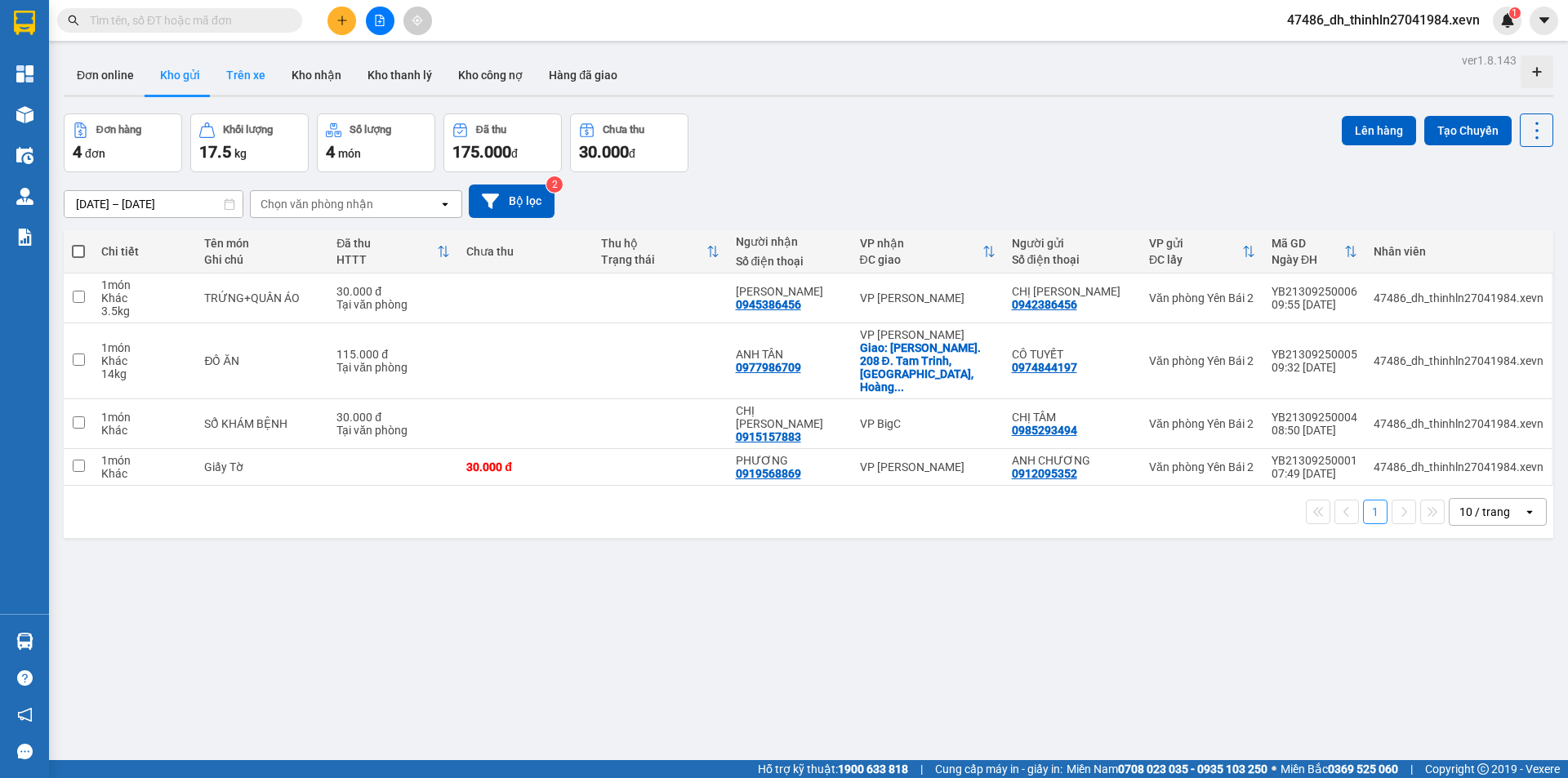
click at [245, 74] on button "Trên xe" at bounding box center [246, 74] width 66 height 39
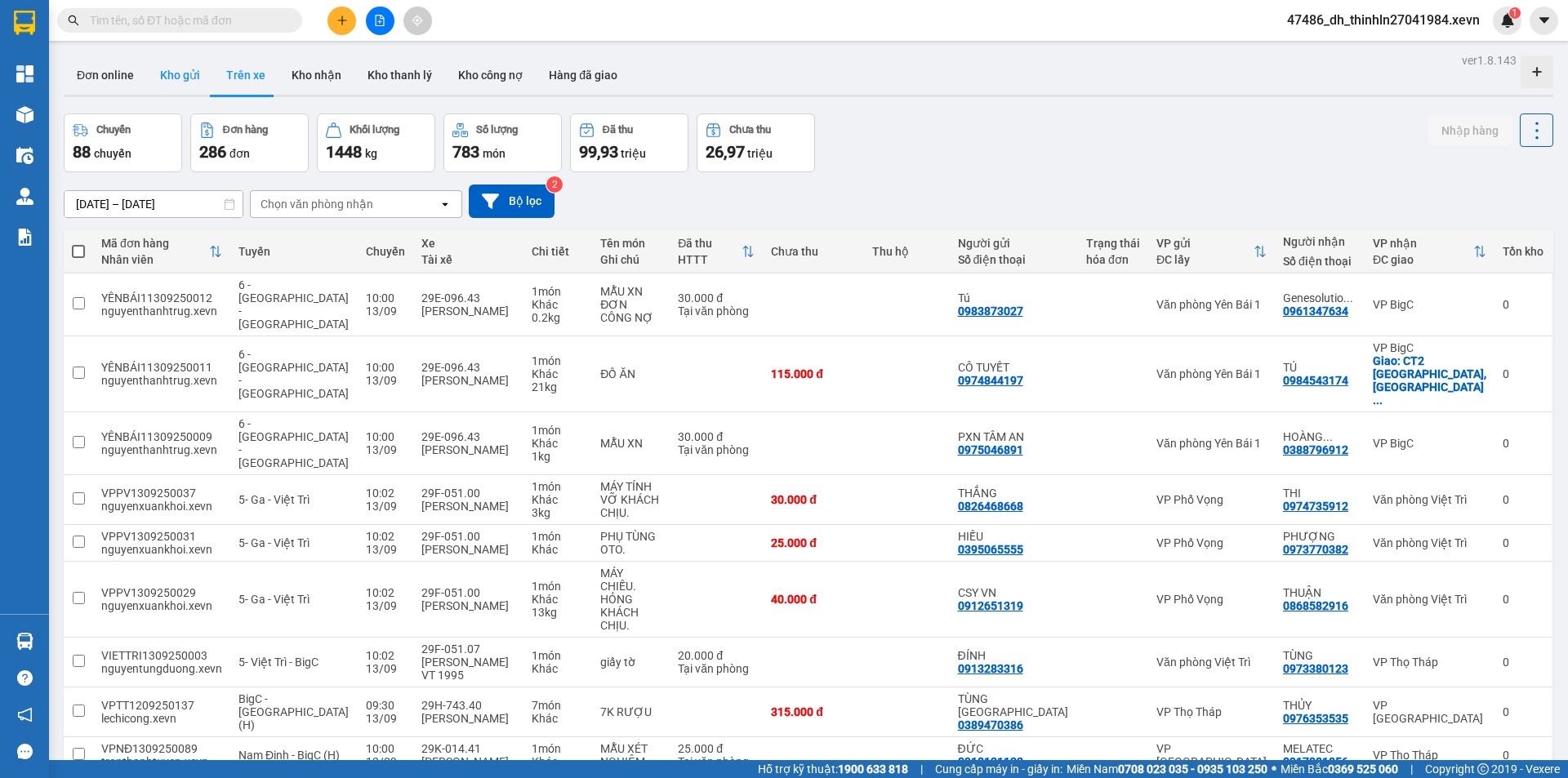
click at [179, 74] on button "Kho gửi" at bounding box center [179, 74] width 66 height 39
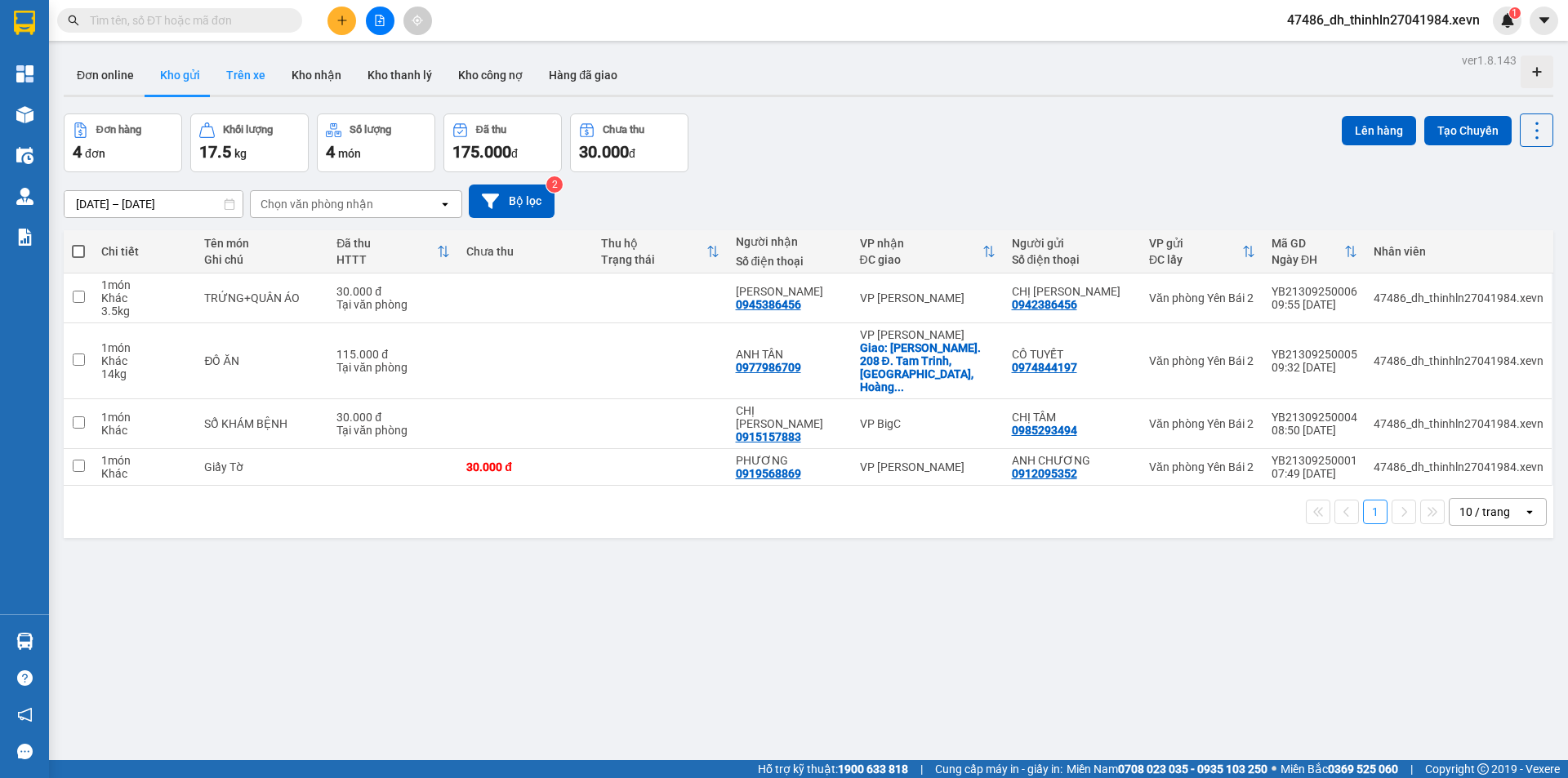
click at [250, 69] on button "Trên xe" at bounding box center [246, 74] width 66 height 39
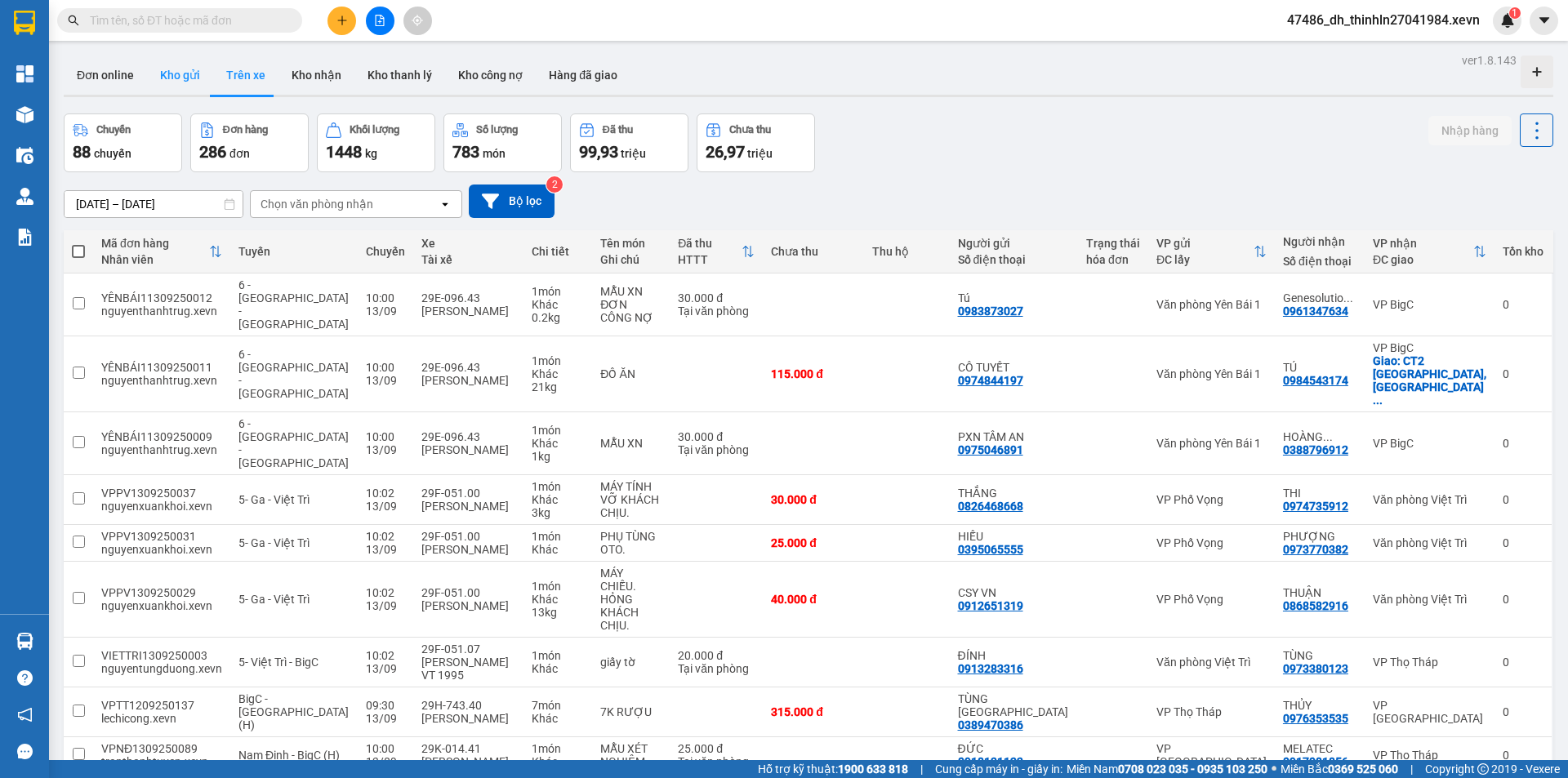
click at [182, 79] on button "Kho gửi" at bounding box center [179, 74] width 66 height 39
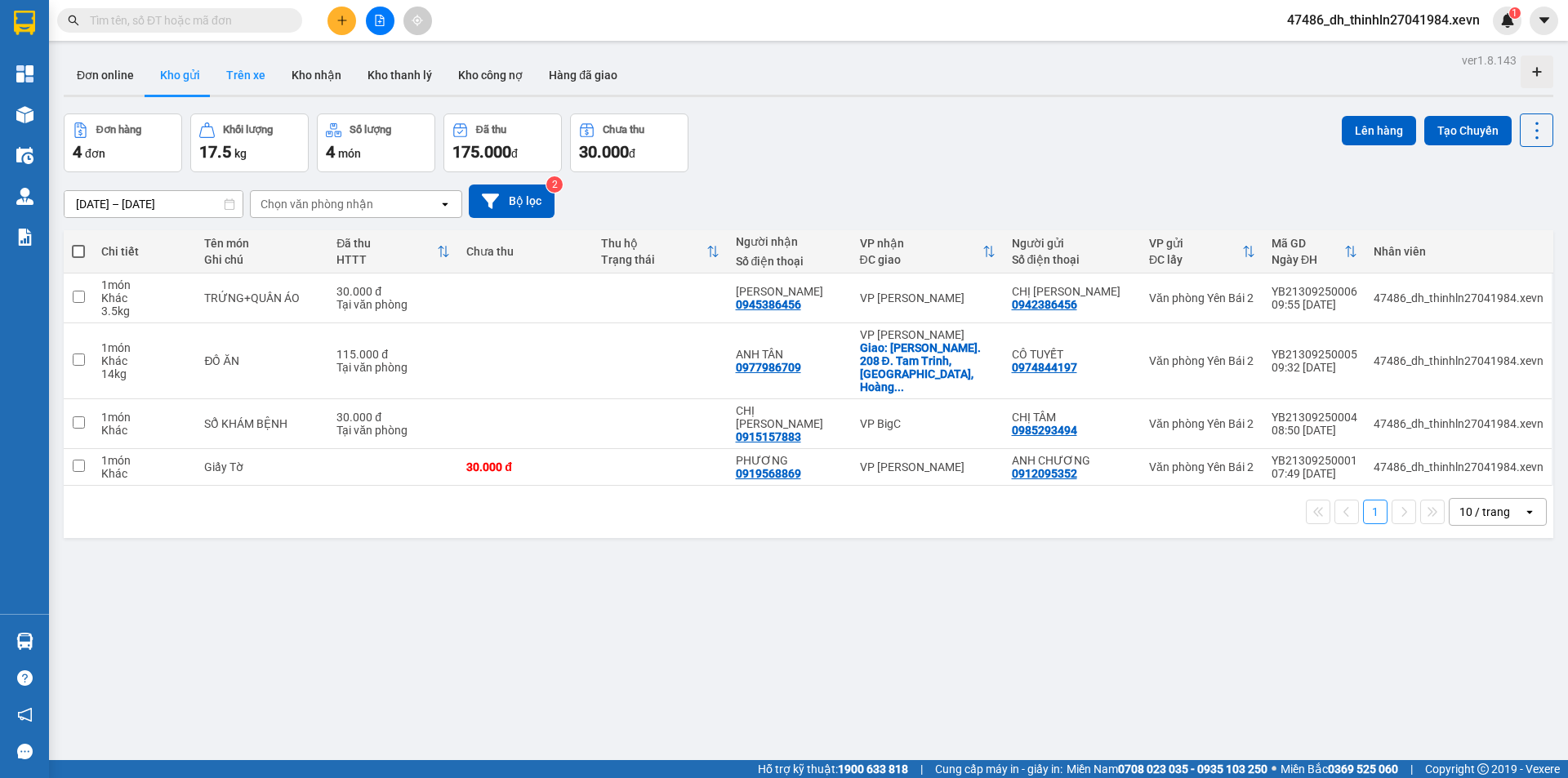
click at [253, 73] on button "Trên xe" at bounding box center [246, 74] width 66 height 39
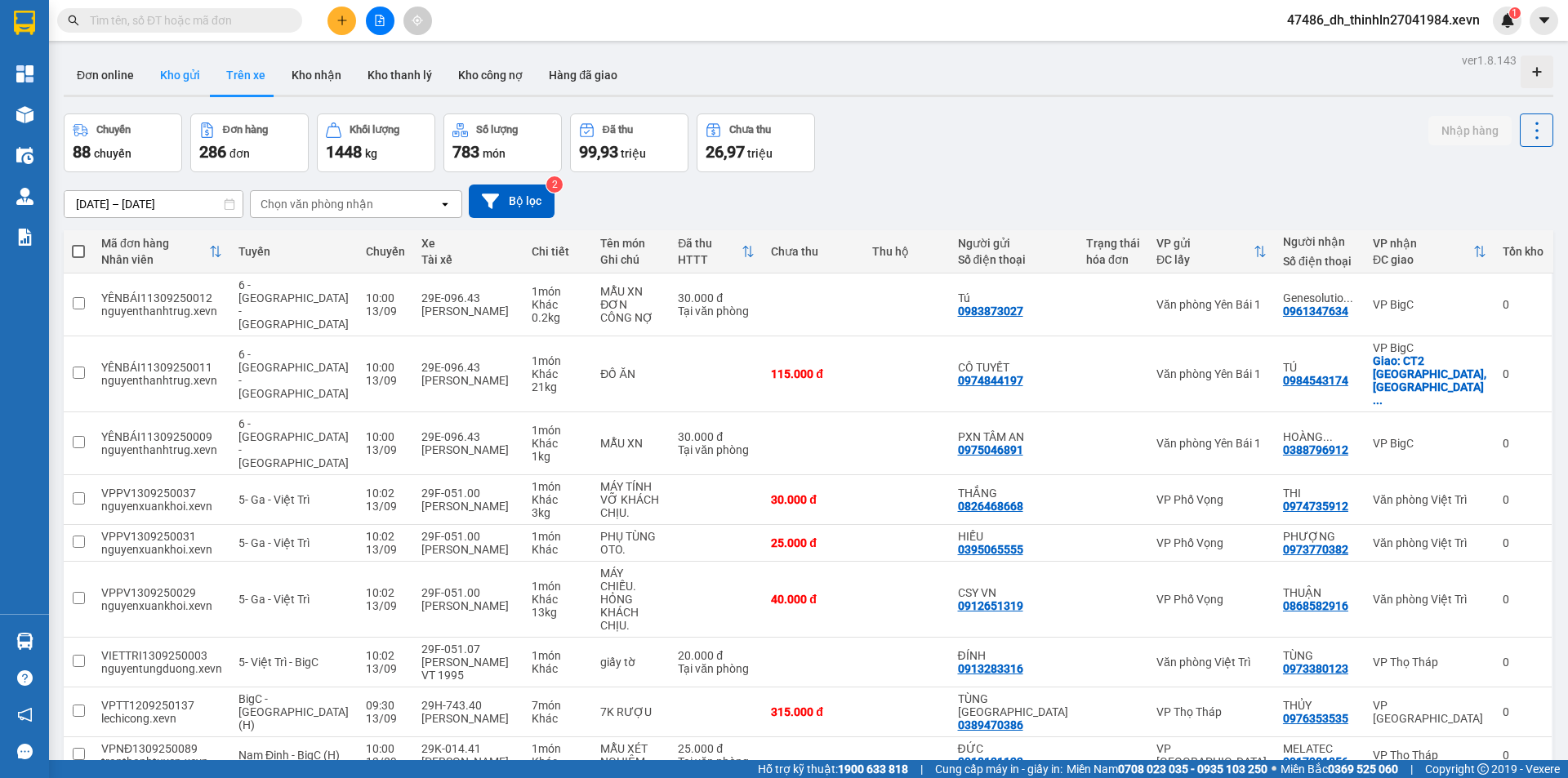
click at [185, 69] on button "Kho gửi" at bounding box center [179, 74] width 66 height 39
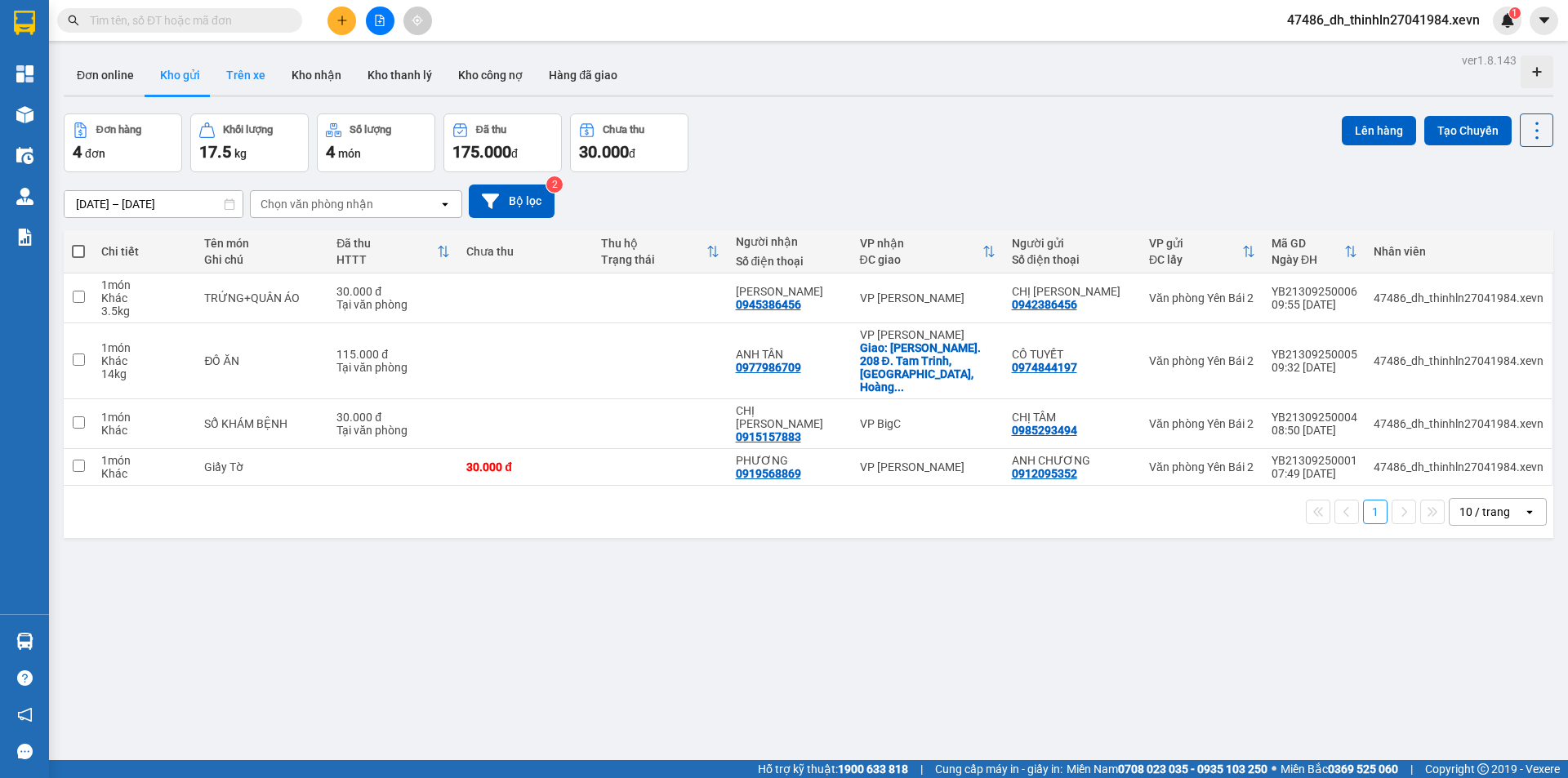
click at [231, 71] on button "Trên xe" at bounding box center [246, 74] width 66 height 39
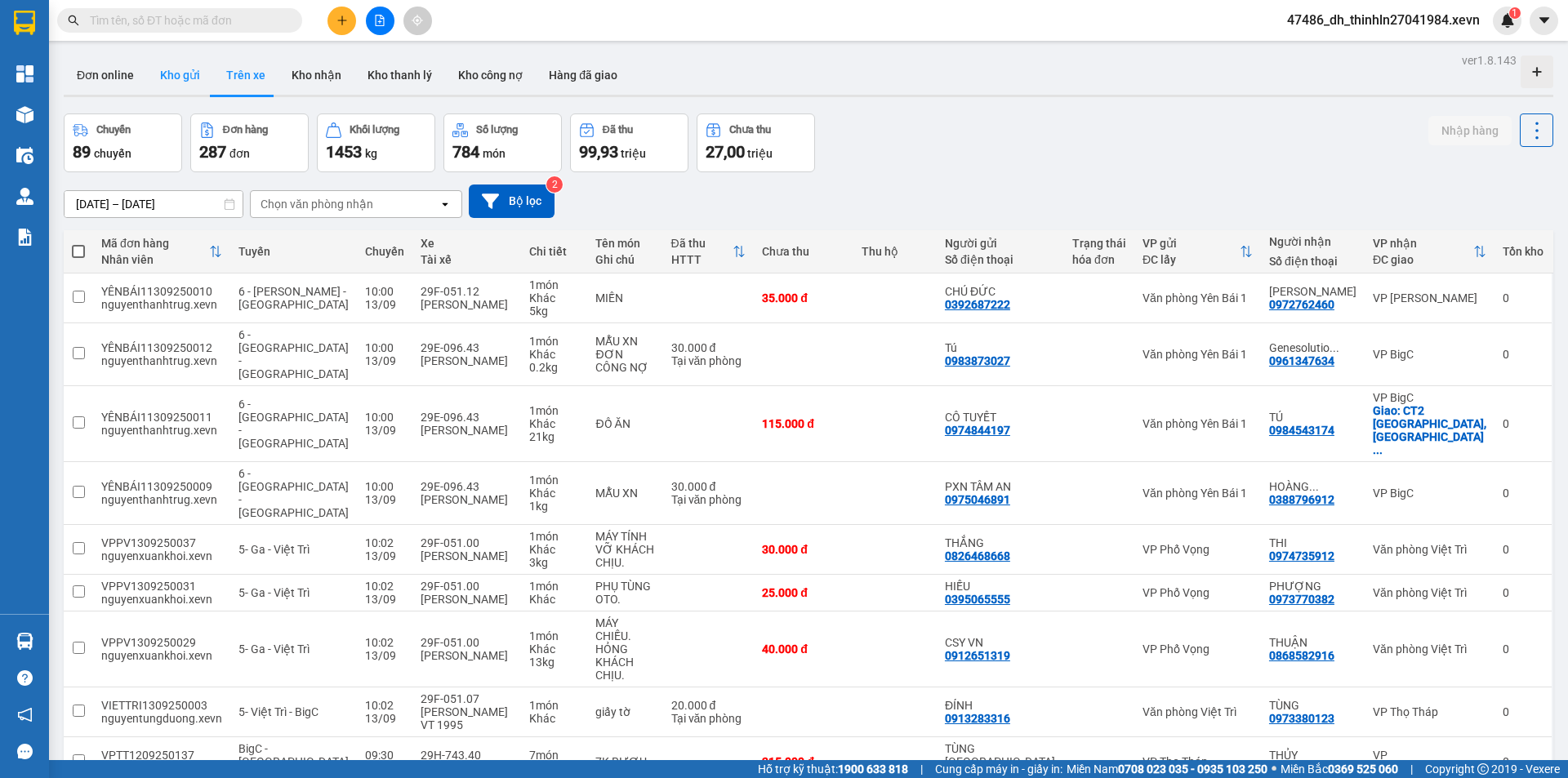
click at [179, 74] on button "Kho gửi" at bounding box center [179, 74] width 66 height 39
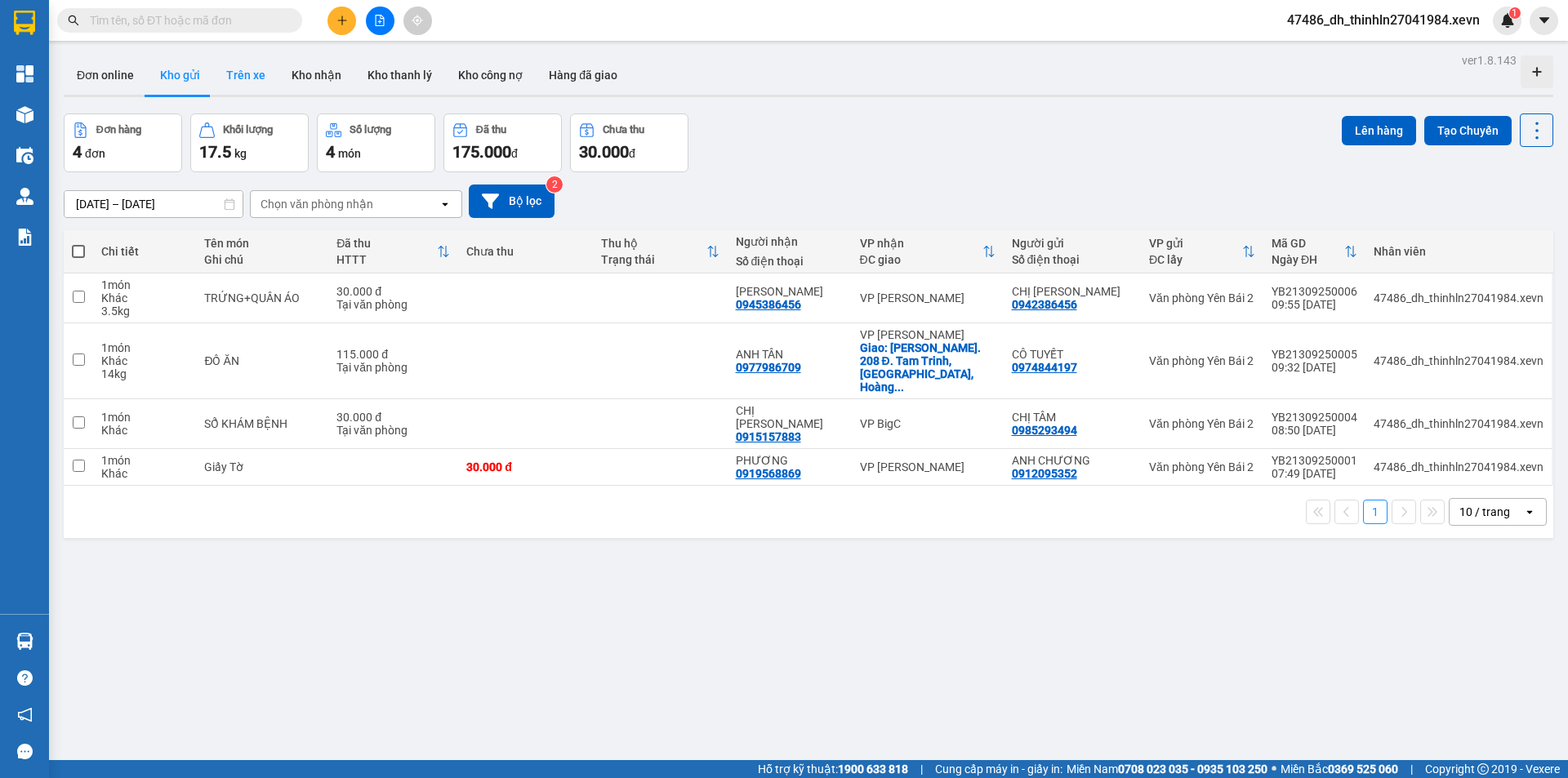
click at [236, 73] on button "Trên xe" at bounding box center [246, 74] width 66 height 39
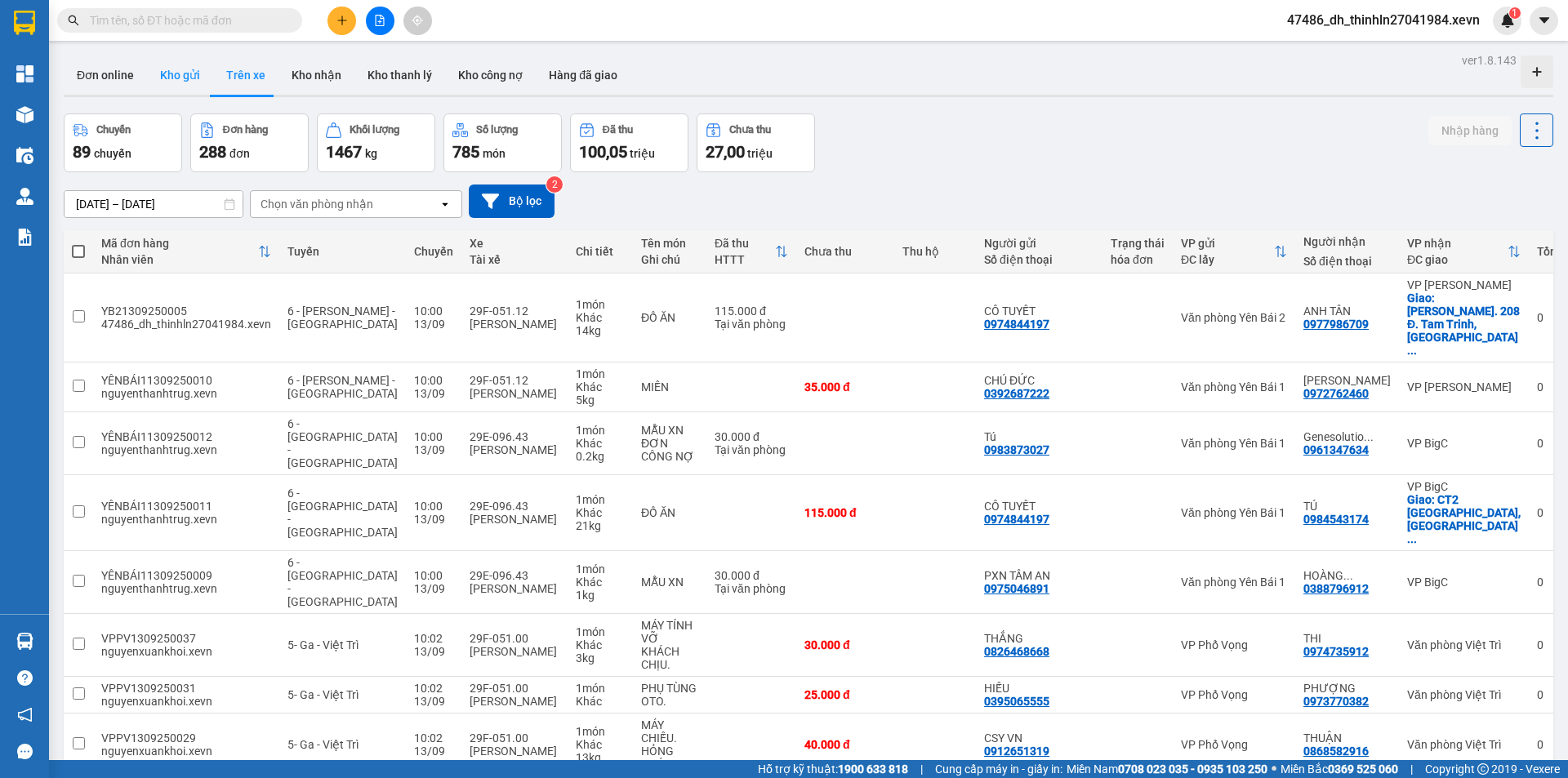
click at [177, 77] on button "Kho gửi" at bounding box center [179, 74] width 66 height 39
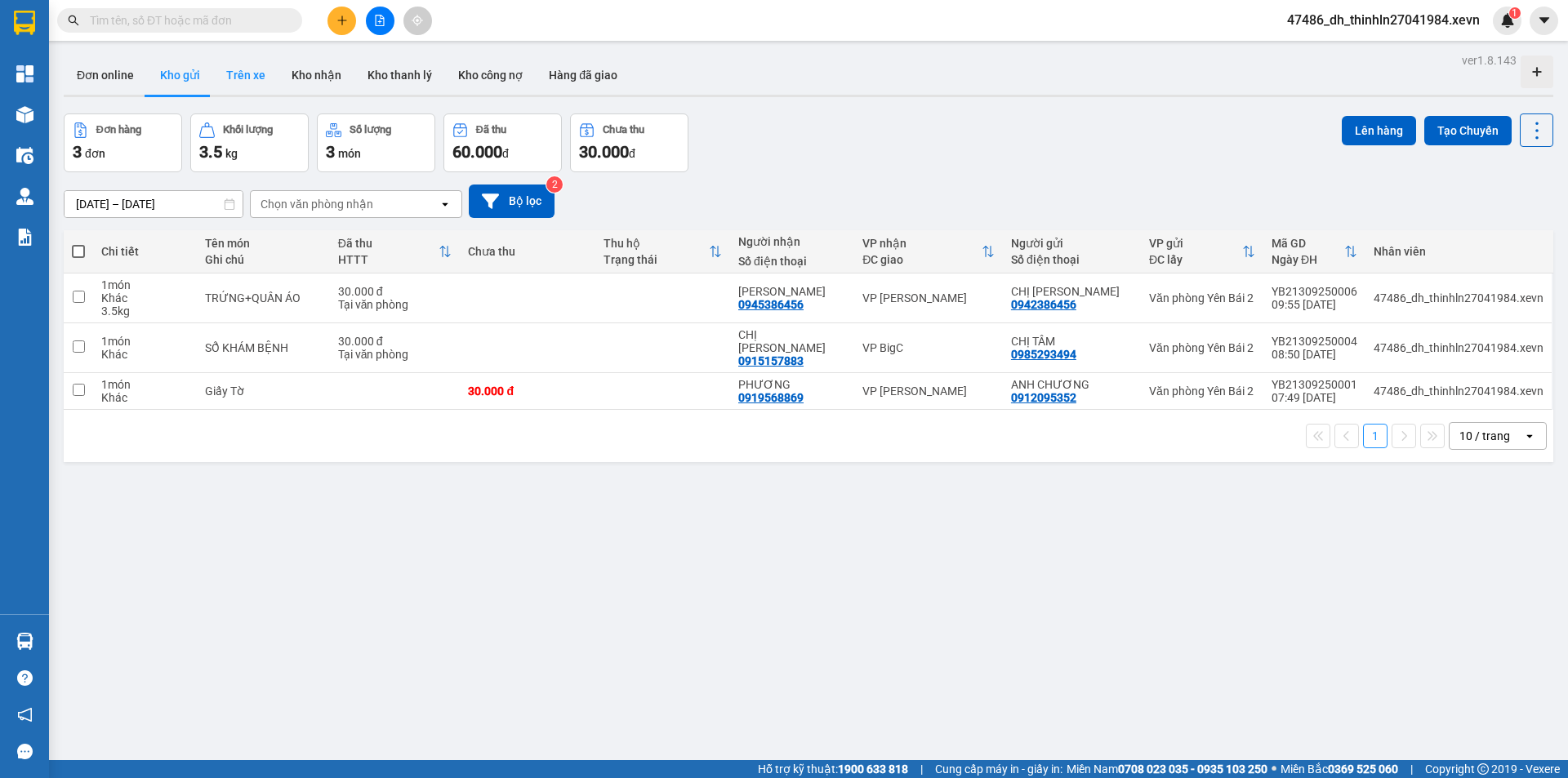
click at [242, 72] on button "Trên xe" at bounding box center [246, 74] width 66 height 39
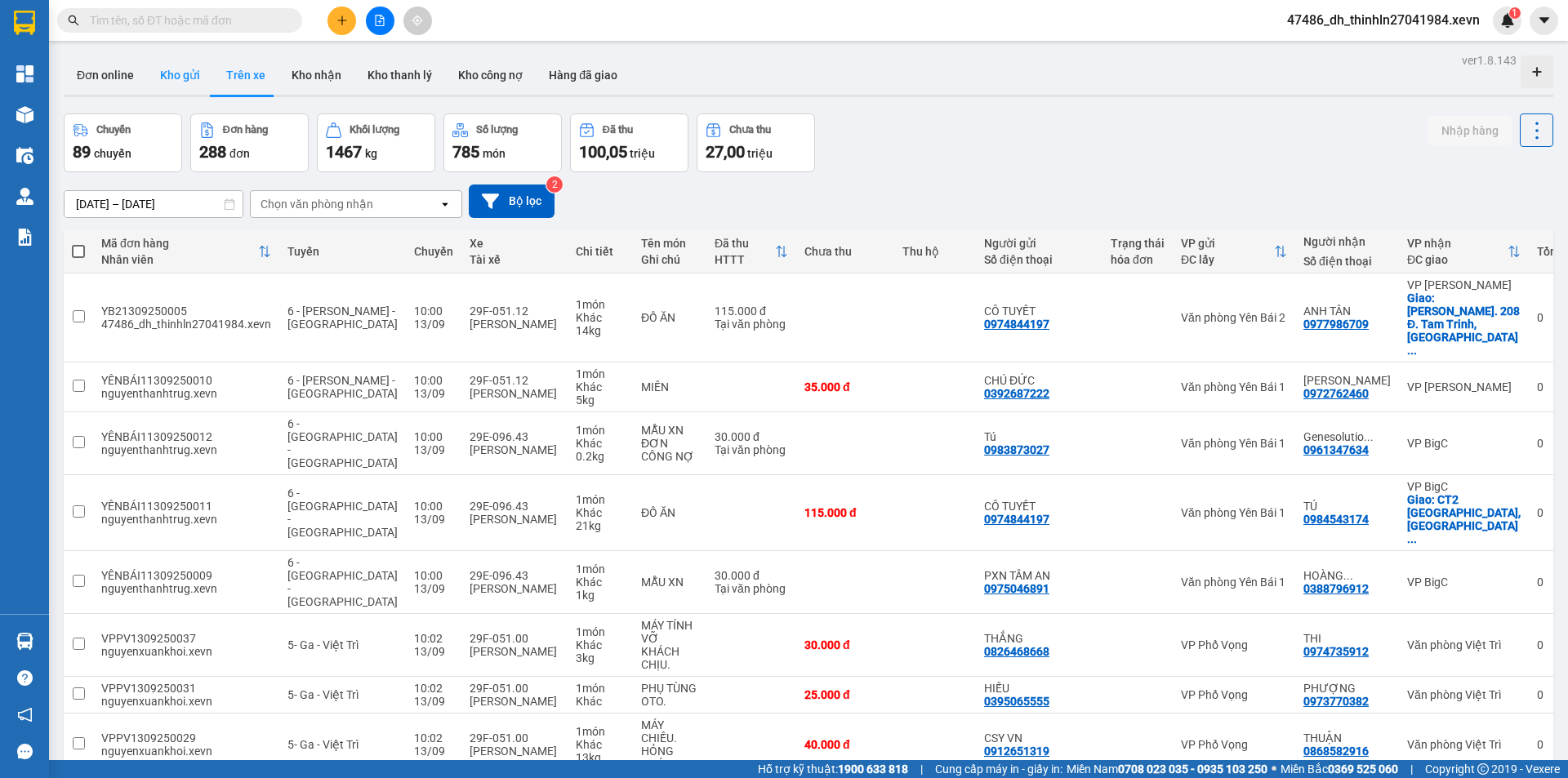
click at [191, 82] on button "Kho gửi" at bounding box center [179, 74] width 66 height 39
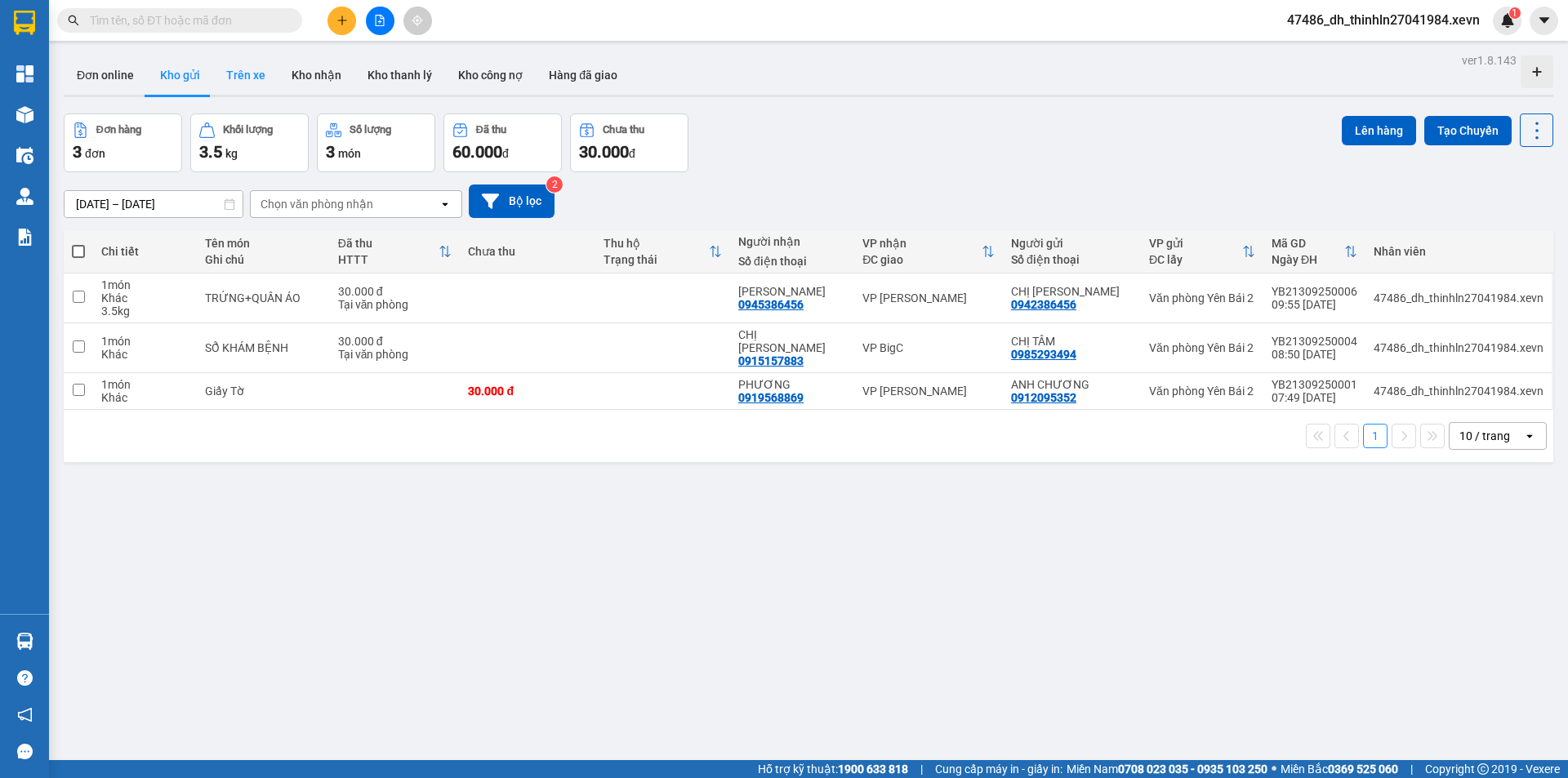
click at [236, 74] on button "Trên xe" at bounding box center [246, 74] width 66 height 39
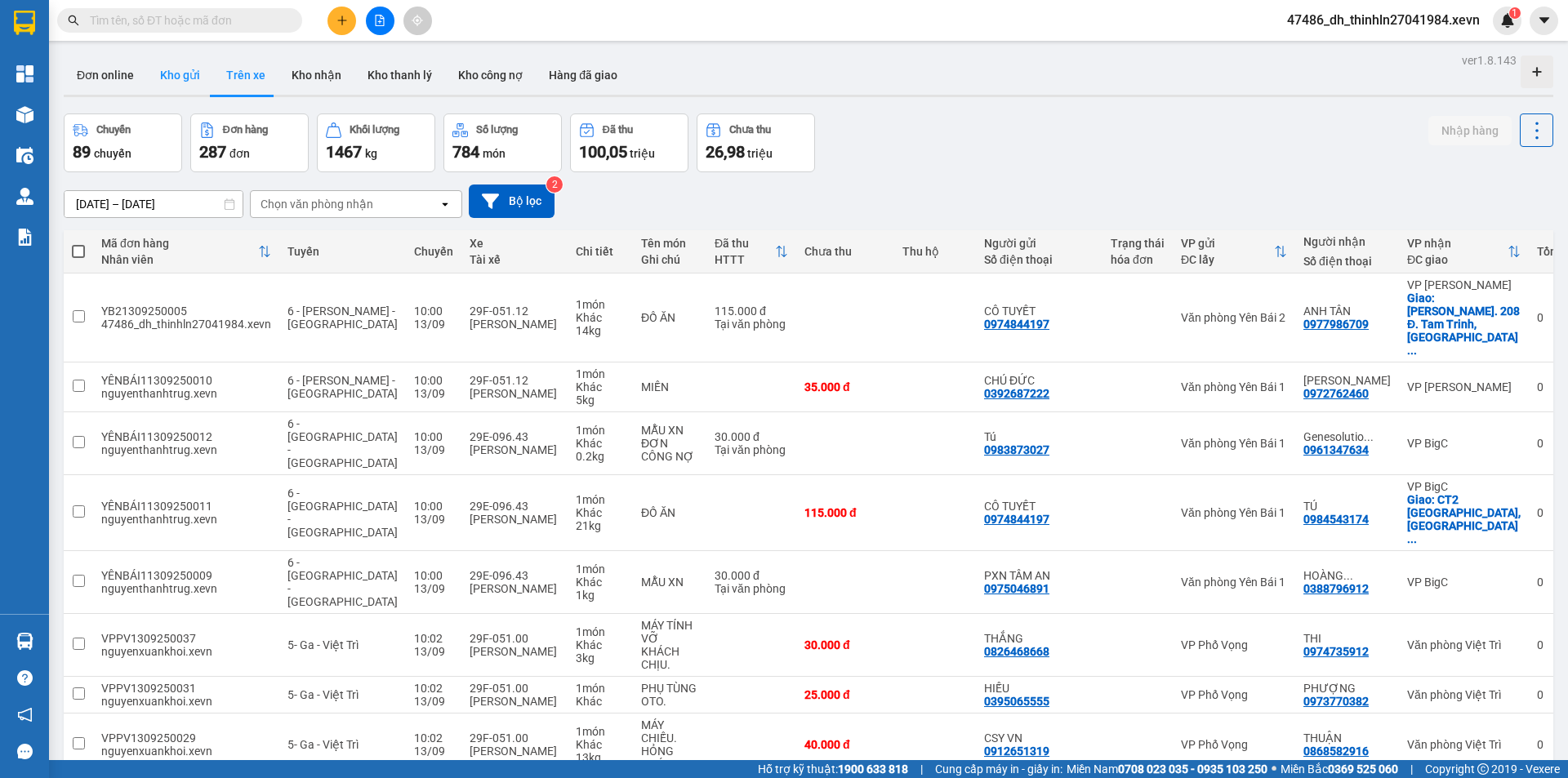
click at [176, 75] on button "Kho gửi" at bounding box center [179, 74] width 66 height 39
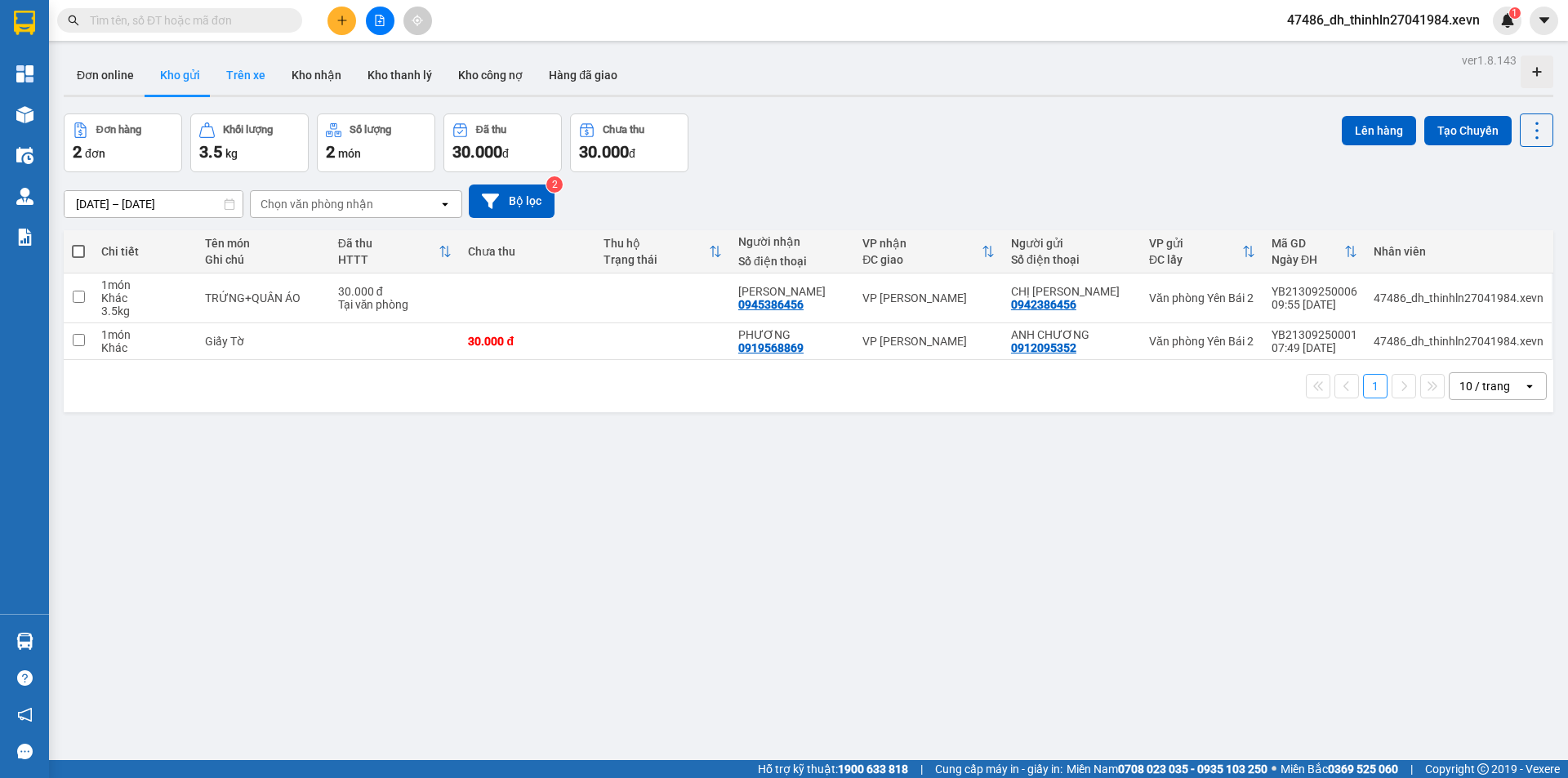
click at [242, 75] on button "Trên xe" at bounding box center [246, 74] width 66 height 39
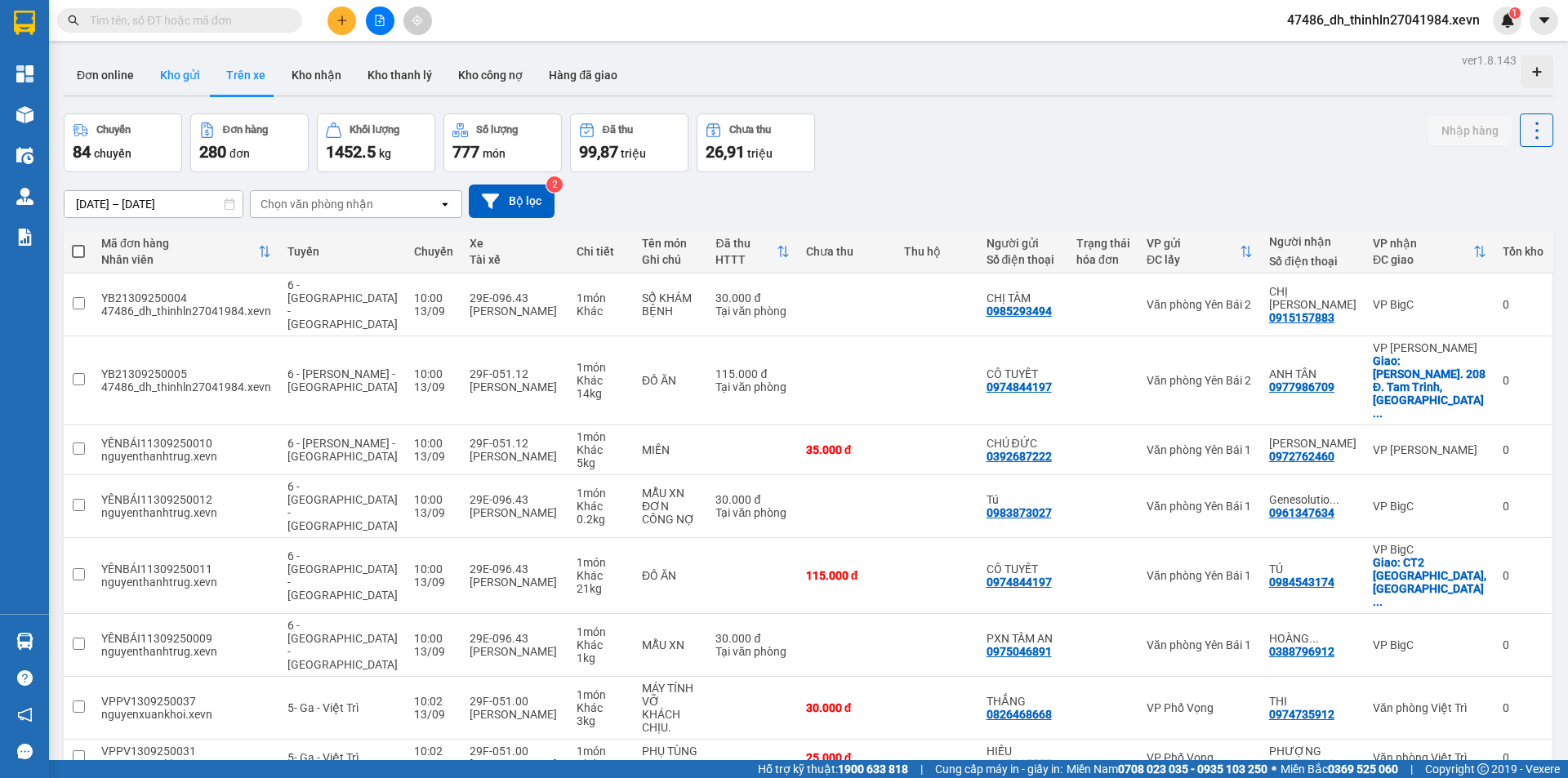
click at [185, 75] on button "Kho gửi" at bounding box center [179, 74] width 66 height 39
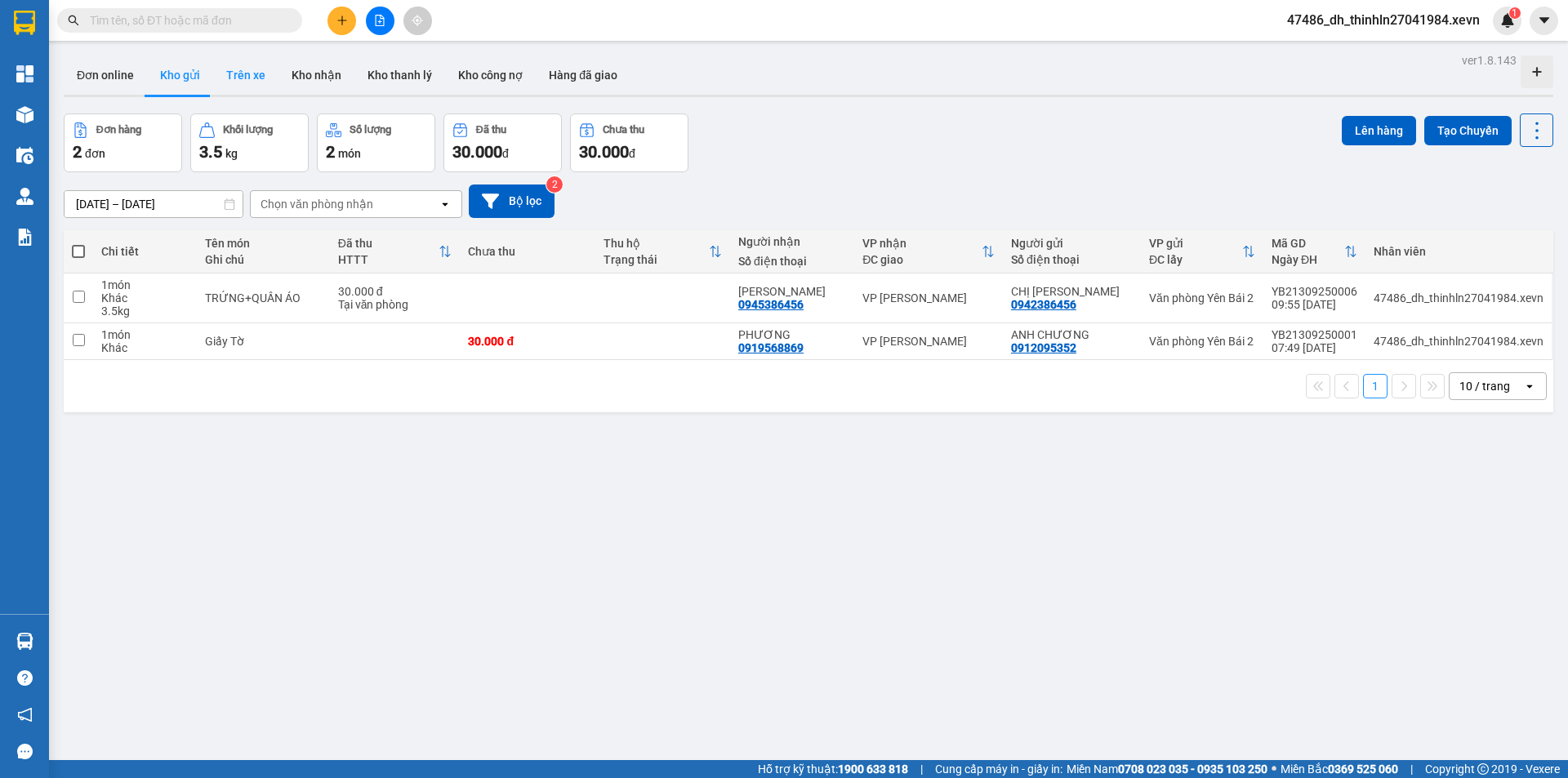
click at [236, 79] on button "Trên xe" at bounding box center [246, 74] width 66 height 39
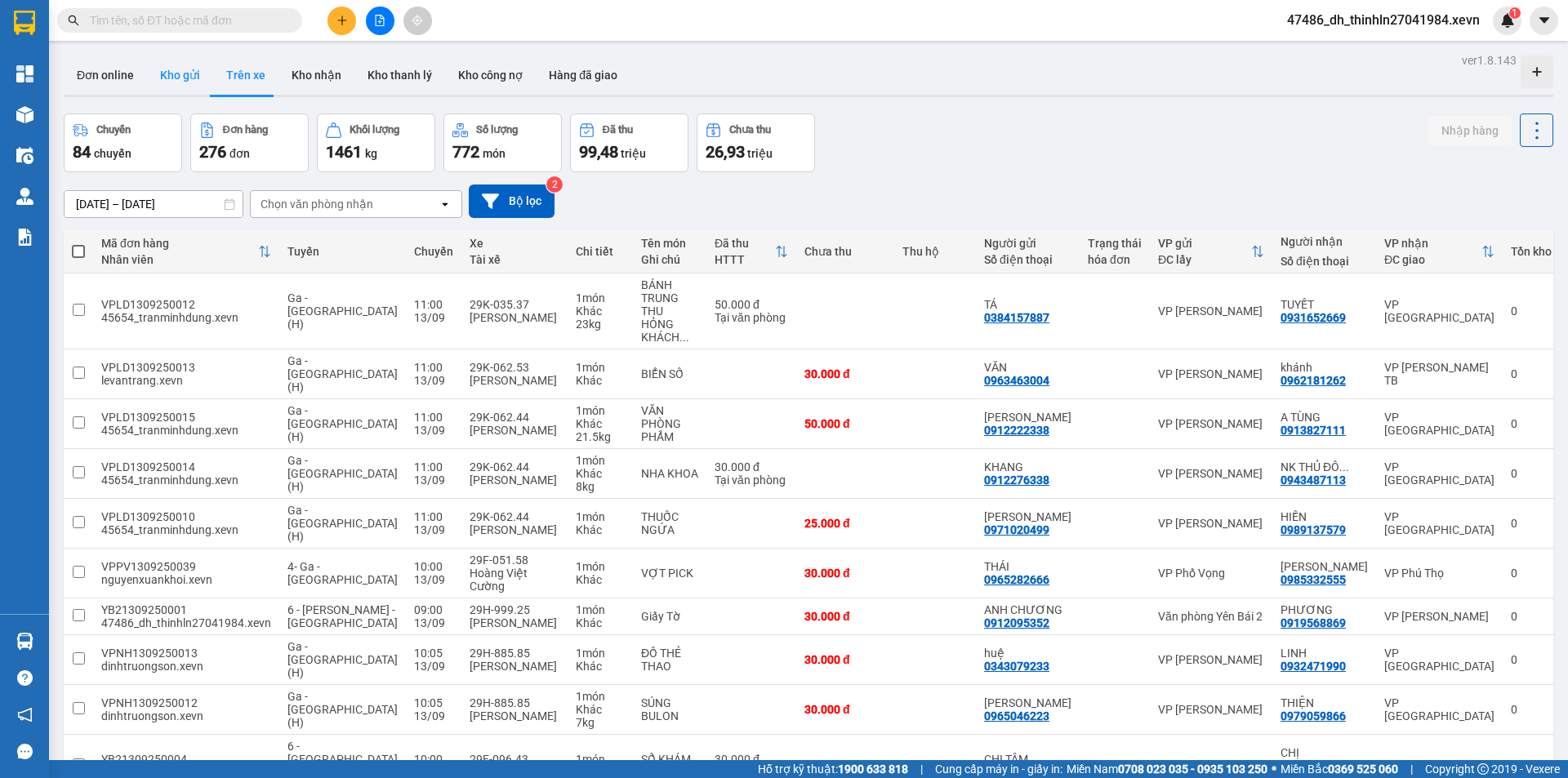
click at [179, 77] on button "Kho gửi" at bounding box center [179, 74] width 66 height 39
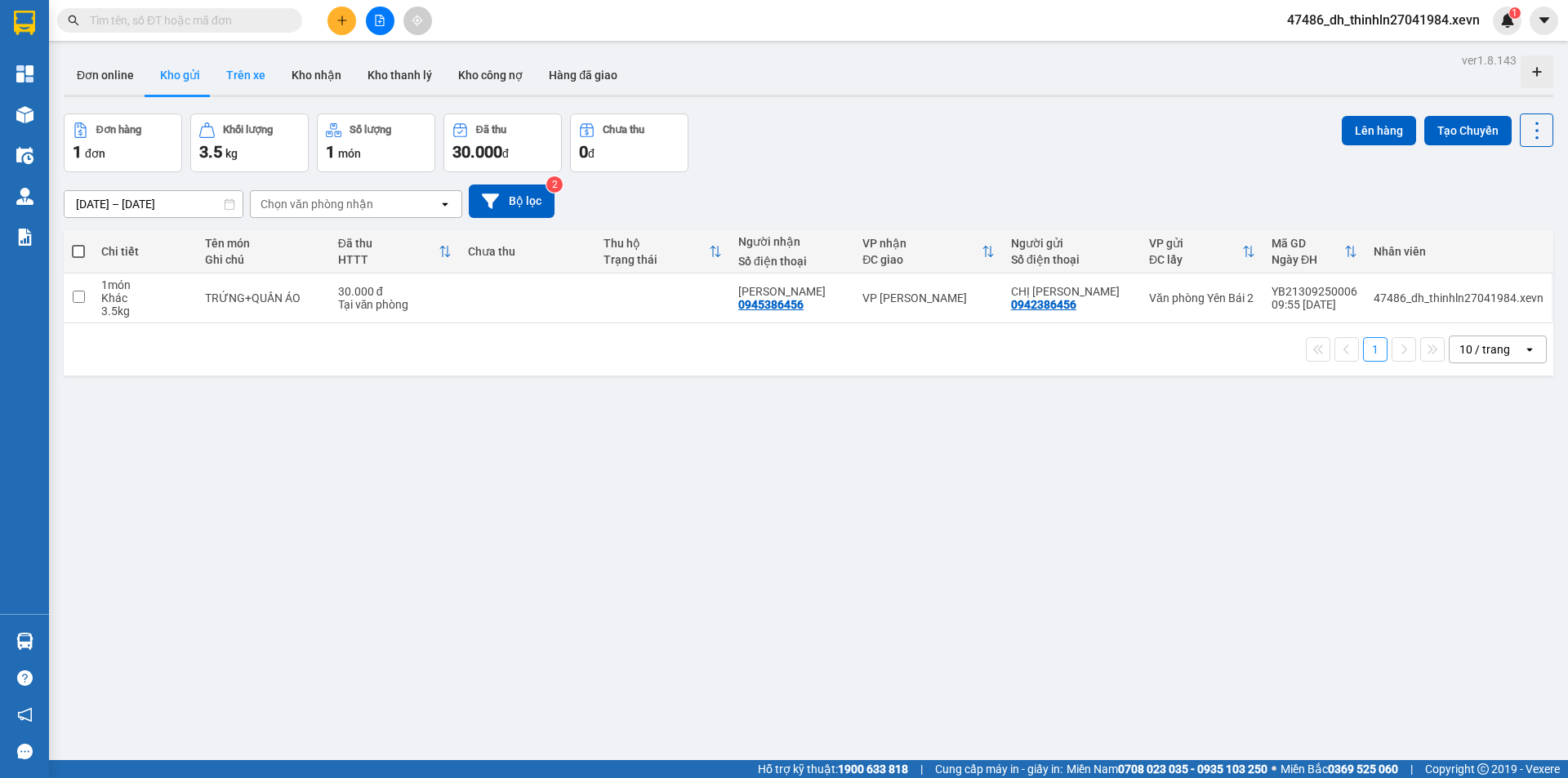
click at [245, 75] on button "Trên xe" at bounding box center [246, 74] width 66 height 39
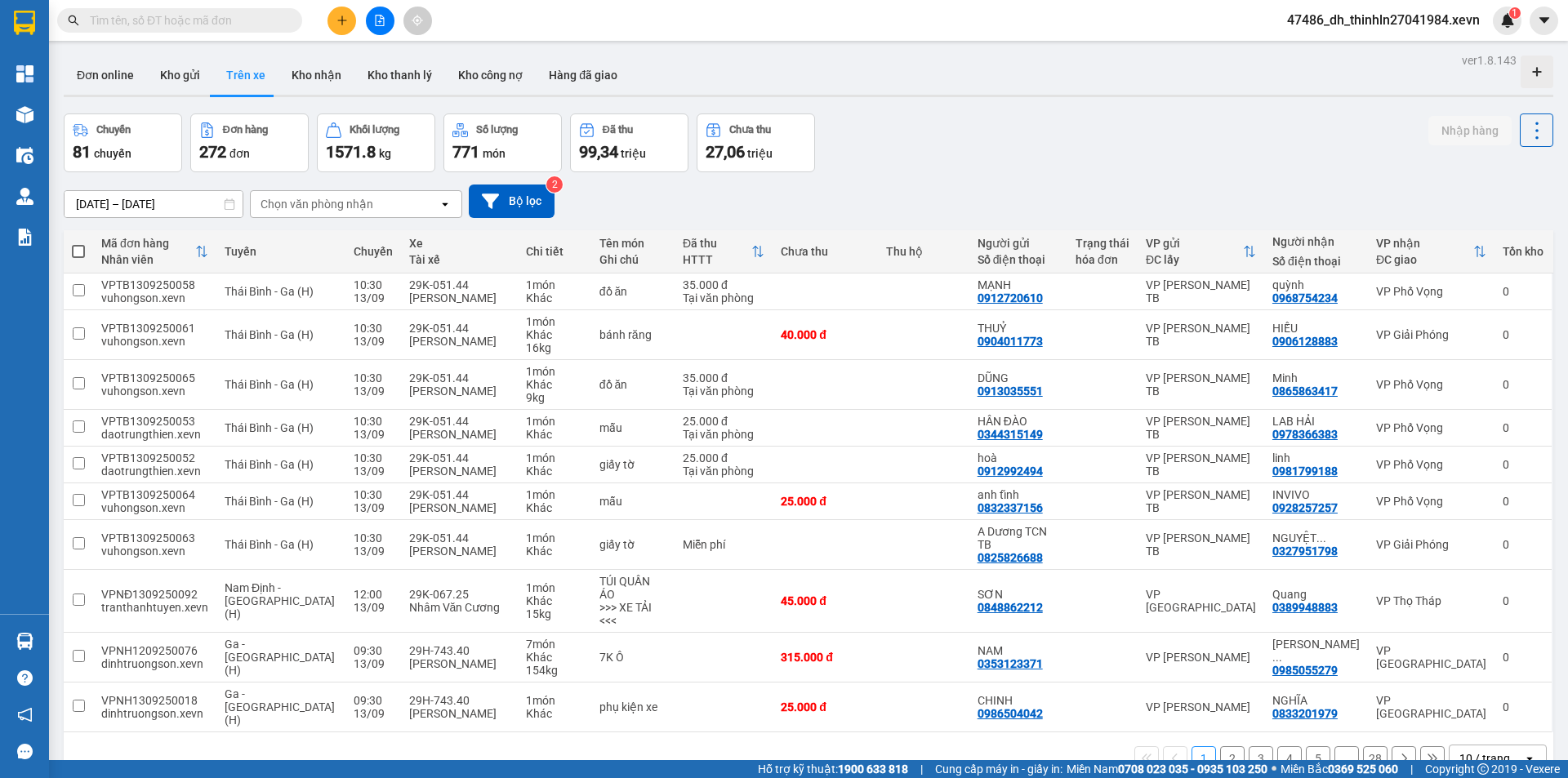
click at [394, 203] on div "Chọn văn phòng nhận" at bounding box center [345, 204] width 188 height 26
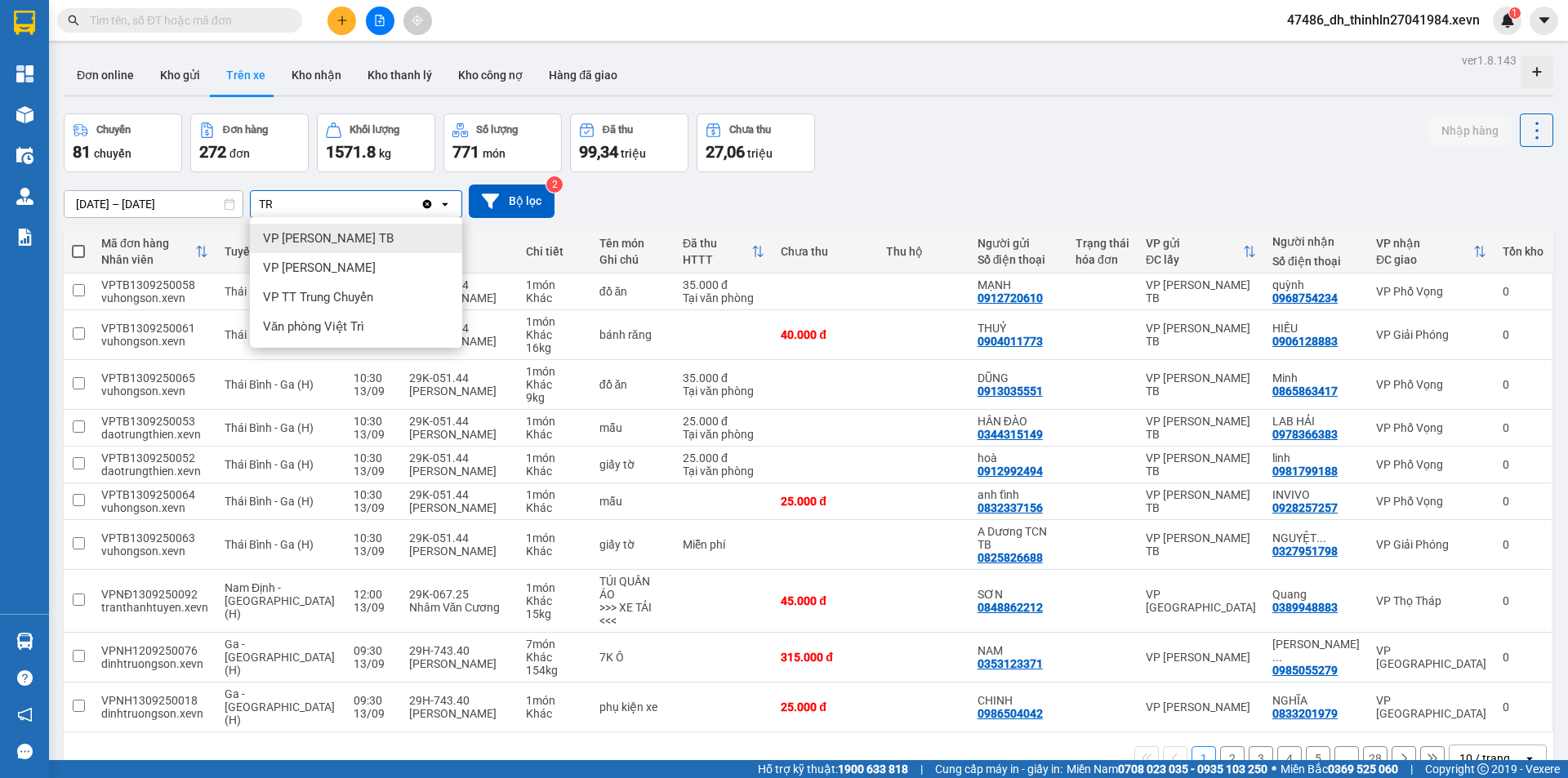
type input "T"
type input "BIG"
click at [311, 242] on div "VP BigC" at bounding box center [356, 238] width 212 height 29
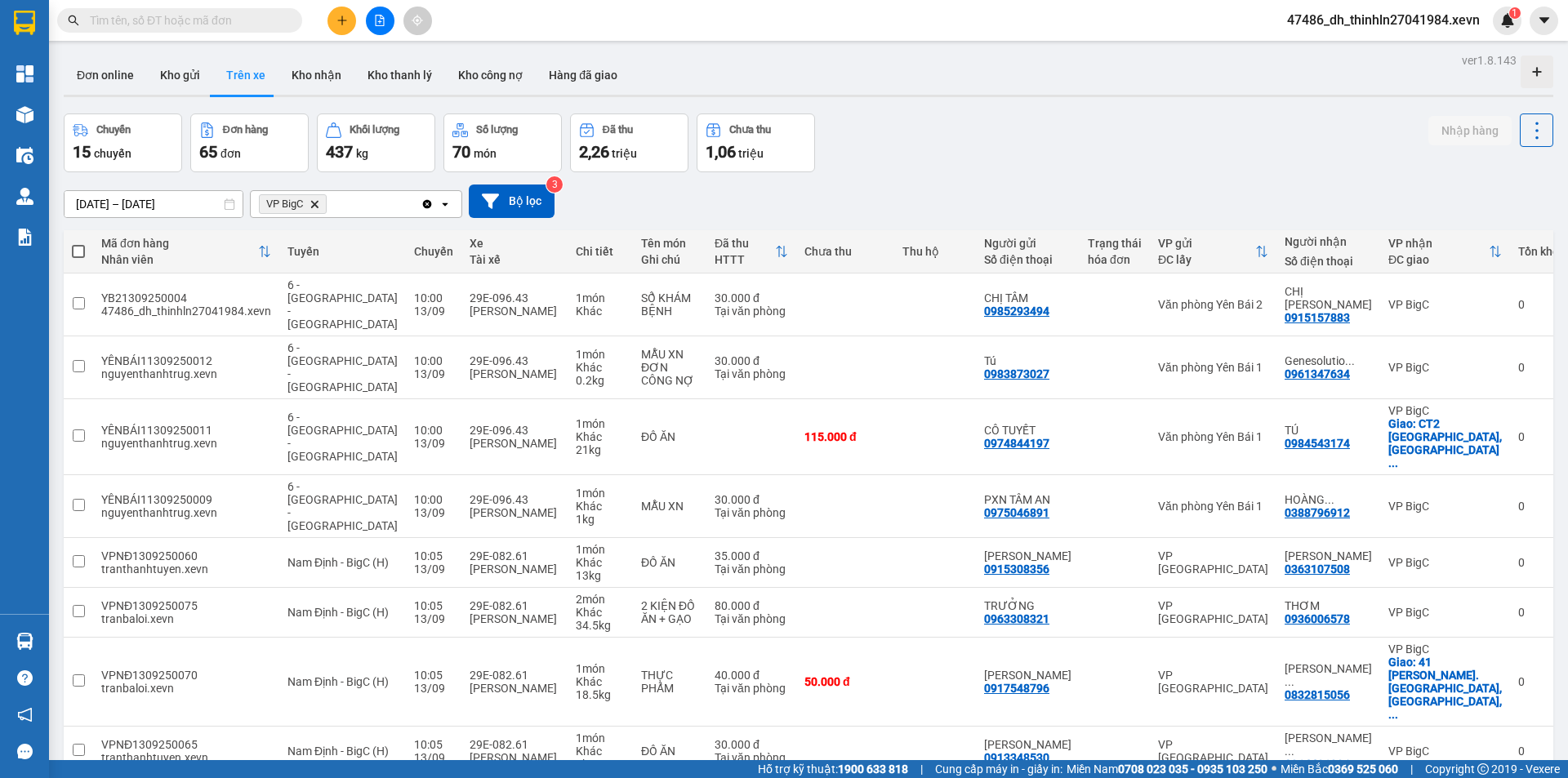
click at [428, 204] on icon "Clear all" at bounding box center [426, 204] width 13 height 13
